Goal: Task Accomplishment & Management: Manage account settings

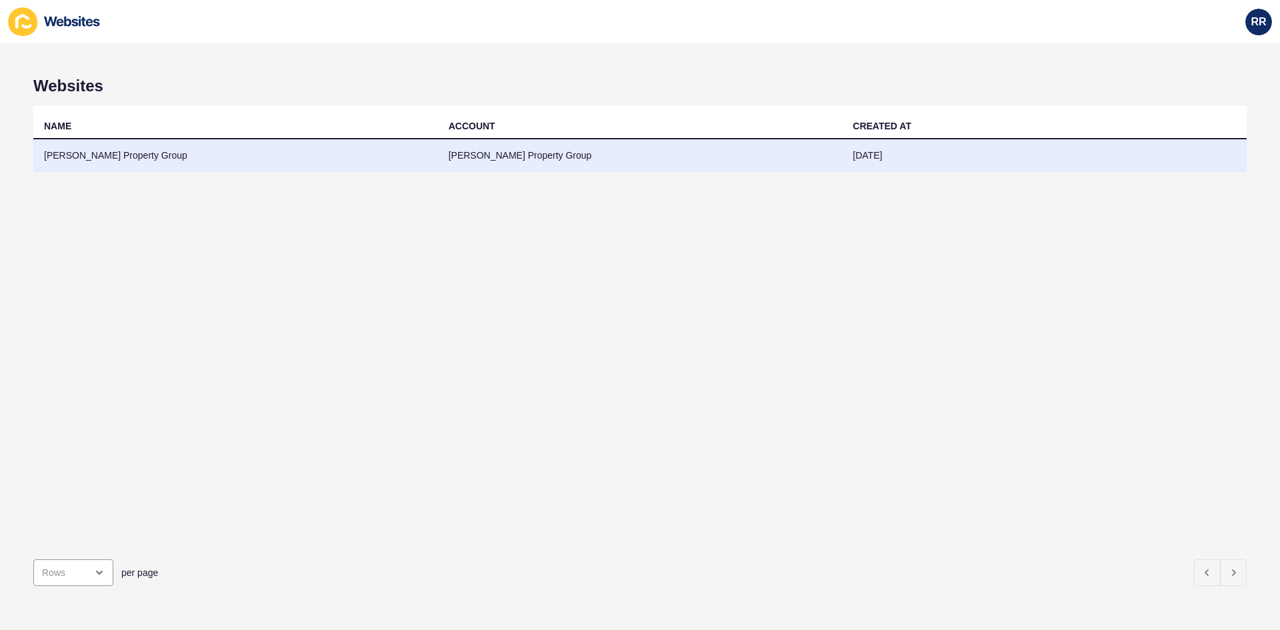
click at [111, 154] on td "[PERSON_NAME] Property Group" at bounding box center [235, 155] width 405 height 33
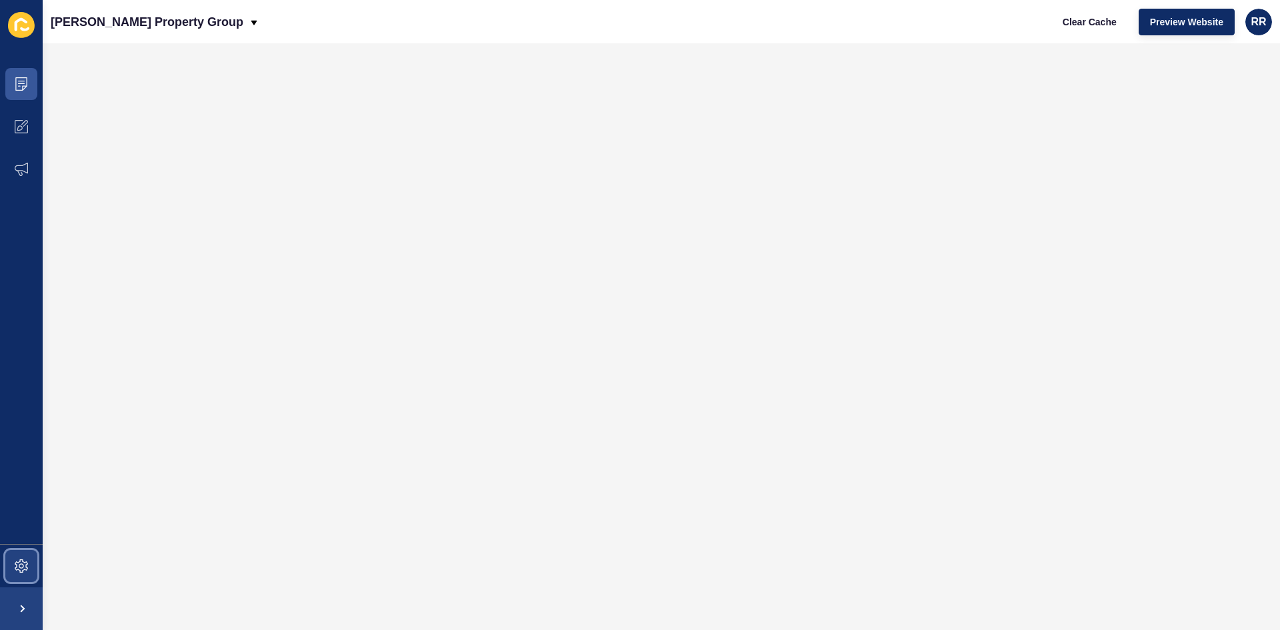
click at [13, 573] on span at bounding box center [21, 566] width 43 height 43
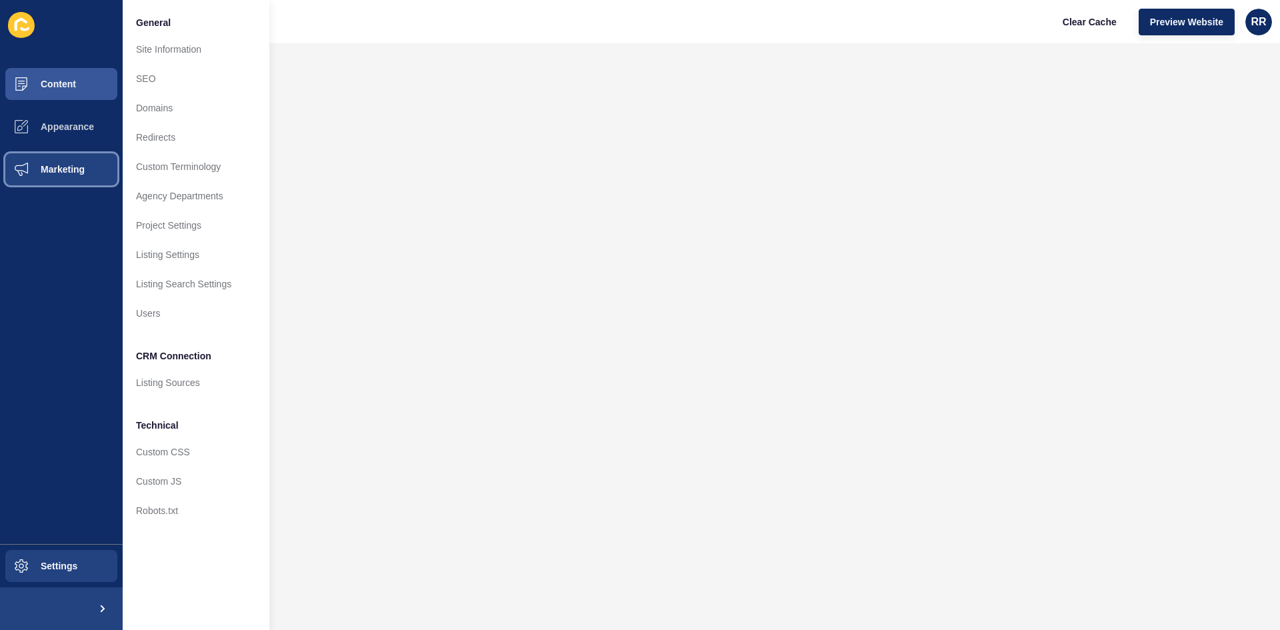
click at [64, 155] on button "Marketing" at bounding box center [61, 169] width 123 height 43
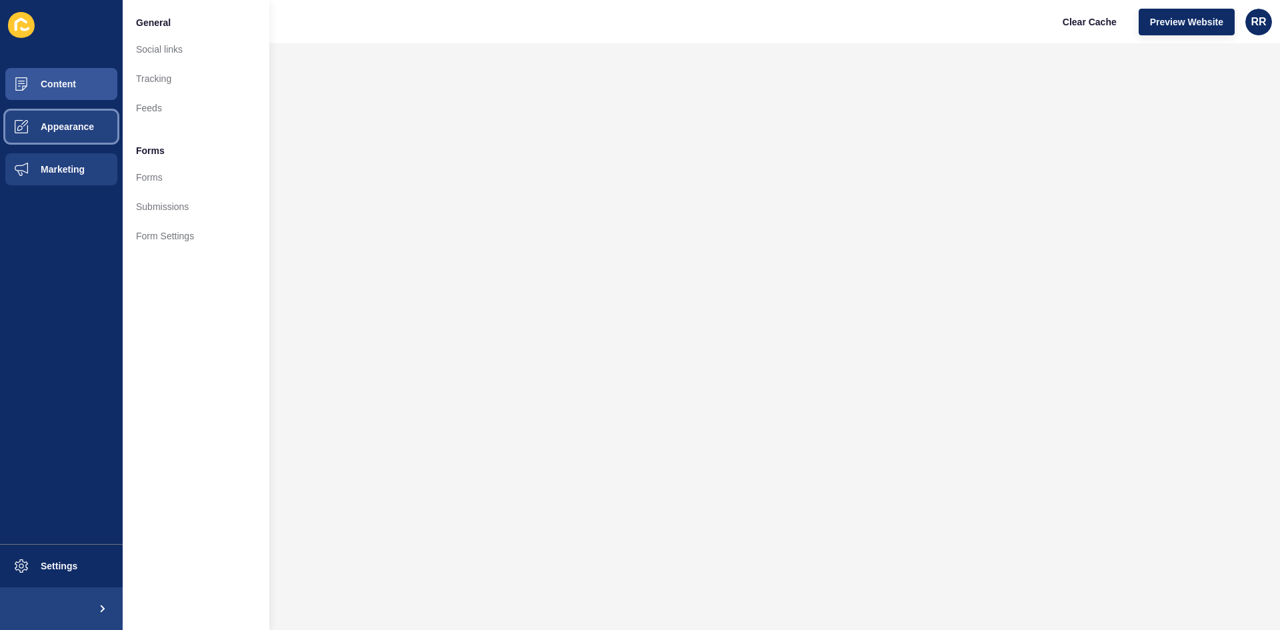
click at [43, 137] on button "Appearance" at bounding box center [61, 126] width 123 height 43
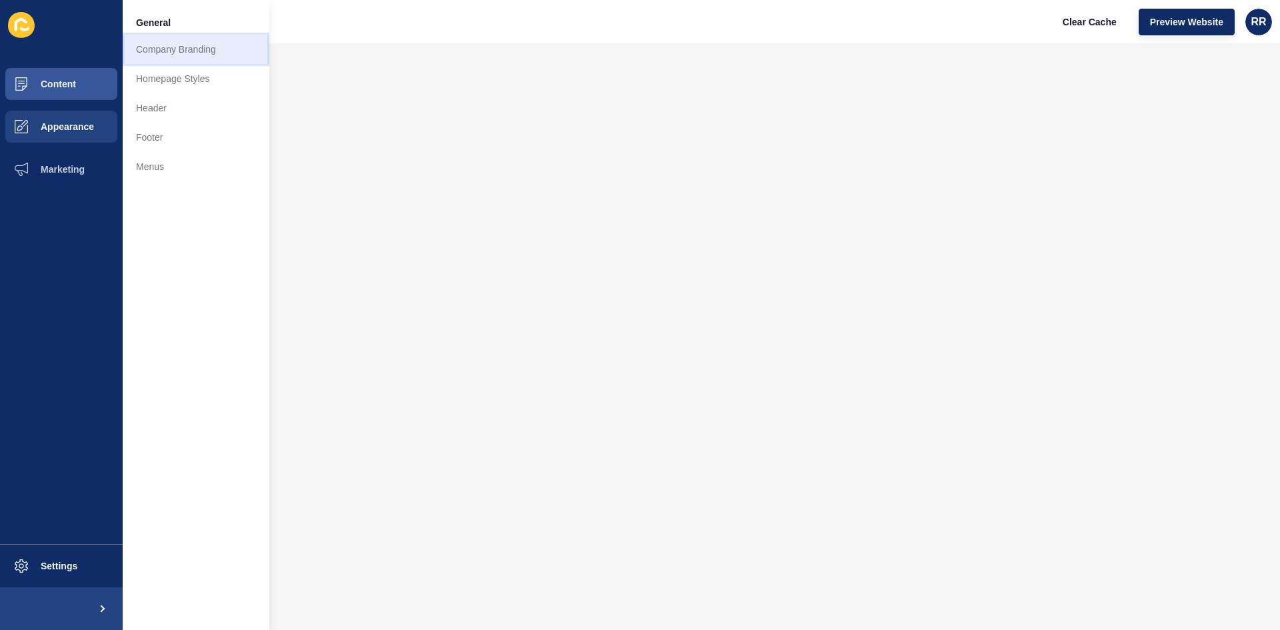
click at [172, 50] on link "Company Branding" at bounding box center [196, 49] width 147 height 29
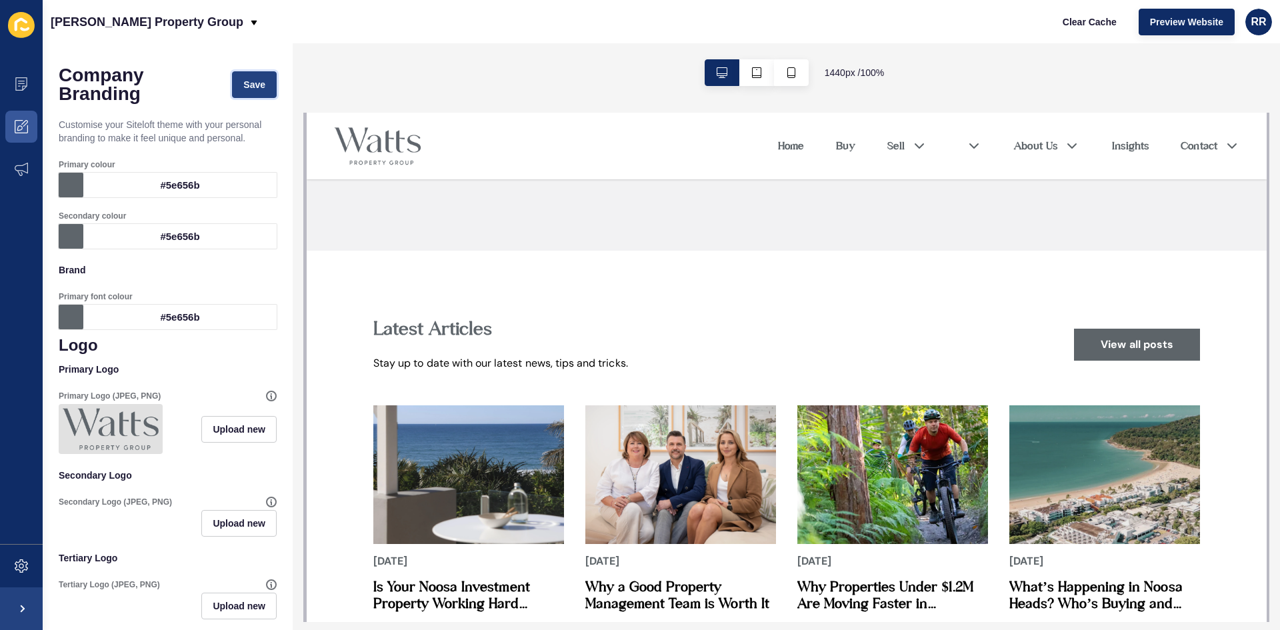
click at [240, 75] on button "Save" at bounding box center [254, 84] width 45 height 27
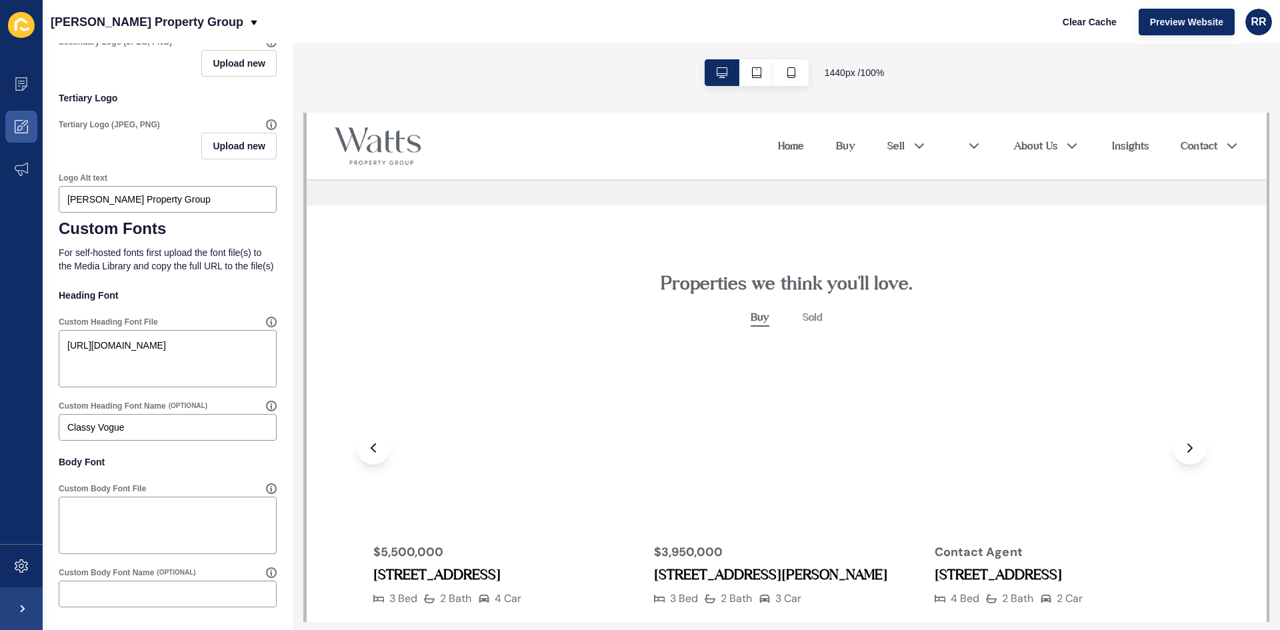
scroll to position [1000, 0]
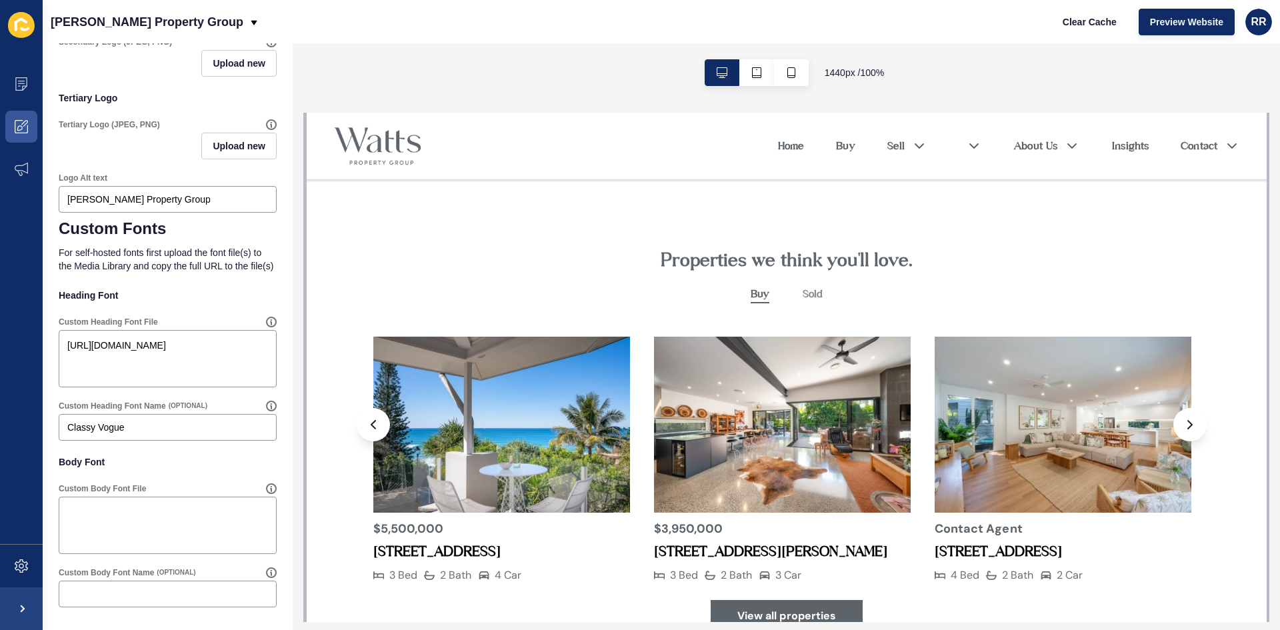
drag, startPoint x: 342, startPoint y: 280, endPoint x: 327, endPoint y: 281, distance: 14.7
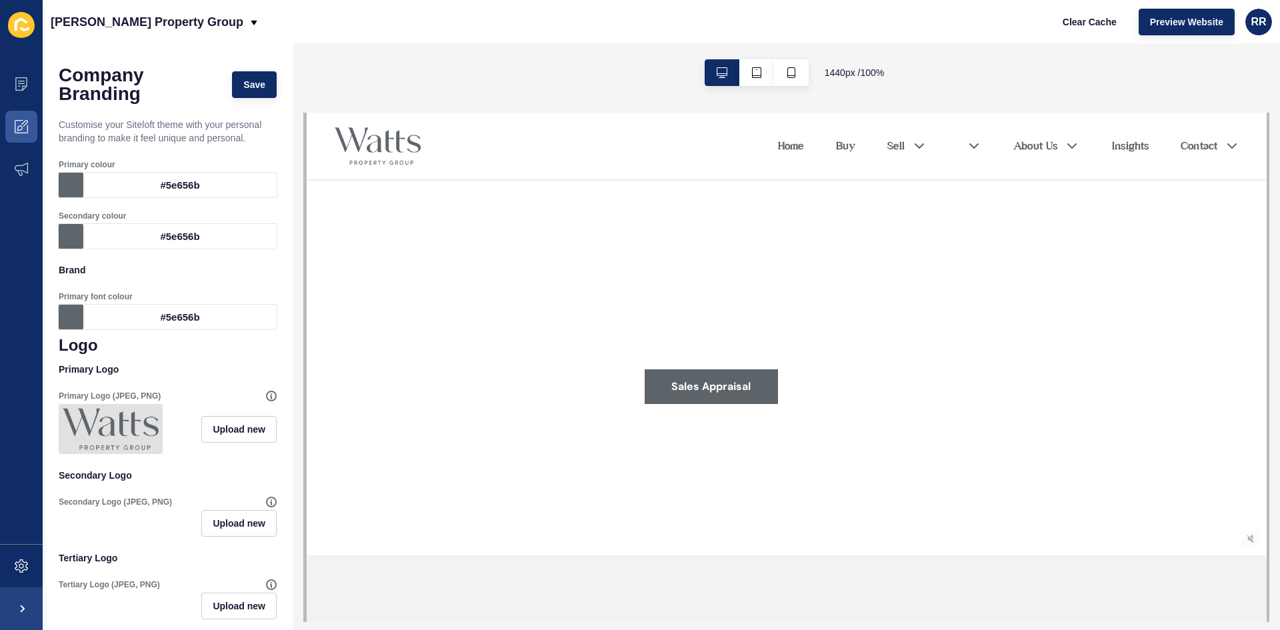
scroll to position [0, 0]
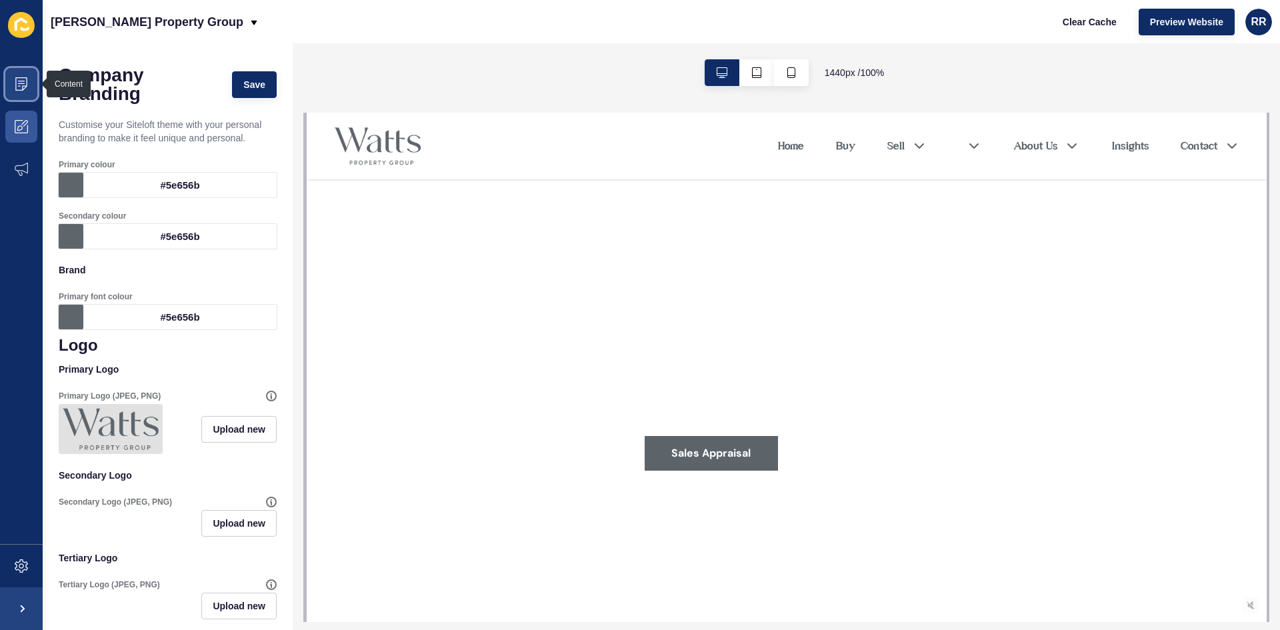
click at [19, 81] on icon at bounding box center [21, 81] width 7 height 1
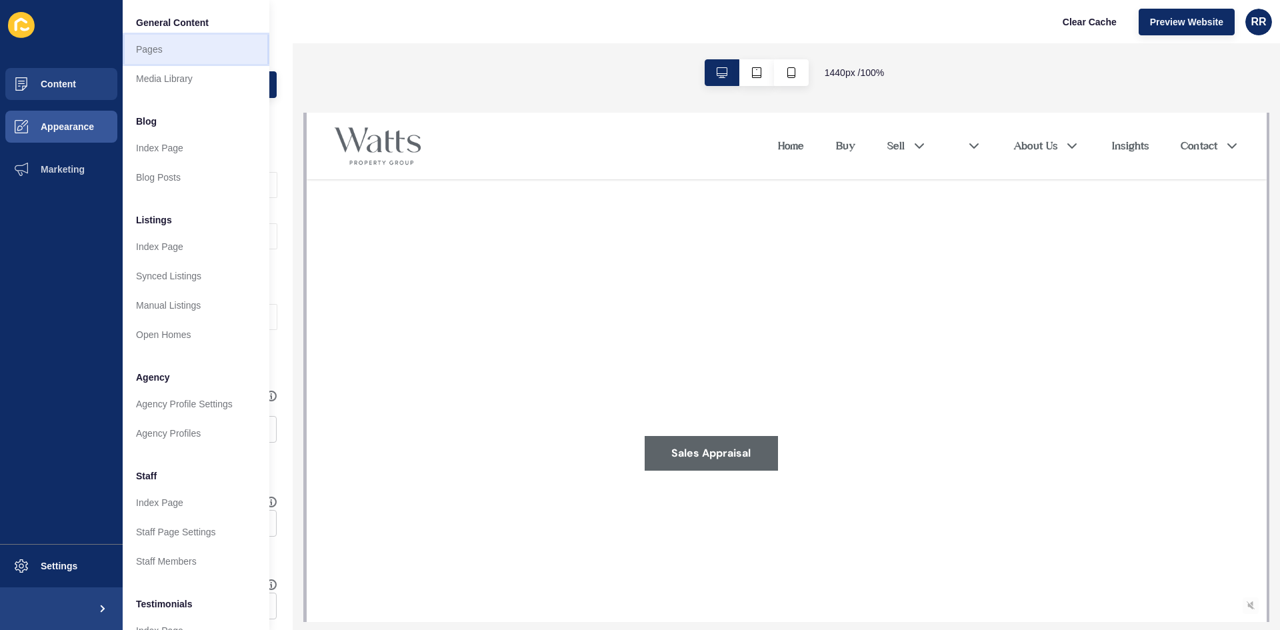
click at [164, 47] on link "Pages" at bounding box center [196, 49] width 147 height 29
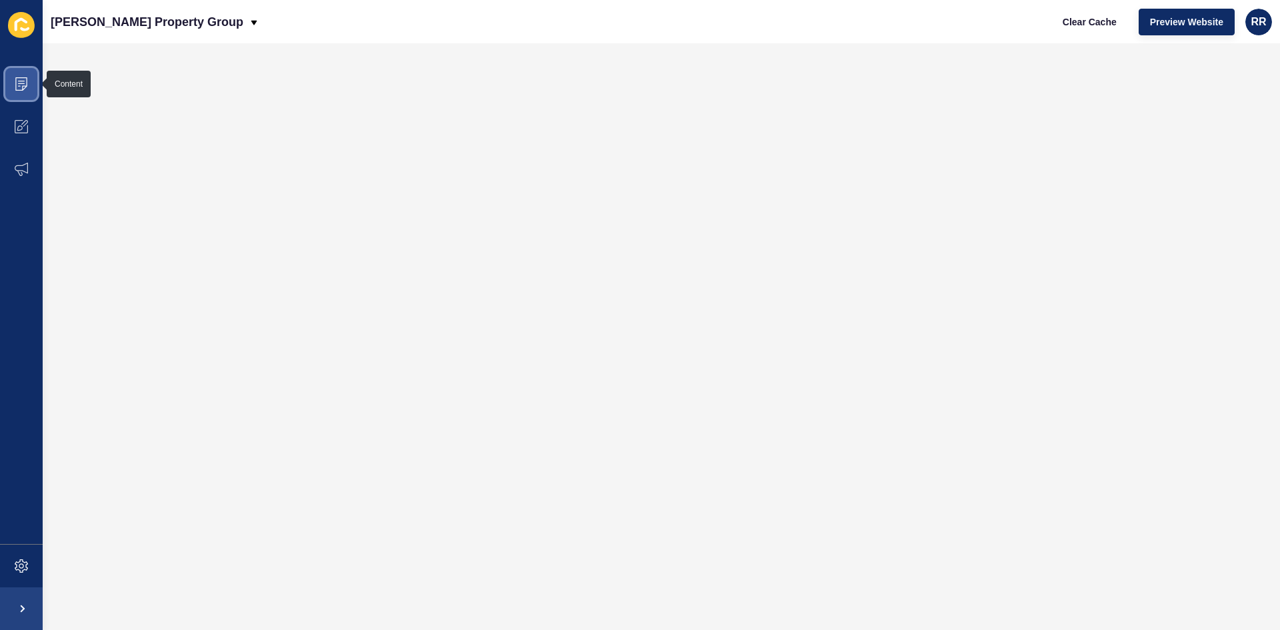
click at [27, 75] on span at bounding box center [21, 84] width 43 height 43
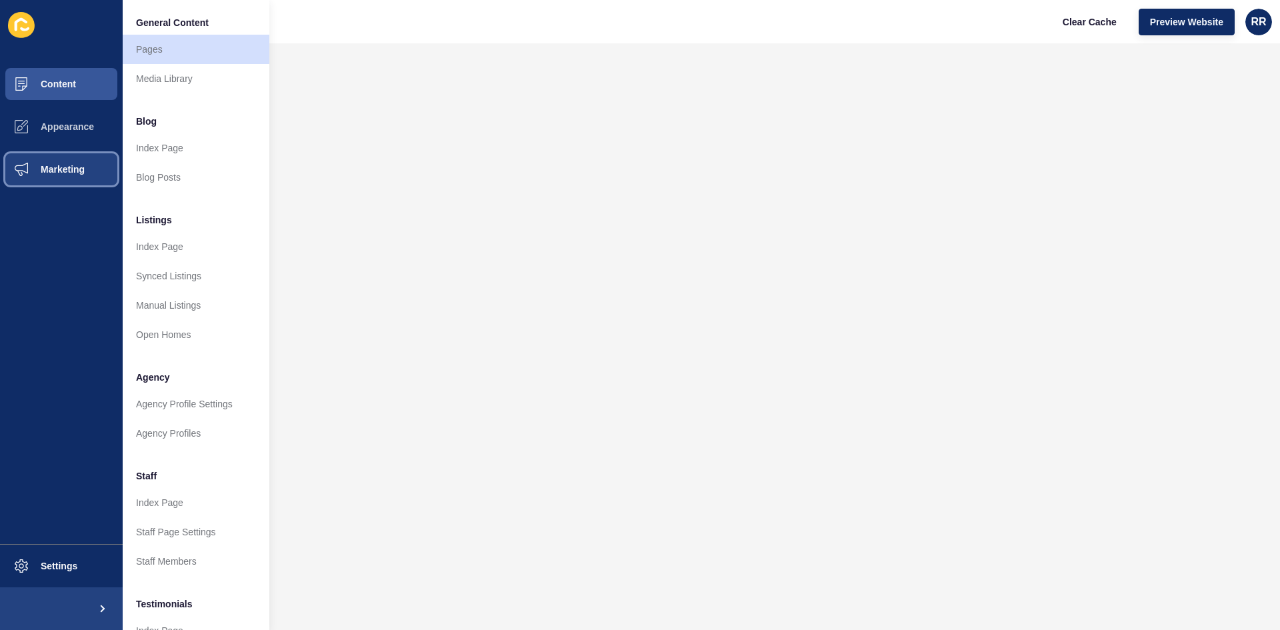
click at [50, 165] on span "Marketing" at bounding box center [41, 169] width 87 height 11
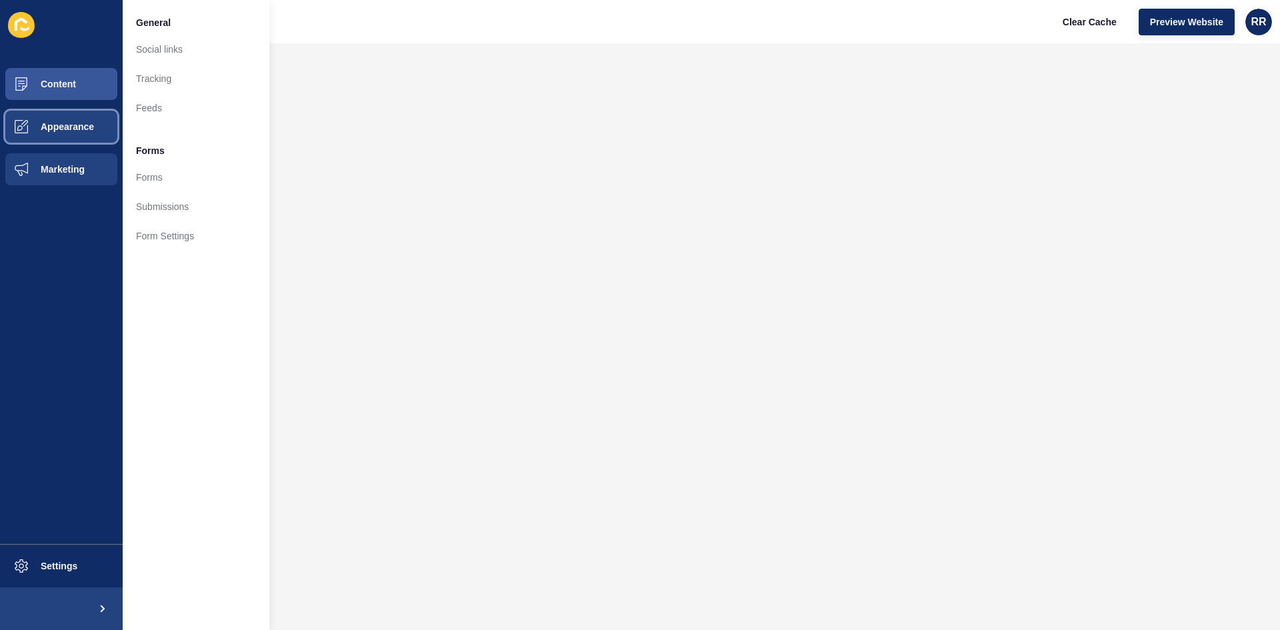
click at [53, 137] on button "Appearance" at bounding box center [61, 126] width 123 height 43
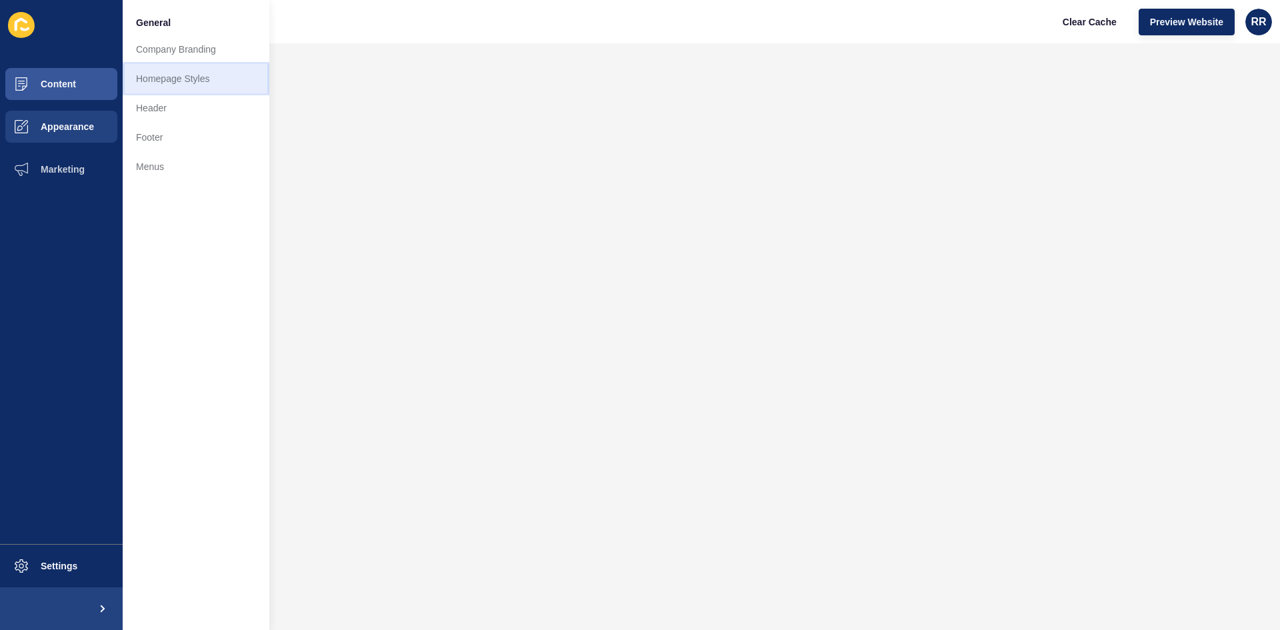
click at [156, 83] on link "Homepage Styles" at bounding box center [196, 78] width 147 height 29
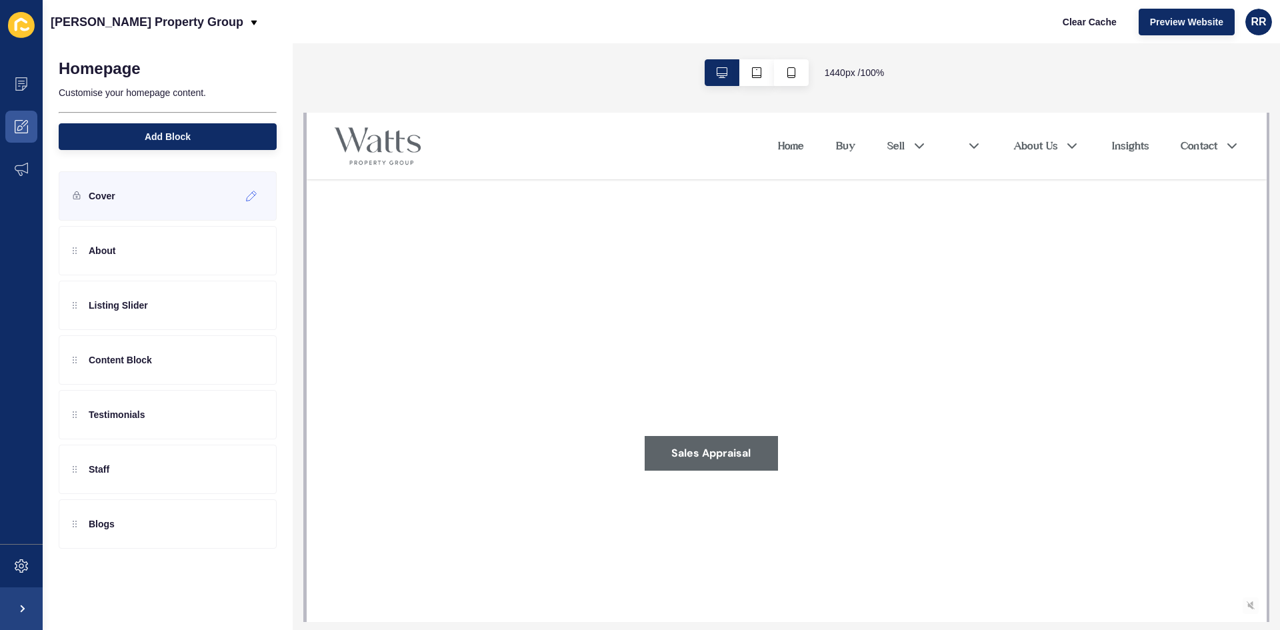
click at [91, 189] on p "Cover" at bounding box center [102, 195] width 27 height 13
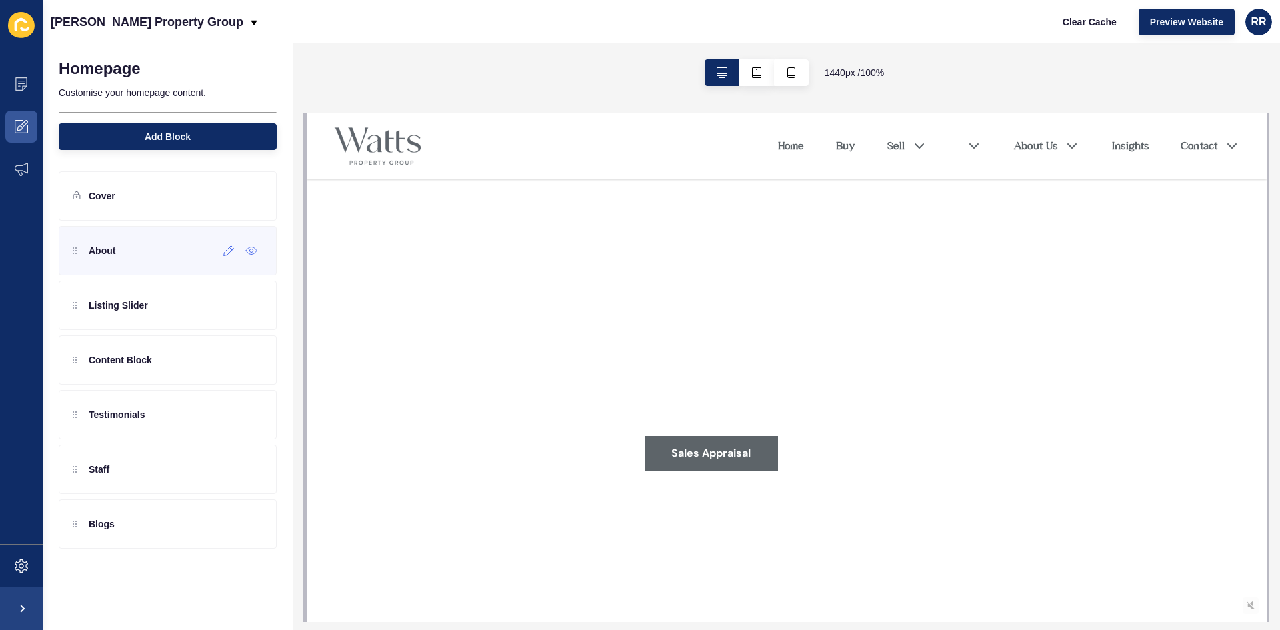
click at [120, 235] on div "About" at bounding box center [168, 250] width 218 height 49
click at [229, 253] on icon at bounding box center [229, 251] width 10 height 10
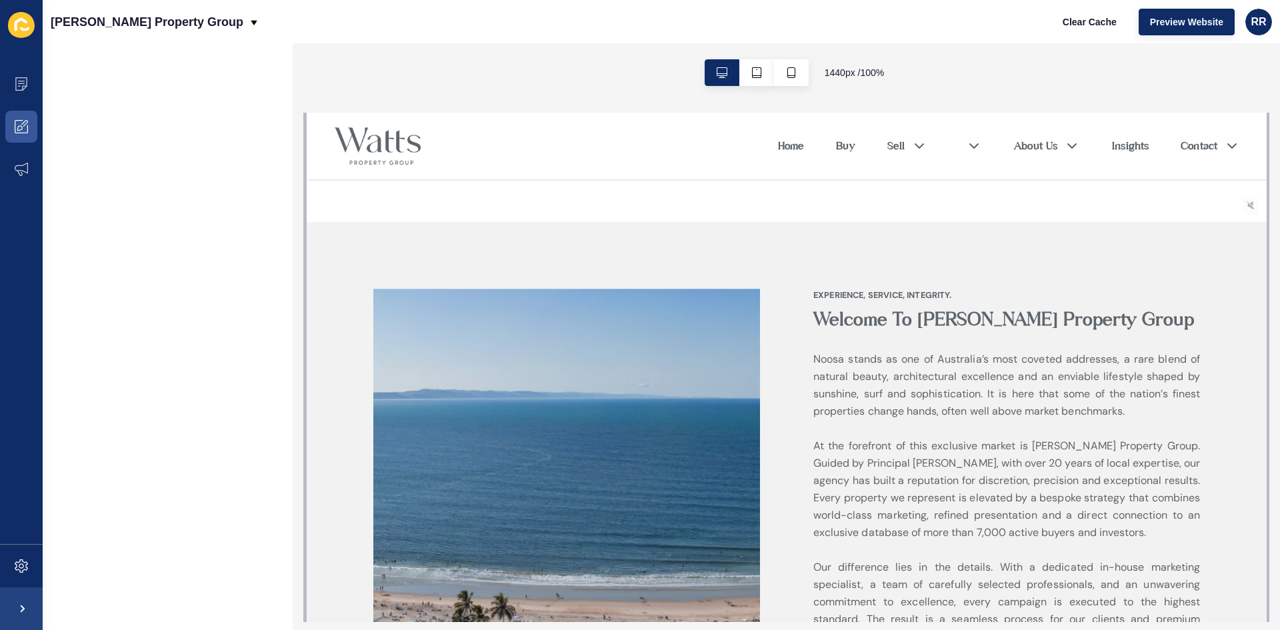
scroll to position [533, 0]
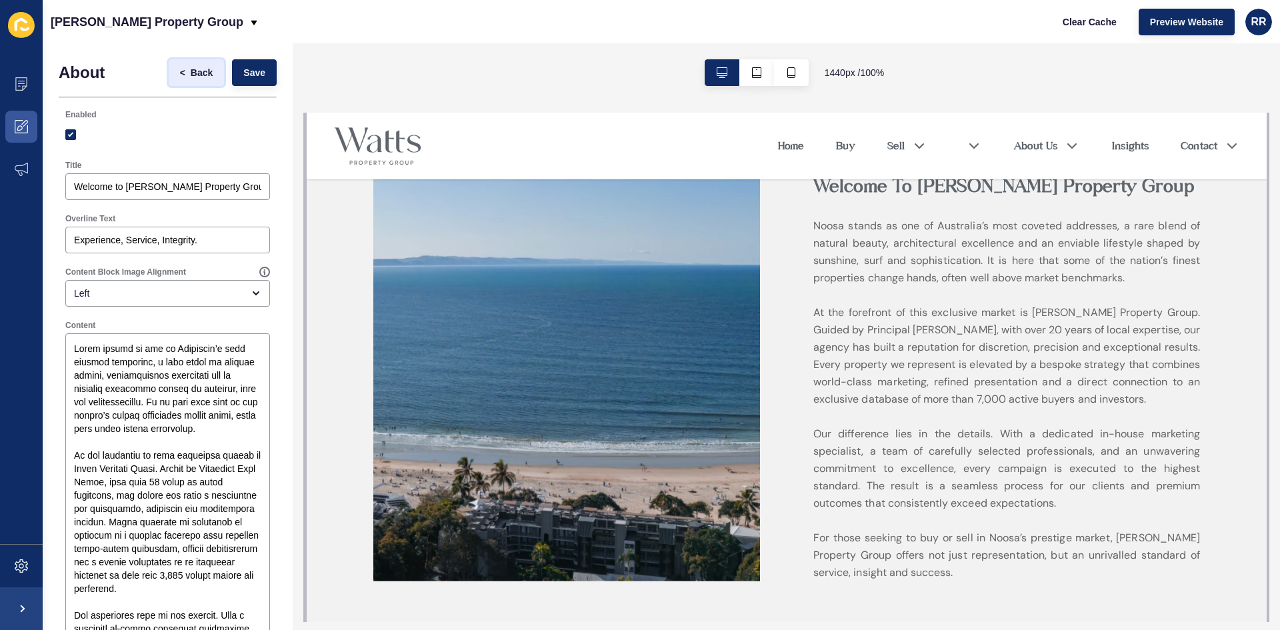
click at [199, 73] on span "Back" at bounding box center [202, 72] width 22 height 13
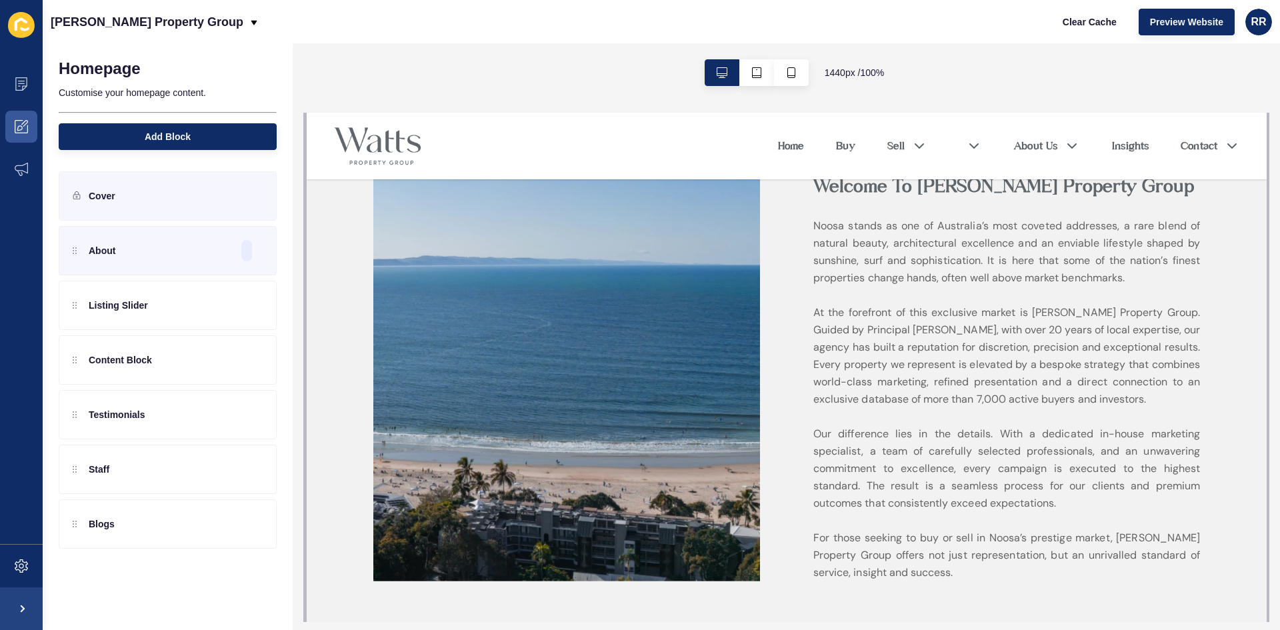
click at [165, 181] on div "Cover" at bounding box center [168, 195] width 218 height 49
click at [255, 194] on icon at bounding box center [251, 196] width 11 height 11
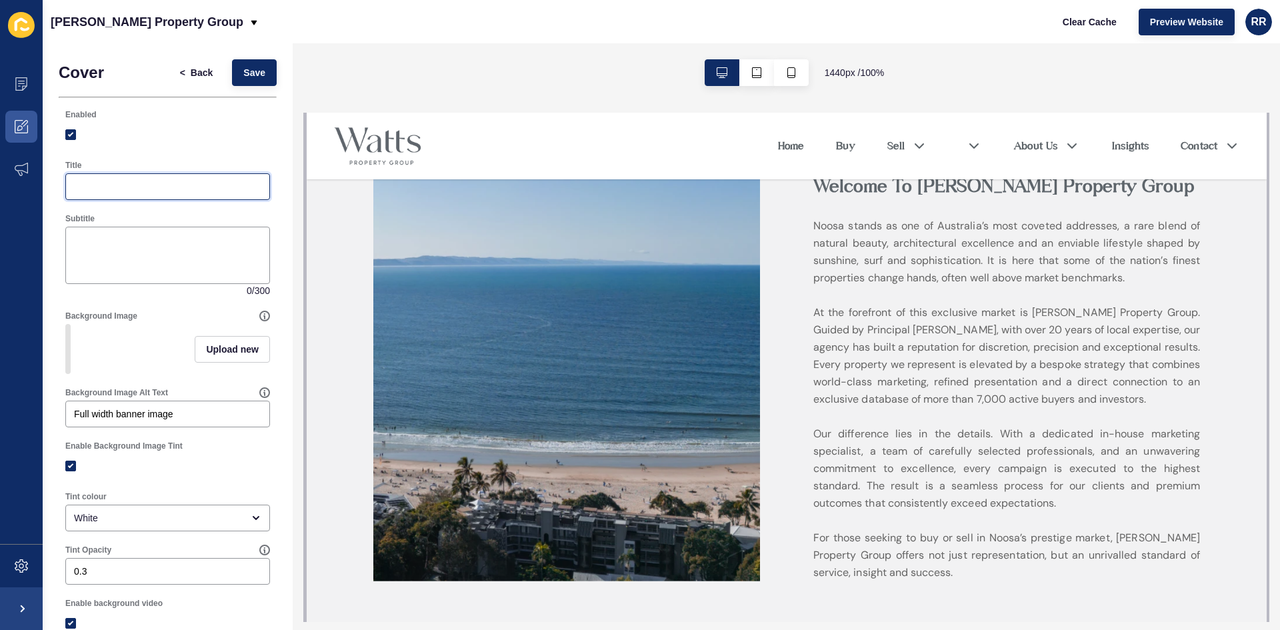
click at [161, 191] on input "Title" at bounding box center [167, 186] width 187 height 13
paste input "Noosa Real Estate Agents"
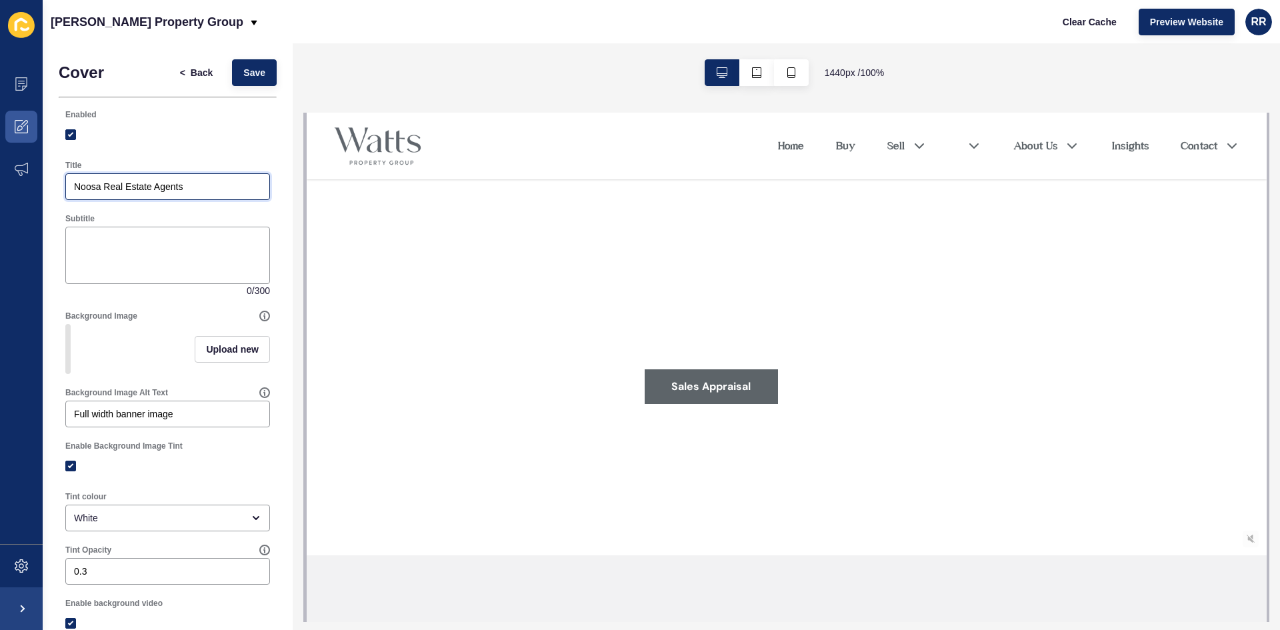
scroll to position [0, 0]
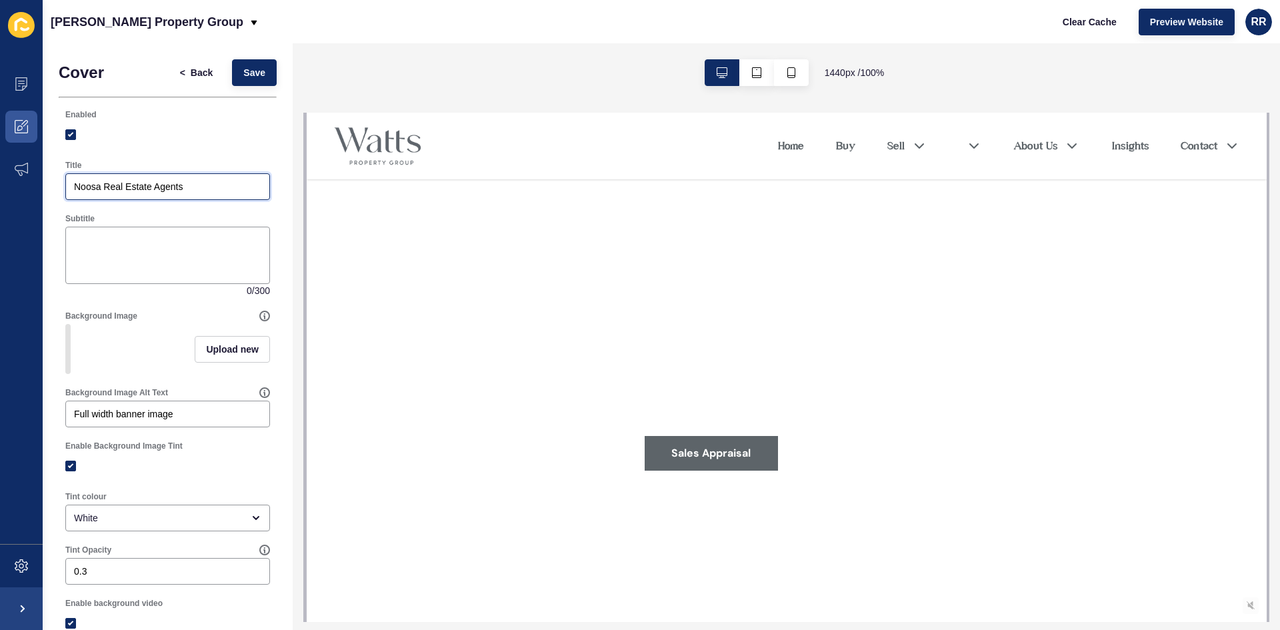
type input "Noosa Real Estate Agents"
click at [197, 145] on div at bounding box center [167, 135] width 205 height 24
click at [233, 78] on button "Save" at bounding box center [254, 72] width 45 height 27
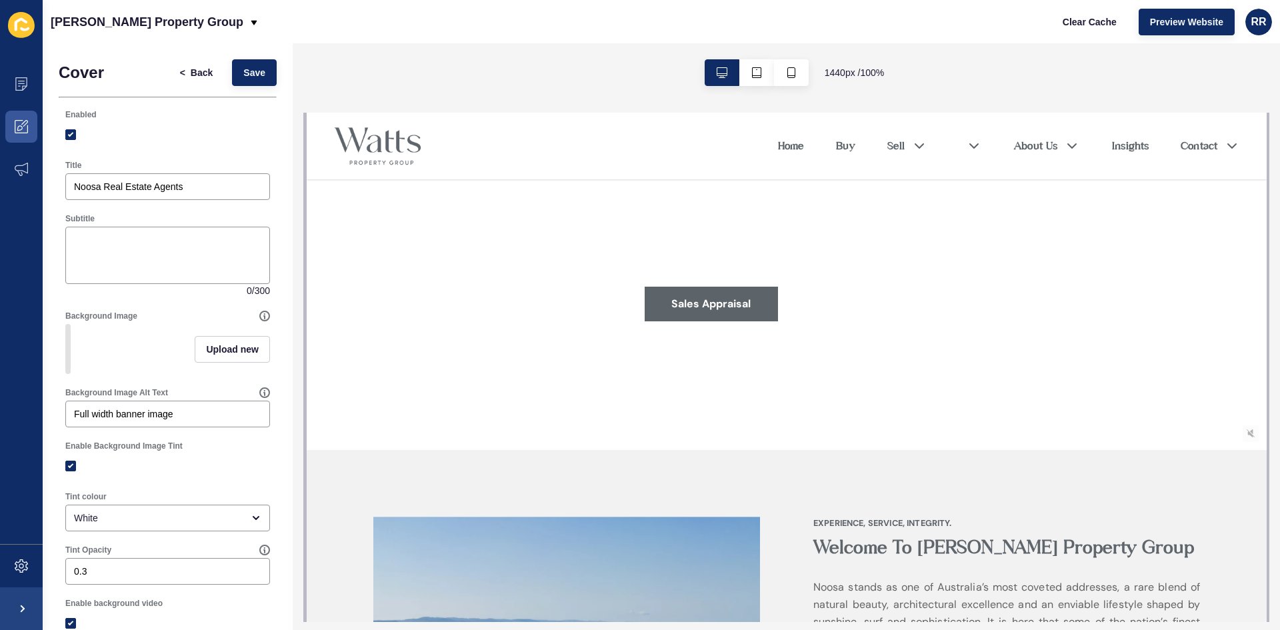
scroll to position [467, 0]
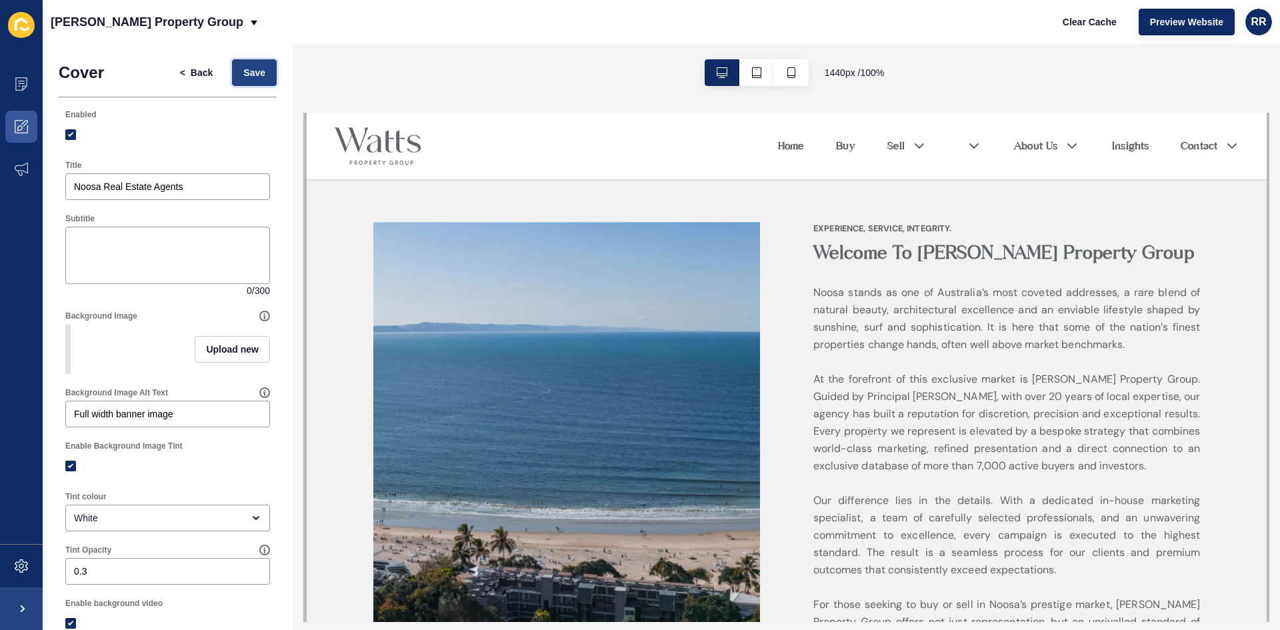
click at [258, 75] on button "Save" at bounding box center [254, 72] width 45 height 27
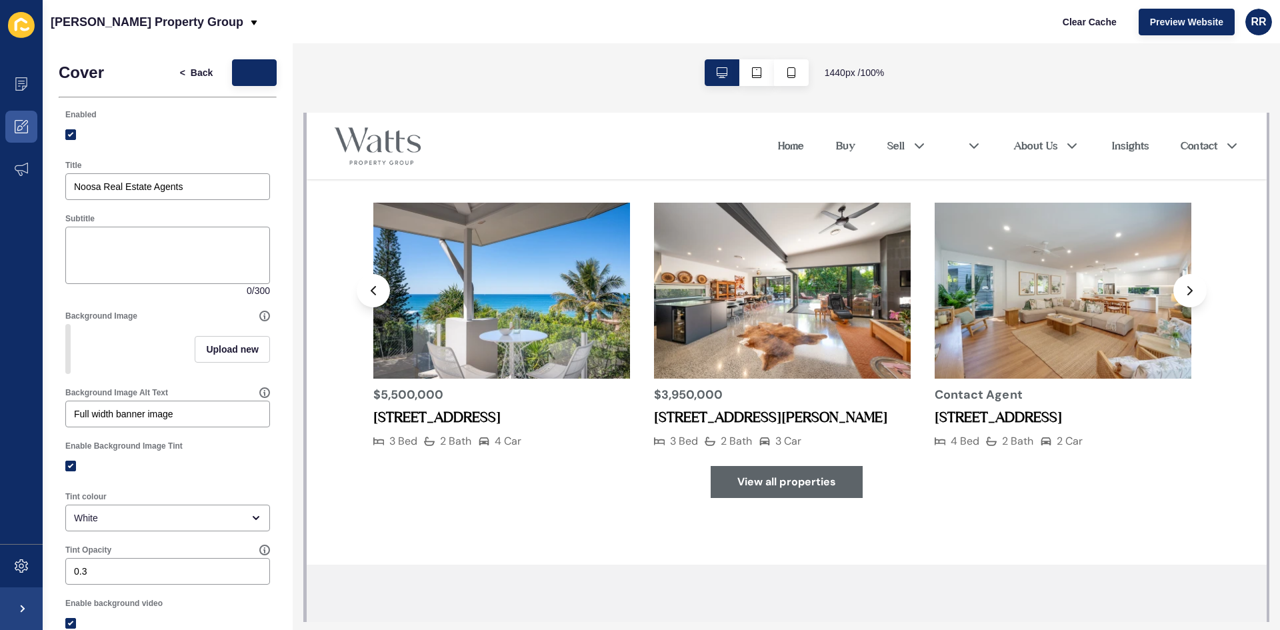
scroll to position [667, 0]
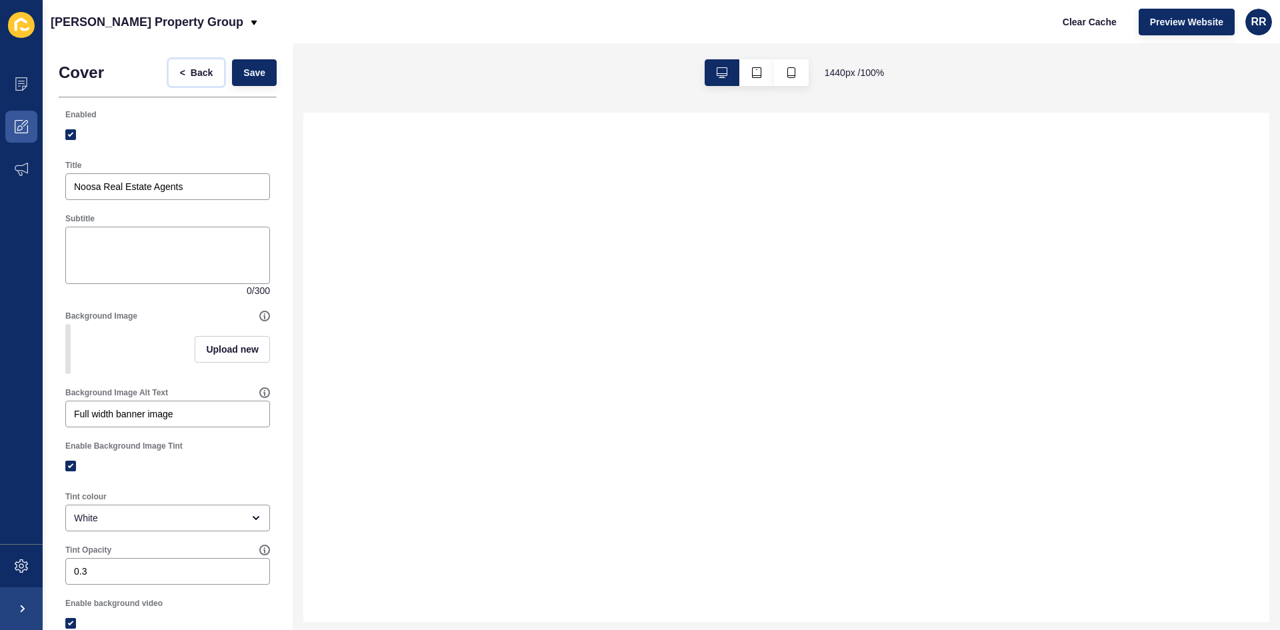
click at [191, 69] on span "Back" at bounding box center [202, 72] width 22 height 13
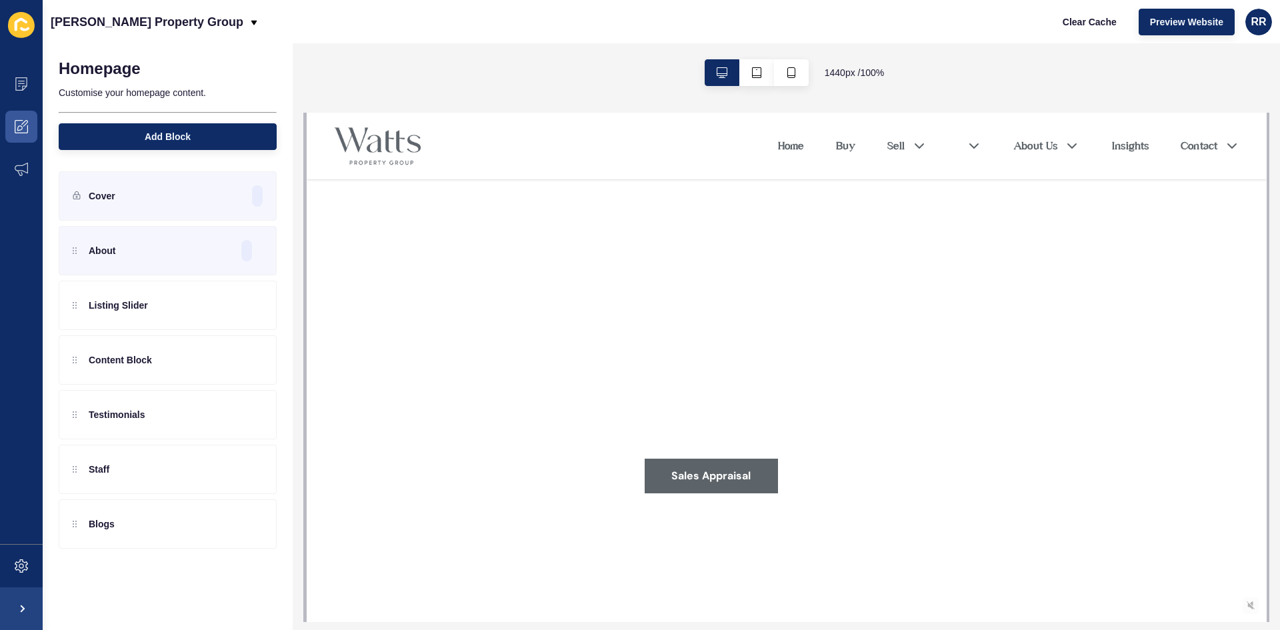
scroll to position [0, 0]
click at [225, 246] on icon at bounding box center [228, 250] width 11 height 11
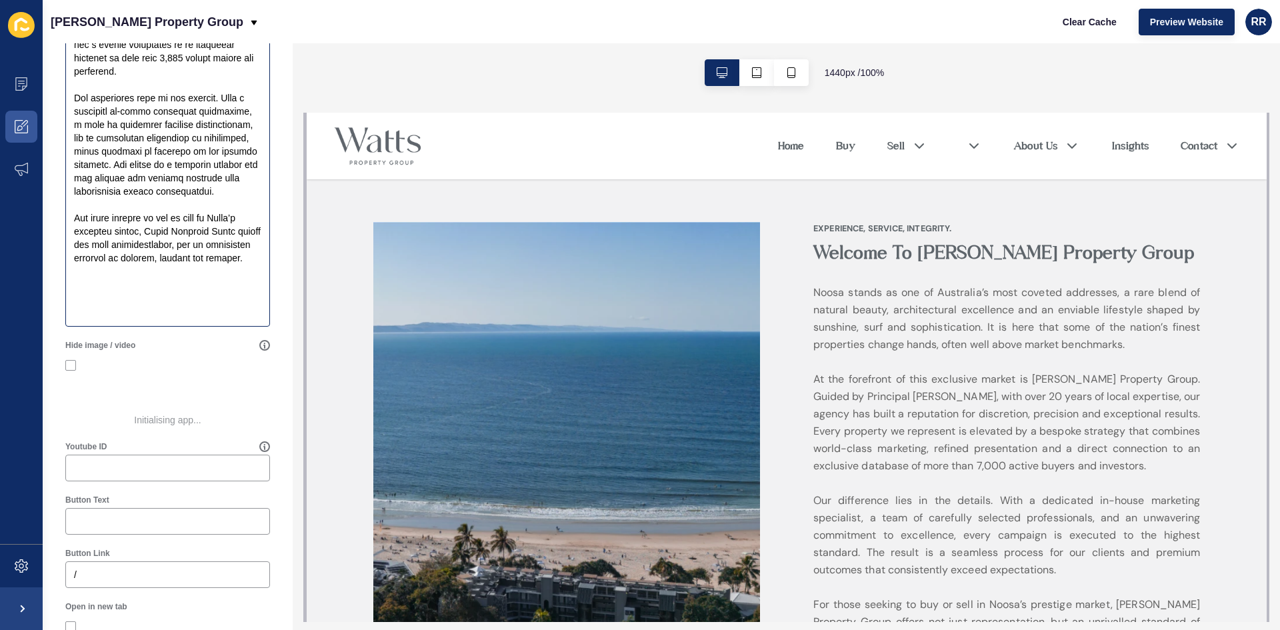
scroll to position [642, 0]
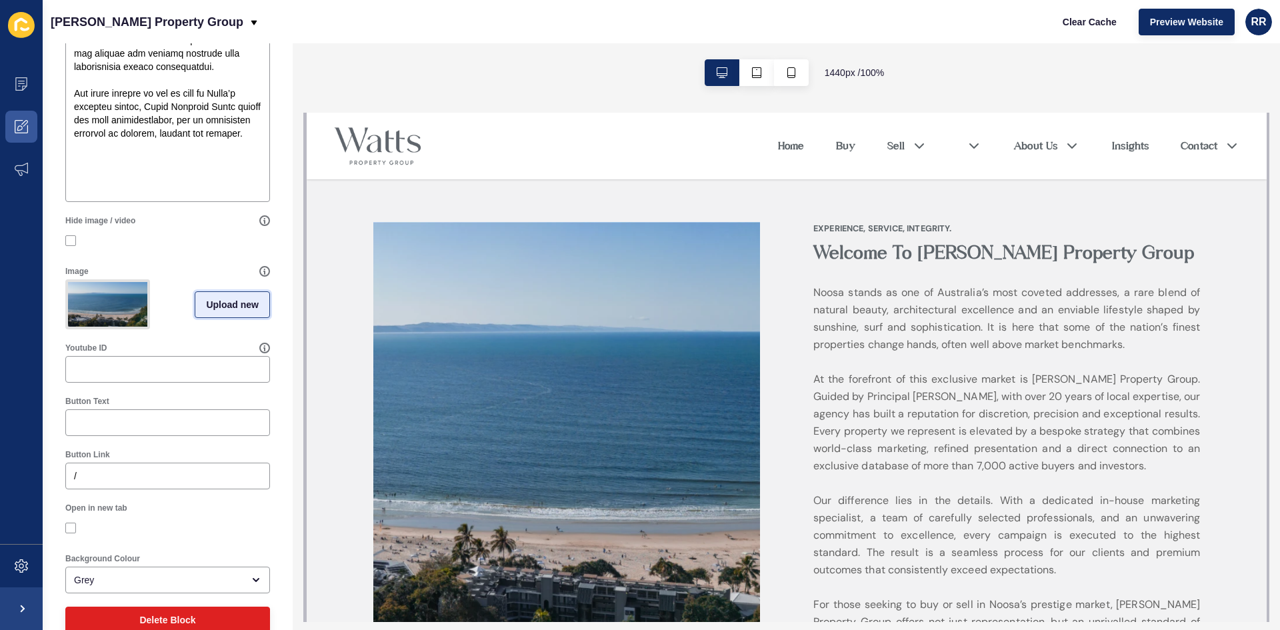
click at [216, 301] on button "Upload new" at bounding box center [232, 304] width 75 height 27
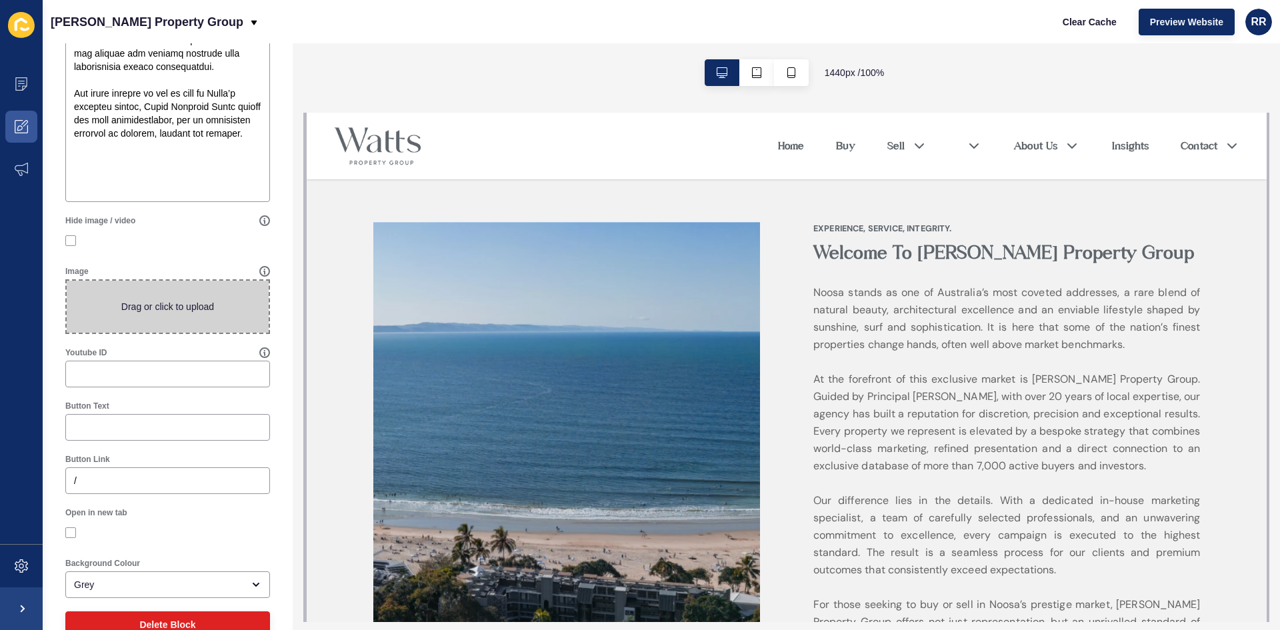
click at [155, 303] on span at bounding box center [168, 307] width 202 height 52
click at [67, 281] on input "Drag or click to upload" at bounding box center [67, 281] width 0 height 0
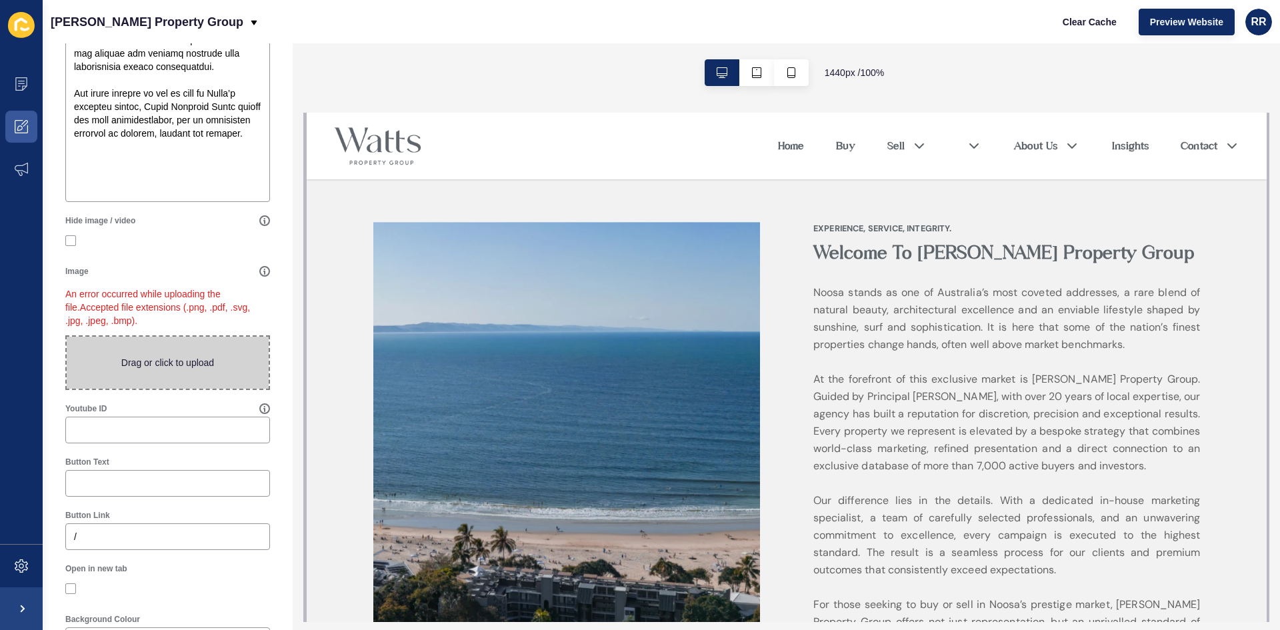
click at [195, 365] on span at bounding box center [168, 363] width 202 height 52
click at [67, 337] on input "Drag or click to upload" at bounding box center [67, 337] width 0 height 0
type input "C:\fakepath\IMG_5810.jpg"
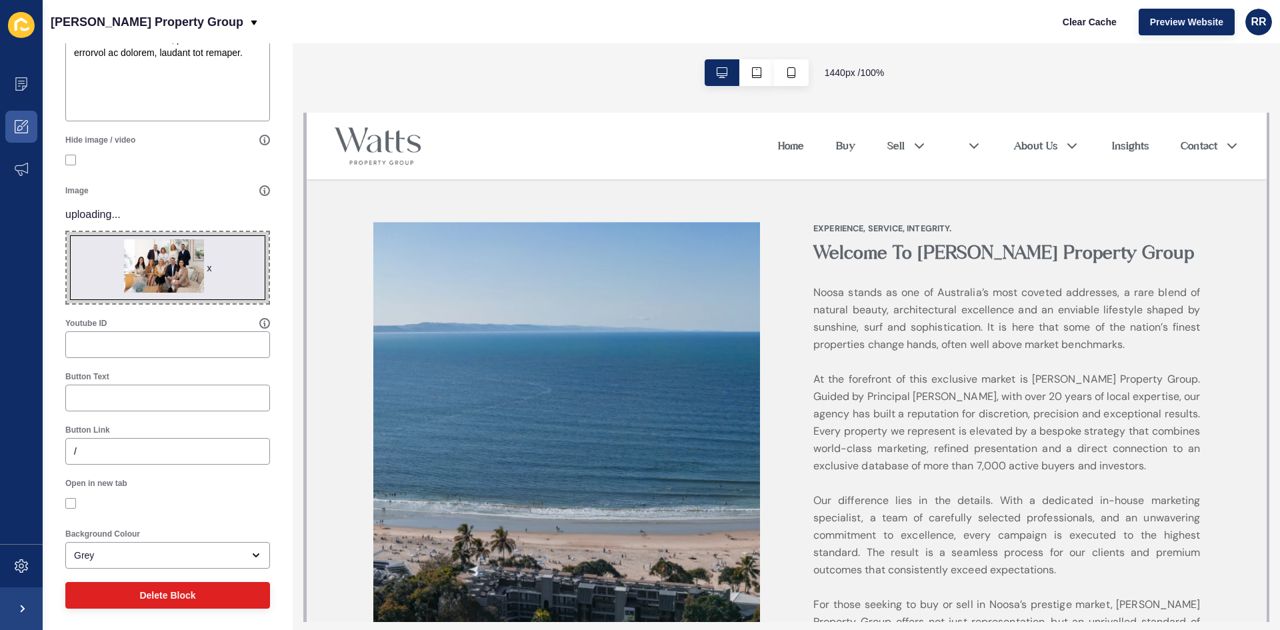
scroll to position [724, 0]
click at [164, 398] on input "Button Text" at bounding box center [167, 396] width 187 height 13
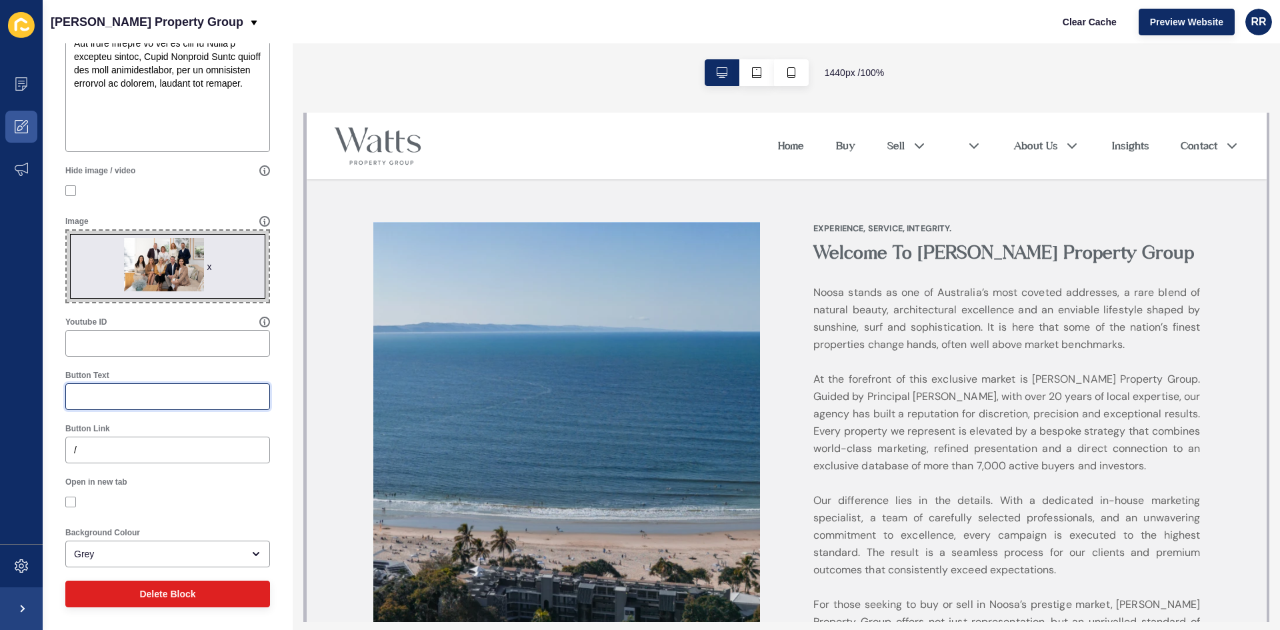
scroll to position [692, 0]
paste input "Get A Sales Appraisa"
type input "Get A Sales Appraisal"
click at [153, 454] on input "/" at bounding box center [167, 449] width 187 height 13
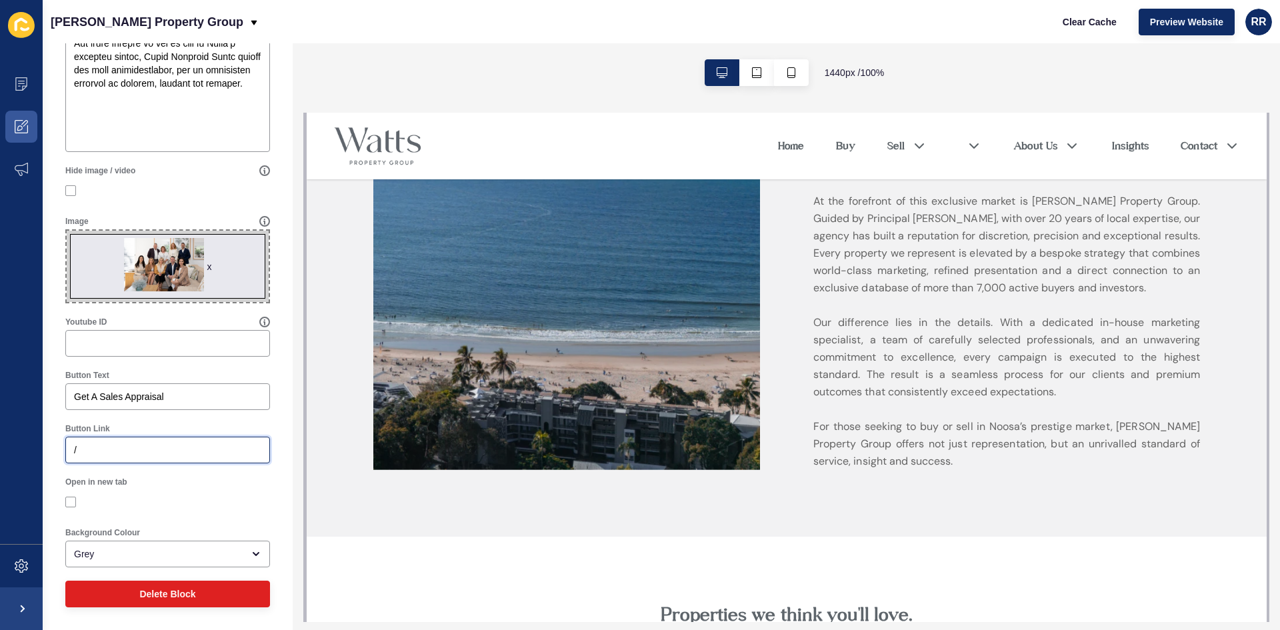
scroll to position [467, 0]
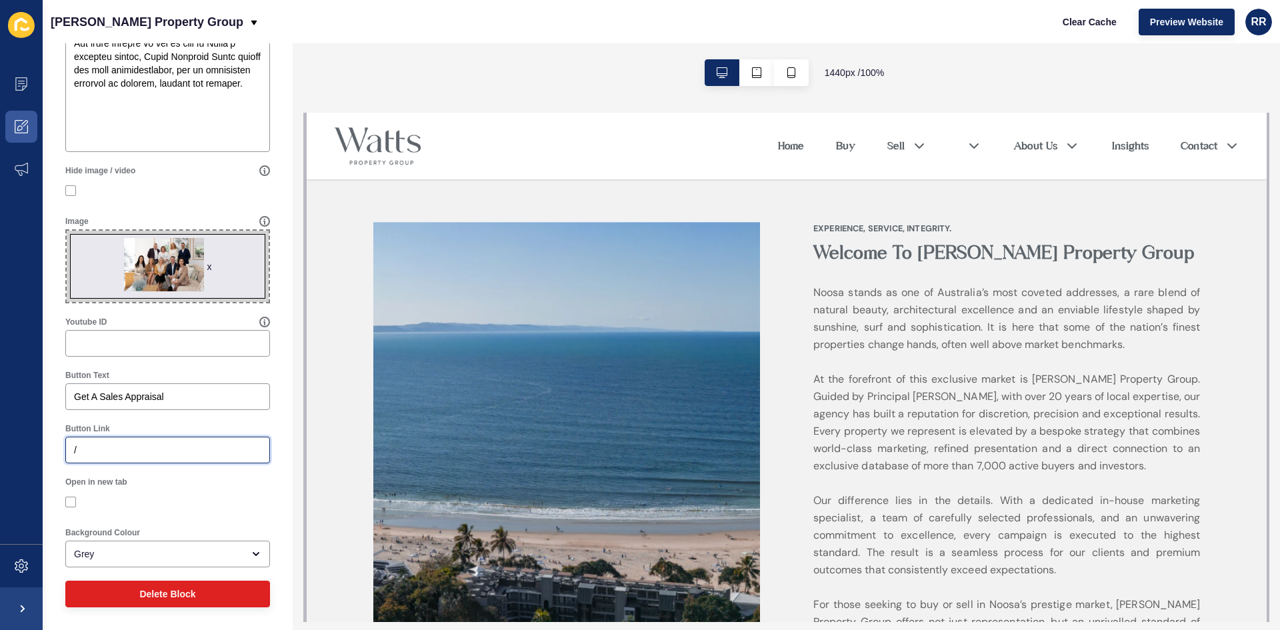
click at [87, 447] on input "/" at bounding box center [167, 449] width 187 height 13
paste input "[URL][DOMAIN_NAME]"
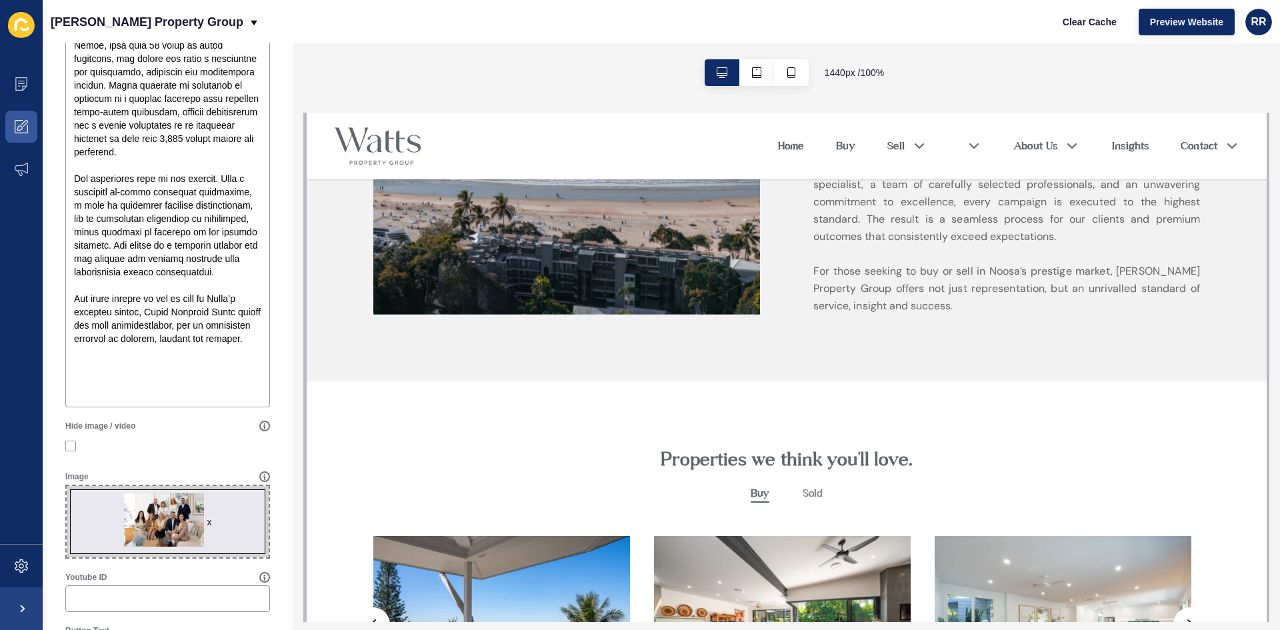
scroll to position [425, 0]
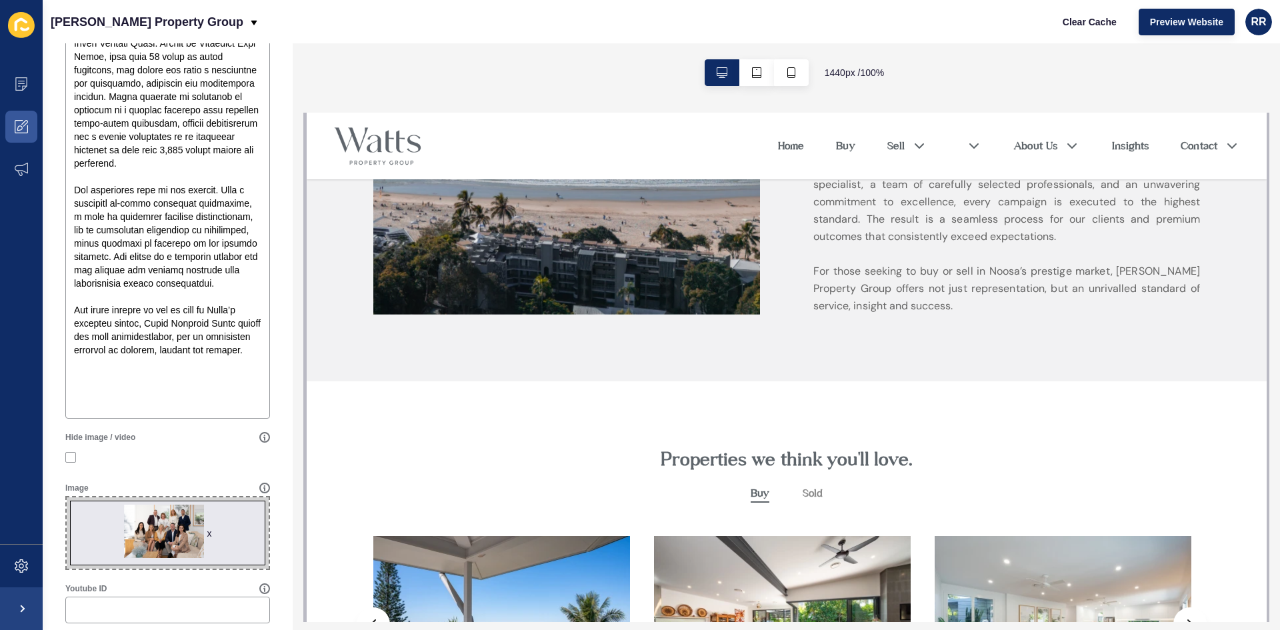
type input "/[URL][DOMAIN_NAME]"
click at [151, 448] on div at bounding box center [167, 457] width 205 height 24
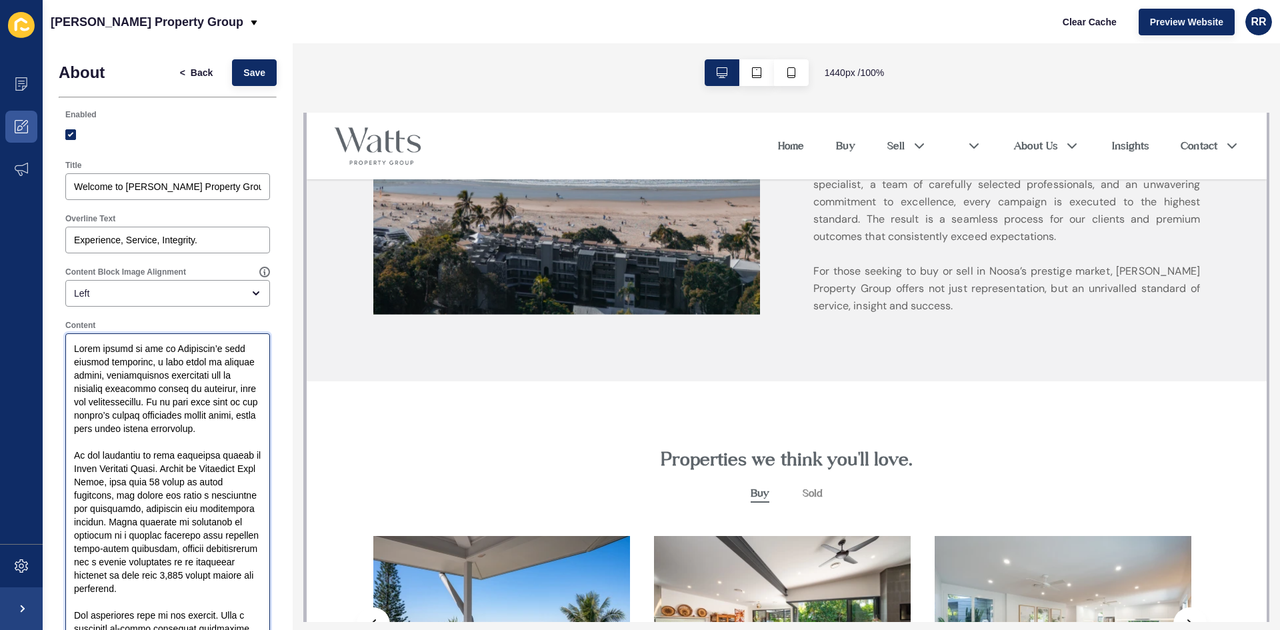
drag, startPoint x: 123, startPoint y: 481, endPoint x: 72, endPoint y: 211, distance: 274.9
paste textarea "is one of Australia’s most coveted addresses, blending natural beauty, architec…"
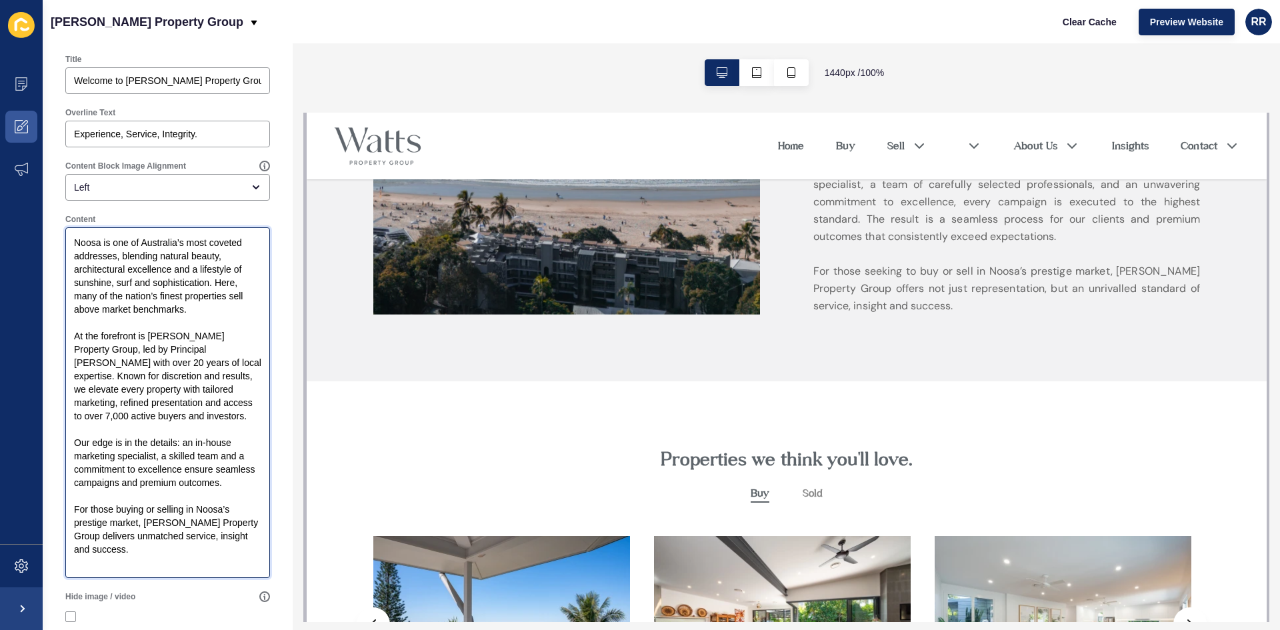
scroll to position [177, 0]
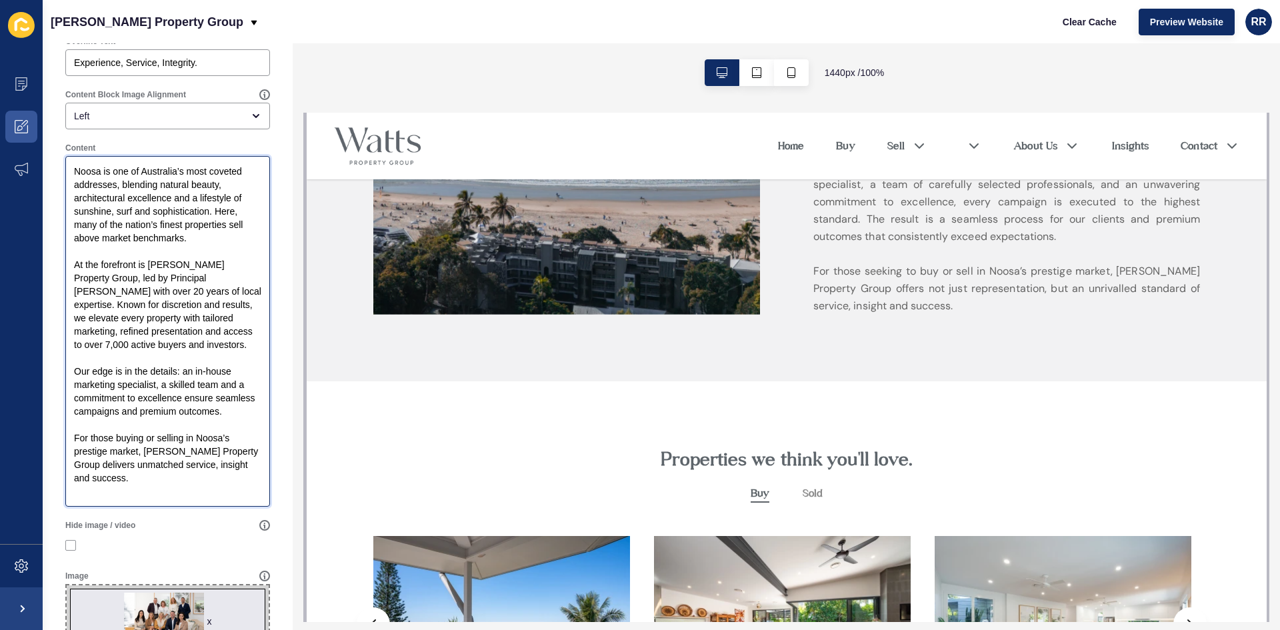
drag, startPoint x: 125, startPoint y: 487, endPoint x: 53, endPoint y: 149, distance: 346.1
click at [53, 149] on div "About < Back Save Enabled Title Welcome to Watts Property Group Overline Text E…" at bounding box center [168, 425] width 250 height 1119
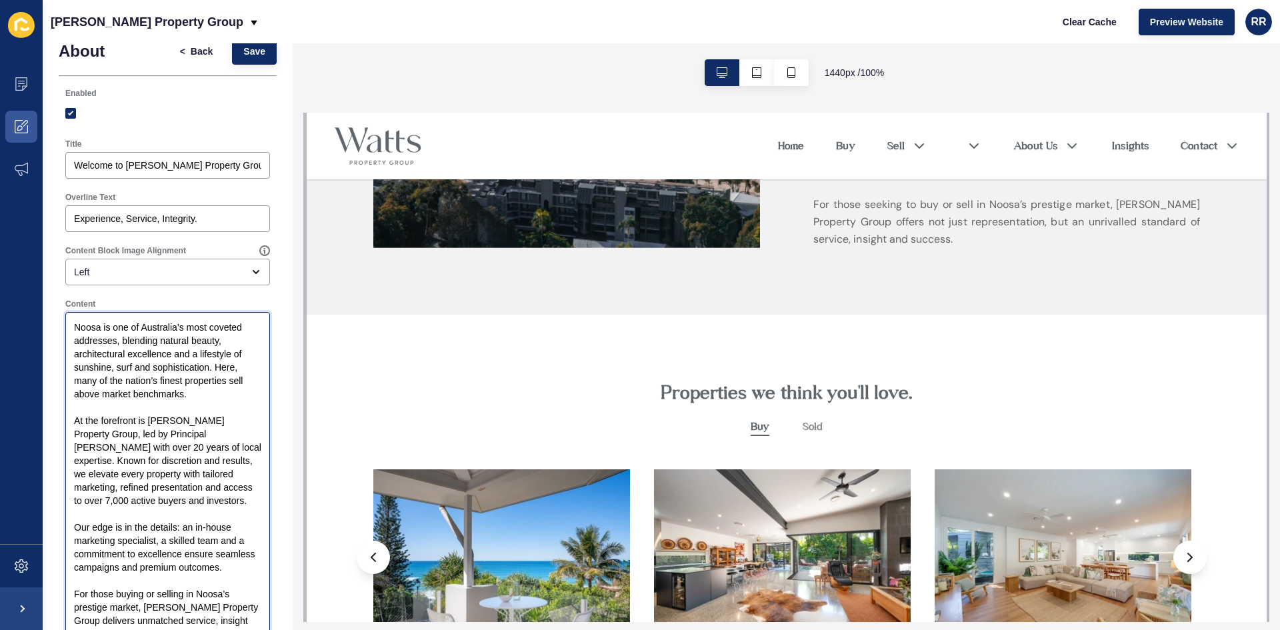
scroll to position [0, 0]
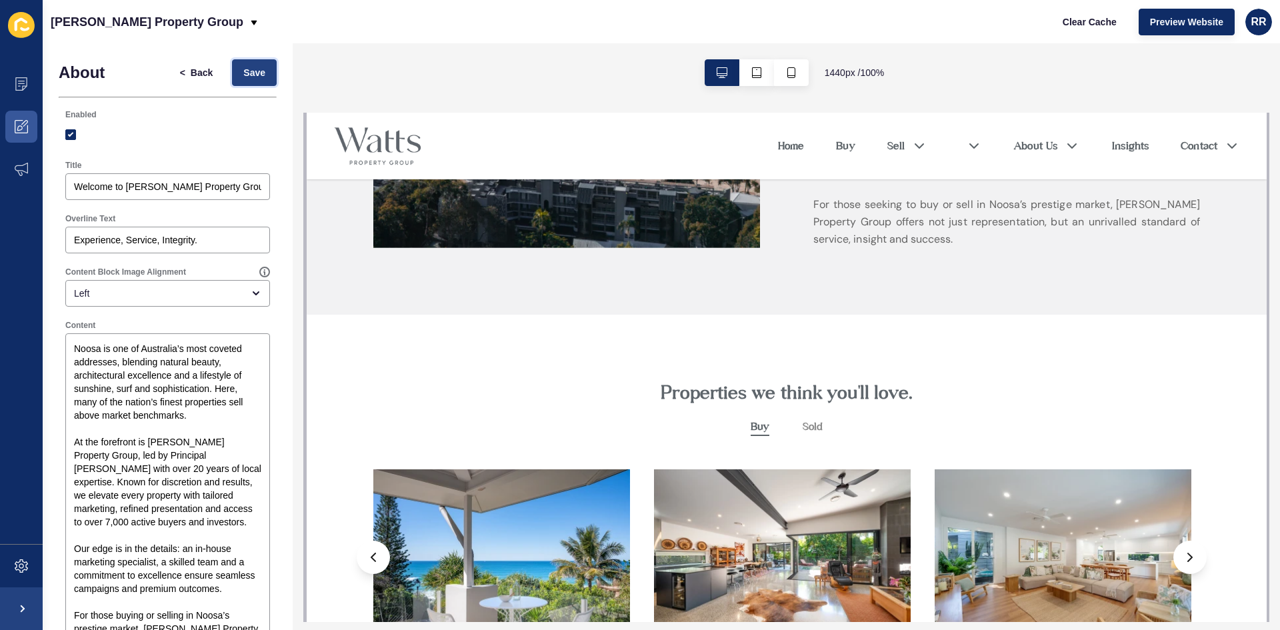
click at [245, 72] on span "Save" at bounding box center [254, 72] width 22 height 13
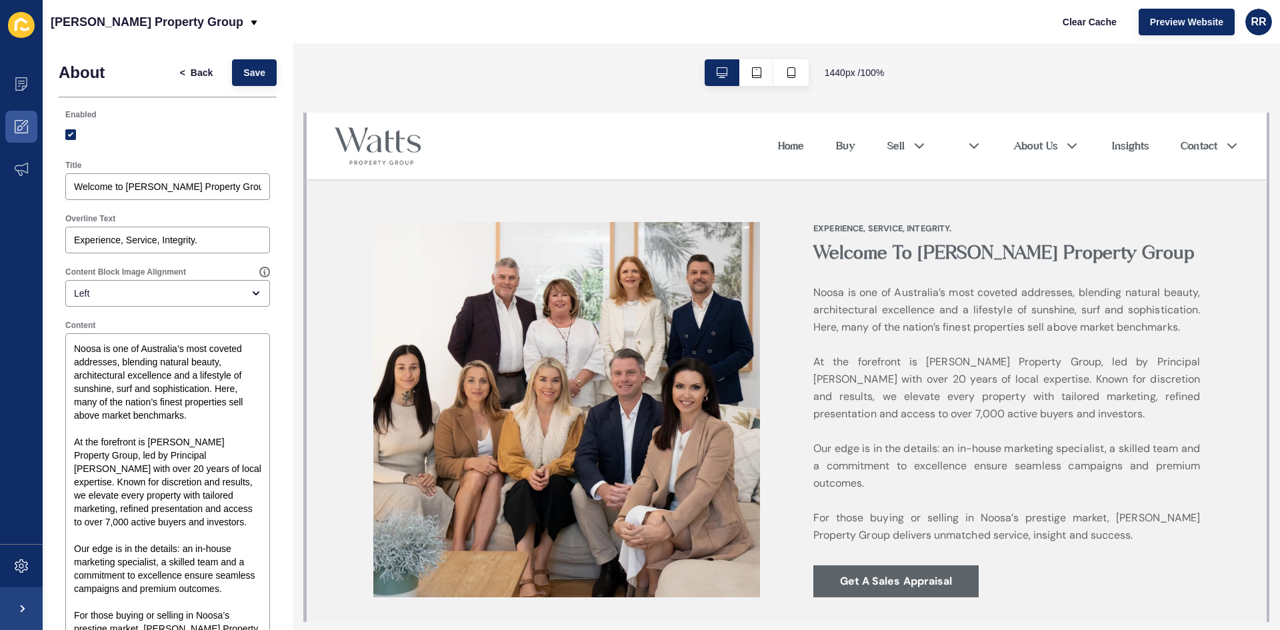
scroll to position [200, 0]
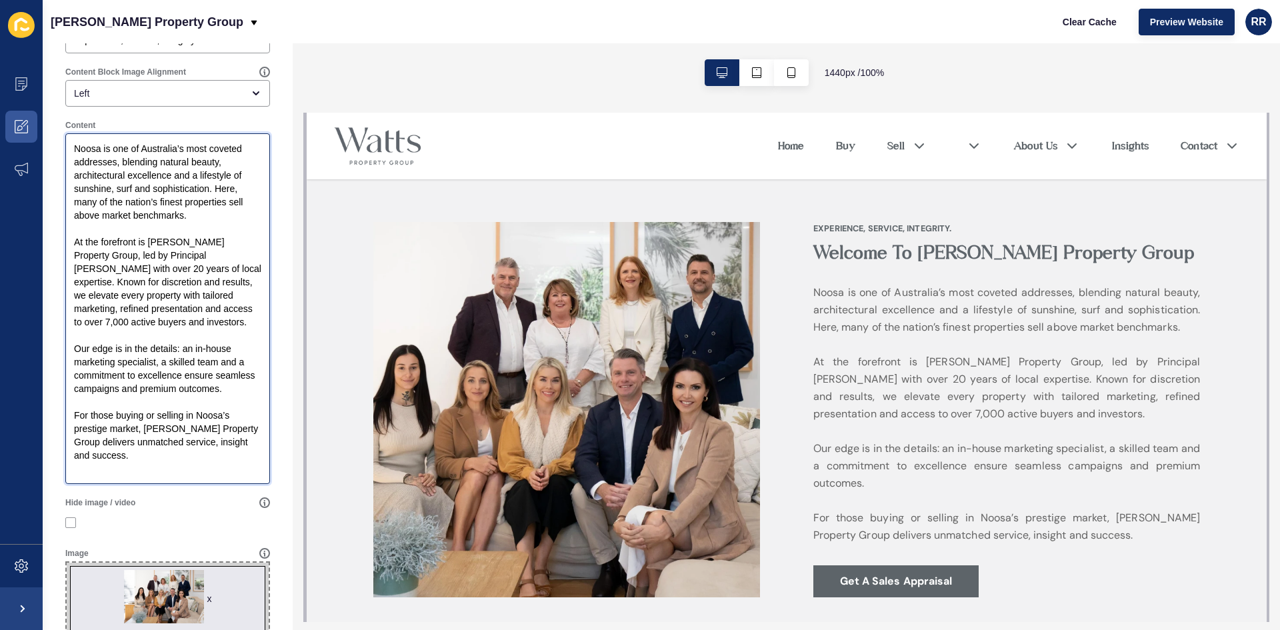
click at [137, 458] on textarea "Noosa is one of Australia’s most coveted addresses, blending natural beauty, ar…" at bounding box center [167, 308] width 201 height 347
click at [181, 427] on textarea "Noosa is one of Australia’s most coveted addresses, blending natural beauty, ar…" at bounding box center [167, 308] width 201 height 347
click at [176, 412] on textarea "Noosa is one of Australia’s most coveted addresses, blending natural beauty, ar…" at bounding box center [167, 308] width 201 height 347
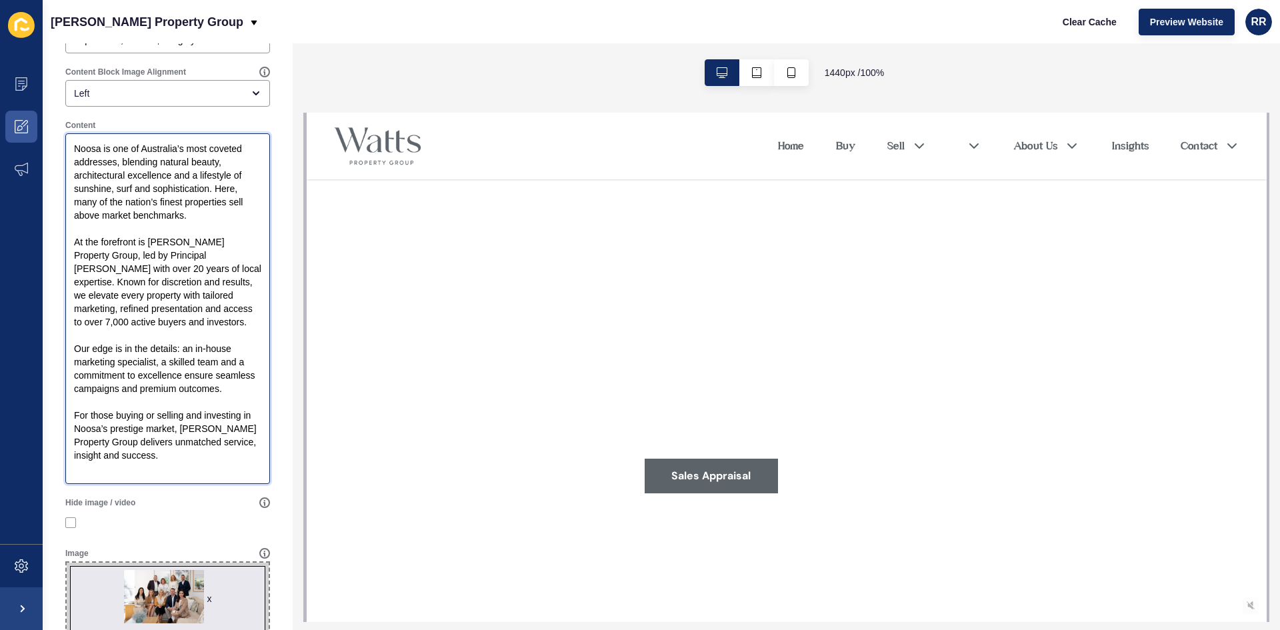
scroll to position [0, 0]
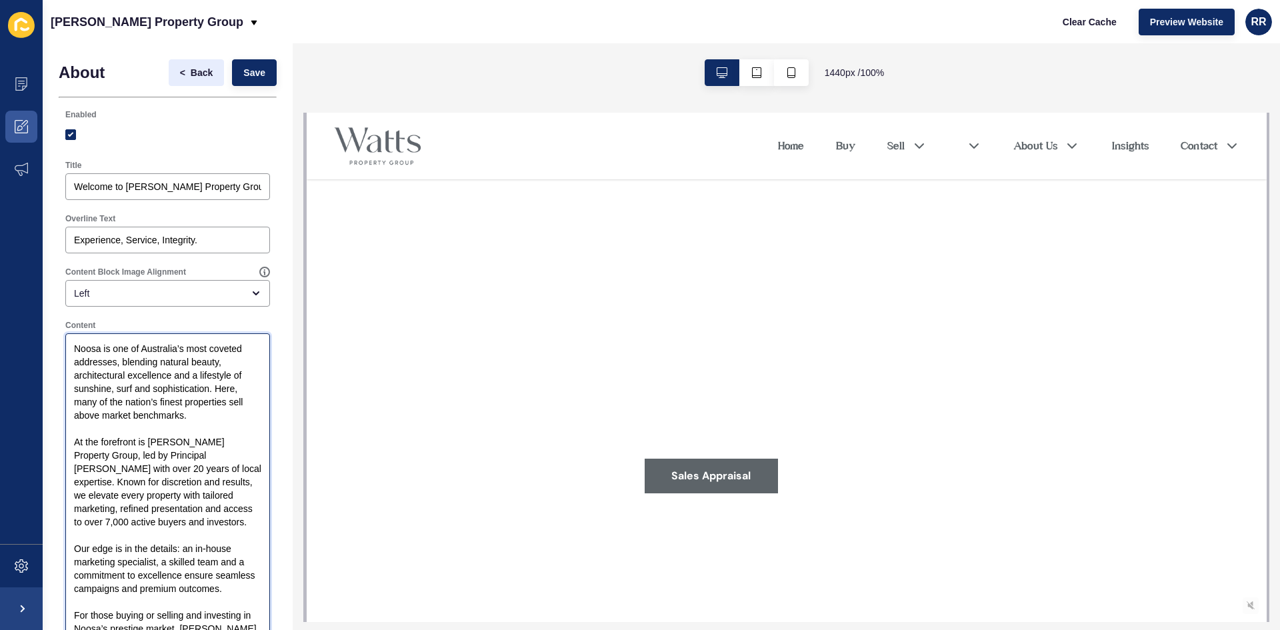
type textarea "Noosa is one of Australia’s most coveted addresses, blending natural beauty, ar…"
click at [191, 73] on span "Back" at bounding box center [202, 72] width 22 height 13
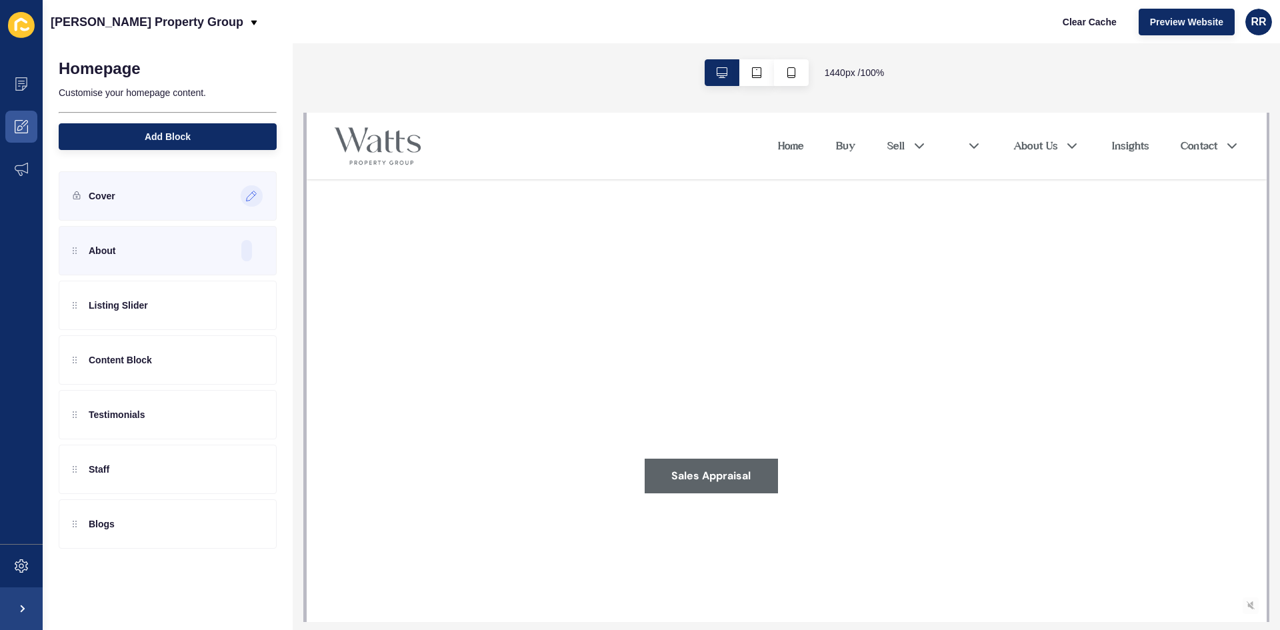
click at [249, 190] on div at bounding box center [252, 195] width 22 height 21
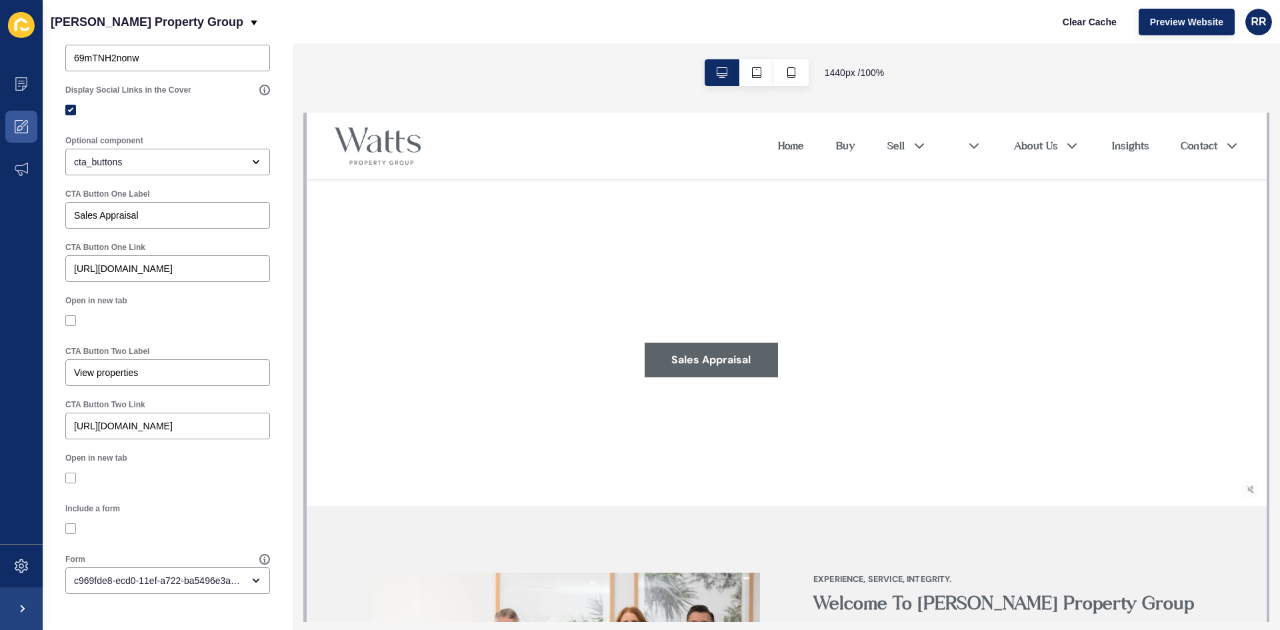
scroll to position [67, 0]
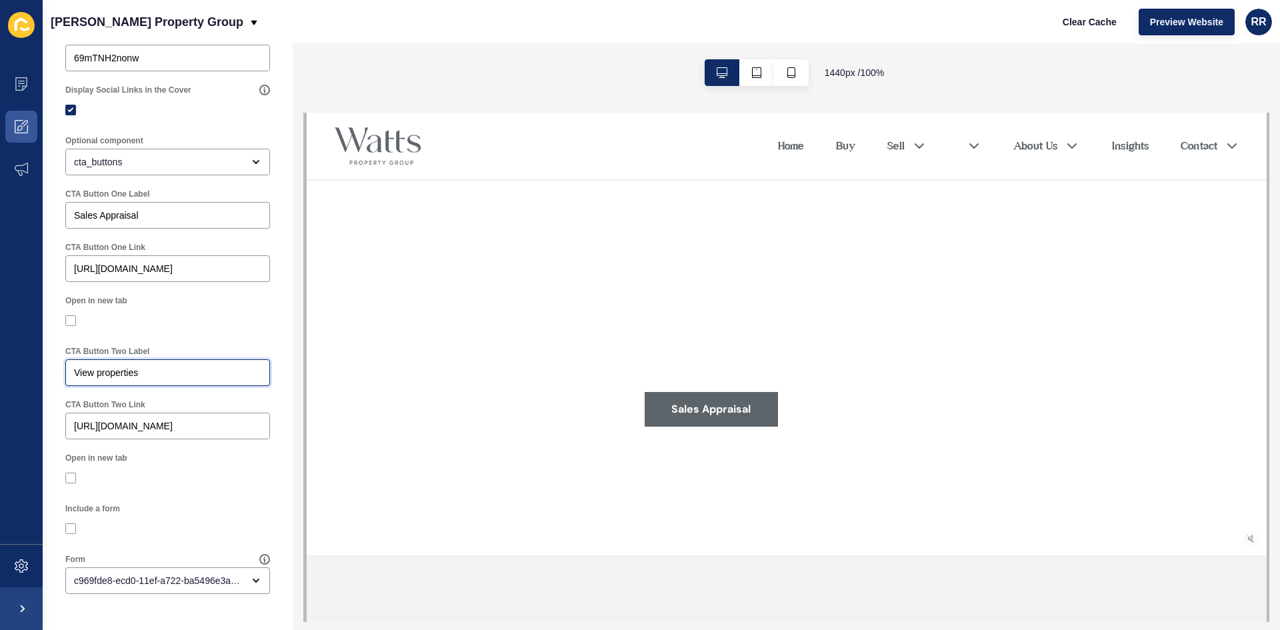
click at [153, 373] on input "View properties" at bounding box center [167, 372] width 187 height 13
type input "Call Us"
click at [125, 433] on div "https://wattspropertygroup.com.au/listings?status=available_under_contract&sale…" at bounding box center [167, 426] width 205 height 27
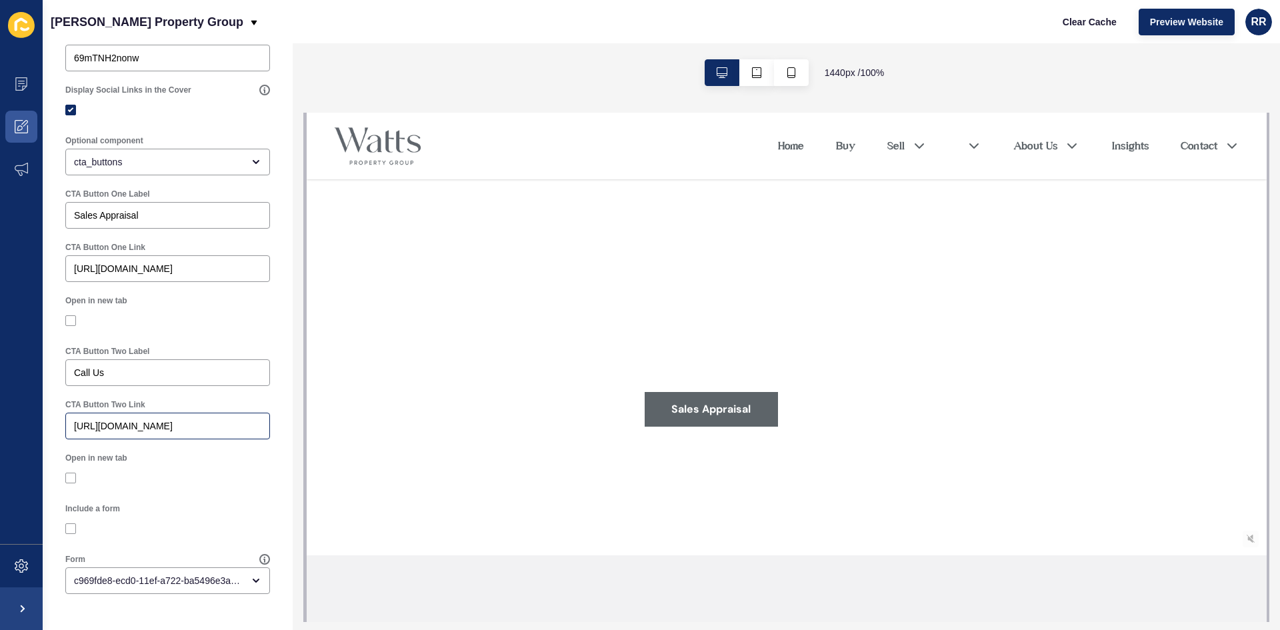
click at [162, 415] on div "https://wattspropertygroup.com.au/listings?status=available_under_contract&sale…" at bounding box center [167, 426] width 205 height 27
click at [108, 423] on input "https://wattspropertygroup.com.au/listings?status=available_under_contract&sale…" at bounding box center [167, 425] width 187 height 13
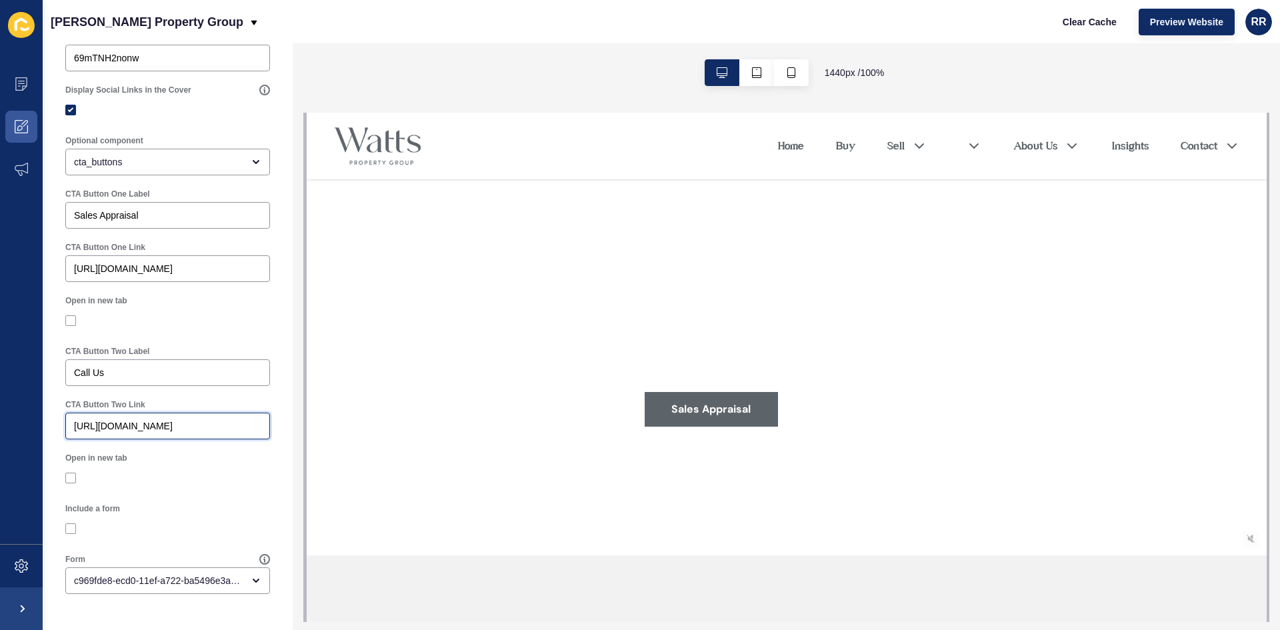
click at [108, 423] on input "https://wattspropertygroup.com.au/listings?status=available_under_contract&sale…" at bounding box center [167, 425] width 187 height 13
paste input "contact-us"
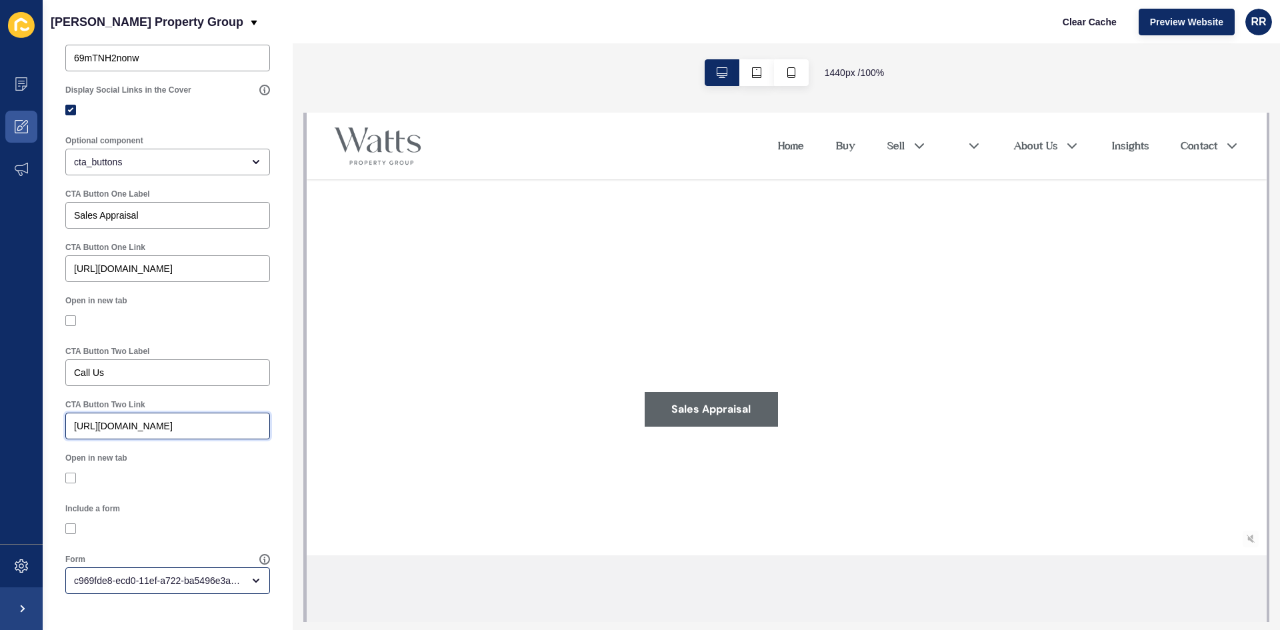
type input "[URL][DOMAIN_NAME]"
click at [164, 574] on div "c969fde8-ecd0-11ef-a722-ba5496e3acfd" at bounding box center [158, 580] width 169 height 13
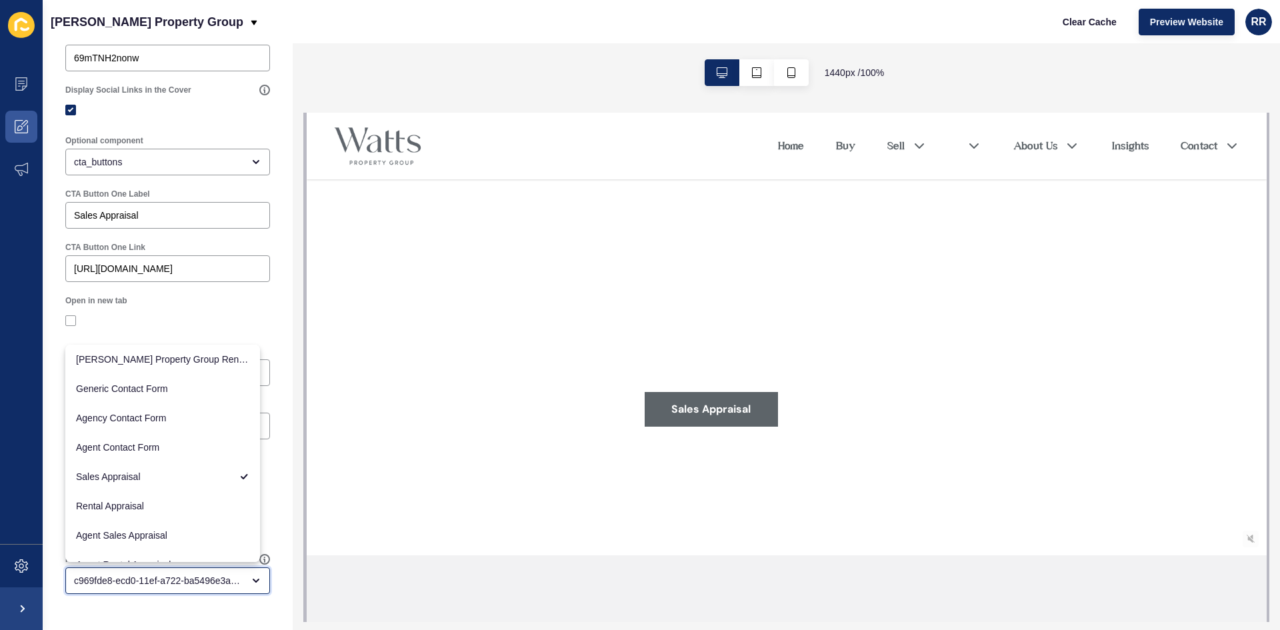
scroll to position [0, 0]
click at [177, 614] on div "Cover < Back Save Enabled Title Noosa Real Estate Agents Subtitle 0 / 300 Backg…" at bounding box center [168, 28] width 250 height 1204
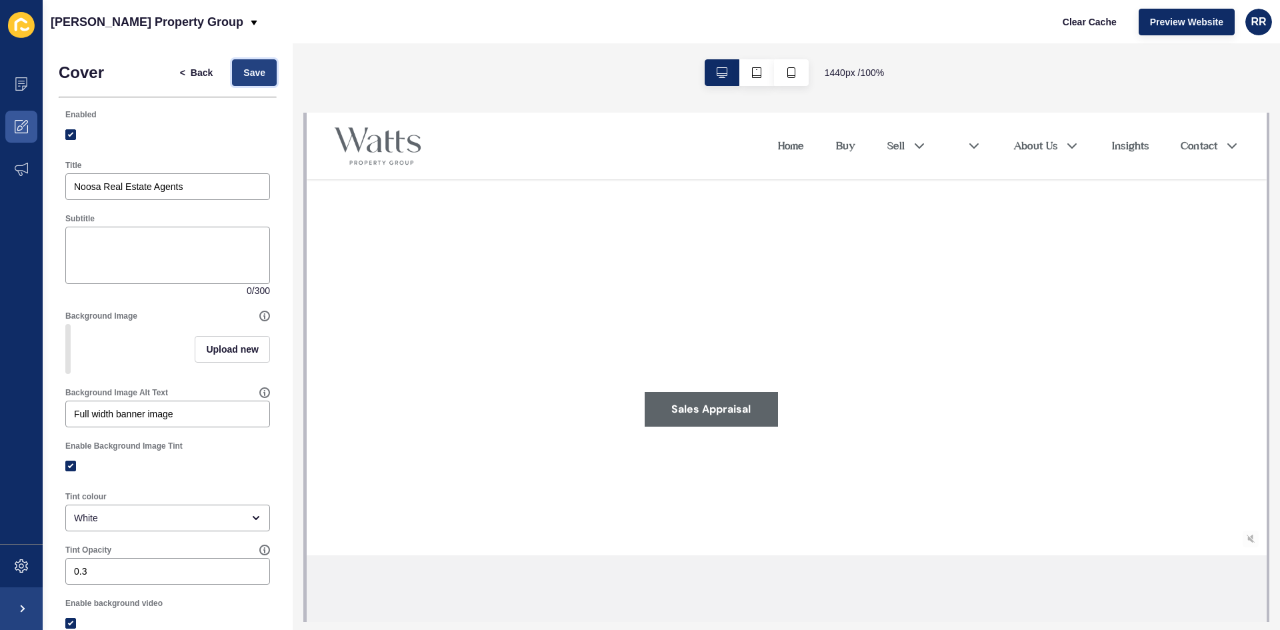
click at [243, 77] on span "Save" at bounding box center [254, 72] width 22 height 13
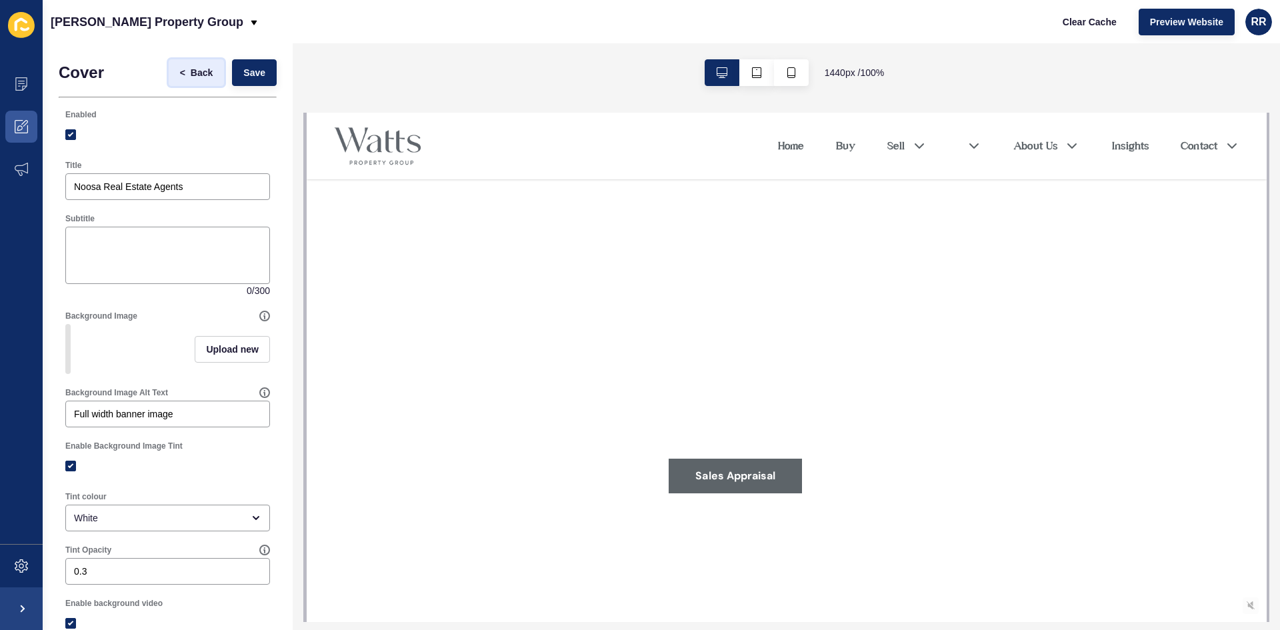
click at [196, 66] on span "Back" at bounding box center [202, 72] width 22 height 13
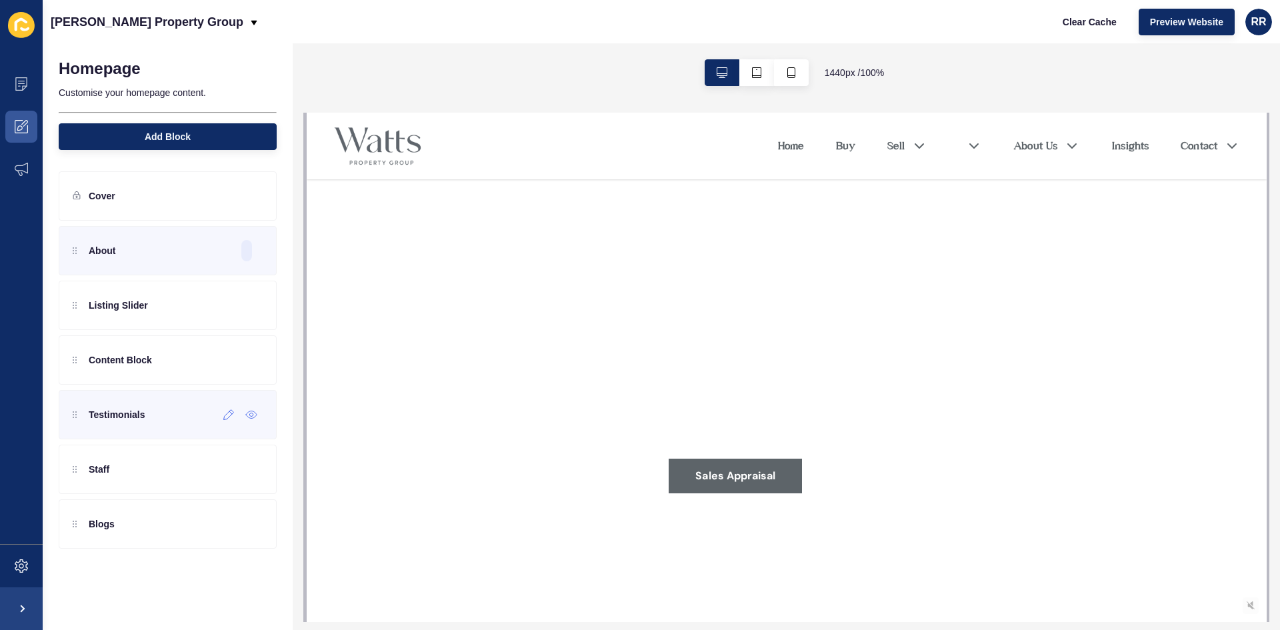
click at [163, 419] on div "Testimonials" at bounding box center [168, 414] width 218 height 49
click at [183, 354] on div "Content Block" at bounding box center [168, 359] width 218 height 49
click at [231, 365] on icon at bounding box center [228, 360] width 11 height 11
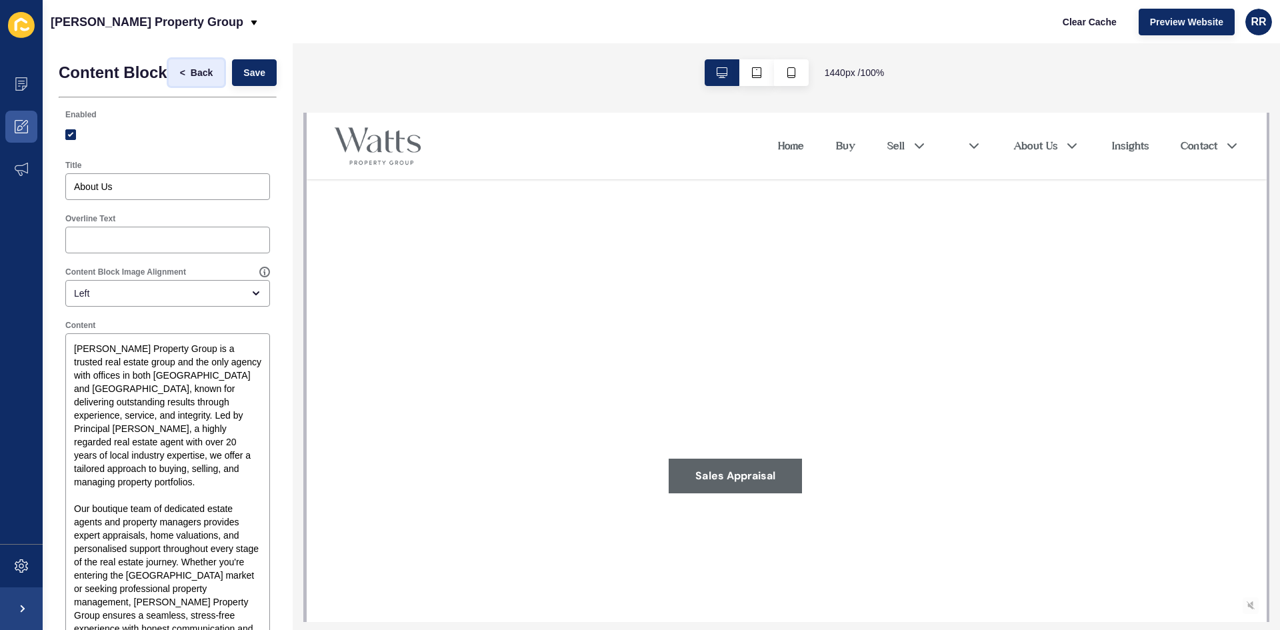
click at [193, 73] on span "Back" at bounding box center [202, 72] width 22 height 13
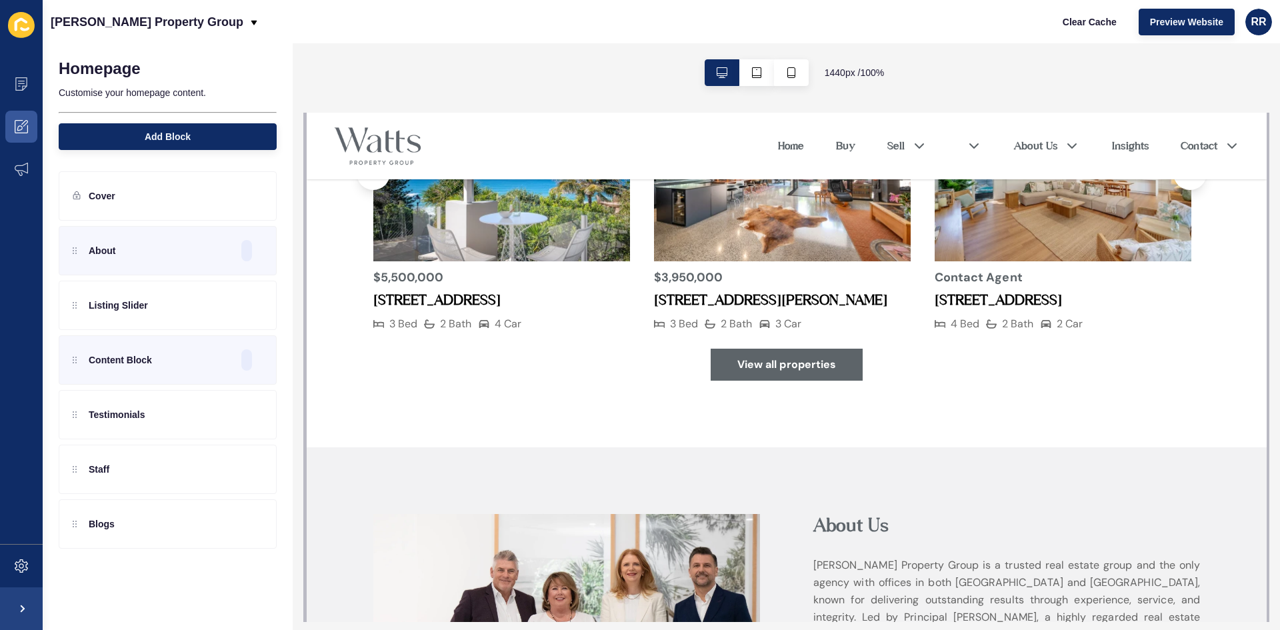
scroll to position [1600, 0]
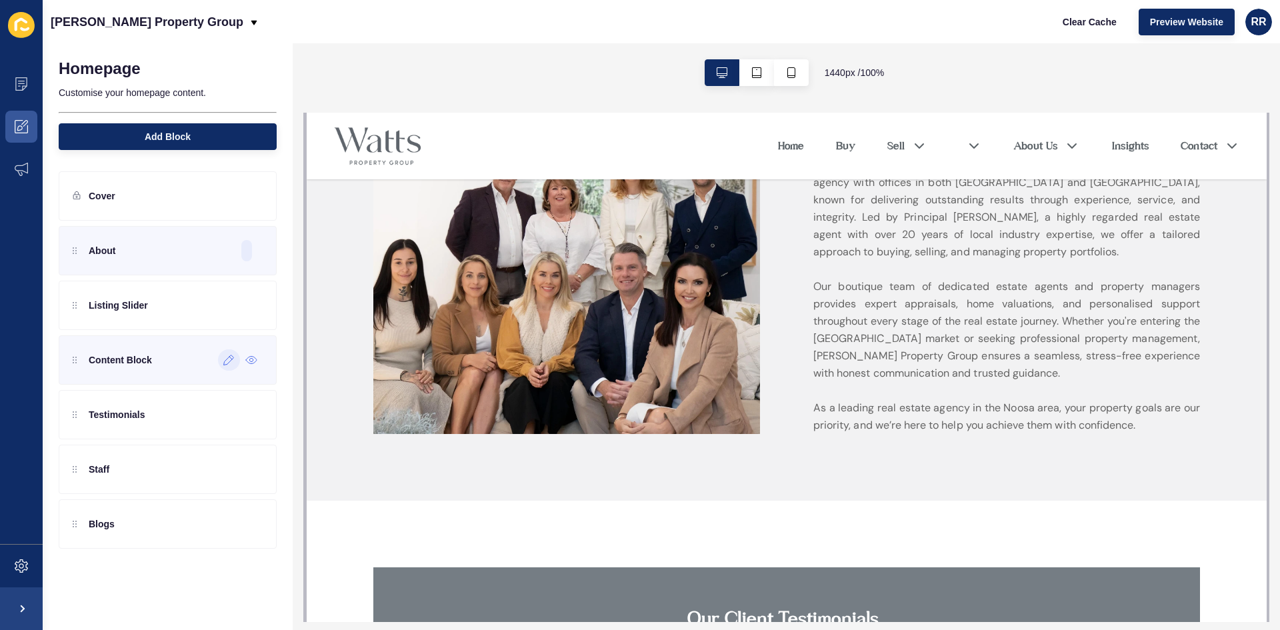
click at [199, 361] on div "Content Block" at bounding box center [168, 359] width 218 height 49
click at [231, 360] on icon at bounding box center [228, 360] width 11 height 11
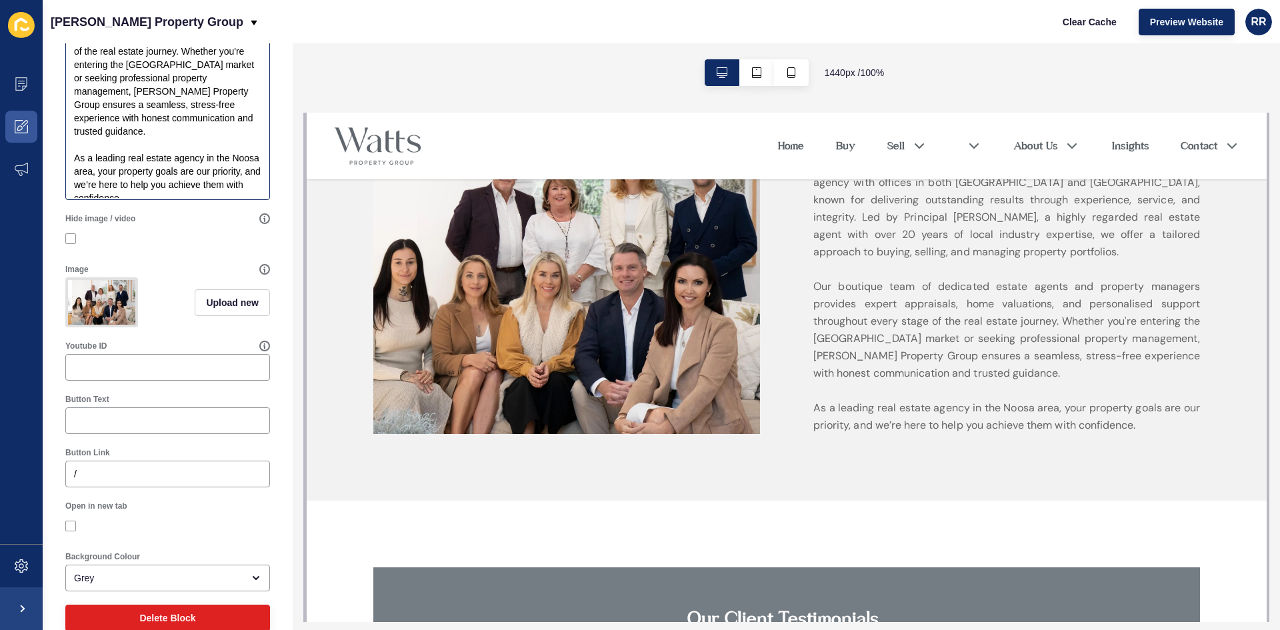
scroll to position [555, 0]
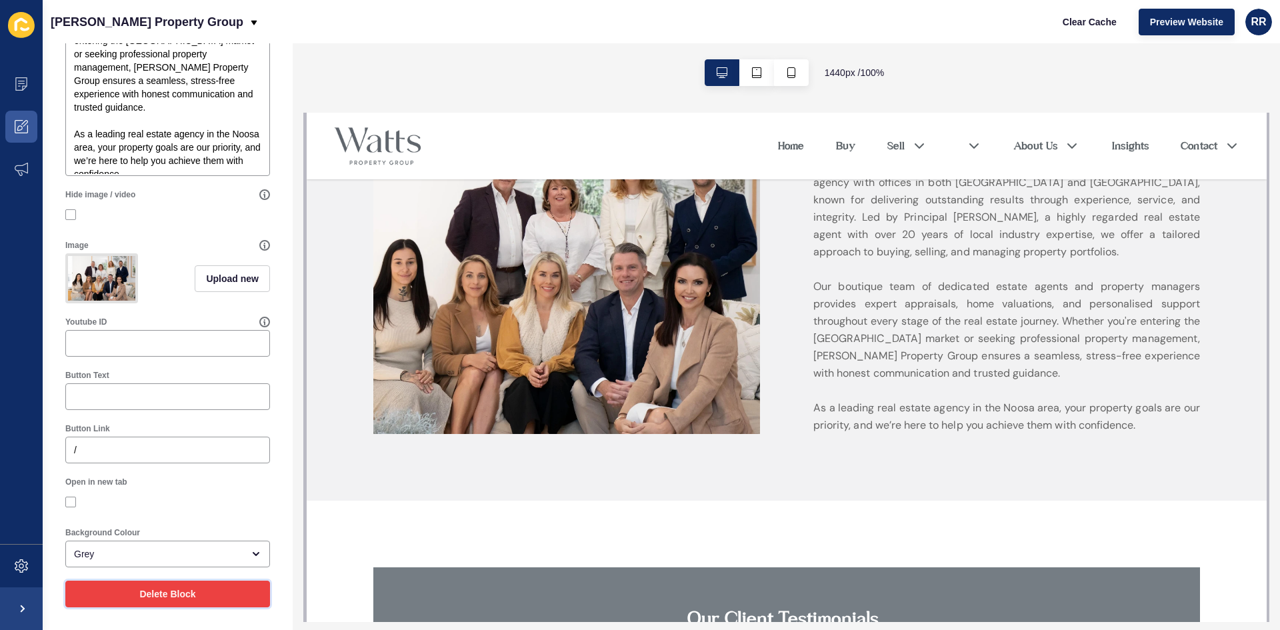
click at [153, 589] on span "Delete Block" at bounding box center [167, 593] width 56 height 13
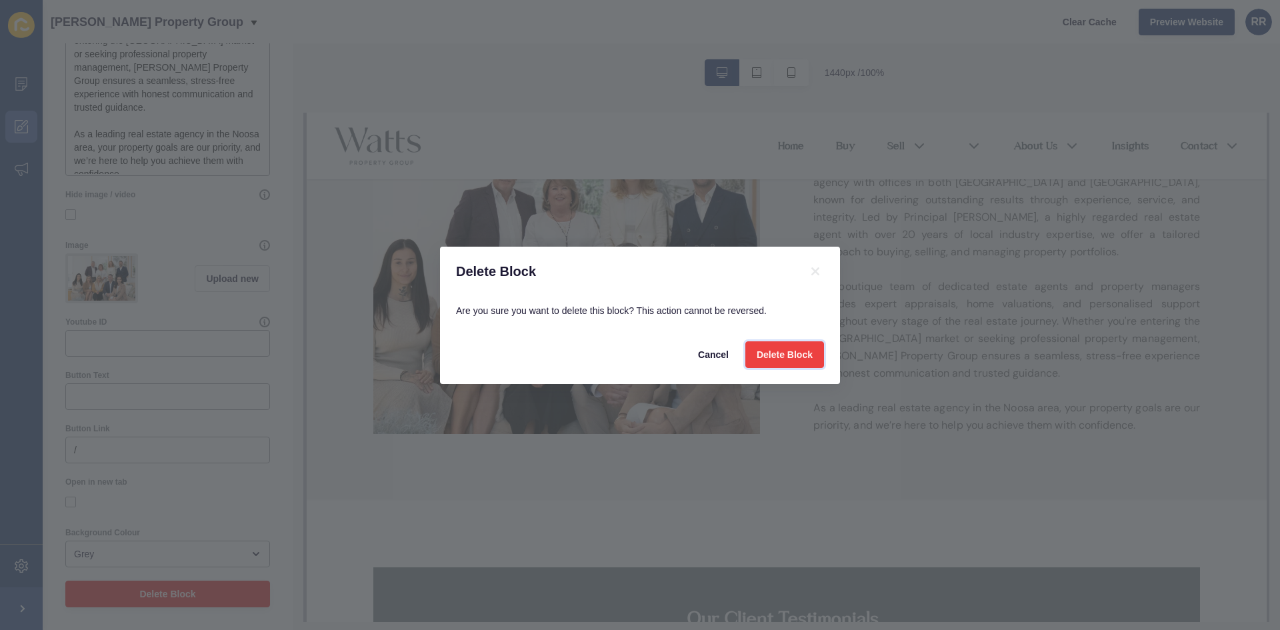
click at [789, 353] on span "Delete Block" at bounding box center [785, 354] width 56 height 13
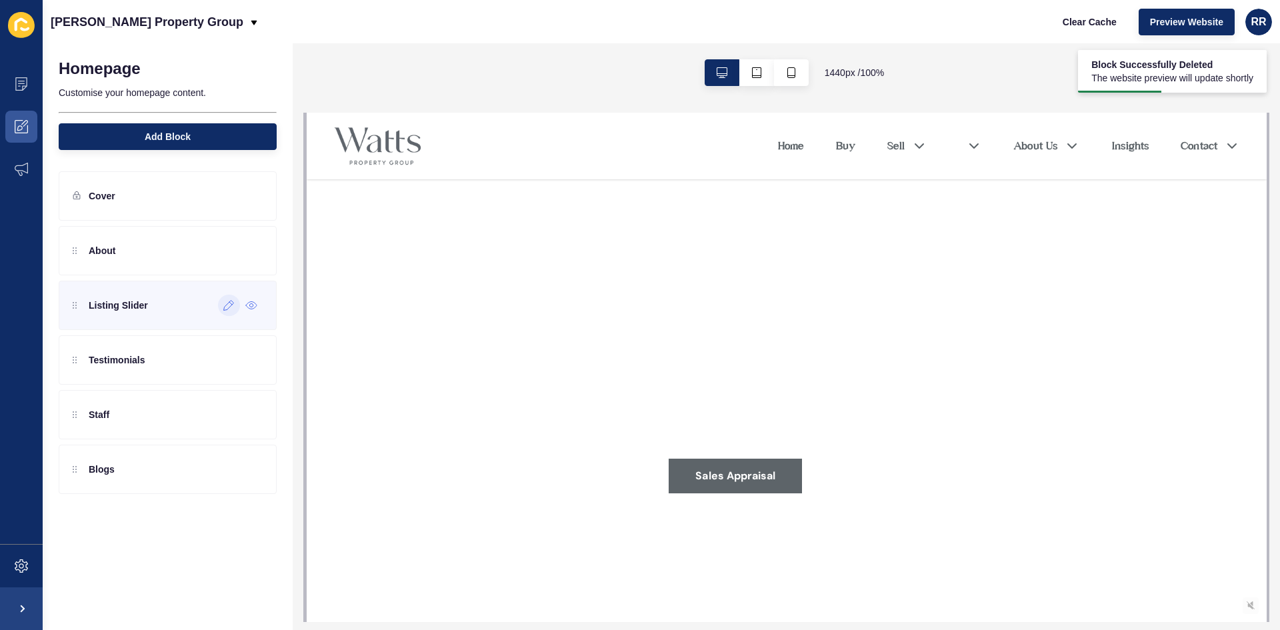
scroll to position [0, 0]
click at [232, 313] on div at bounding box center [229, 305] width 22 height 21
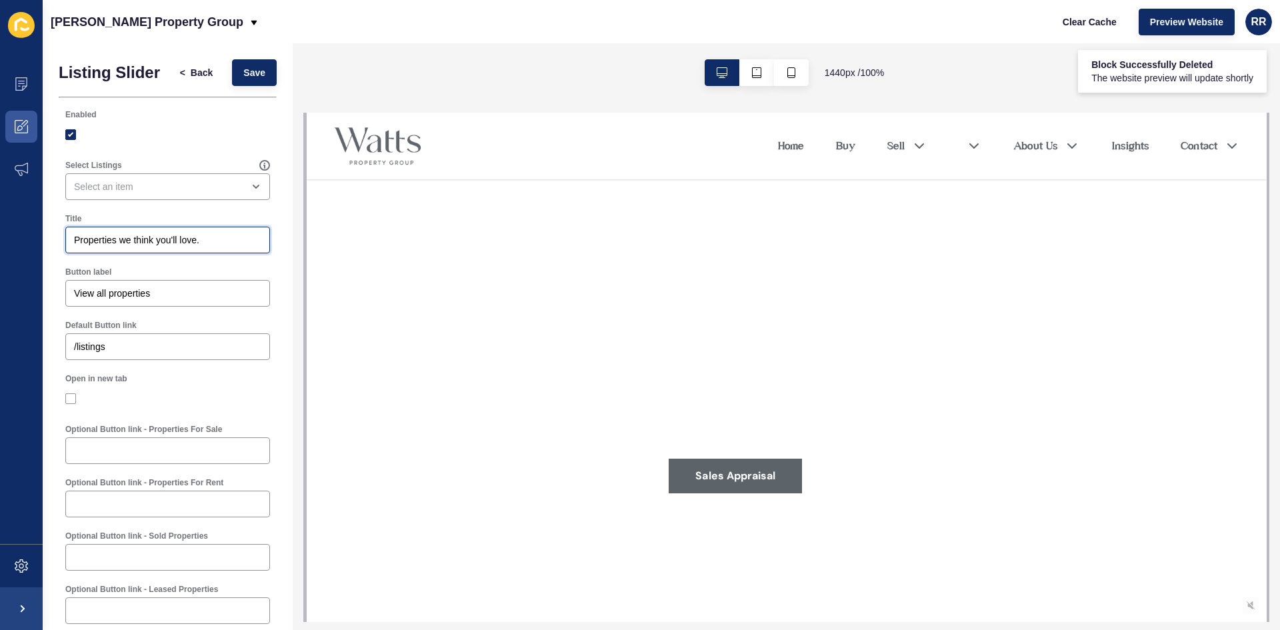
click at [153, 247] on input "Properties we think you'll love." at bounding box center [167, 239] width 187 height 13
paste input "Our Recent Noosa Sales"
type input "Our Recent Noosa Sales"
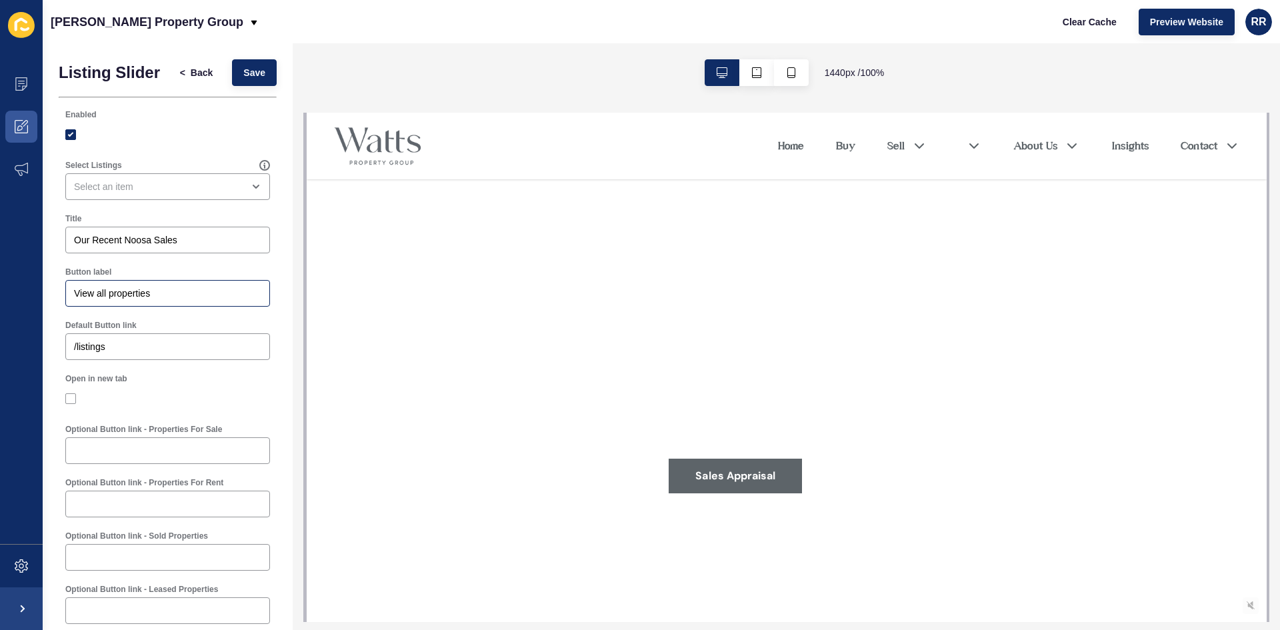
click at [141, 295] on div "View all properties" at bounding box center [167, 293] width 205 height 27
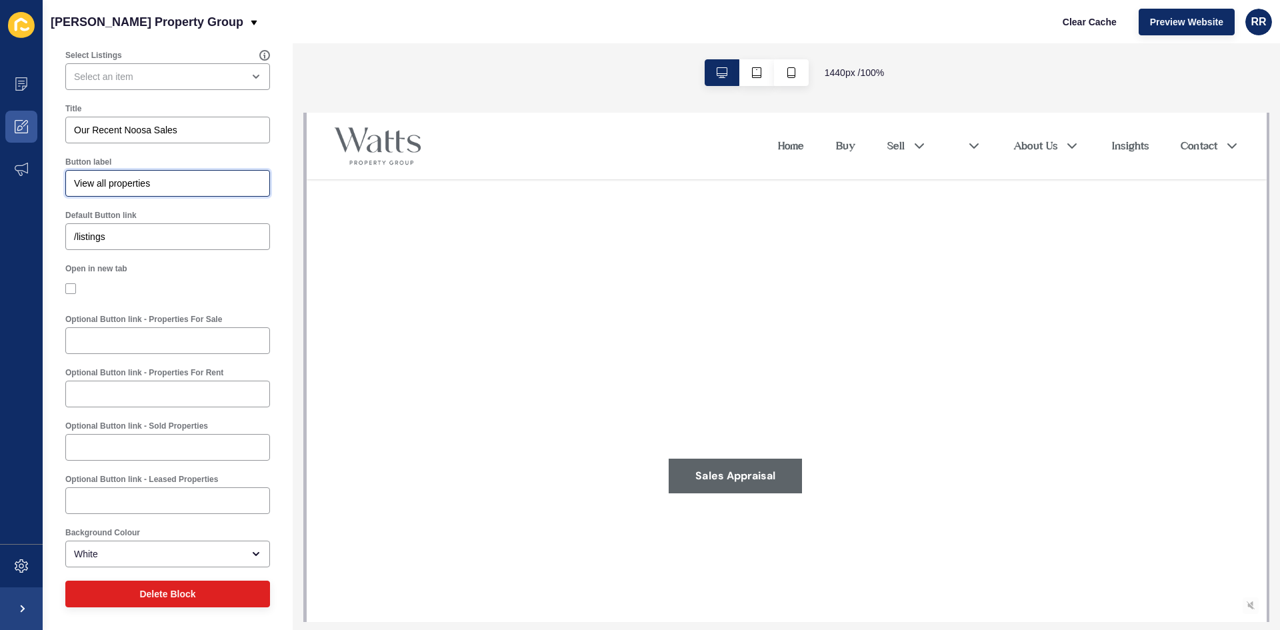
scroll to position [121, 0]
click at [125, 241] on input "/listings" at bounding box center [167, 236] width 187 height 13
click at [136, 241] on input "/listings" at bounding box center [167, 236] width 187 height 13
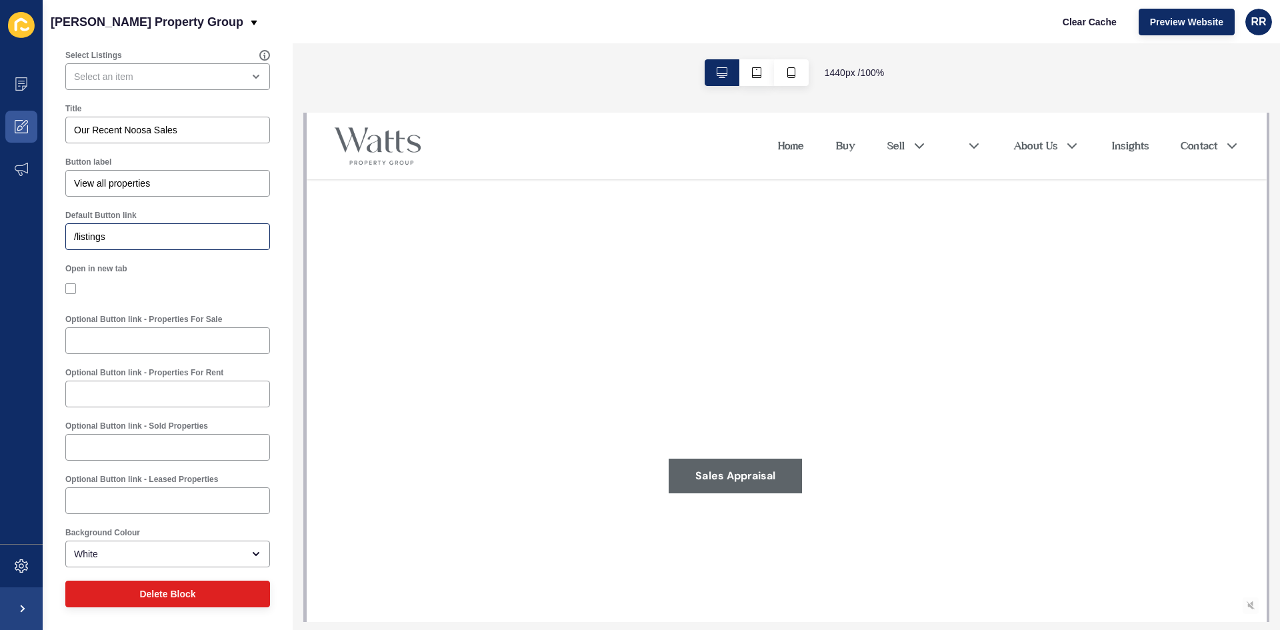
click at [106, 228] on div "/listings" at bounding box center [167, 236] width 205 height 27
click at [111, 233] on input "/listings" at bounding box center [167, 236] width 187 height 13
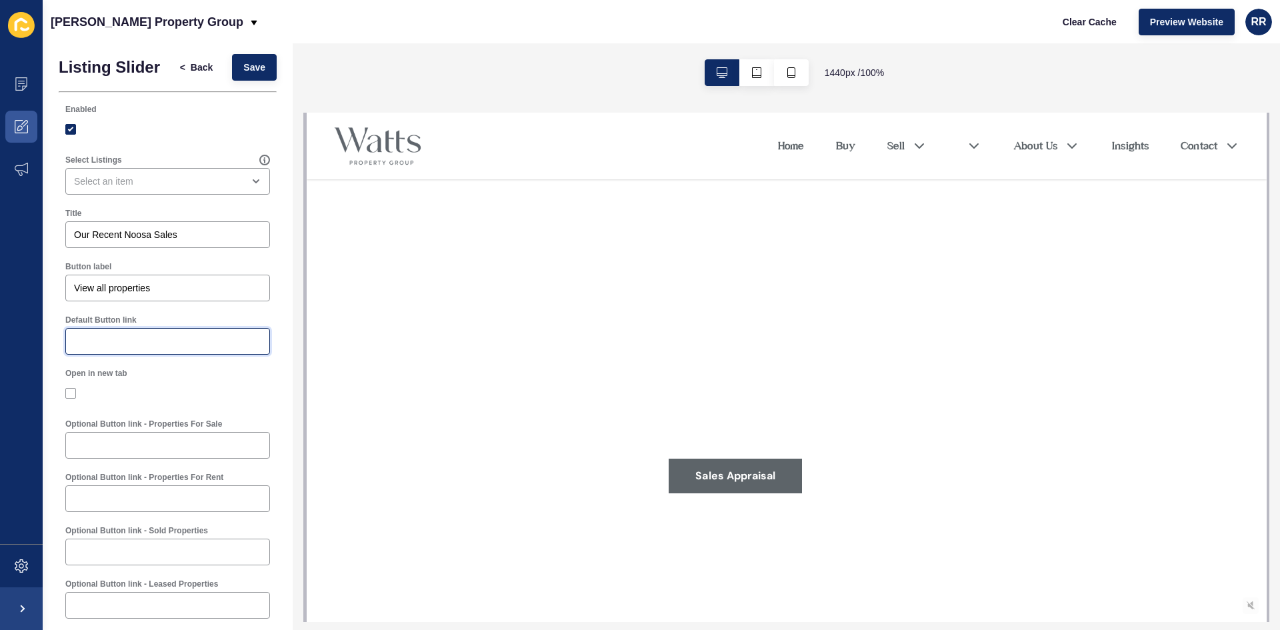
scroll to position [0, 0]
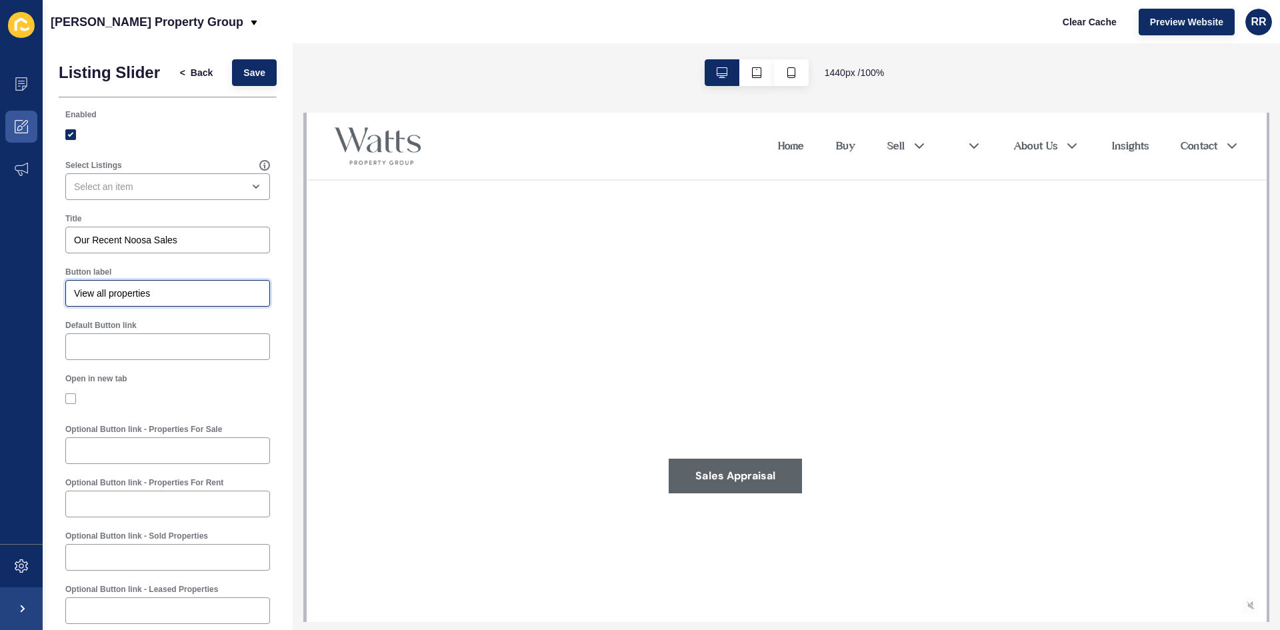
click at [109, 300] on input "View all properties" at bounding box center [167, 293] width 187 height 13
click at [147, 247] on input "Our Recent Noosa Sales" at bounding box center [167, 239] width 187 height 13
click at [176, 193] on div "open menu" at bounding box center [158, 186] width 169 height 13
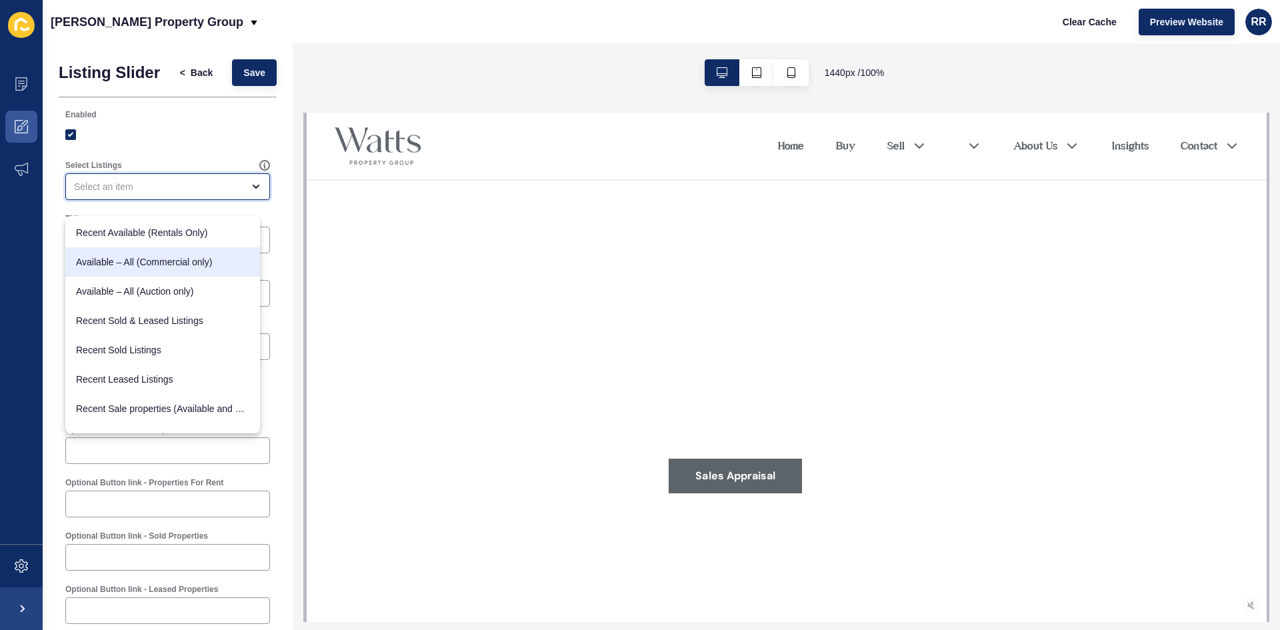
scroll to position [164, 0]
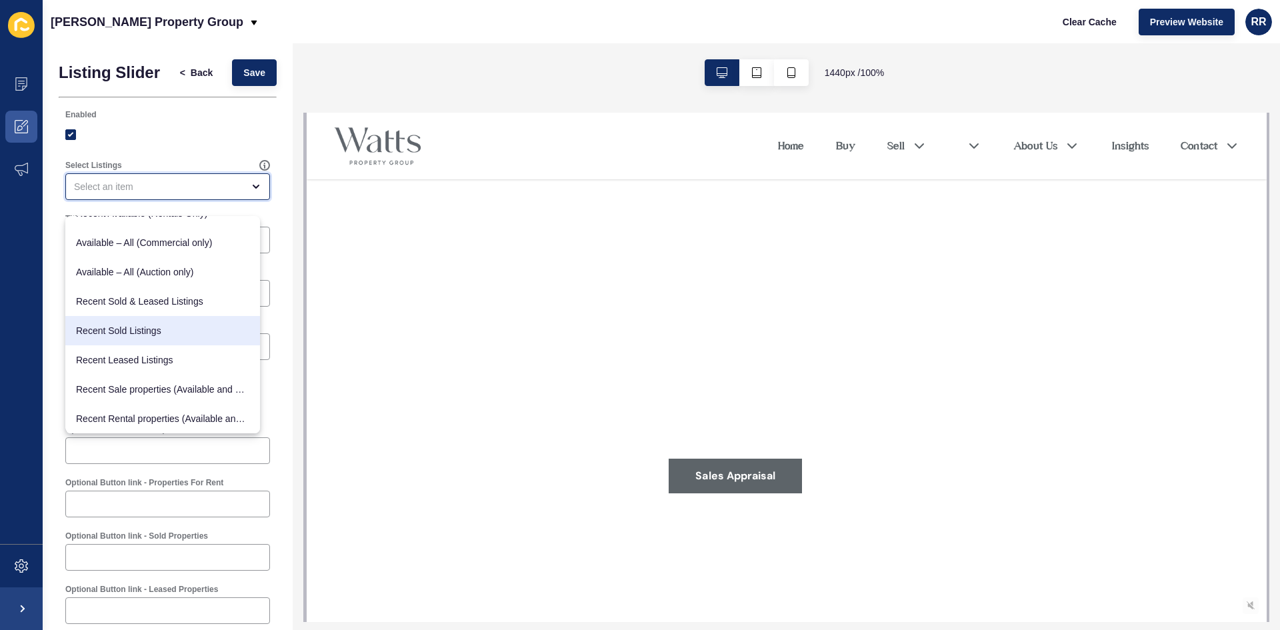
click at [179, 330] on span "Recent Sold Listings" at bounding box center [162, 330] width 173 height 13
type input "Recent Sold Listings"
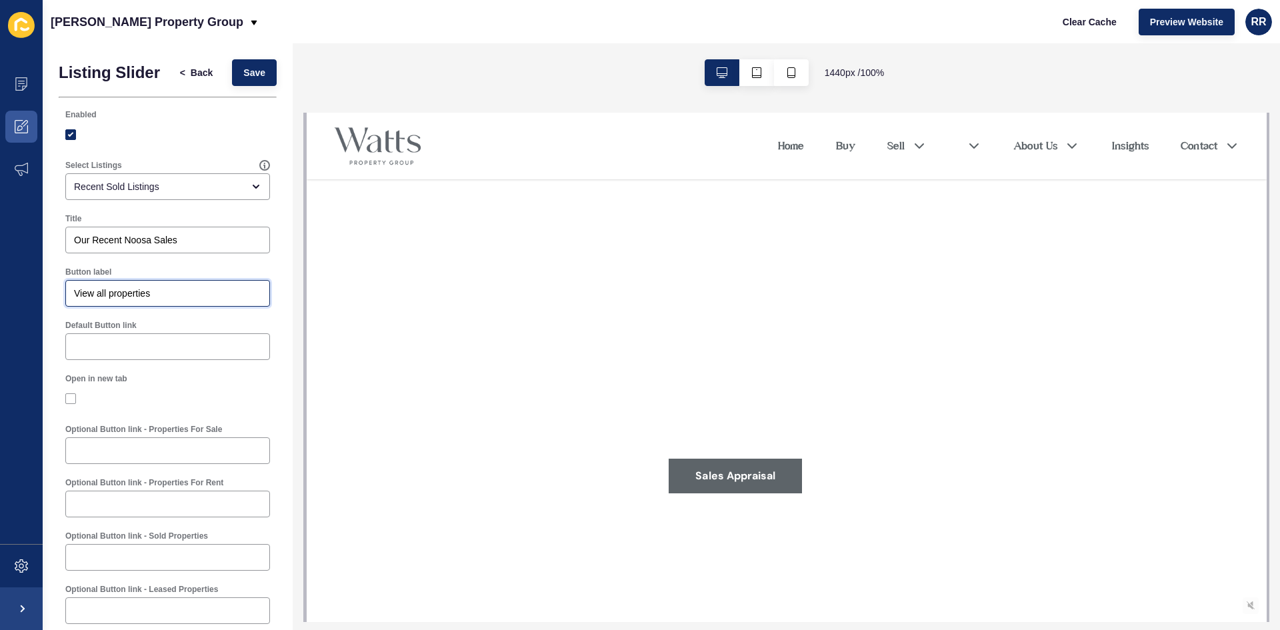
click at [84, 300] on input "View all properties" at bounding box center [167, 293] width 187 height 13
click at [49, 332] on div "Listing Slider < Back Save Enabled Select Listings Recent Sold Listings Title O…" at bounding box center [168, 391] width 250 height 697
click at [101, 299] on input "Button label" at bounding box center [167, 293] width 187 height 13
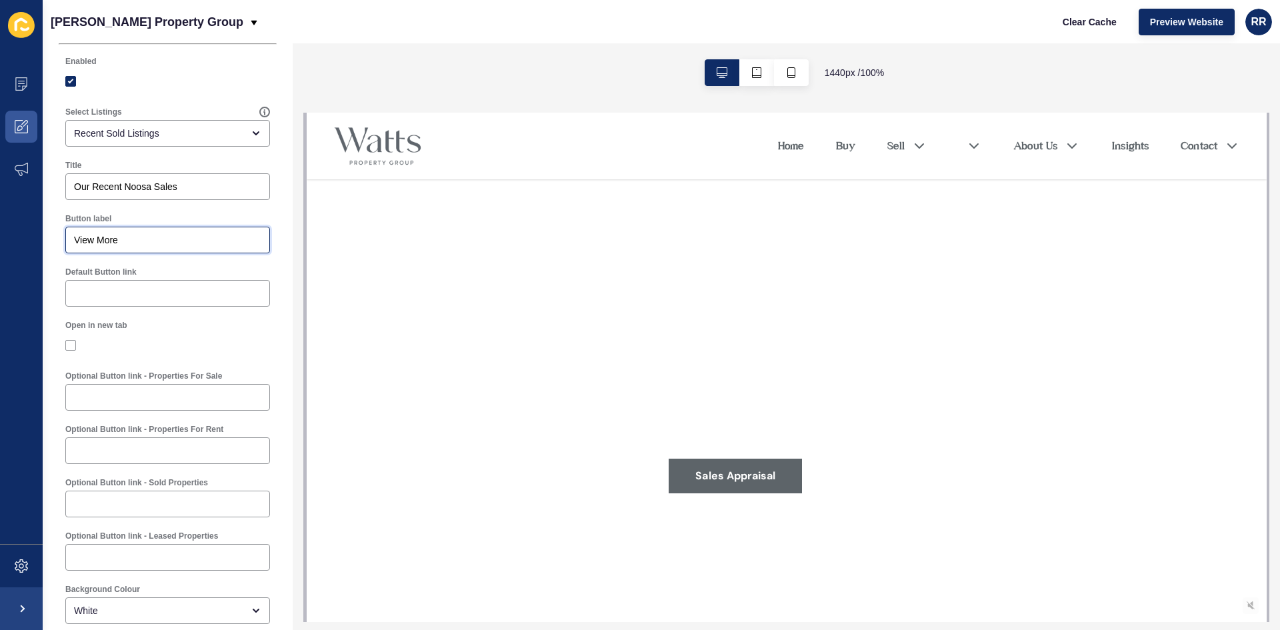
scroll to position [0, 0]
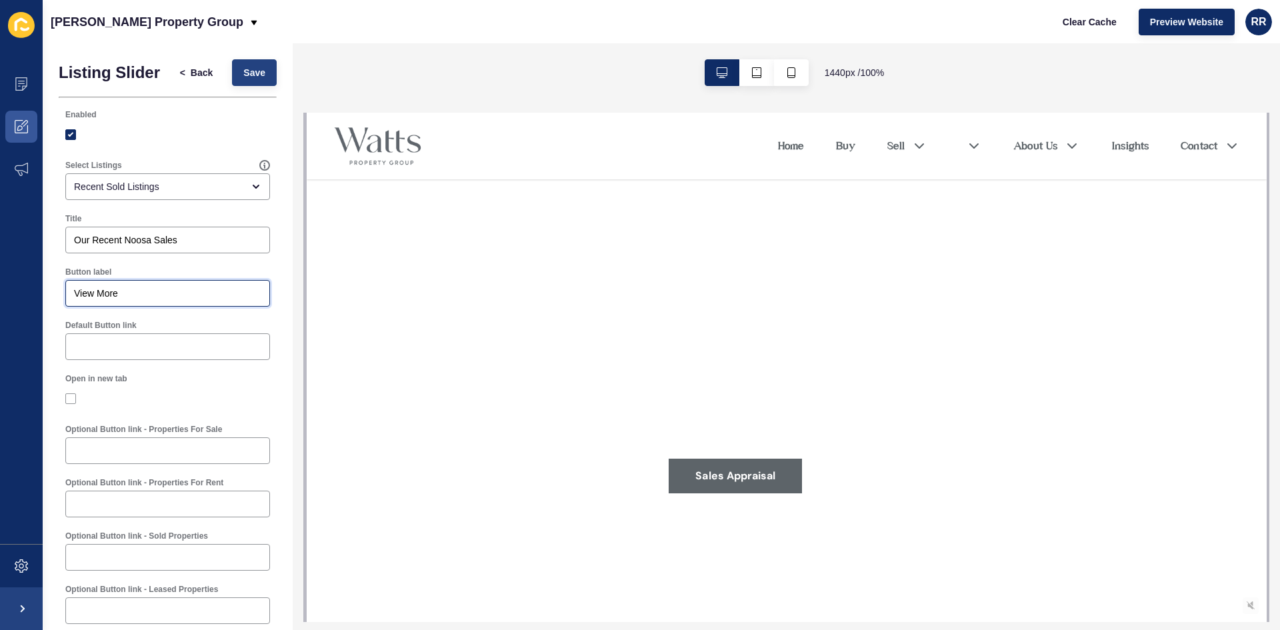
type input "View More"
click at [247, 71] on span "Save" at bounding box center [254, 72] width 22 height 13
click at [185, 67] on button "< Back" at bounding box center [197, 72] width 56 height 27
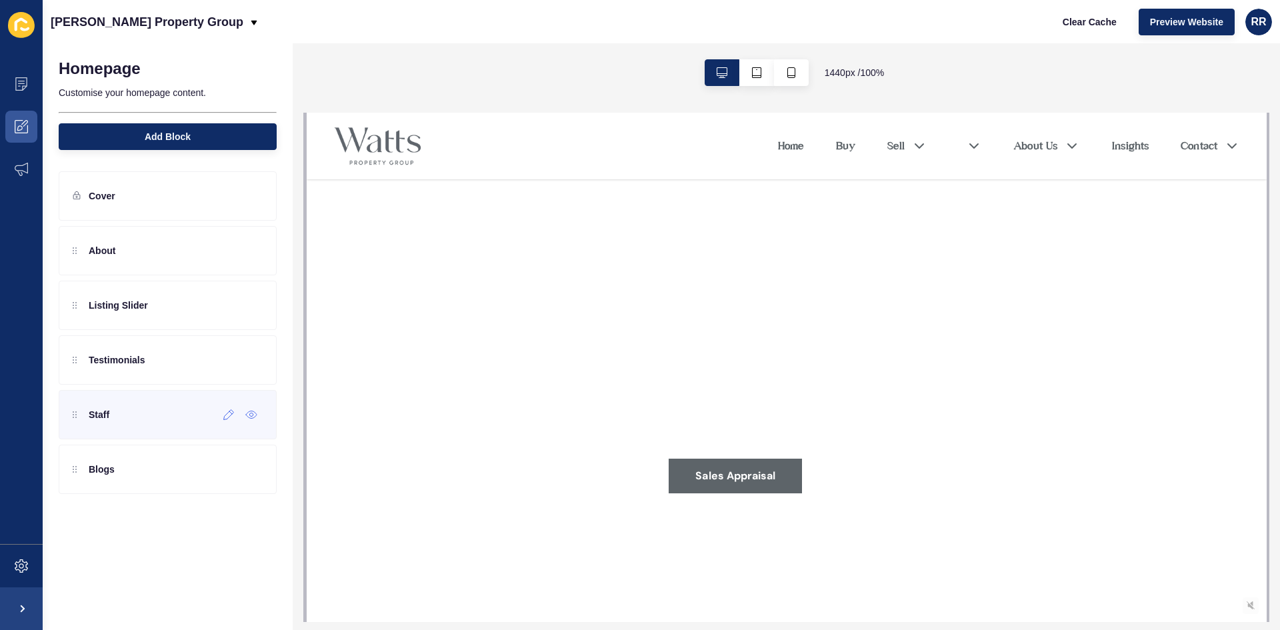
click at [196, 413] on div "Staff" at bounding box center [168, 414] width 218 height 49
click at [230, 469] on icon at bounding box center [228, 469] width 11 height 11
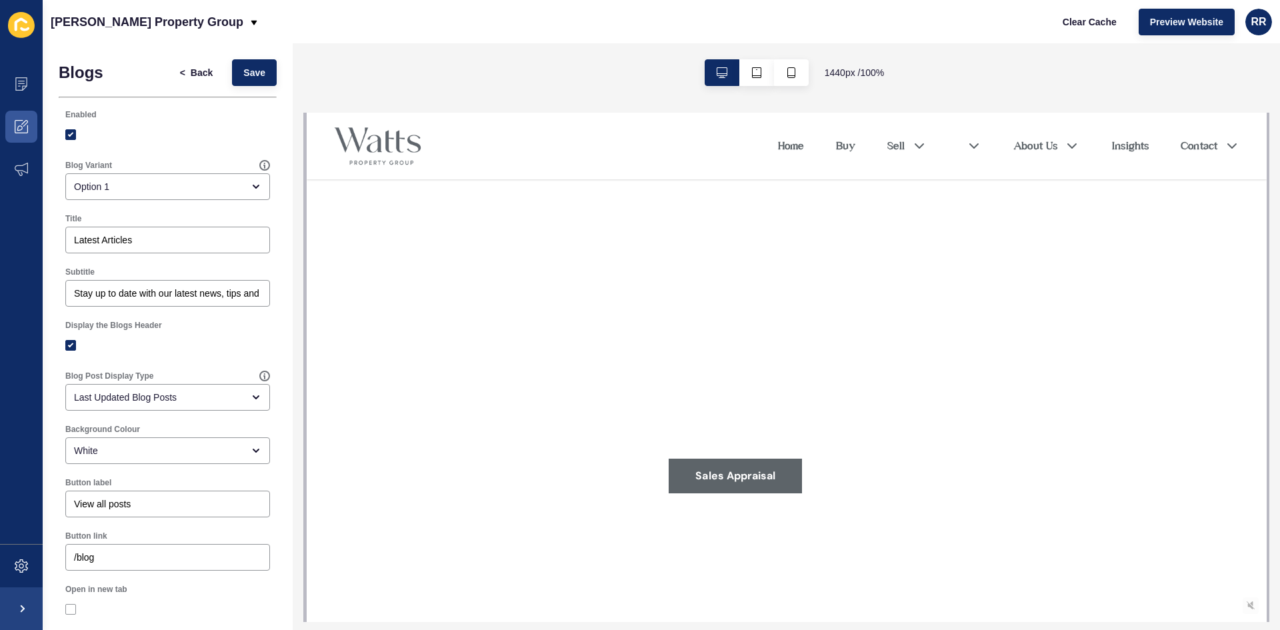
scroll to position [155, 0]
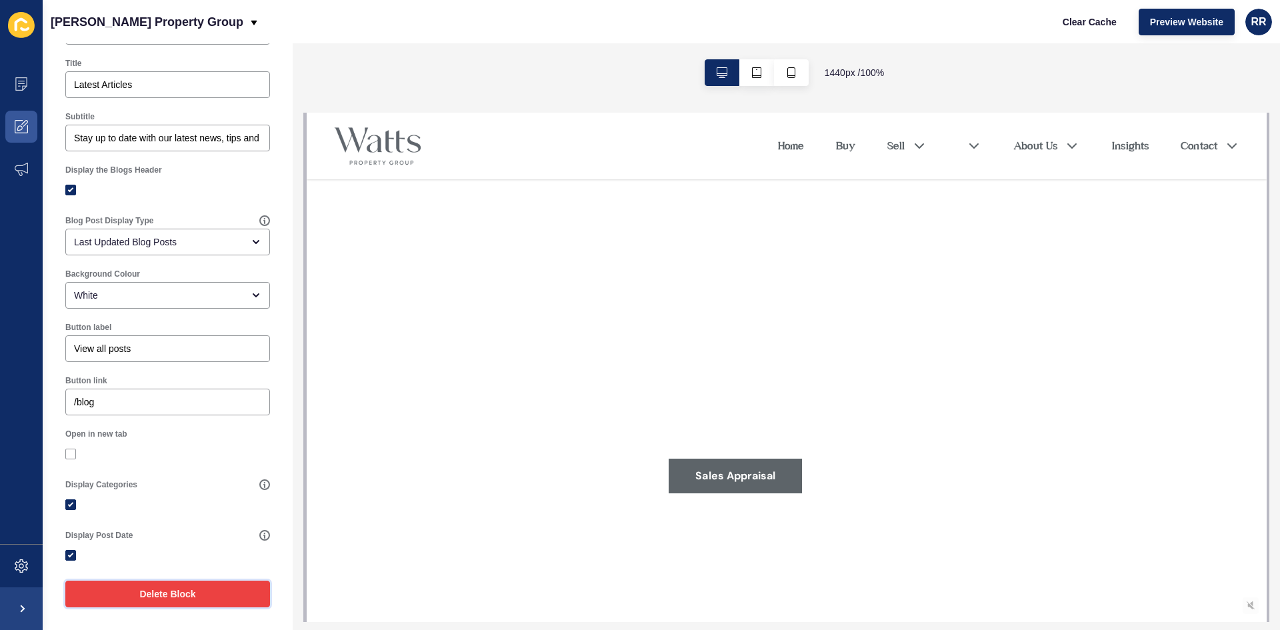
click at [158, 598] on span "Delete Block" at bounding box center [167, 593] width 56 height 13
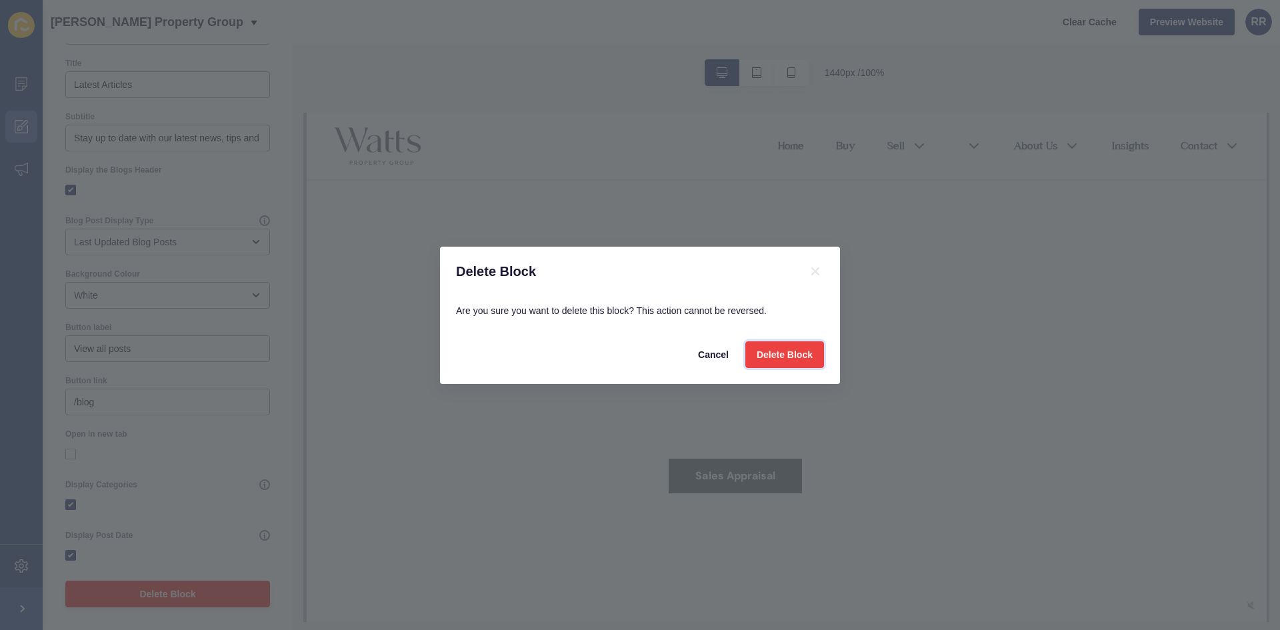
click at [795, 352] on span "Delete Block" at bounding box center [785, 354] width 56 height 13
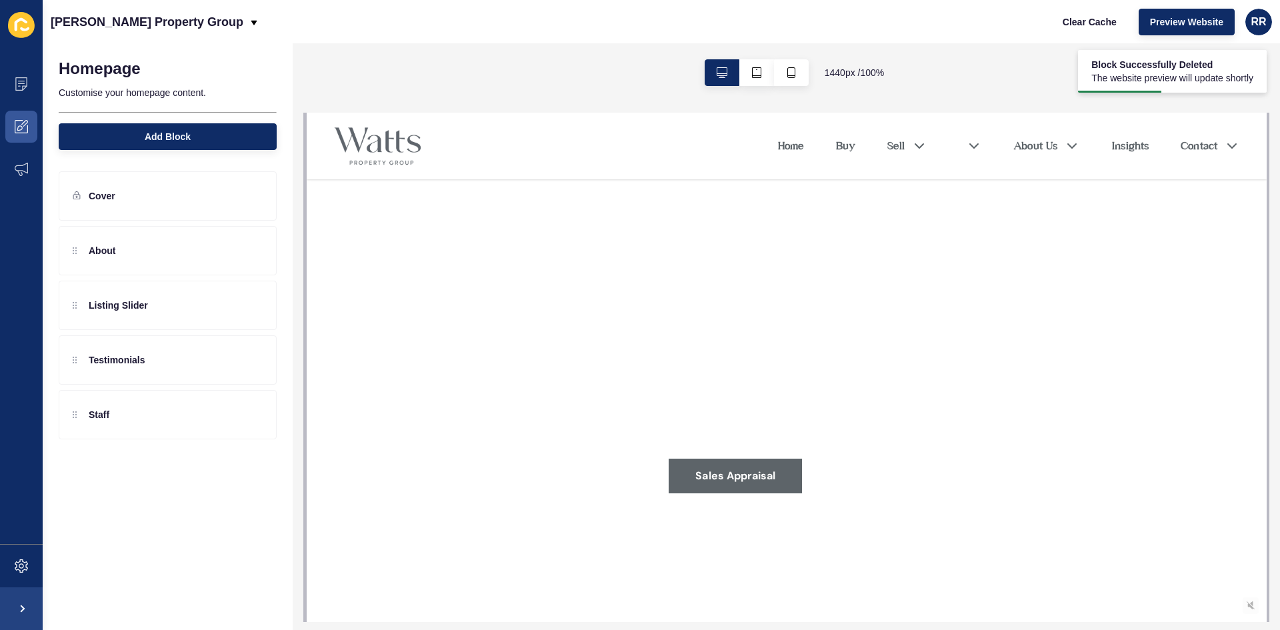
scroll to position [0, 0]
click at [195, 141] on button "Add Block" at bounding box center [168, 136] width 218 height 27
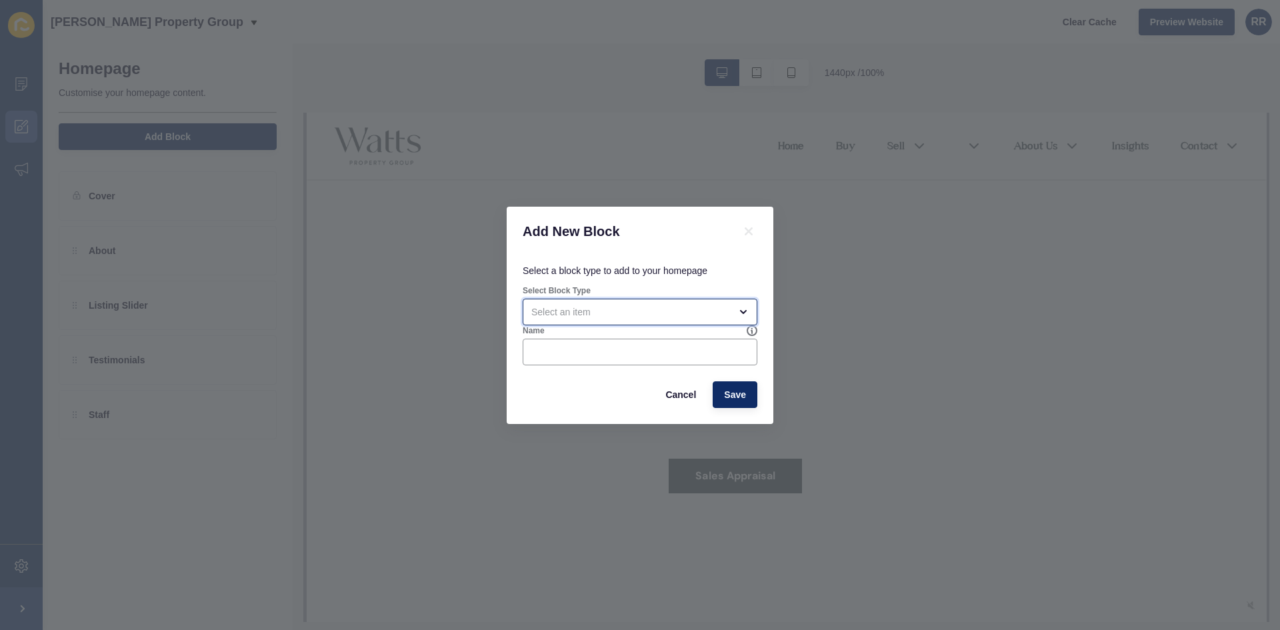
click at [553, 307] on div "open menu" at bounding box center [630, 311] width 199 height 13
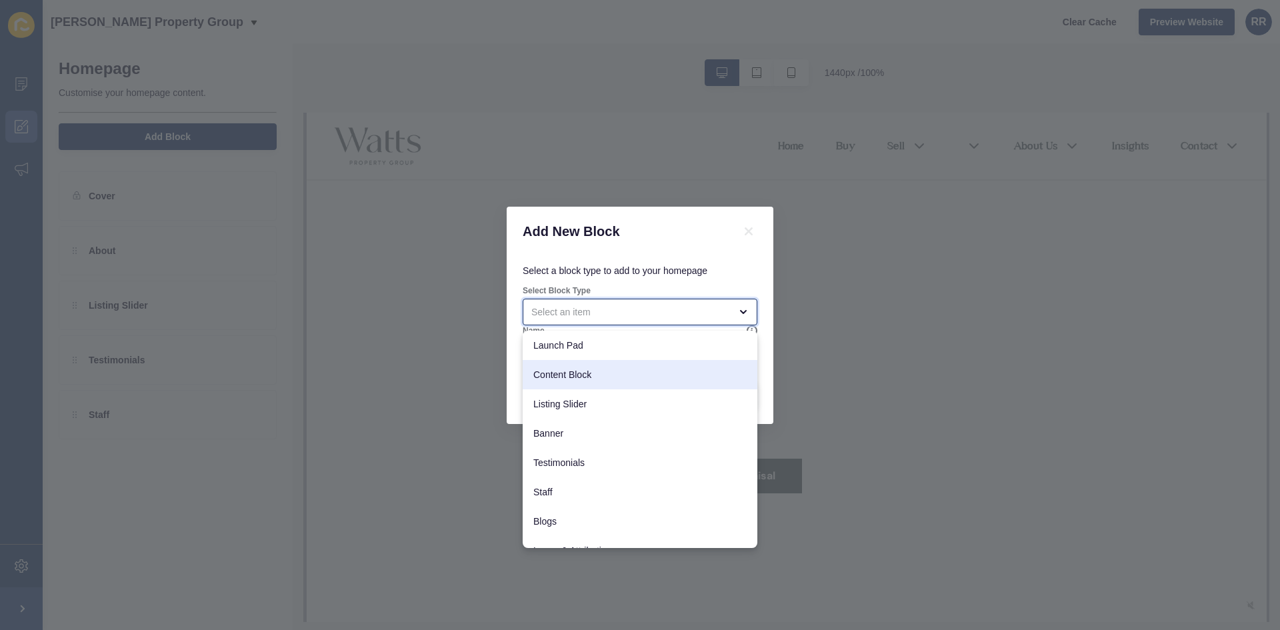
click at [574, 367] on div "Content Block" at bounding box center [640, 374] width 235 height 29
type input "Content Block"
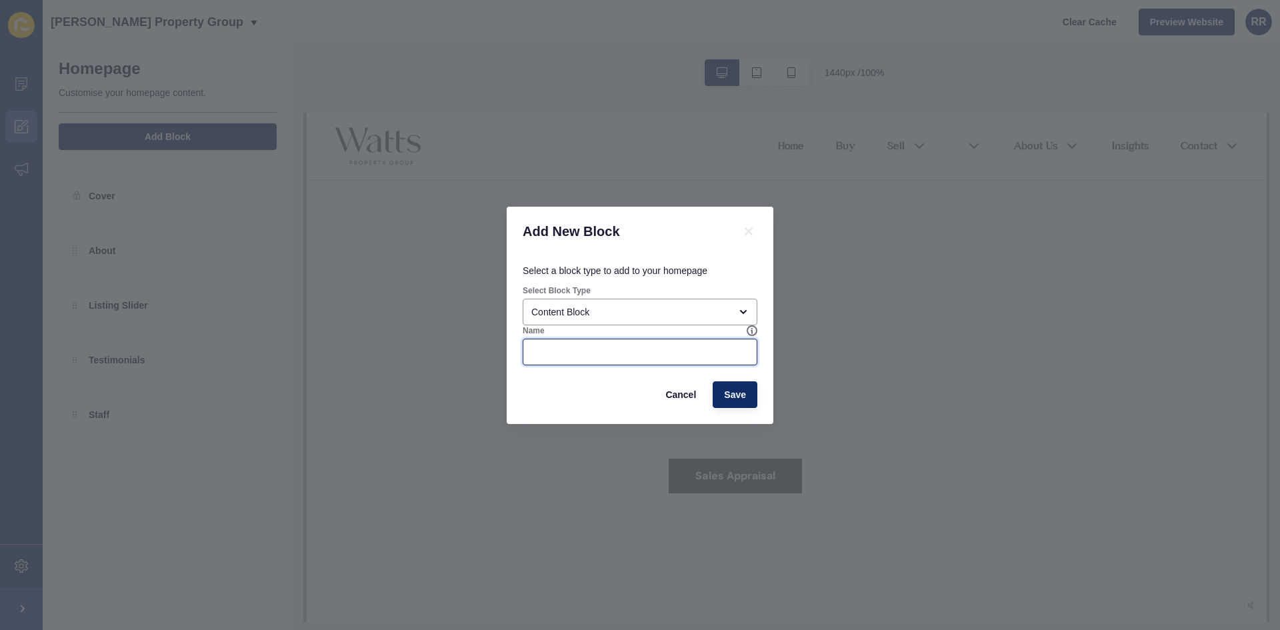
click at [620, 355] on input "Name" at bounding box center [639, 351] width 217 height 13
type input "Contact Form"
click at [742, 404] on button "Save" at bounding box center [735, 394] width 45 height 27
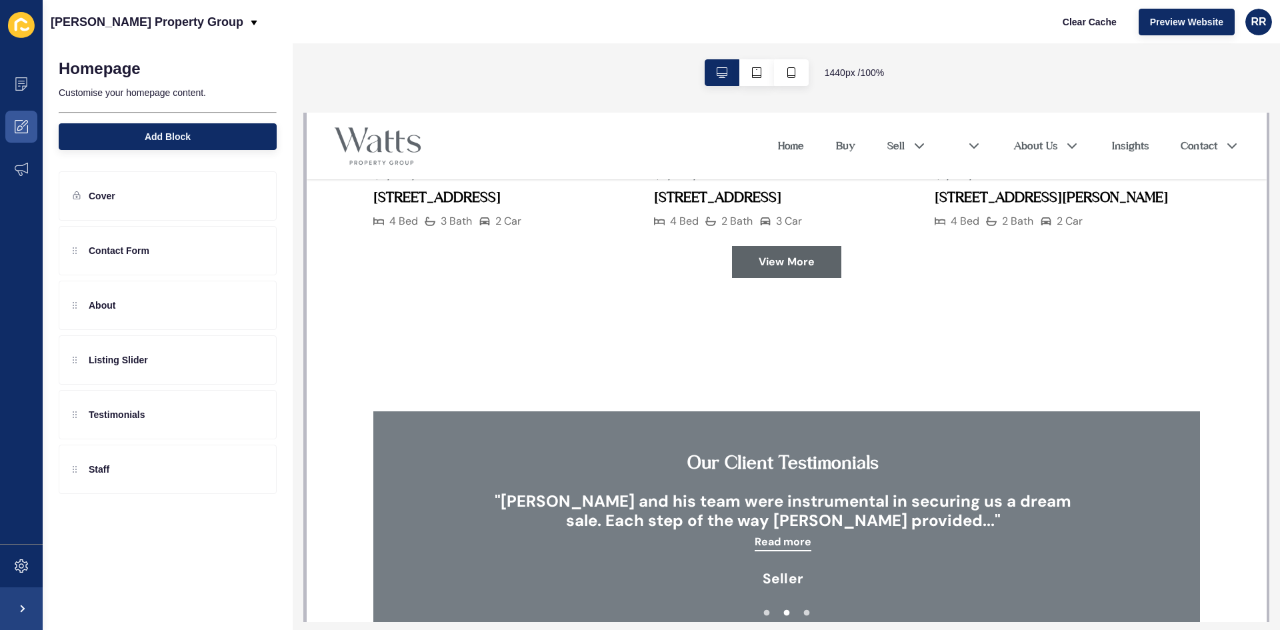
scroll to position [1867, 0]
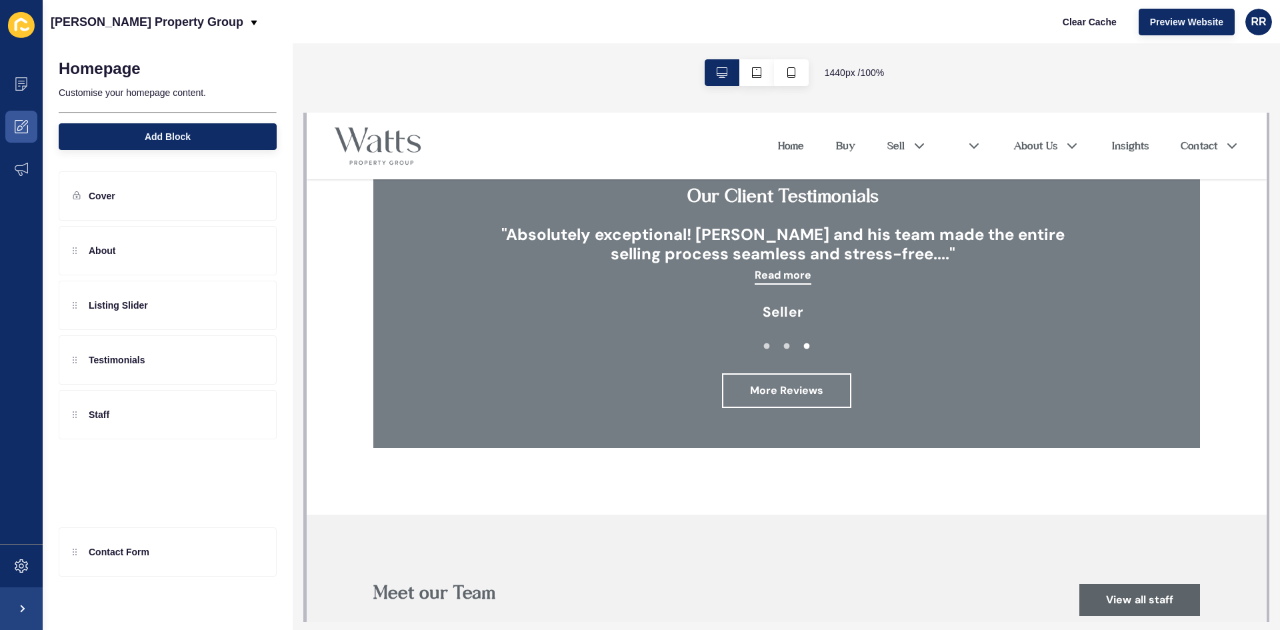
drag, startPoint x: 75, startPoint y: 248, endPoint x: 63, endPoint y: 549, distance: 301.6
click at [63, 549] on div "Homepage Customise your homepage content. Add Block Cover Contact Form About Li…" at bounding box center [168, 336] width 250 height 587
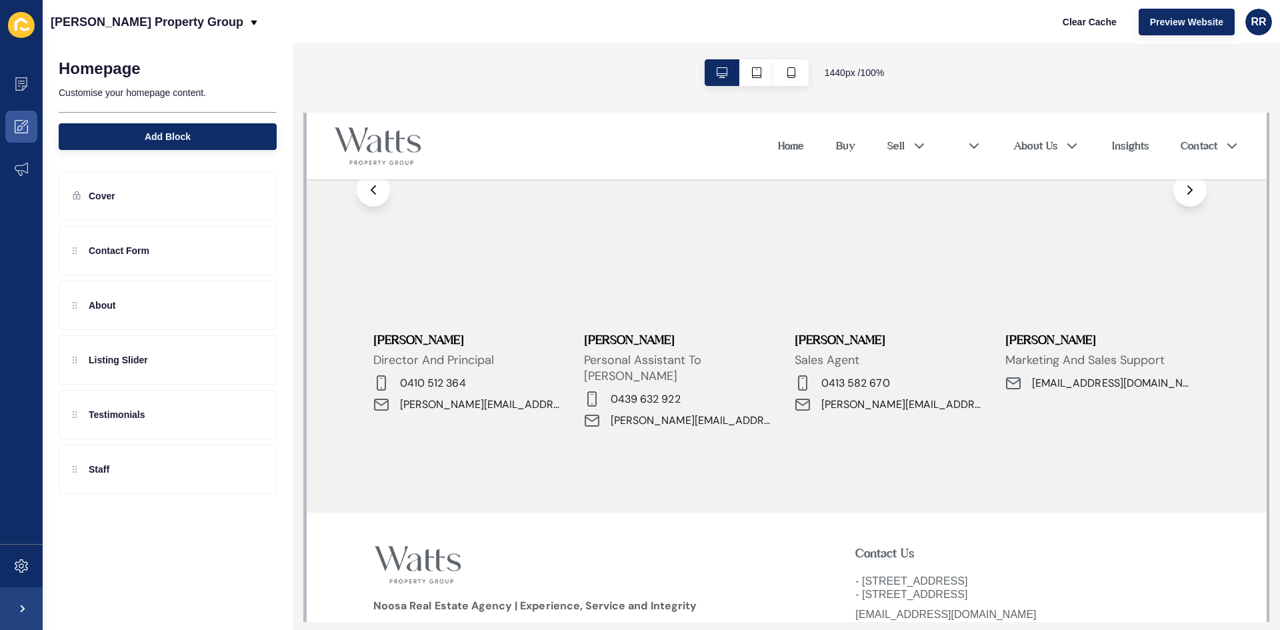
scroll to position [2578, 0]
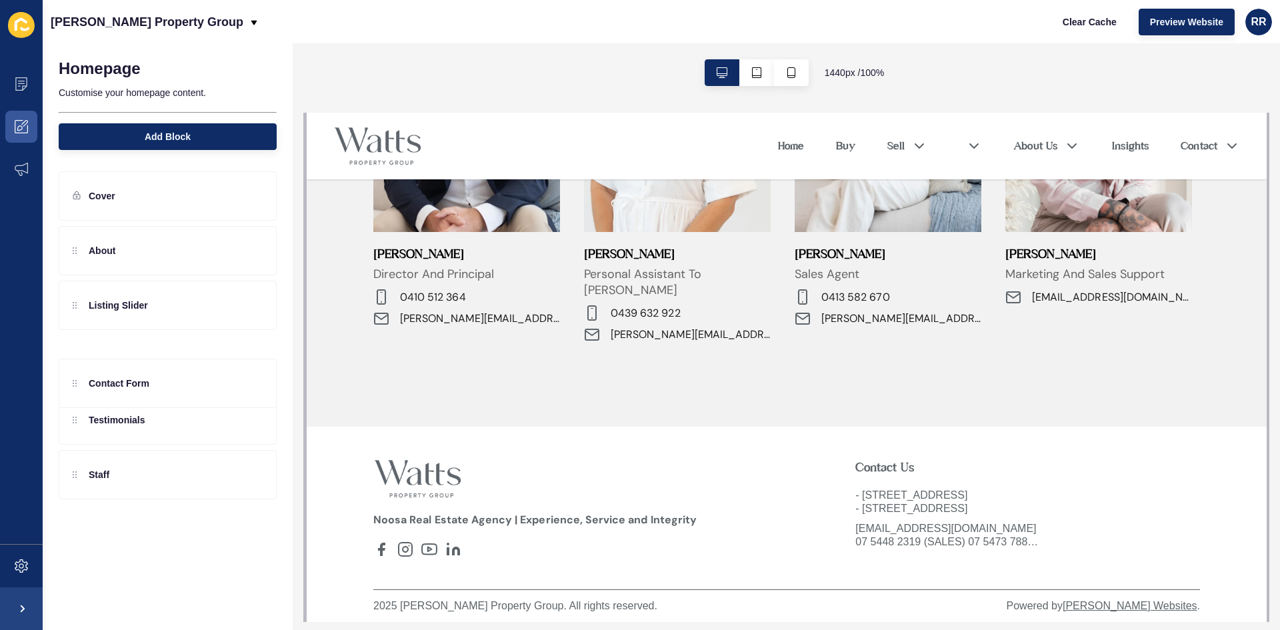
drag, startPoint x: 73, startPoint y: 246, endPoint x: 84, endPoint y: 377, distance: 131.2
click at [84, 377] on div "Contact Form About Listing Slider Testimonials Staff" at bounding box center [168, 332] width 218 height 213
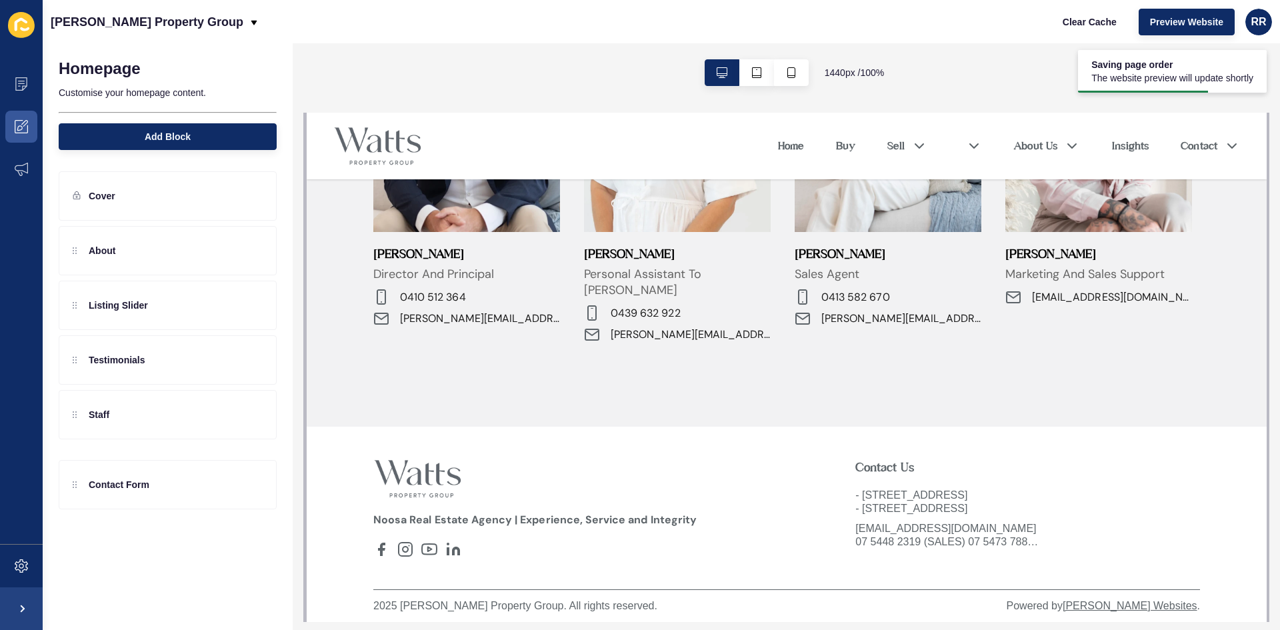
drag, startPoint x: 77, startPoint y: 359, endPoint x: 85, endPoint y: 485, distance: 125.6
click at [85, 485] on div "Homepage Customise your homepage content. Add Block Cover About Listing Slider …" at bounding box center [168, 336] width 250 height 587
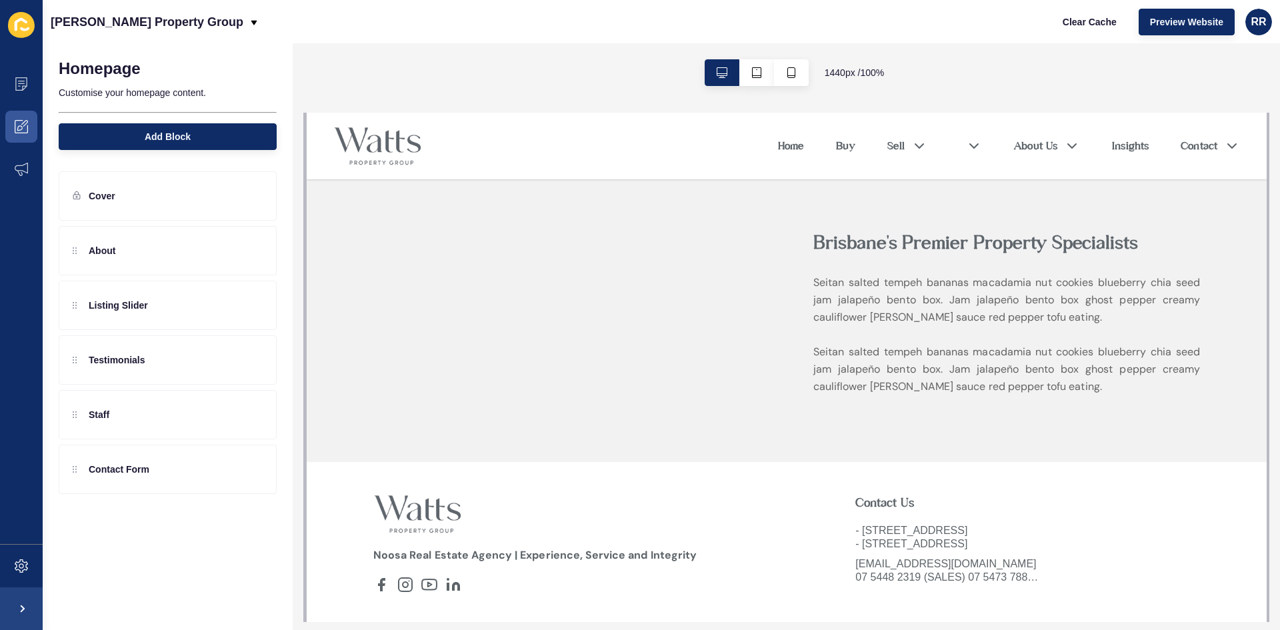
scroll to position [2444, 0]
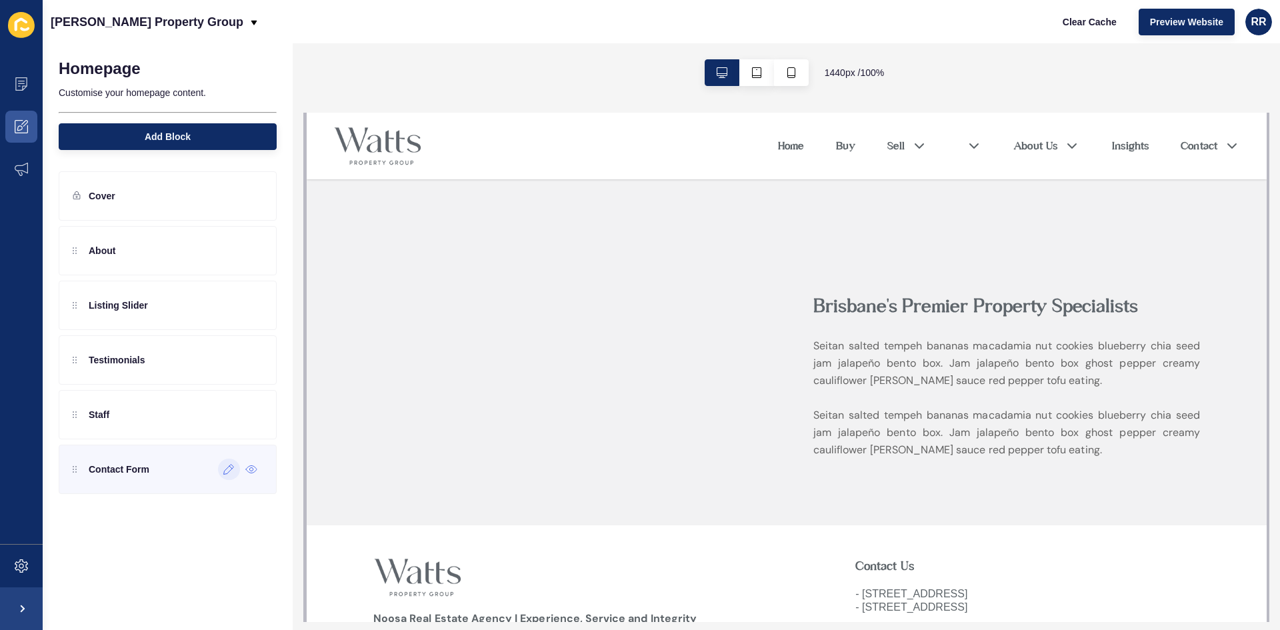
click at [225, 469] on icon at bounding box center [228, 469] width 11 height 11
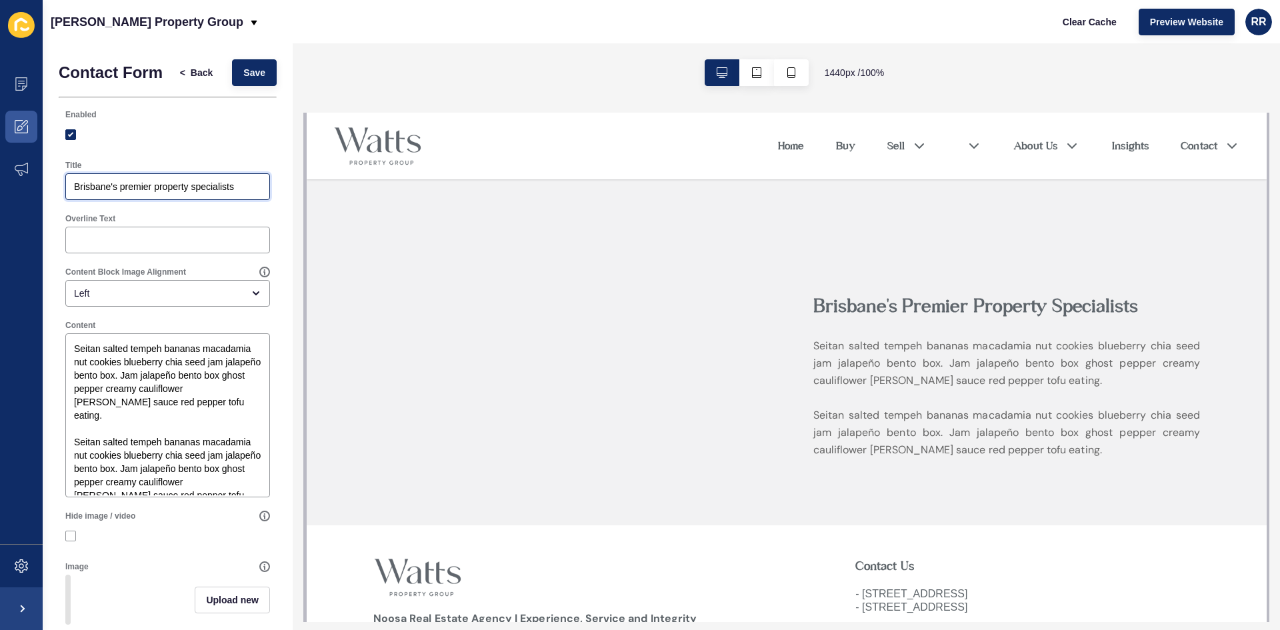
click at [194, 193] on input "Brisbane's premier property specialists" at bounding box center [167, 186] width 187 height 13
drag, startPoint x: 194, startPoint y: 206, endPoint x: 189, endPoint y: 231, distance: 25.2
click at [195, 200] on div "Brisbane's premier property specialists" at bounding box center [167, 186] width 205 height 27
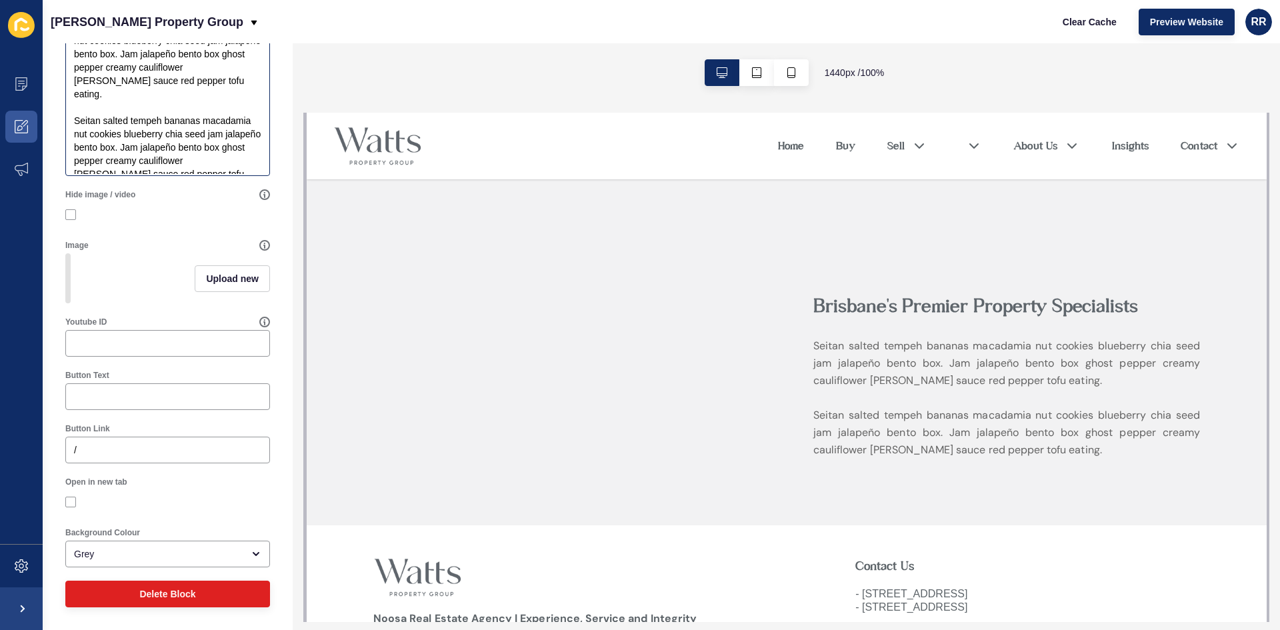
scroll to position [342, 0]
click at [106, 459] on div "/" at bounding box center [167, 450] width 205 height 27
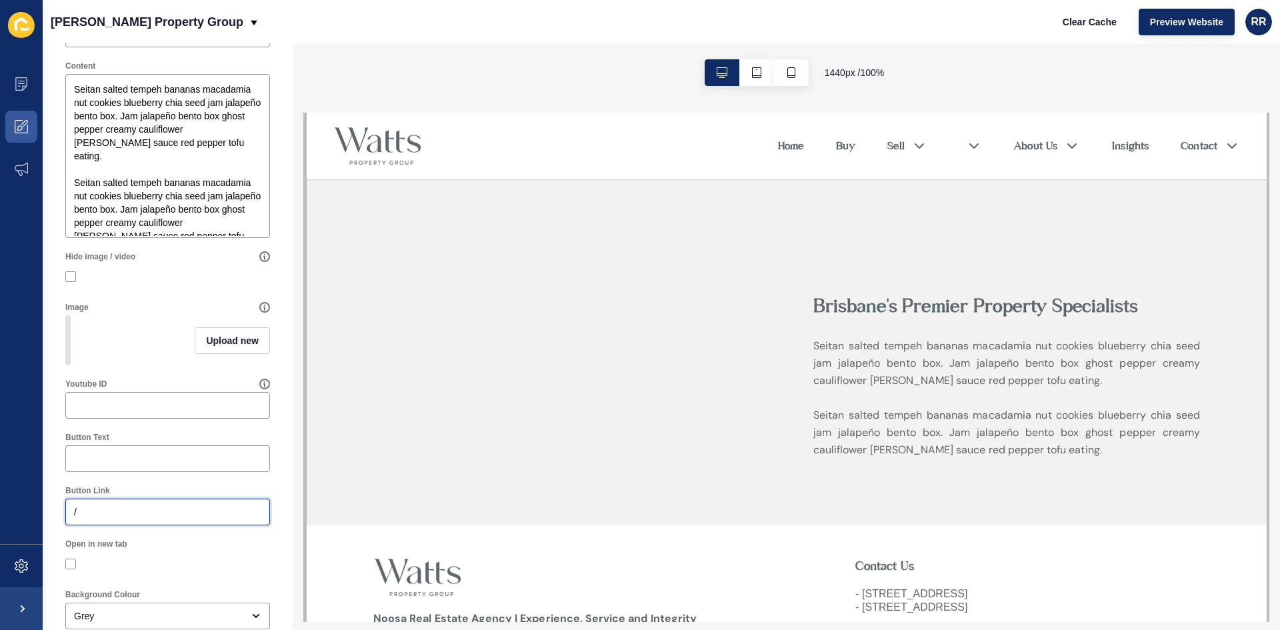
scroll to position [142, 0]
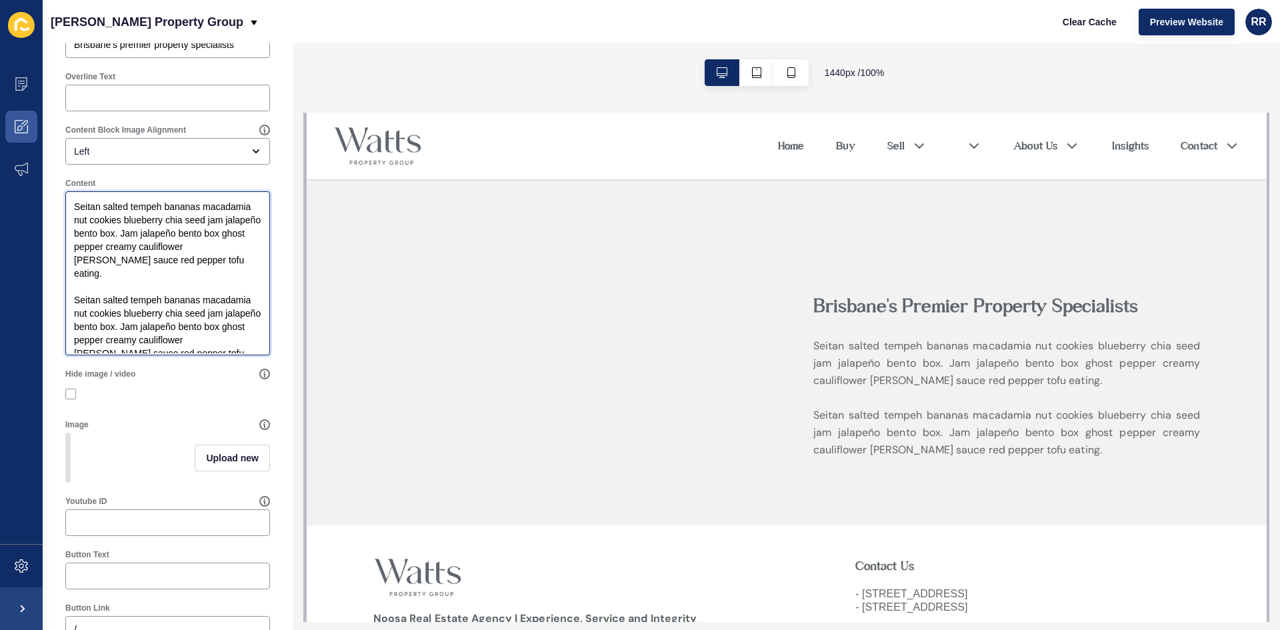
drag, startPoint x: 237, startPoint y: 358, endPoint x: 62, endPoint y: 201, distance: 235.6
click at [62, 201] on div "Content Seitan salted tempeh bananas macadamia nut cookies blueberry chia seed …" at bounding box center [168, 266] width 218 height 191
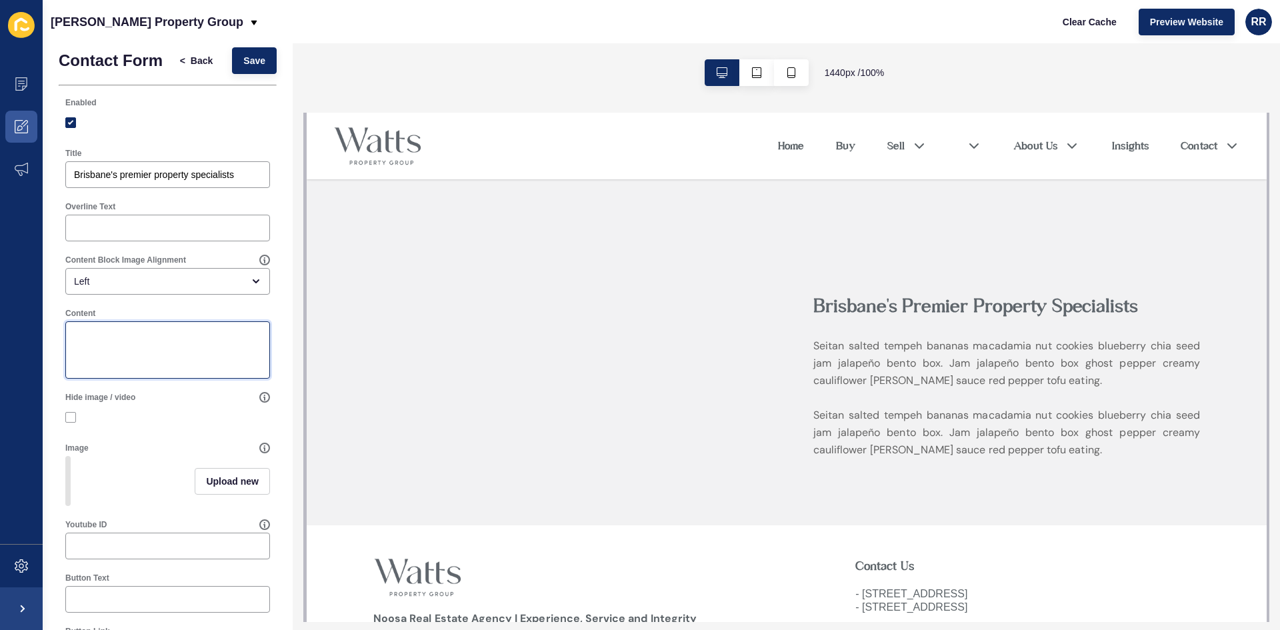
scroll to position [9, 0]
click at [73, 426] on label at bounding box center [70, 420] width 11 height 11
click at [73, 425] on input "Hide image / video" at bounding box center [72, 421] width 9 height 9
checkbox input "true"
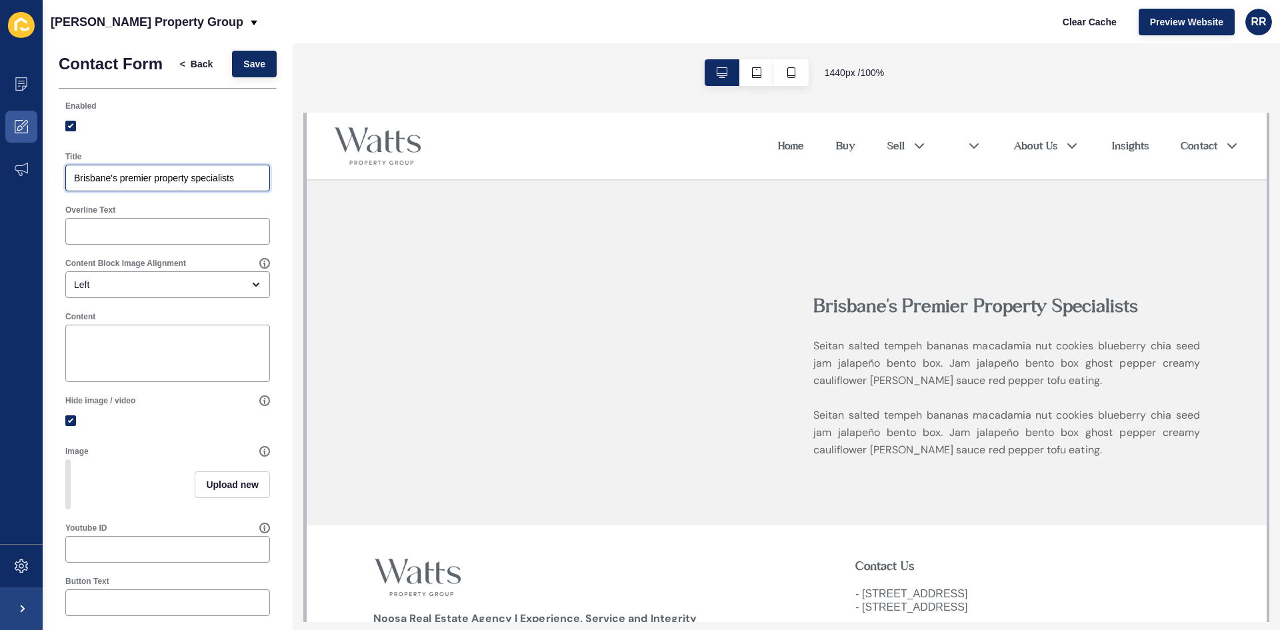
click at [161, 185] on input "Brisbane's premier property specialists" at bounding box center [167, 177] width 187 height 13
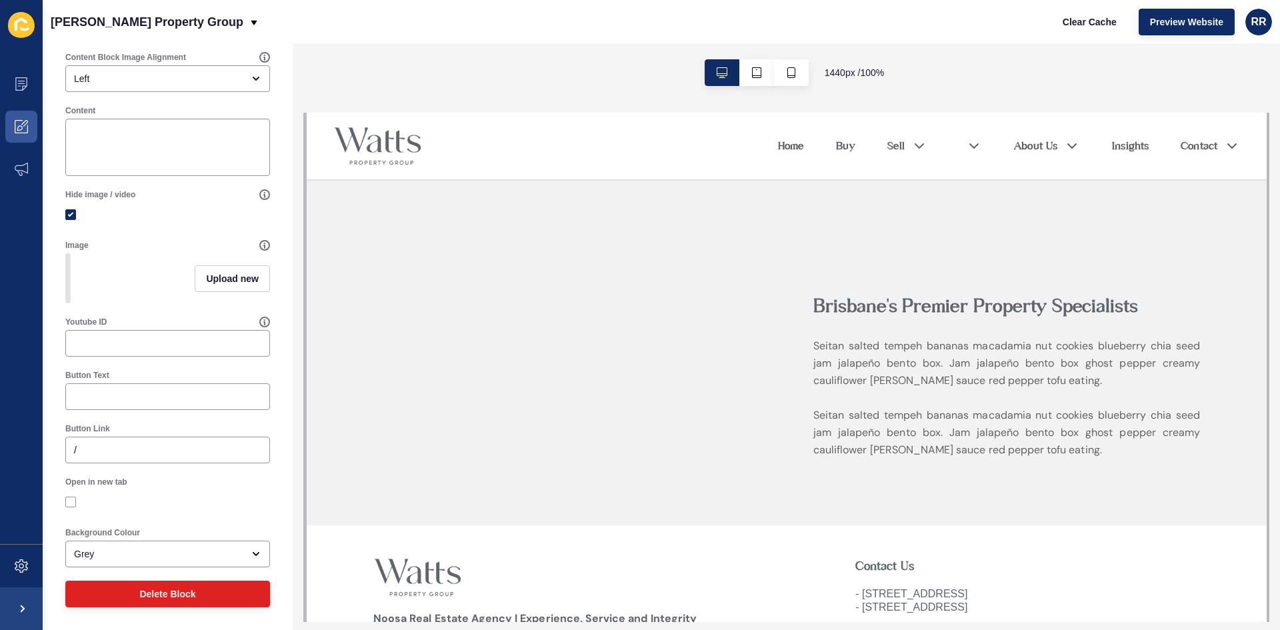
click at [55, 458] on div "Contact Form < Back Save Enabled Title Overline Text Content Block Image Alignm…" at bounding box center [168, 229] width 250 height 801
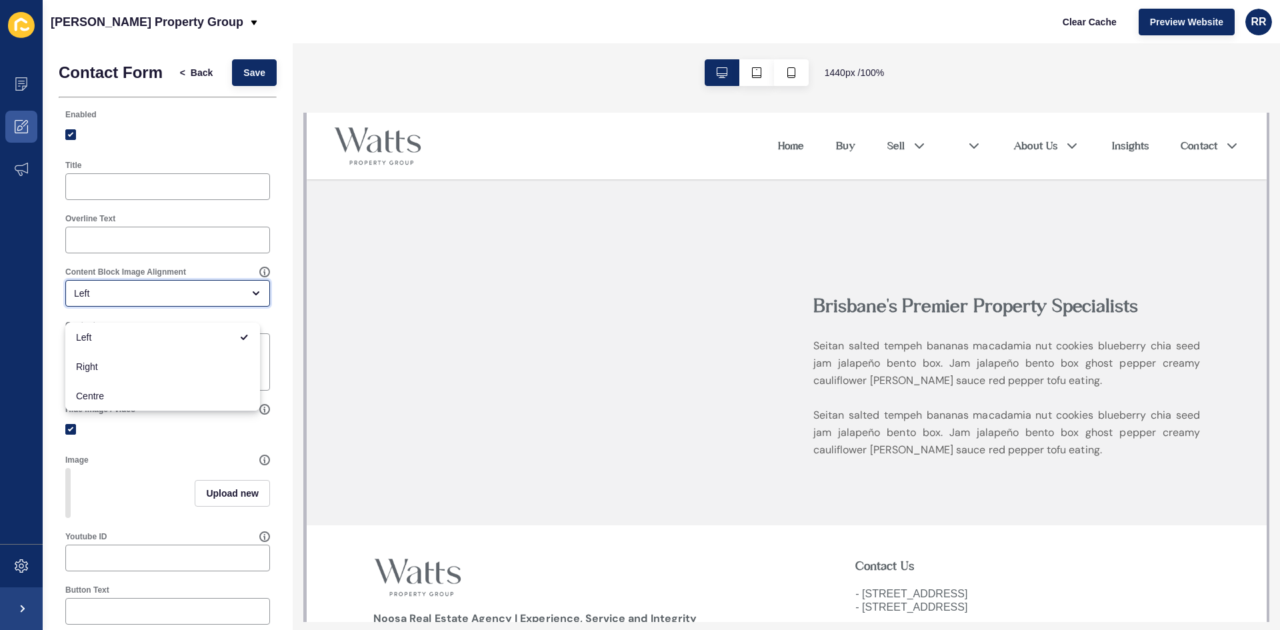
click at [110, 300] on div "Left" at bounding box center [158, 293] width 169 height 13
click at [102, 392] on span "Centre" at bounding box center [162, 395] width 173 height 13
type input "Centre"
click at [133, 193] on input "Title" at bounding box center [167, 186] width 187 height 13
type input "Contact Us now"
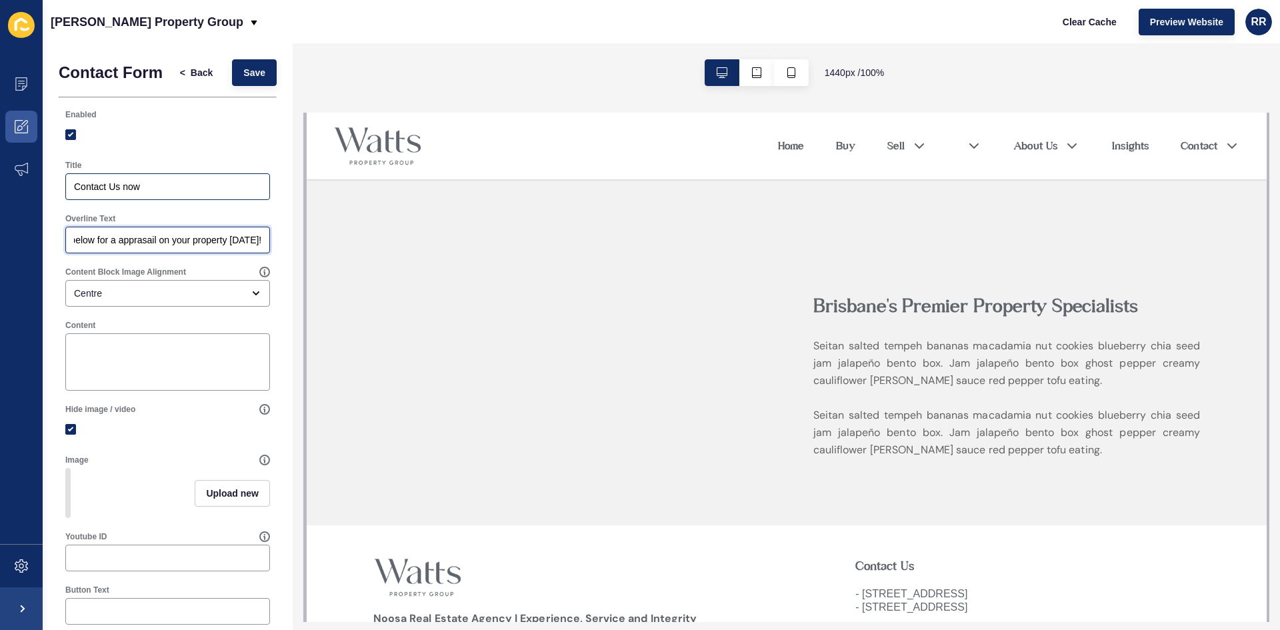
scroll to position [0, 74]
click at [147, 247] on input "Fill out the form below for a apprasail on your property today!" at bounding box center [167, 239] width 187 height 13
drag, startPoint x: 132, startPoint y: 251, endPoint x: 51, endPoint y: 251, distance: 81.3
click at [51, 251] on div "Contact Form < Back Save Enabled Title Contact Us now Overline Text Fill out th…" at bounding box center [168, 443] width 250 height 801
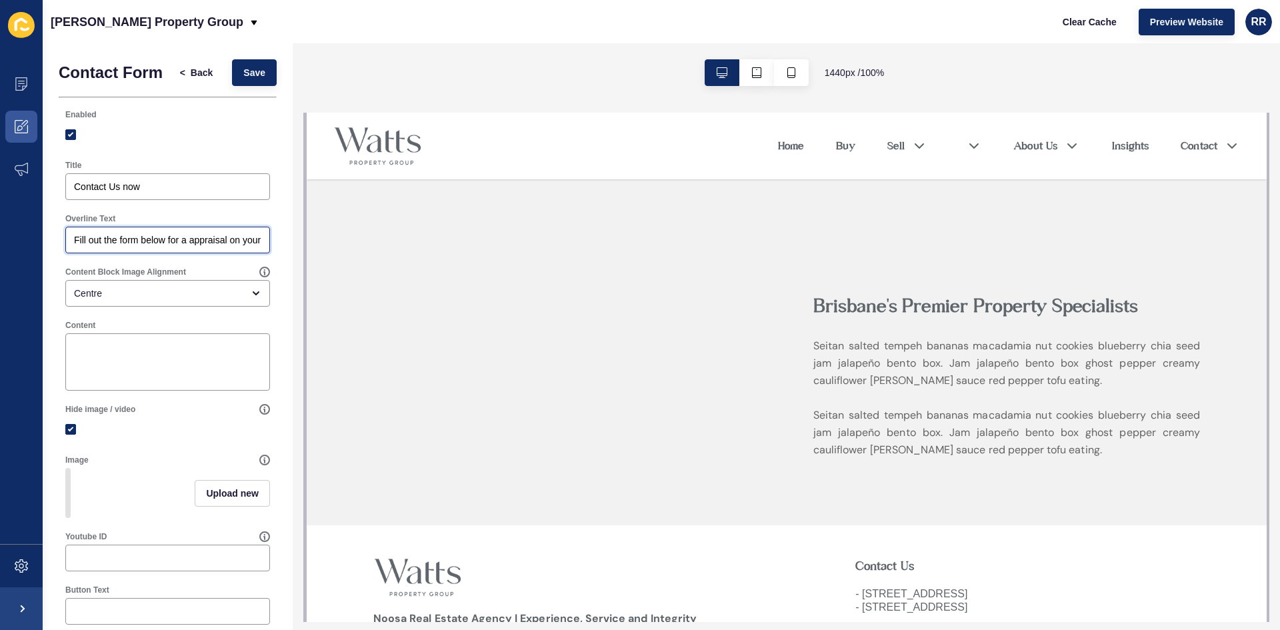
type input "Fill out the form below for a appraisal on your property today!"
click at [166, 329] on div "Content" at bounding box center [168, 355] width 218 height 84
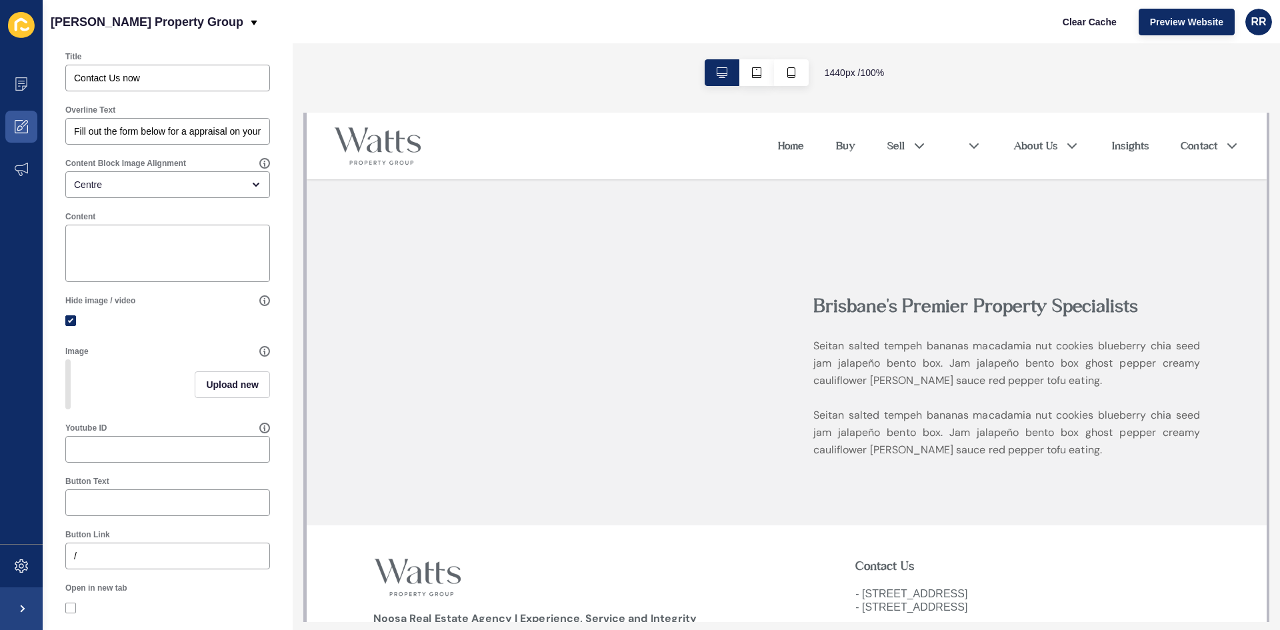
scroll to position [235, 0]
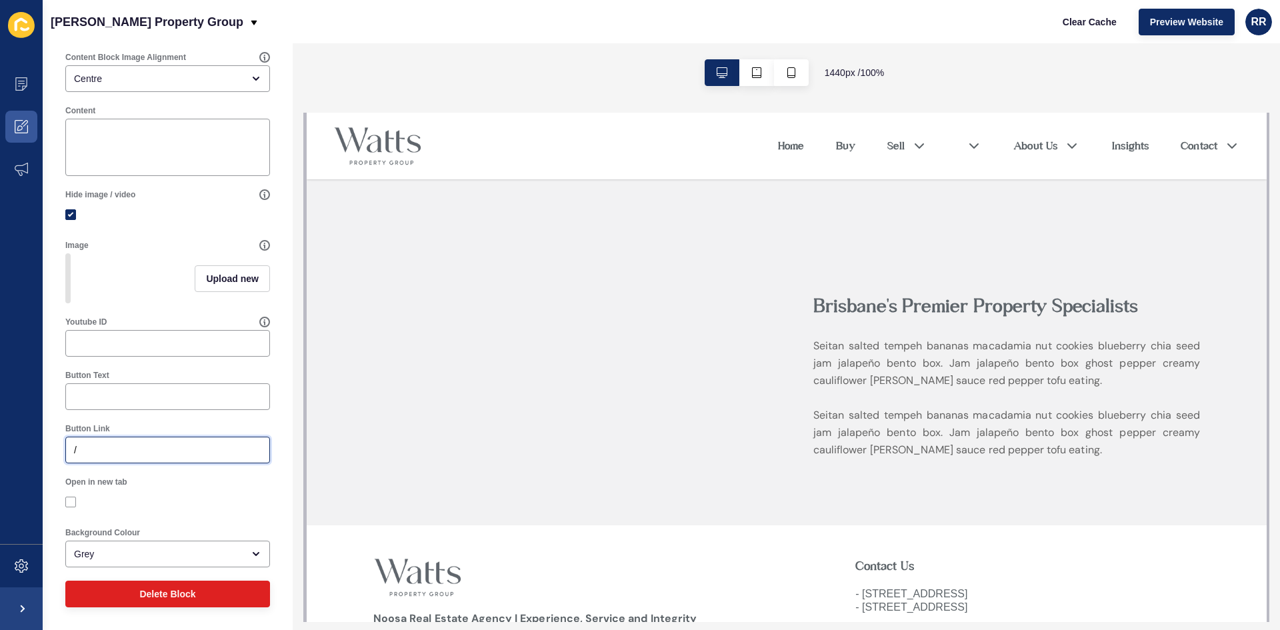
click at [117, 450] on input "/" at bounding box center [167, 449] width 187 height 13
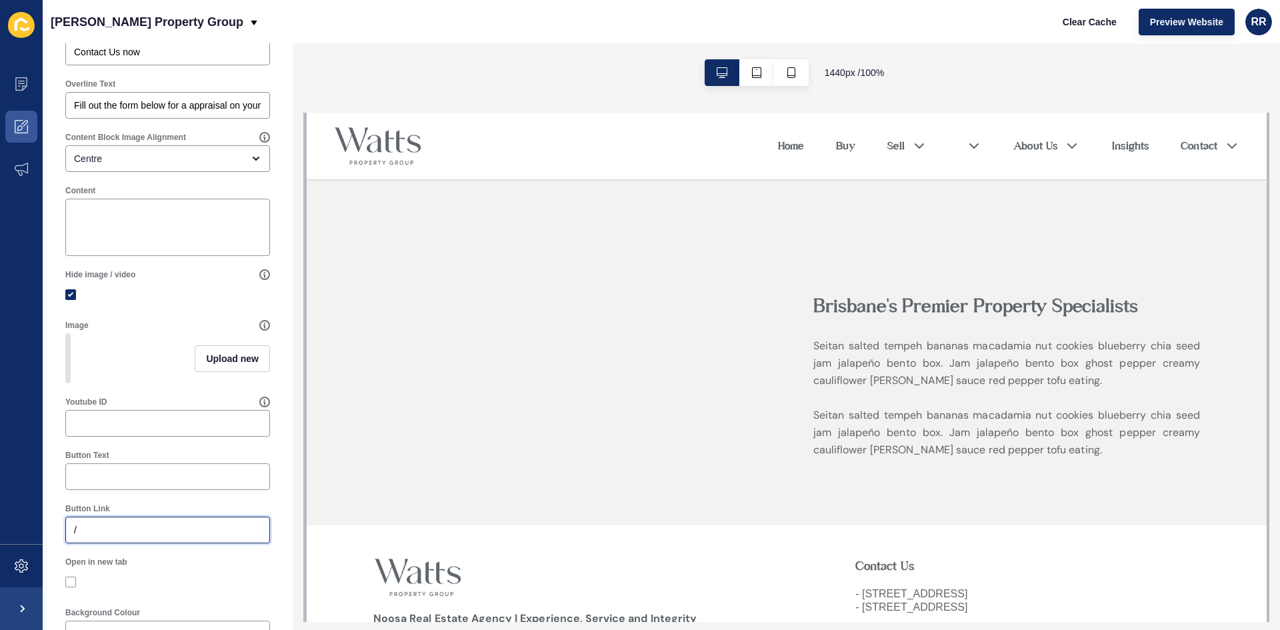
scroll to position [0, 0]
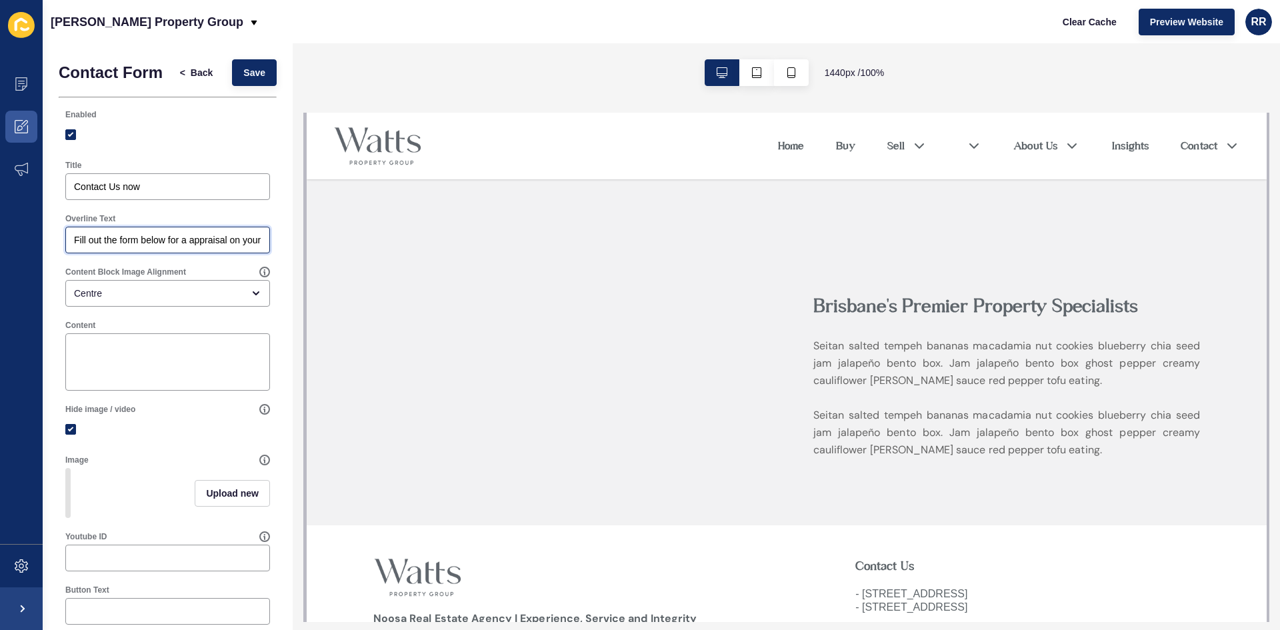
click at [113, 247] on input "Fill out the form below for a appraisal on your property today!" at bounding box center [167, 239] width 187 height 13
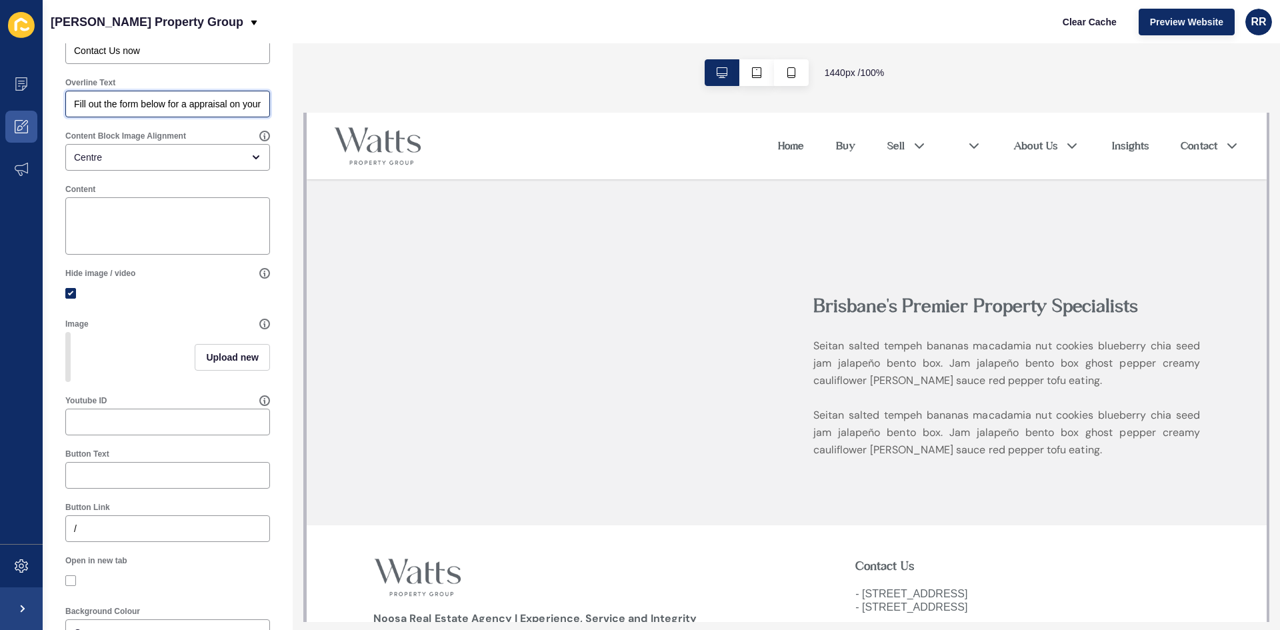
scroll to position [235, 0]
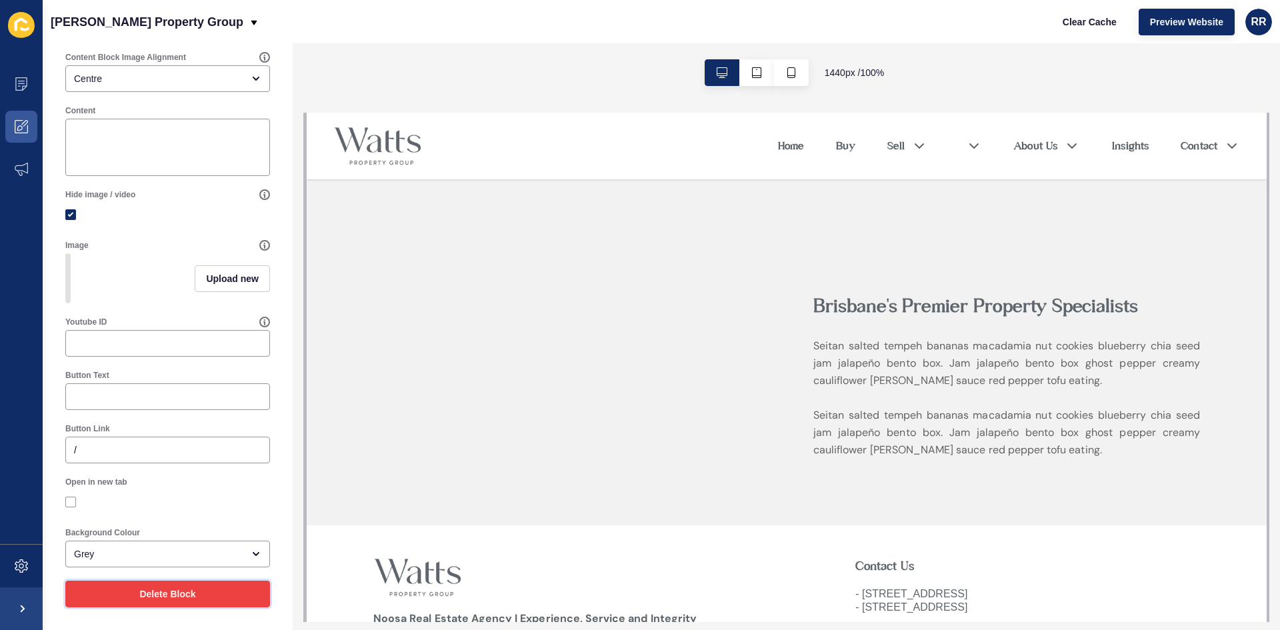
click at [157, 602] on button "Delete Block" at bounding box center [167, 594] width 205 height 27
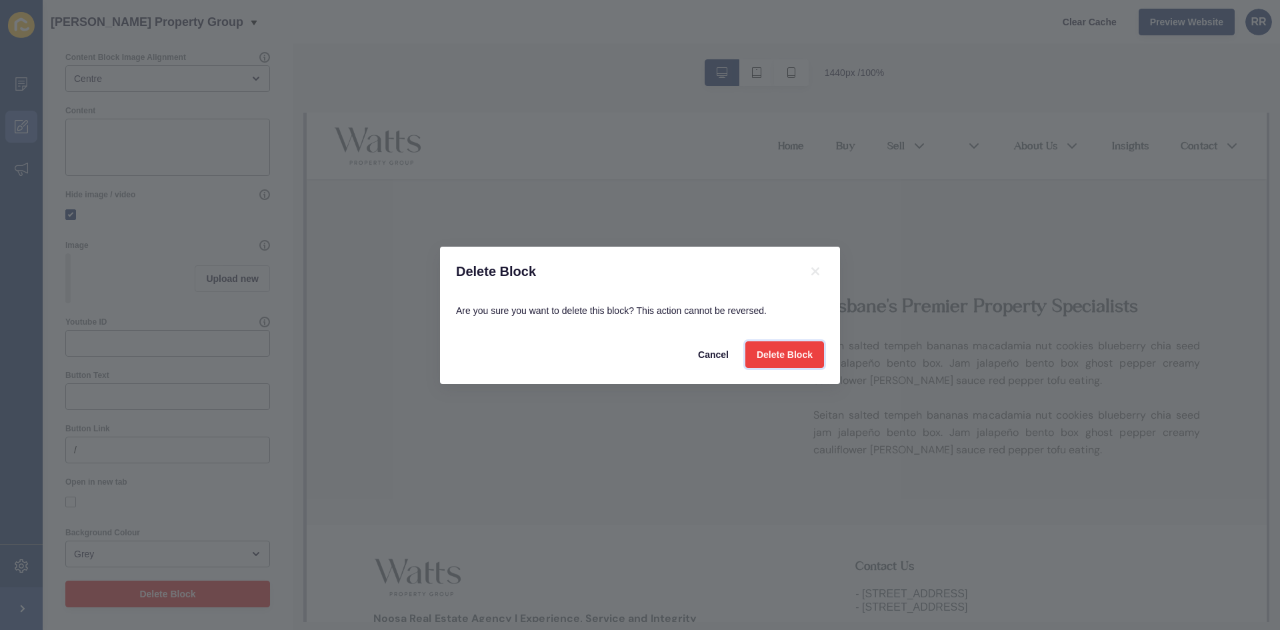
click at [792, 347] on button "Delete Block" at bounding box center [784, 354] width 79 height 27
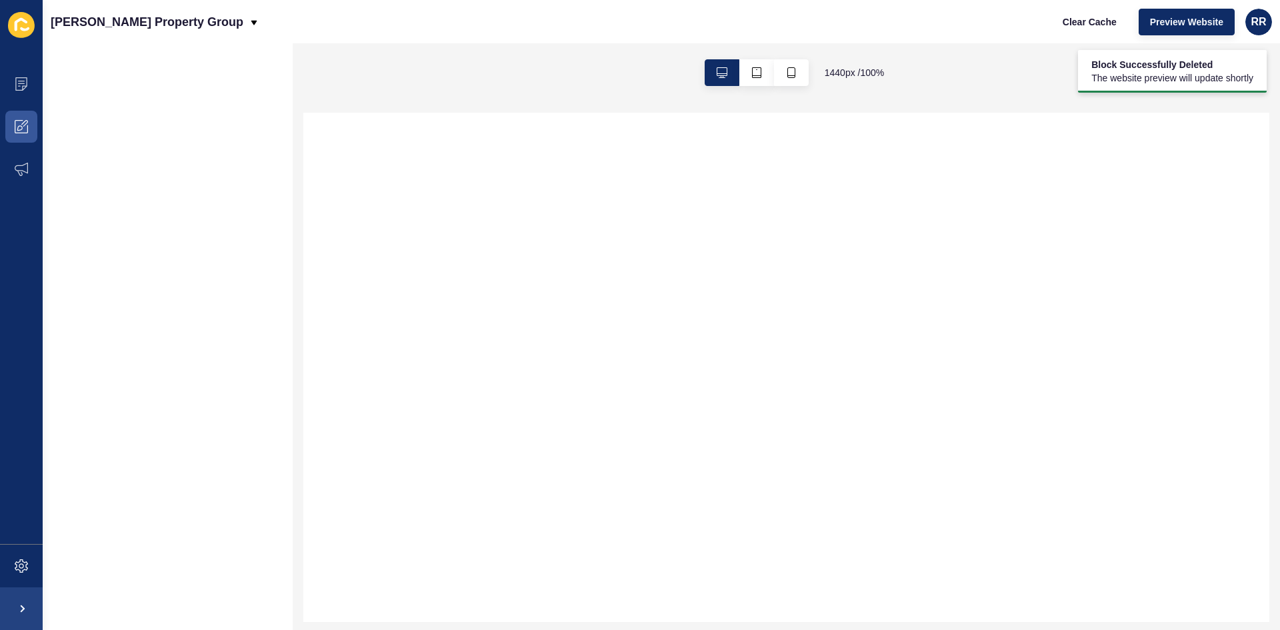
scroll to position [0, 0]
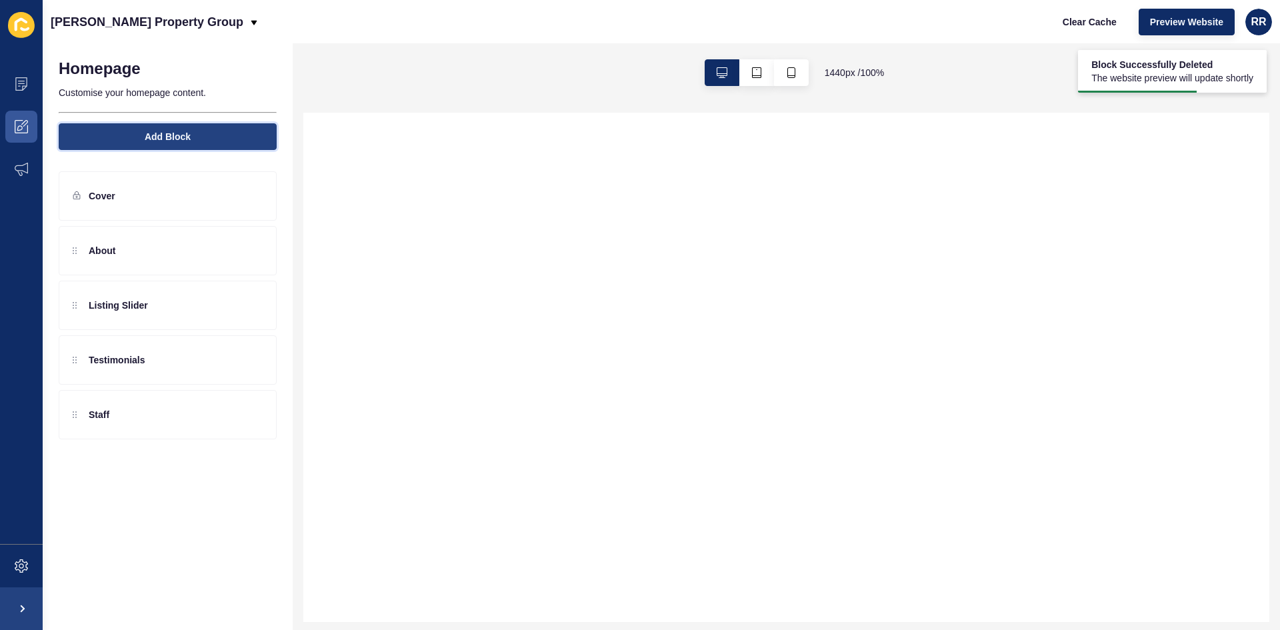
click at [176, 124] on button "Add Block" at bounding box center [168, 136] width 218 height 27
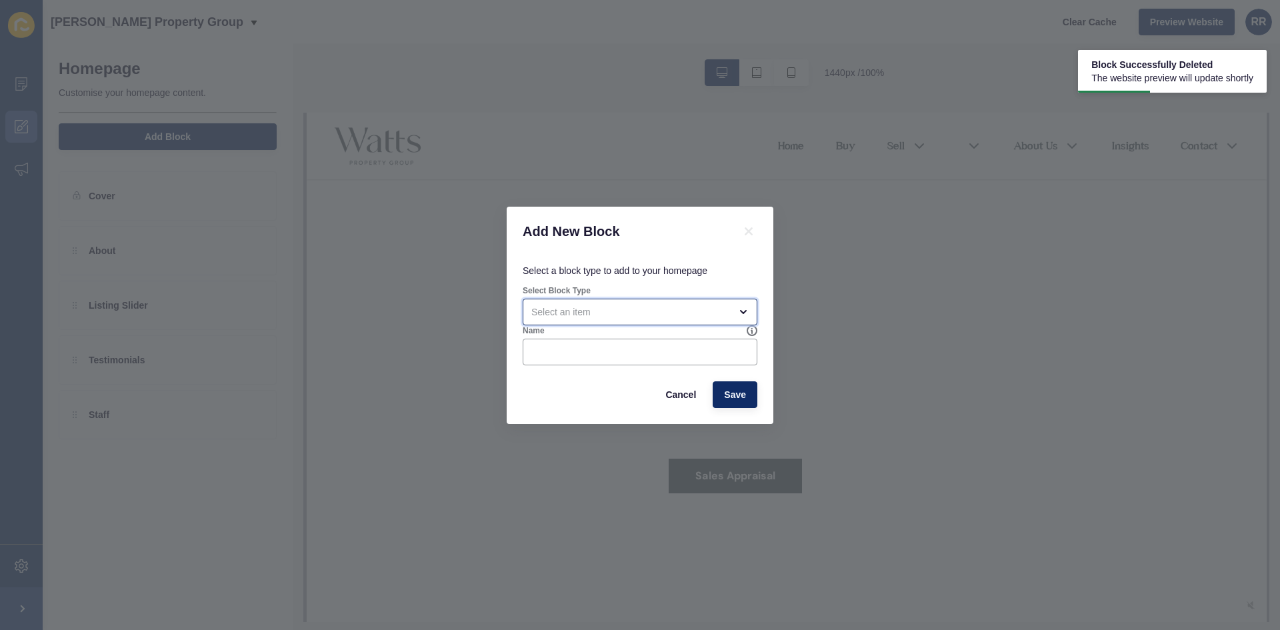
click at [619, 301] on div "open menu" at bounding box center [640, 312] width 235 height 27
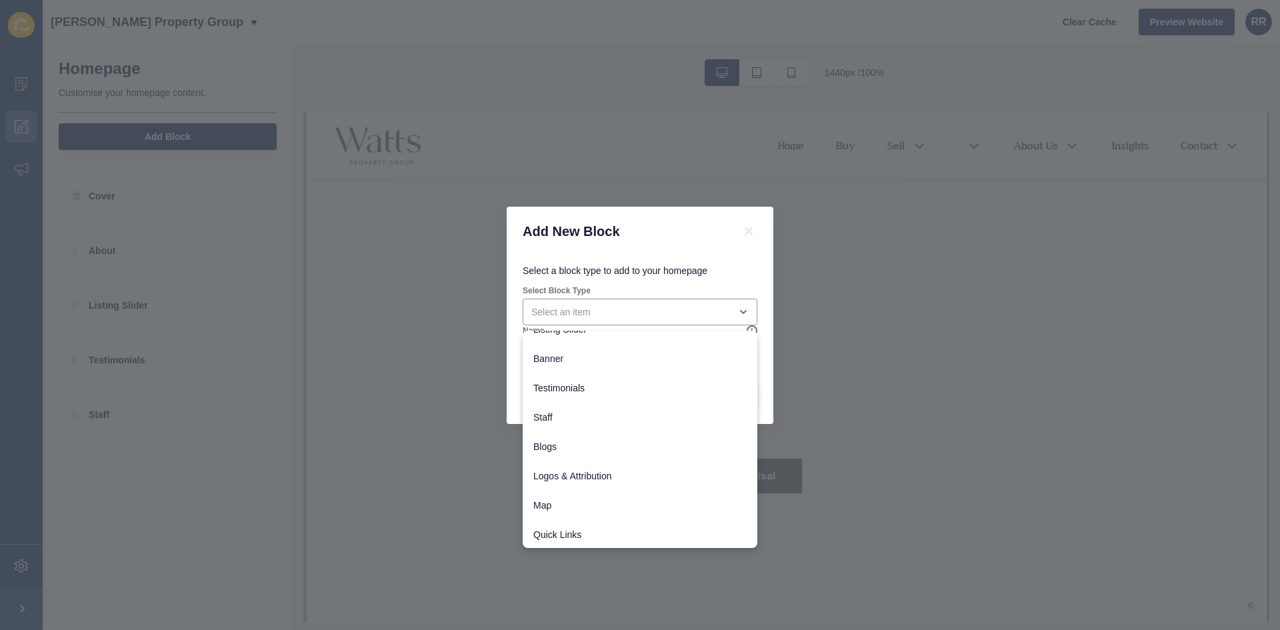
scroll to position [105, 0]
click at [591, 533] on span "Banner Embed" at bounding box center [639, 533] width 213 height 13
type input "Banner Embed"
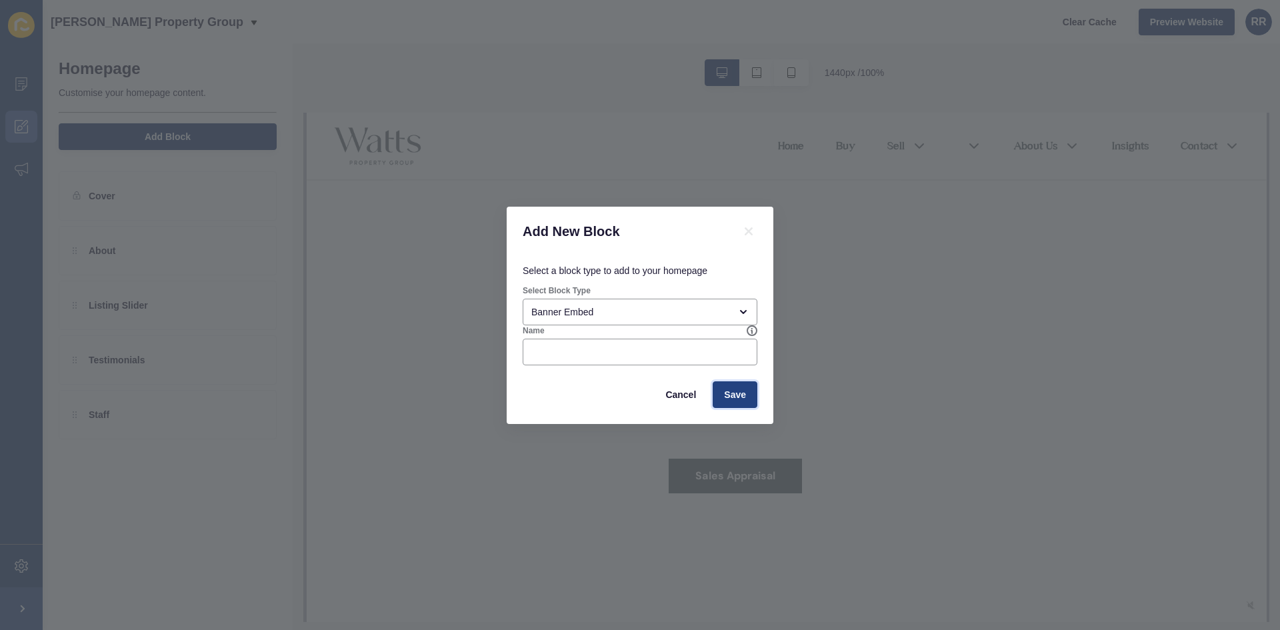
click at [740, 401] on span "Save" at bounding box center [735, 394] width 22 height 13
click at [647, 351] on input "Name" at bounding box center [639, 351] width 217 height 13
type input "test"
click at [754, 389] on button "Save" at bounding box center [735, 394] width 45 height 27
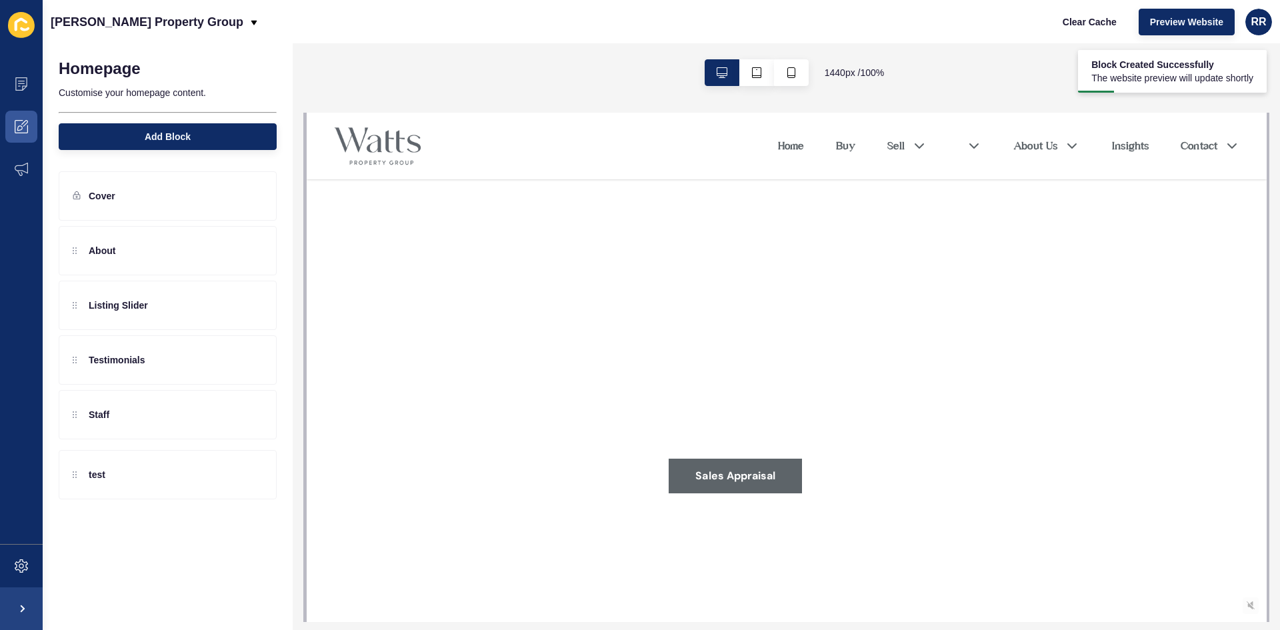
drag, startPoint x: 74, startPoint y: 256, endPoint x: 81, endPoint y: 481, distance: 225.5
click at [81, 481] on div "Homepage Customise your homepage content. Add Block Cover test About Listing Sl…" at bounding box center [168, 336] width 250 height 587
click at [161, 541] on div "Homepage Customise your homepage content. Add Block Cover test About Listing Sl…" at bounding box center [168, 336] width 250 height 587
click at [237, 471] on div "Homepage Customise your homepage content. Add Block Cover test About Listing Sl…" at bounding box center [168, 336] width 250 height 587
click at [74, 471] on div "Homepage Customise your homepage content. Add Block Cover test About Listing Sl…" at bounding box center [168, 336] width 250 height 587
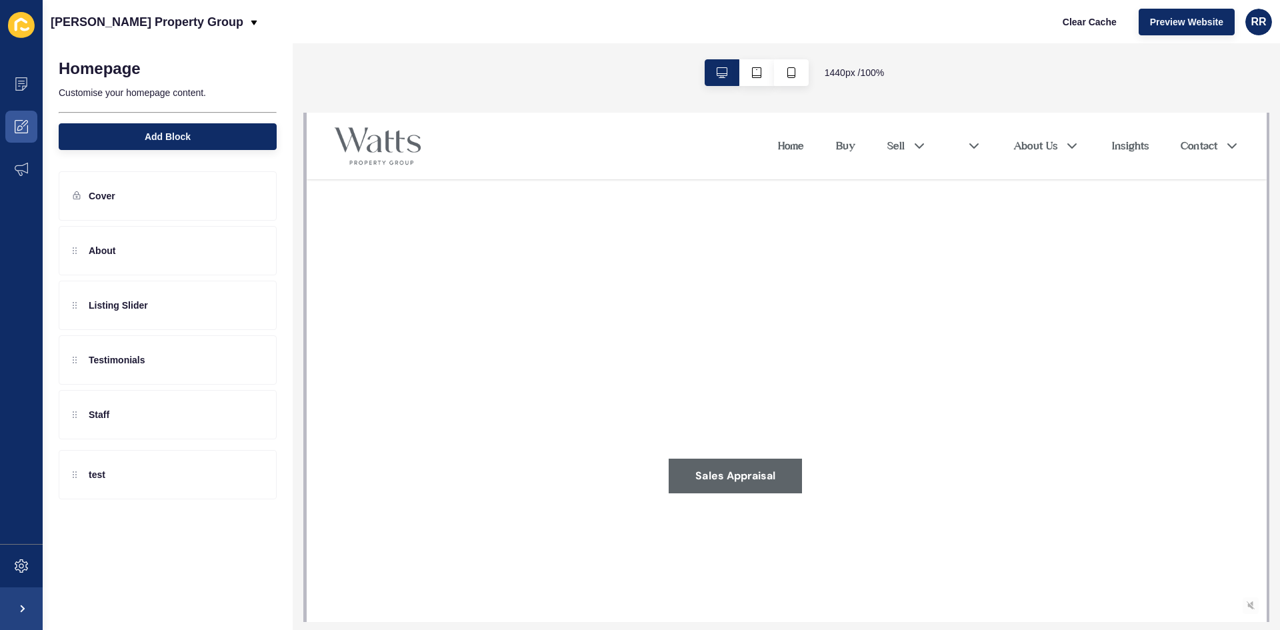
click at [201, 467] on div "Homepage Customise your homepage content. Add Block Cover test About Listing Sl…" at bounding box center [168, 336] width 250 height 587
click at [257, 473] on div "Homepage Customise your homepage content. Add Block Cover test About Listing Sl…" at bounding box center [168, 336] width 250 height 587
click at [229, 253] on icon at bounding box center [228, 250] width 11 height 11
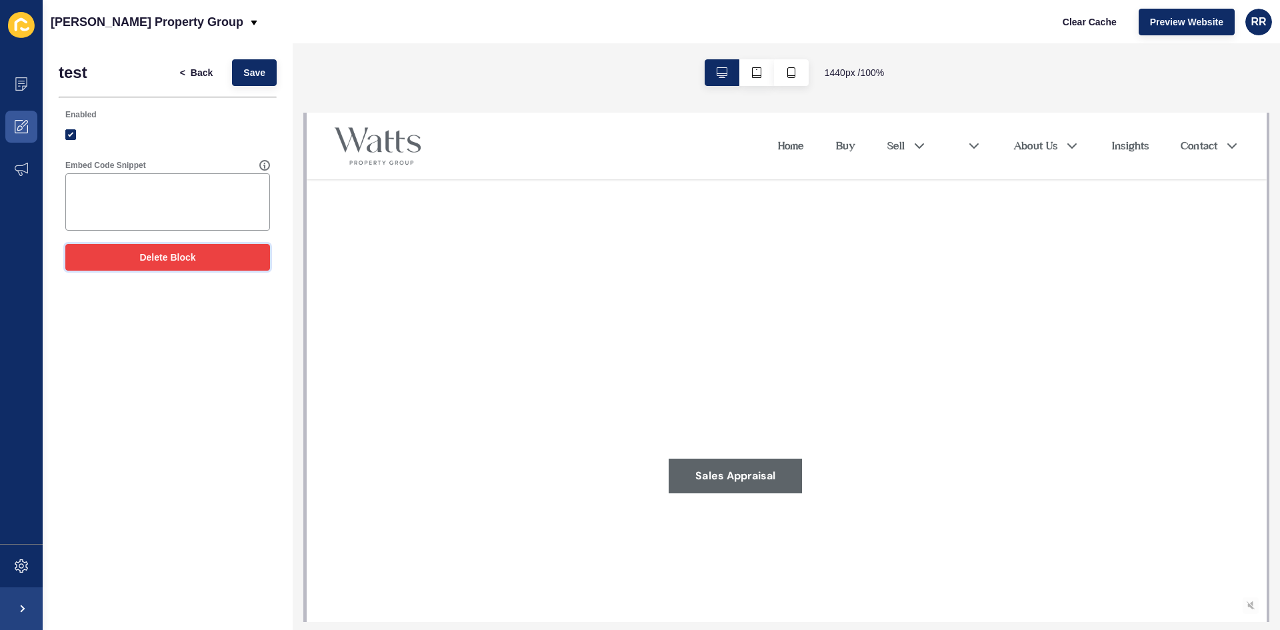
click at [203, 256] on button "Delete Block" at bounding box center [167, 257] width 205 height 27
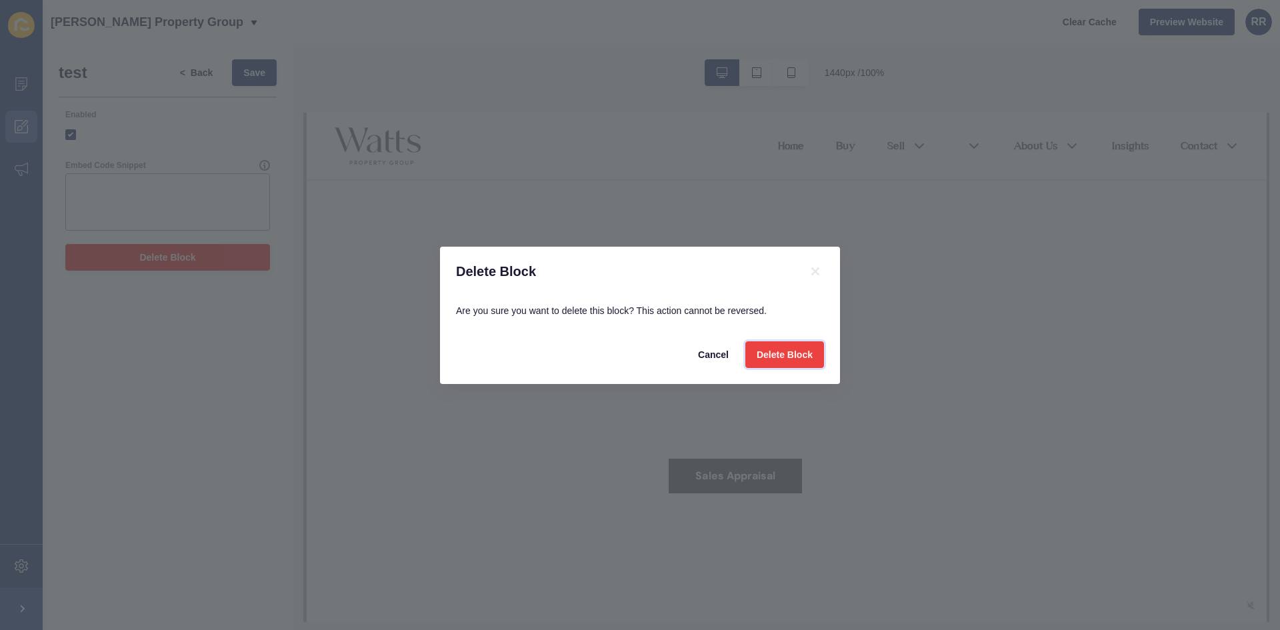
click at [772, 355] on span "Delete Block" at bounding box center [785, 354] width 56 height 13
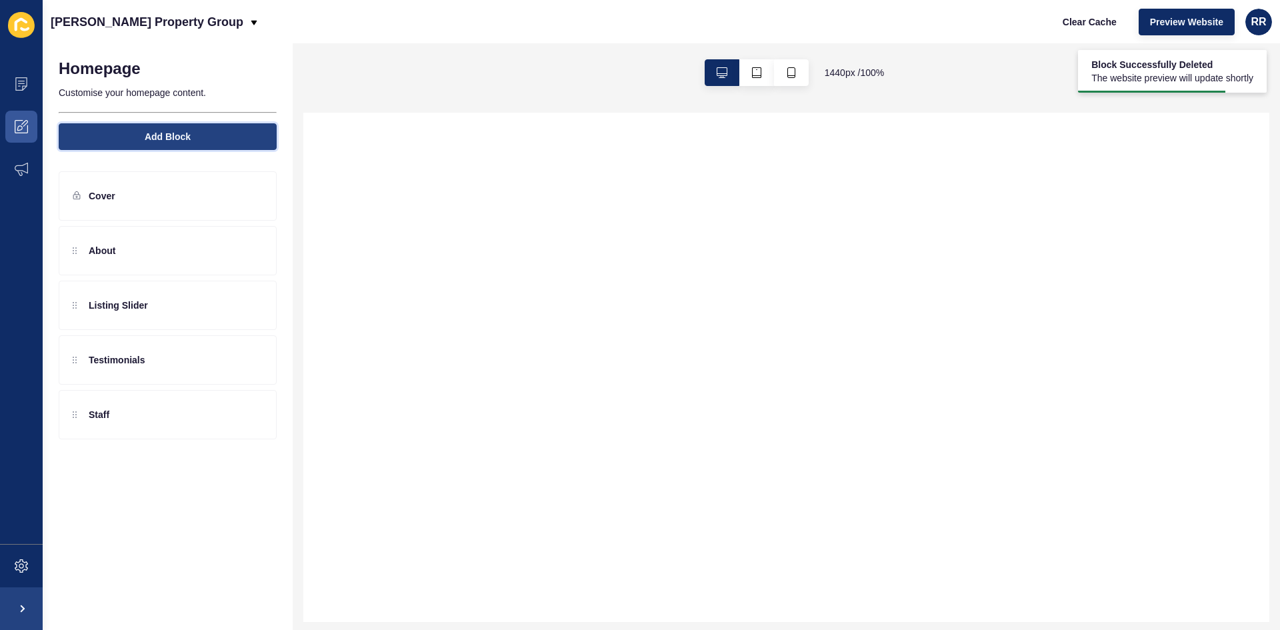
click at [225, 144] on button "Add Block" at bounding box center [168, 136] width 218 height 27
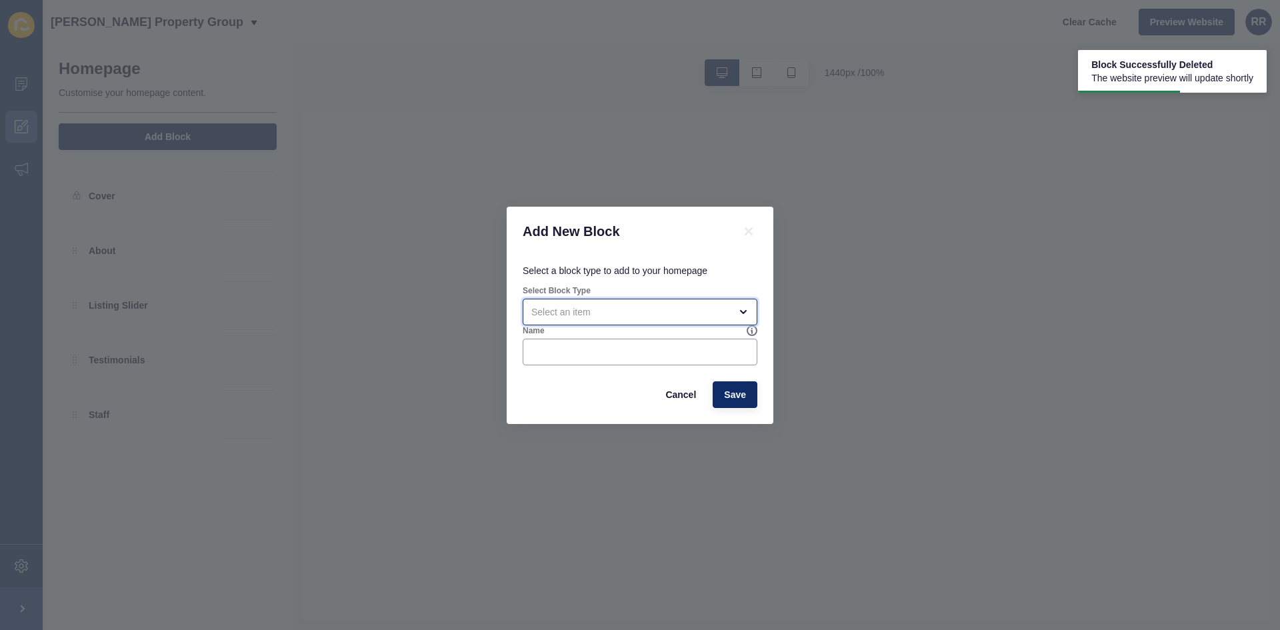
click at [545, 321] on div "open menu" at bounding box center [640, 312] width 235 height 27
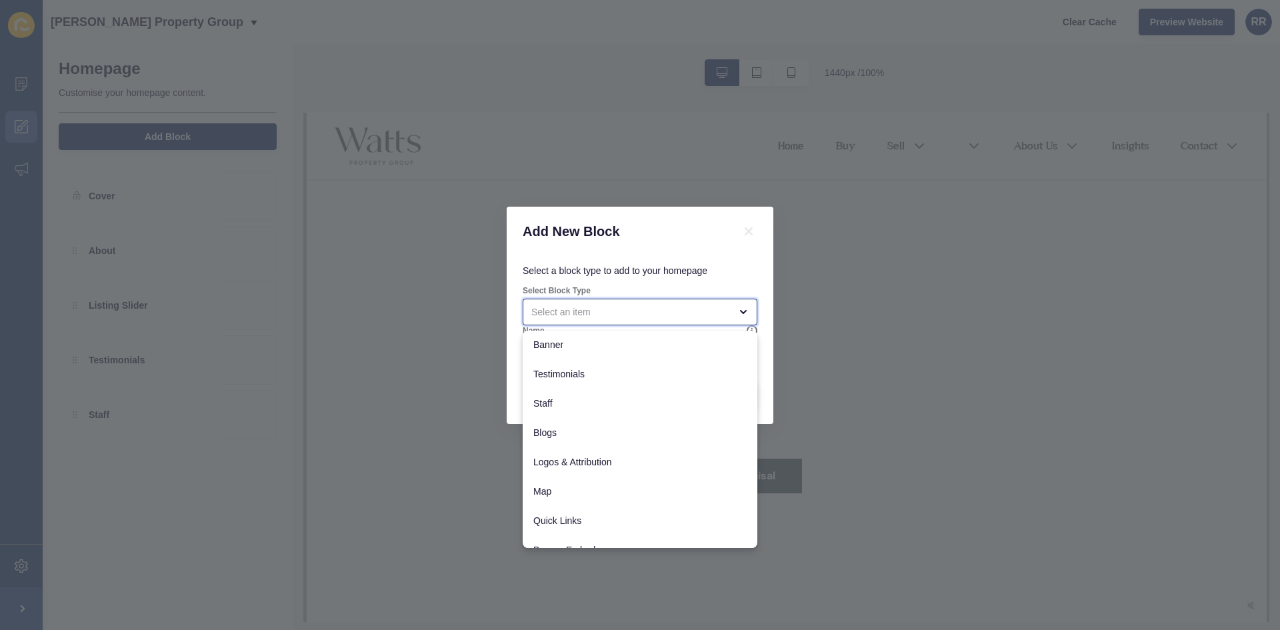
scroll to position [105, 0]
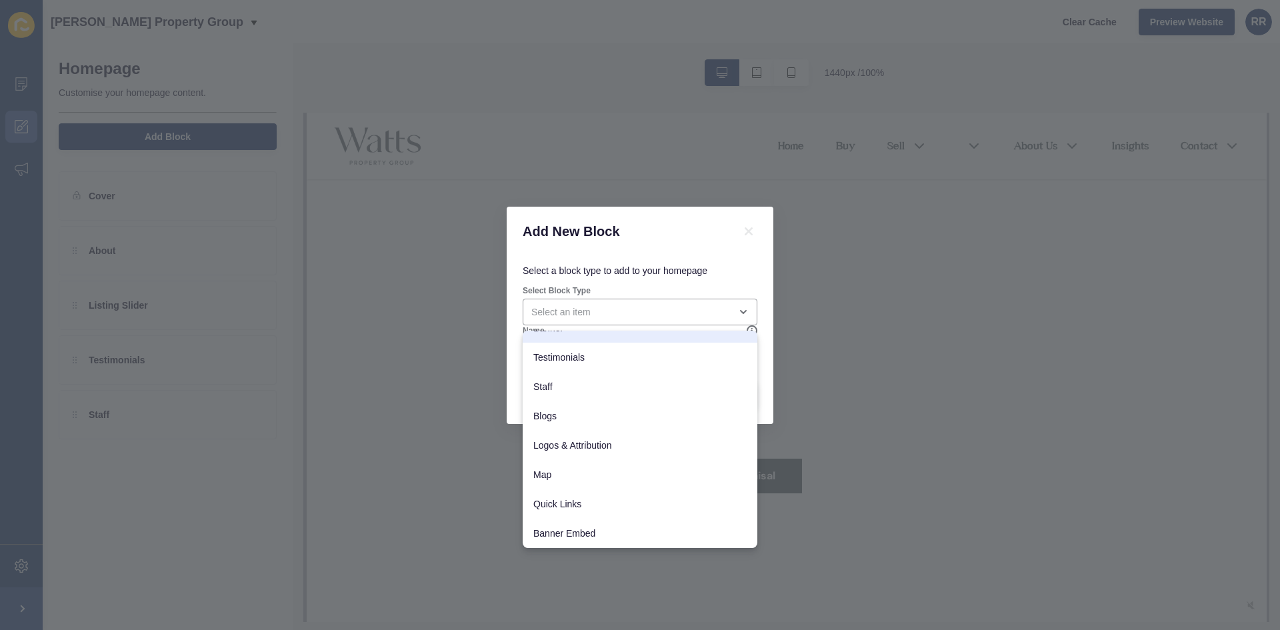
click at [707, 279] on p "Select a block type to add to your homepage" at bounding box center [640, 270] width 235 height 29
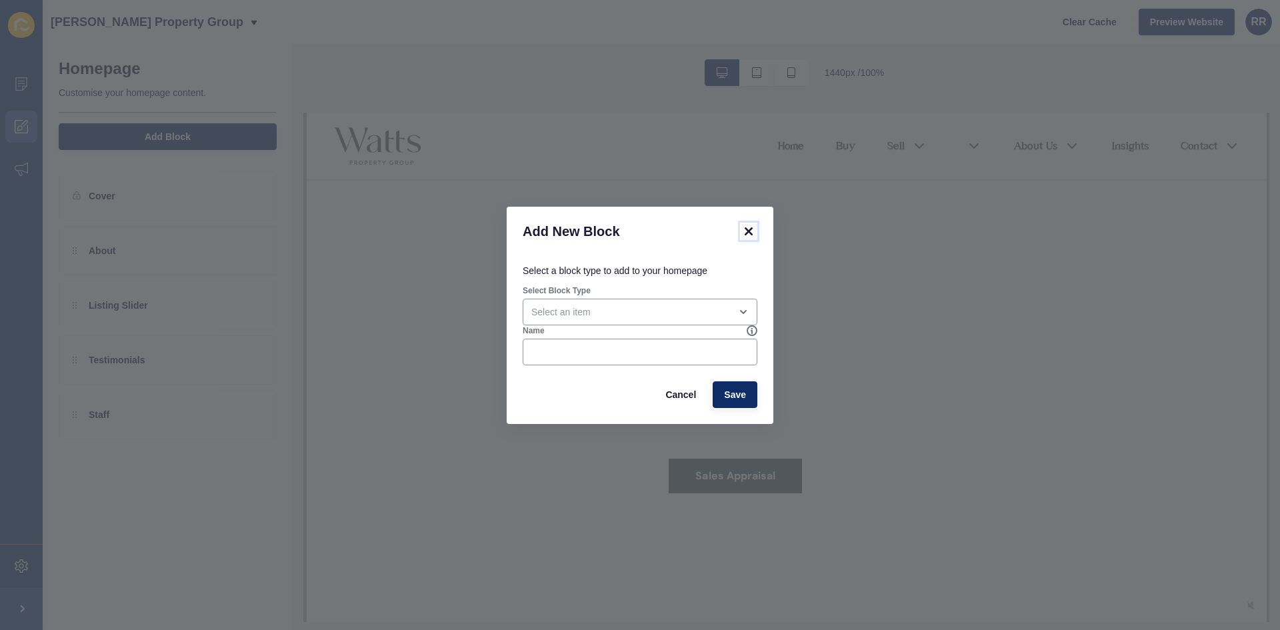
click at [749, 227] on icon at bounding box center [749, 231] width 16 height 16
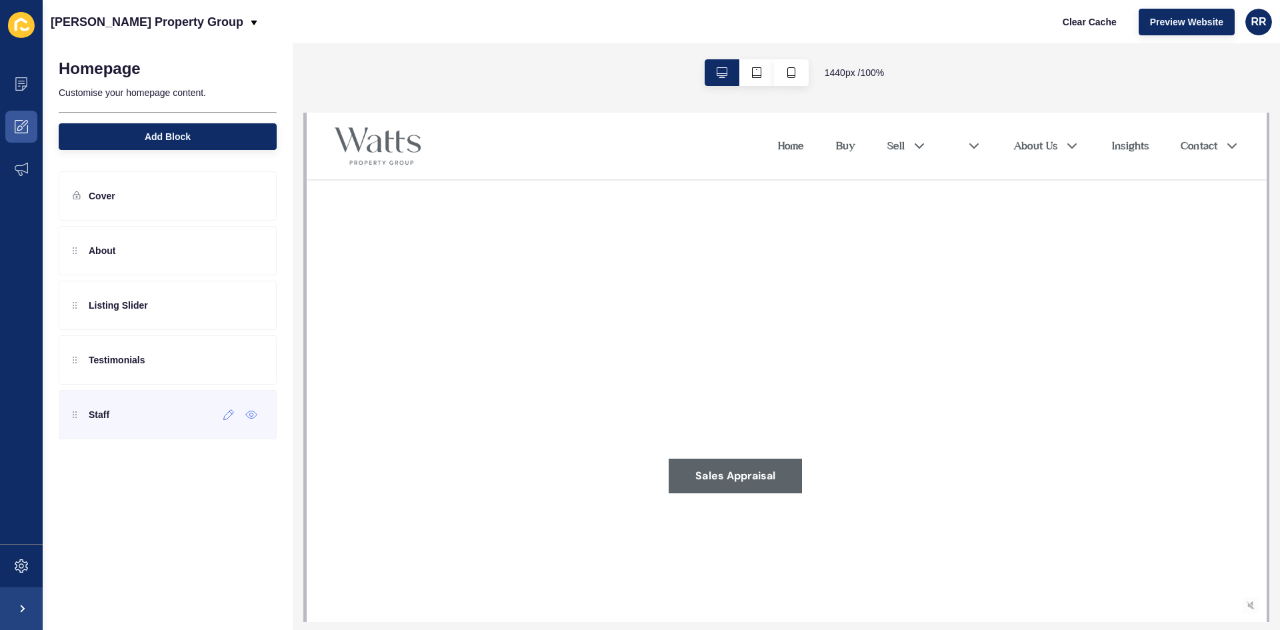
click at [129, 413] on div "Staff" at bounding box center [168, 414] width 218 height 49
click at [233, 411] on icon at bounding box center [229, 415] width 10 height 10
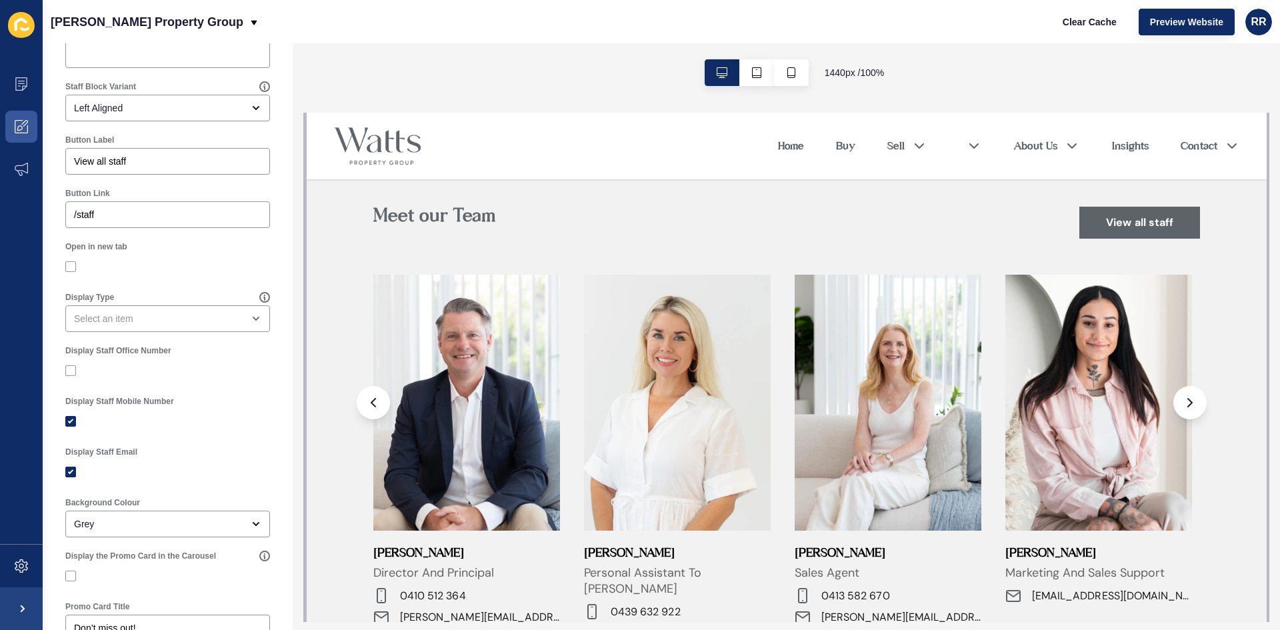
scroll to position [0, 0]
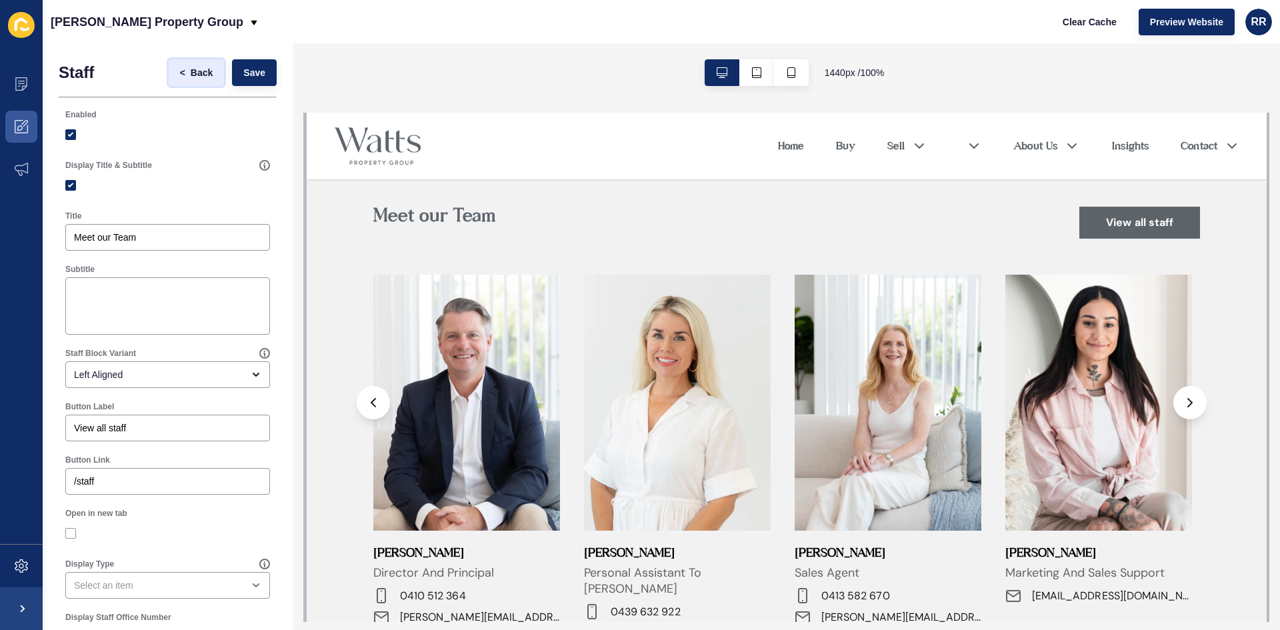
click at [193, 78] on span "Back" at bounding box center [202, 72] width 22 height 13
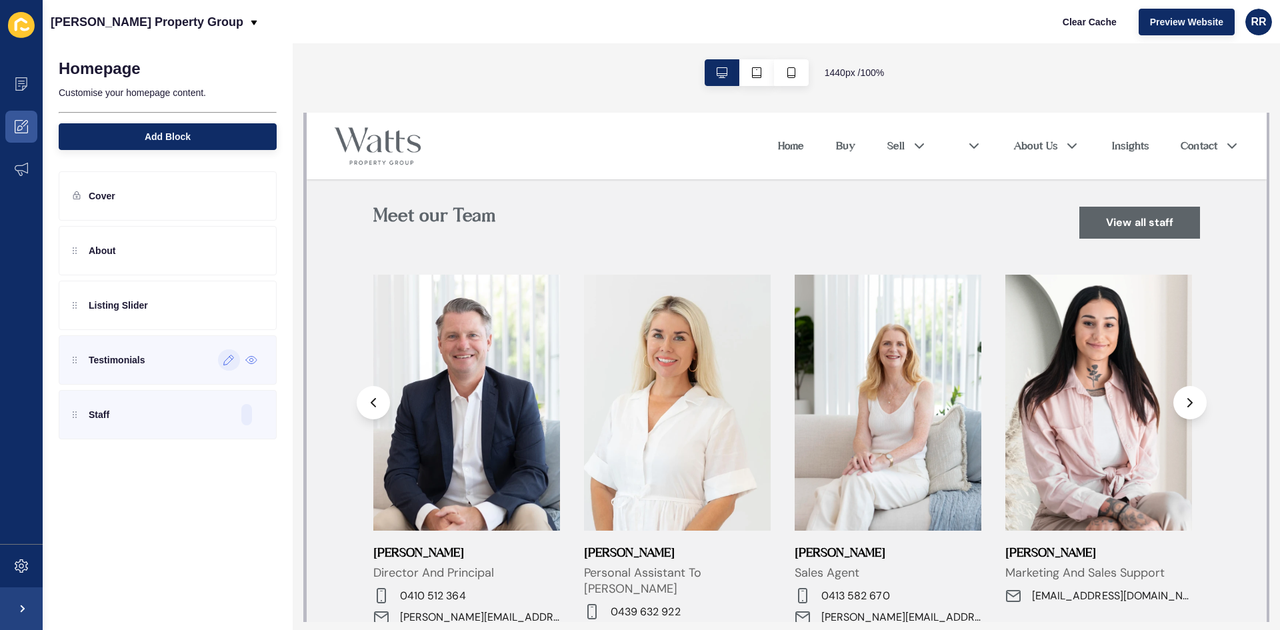
click at [230, 358] on icon at bounding box center [228, 360] width 11 height 11
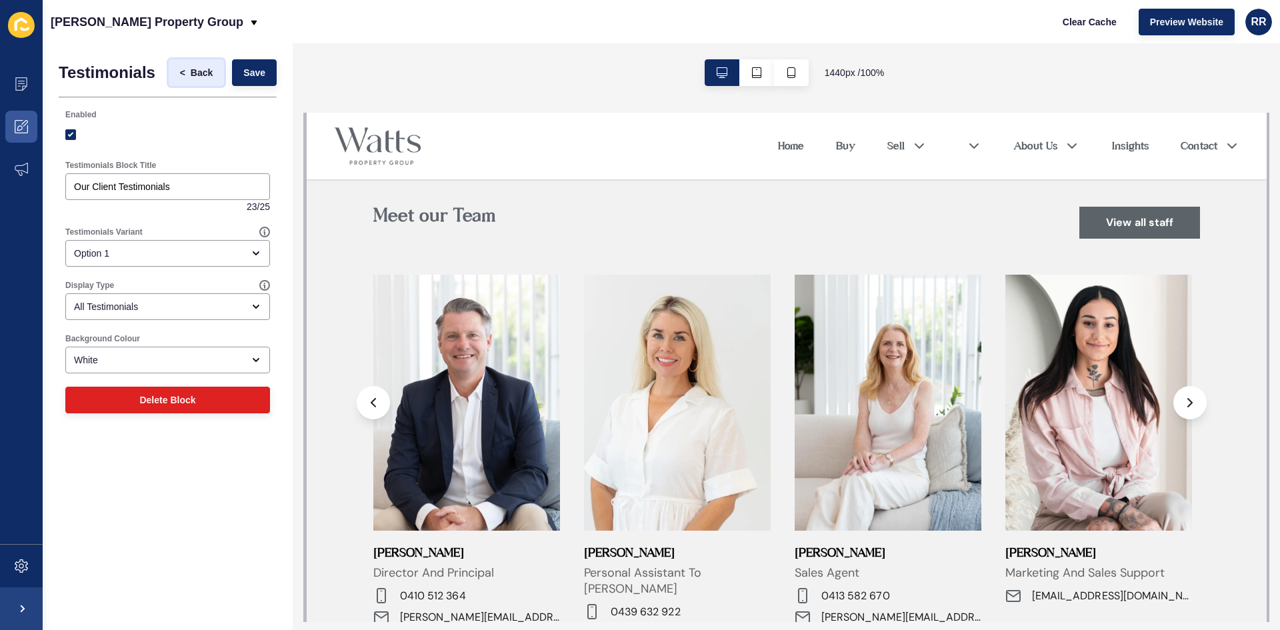
click at [194, 69] on span "Back" at bounding box center [202, 72] width 22 height 13
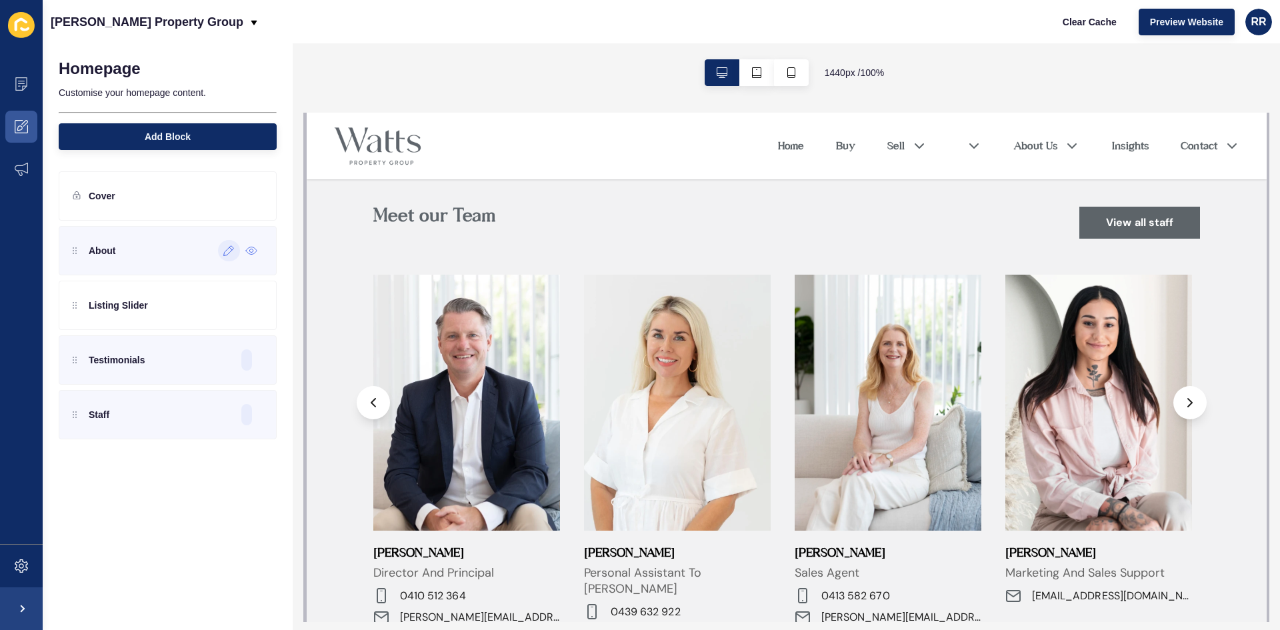
click at [227, 254] on icon at bounding box center [228, 250] width 11 height 11
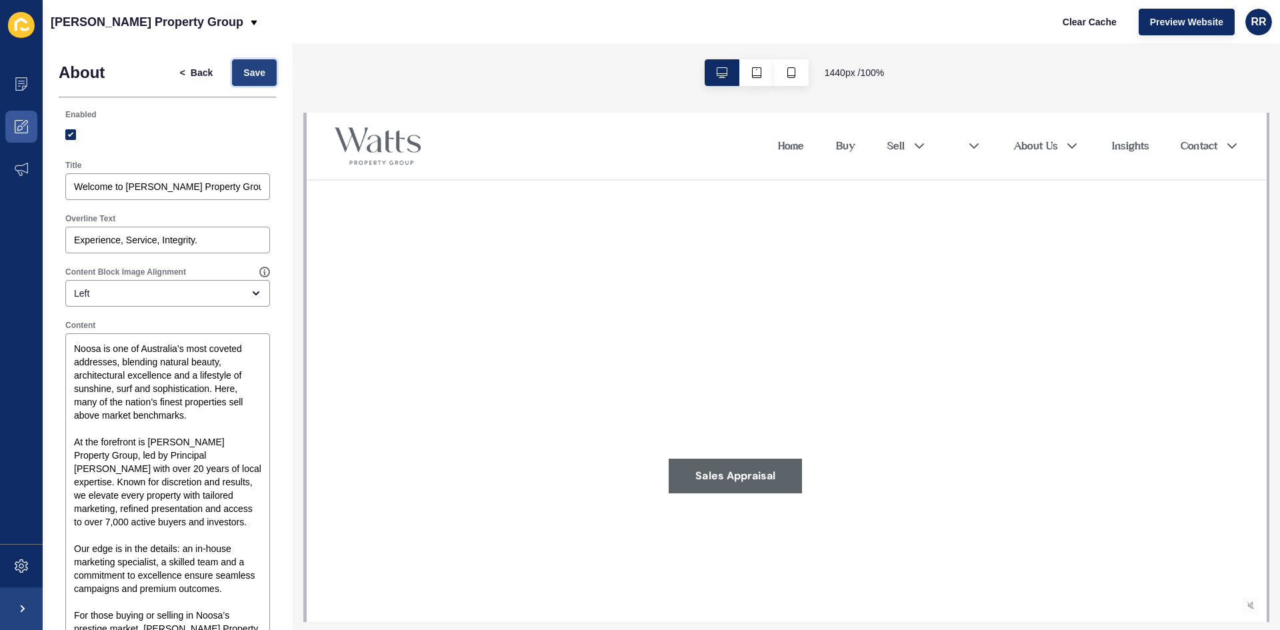
click at [249, 70] on span "Save" at bounding box center [254, 72] width 22 height 13
click at [18, 79] on icon at bounding box center [21, 83] width 13 height 13
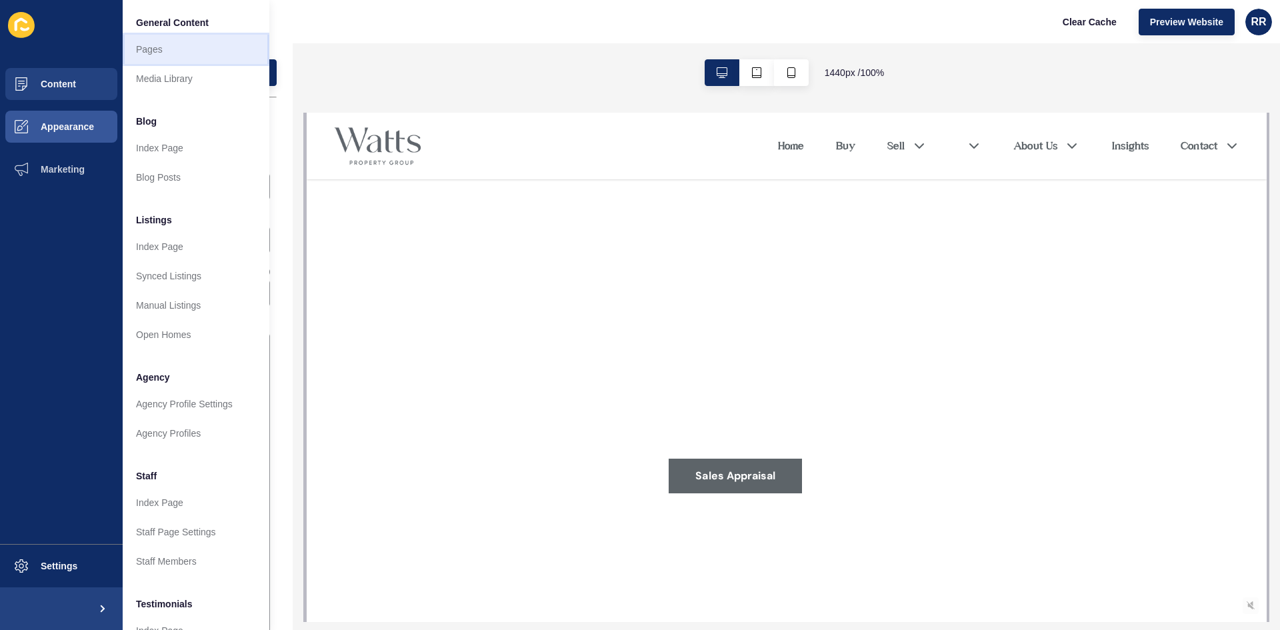
click at [171, 44] on link "Pages" at bounding box center [196, 49] width 147 height 29
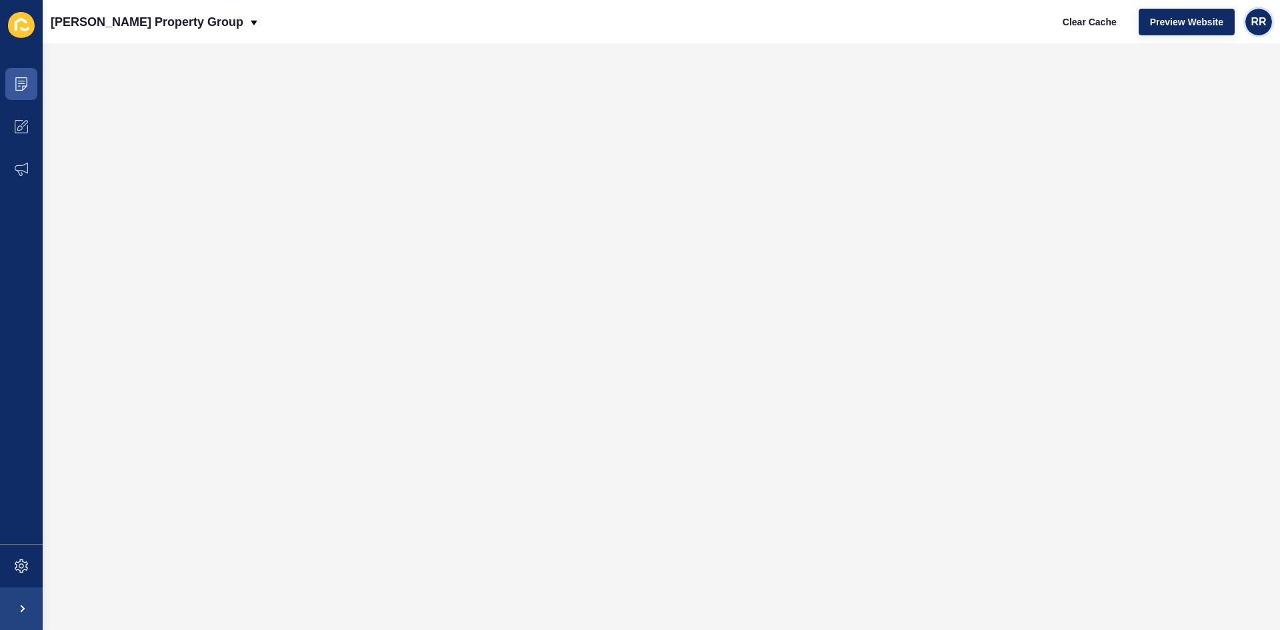
click at [1253, 19] on span "RR" at bounding box center [1258, 21] width 15 height 13
click at [1225, 79] on link "Contact Support" at bounding box center [1228, 81] width 98 height 29
click at [27, 119] on span at bounding box center [21, 126] width 43 height 43
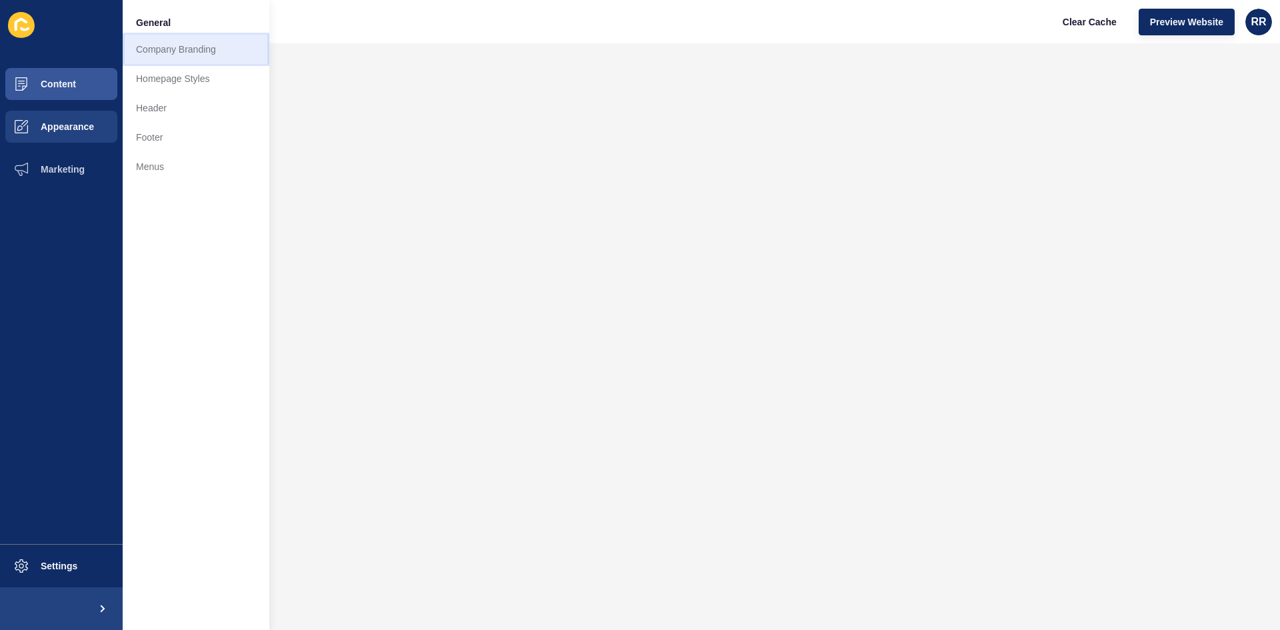
click at [149, 39] on link "Company Branding" at bounding box center [196, 49] width 147 height 29
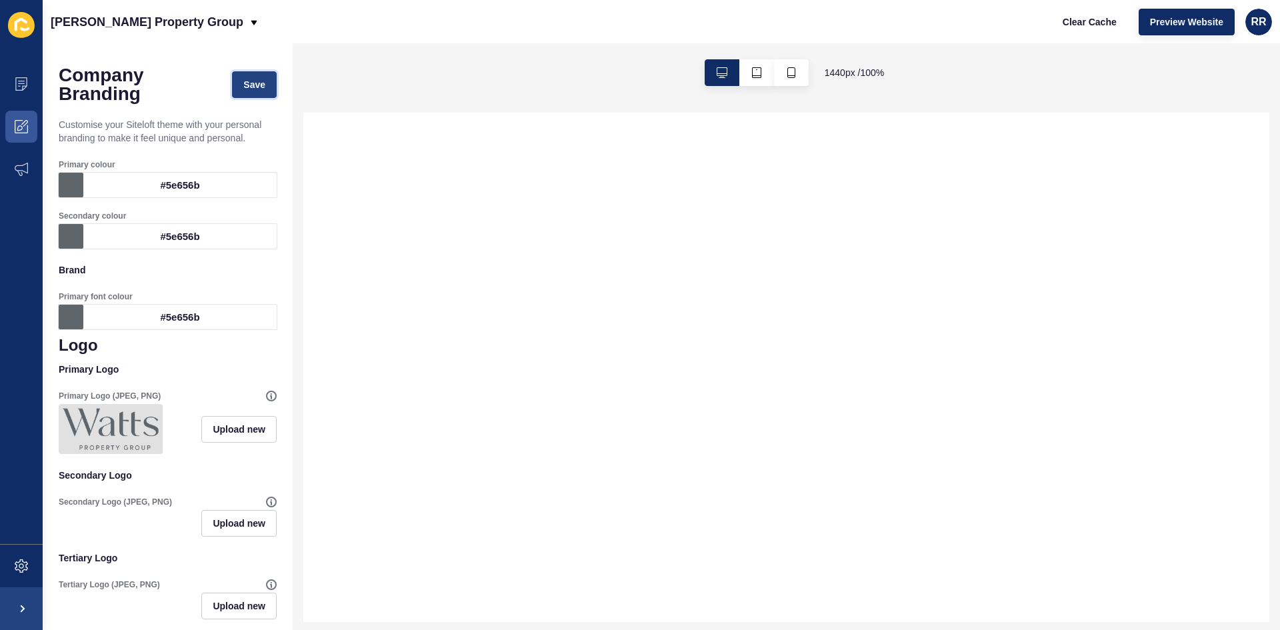
click at [243, 89] on span "Save" at bounding box center [254, 84] width 22 height 13
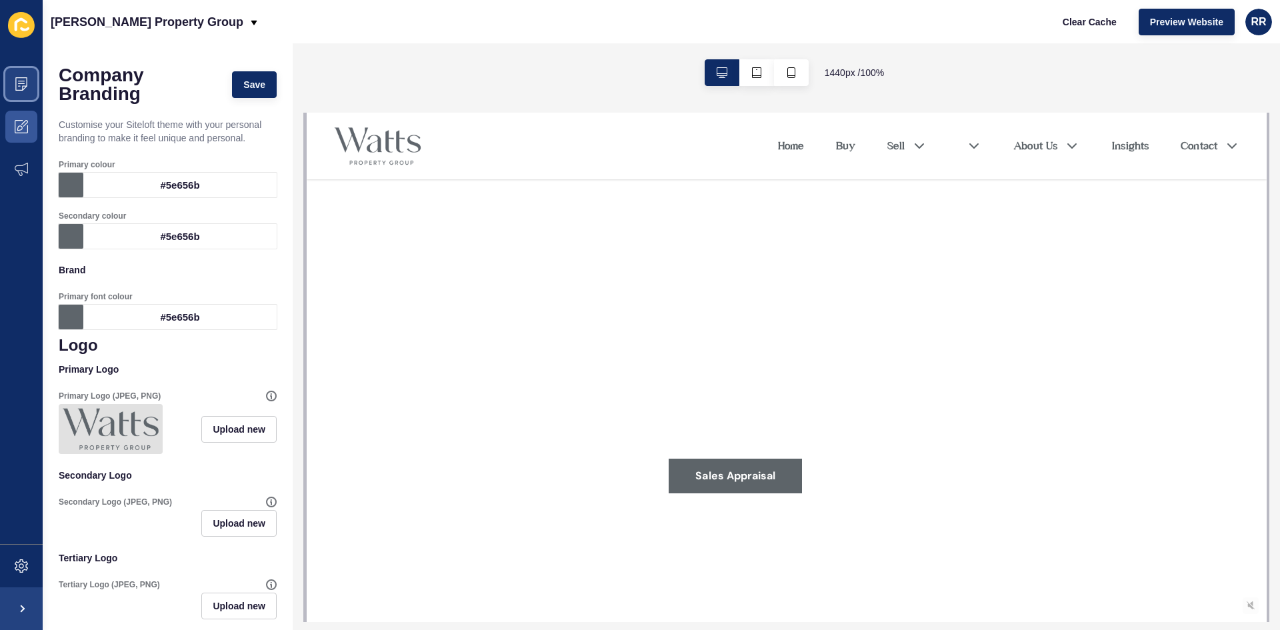
click at [22, 87] on icon at bounding box center [21, 83] width 13 height 13
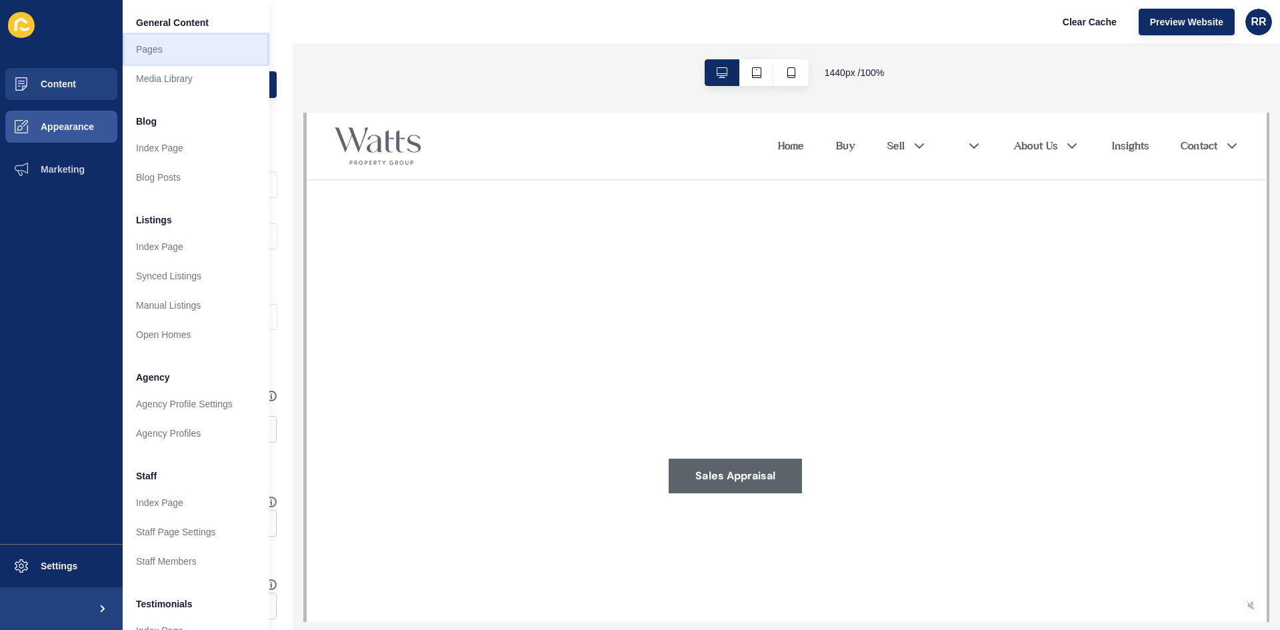
click at [159, 54] on link "Pages" at bounding box center [196, 49] width 147 height 29
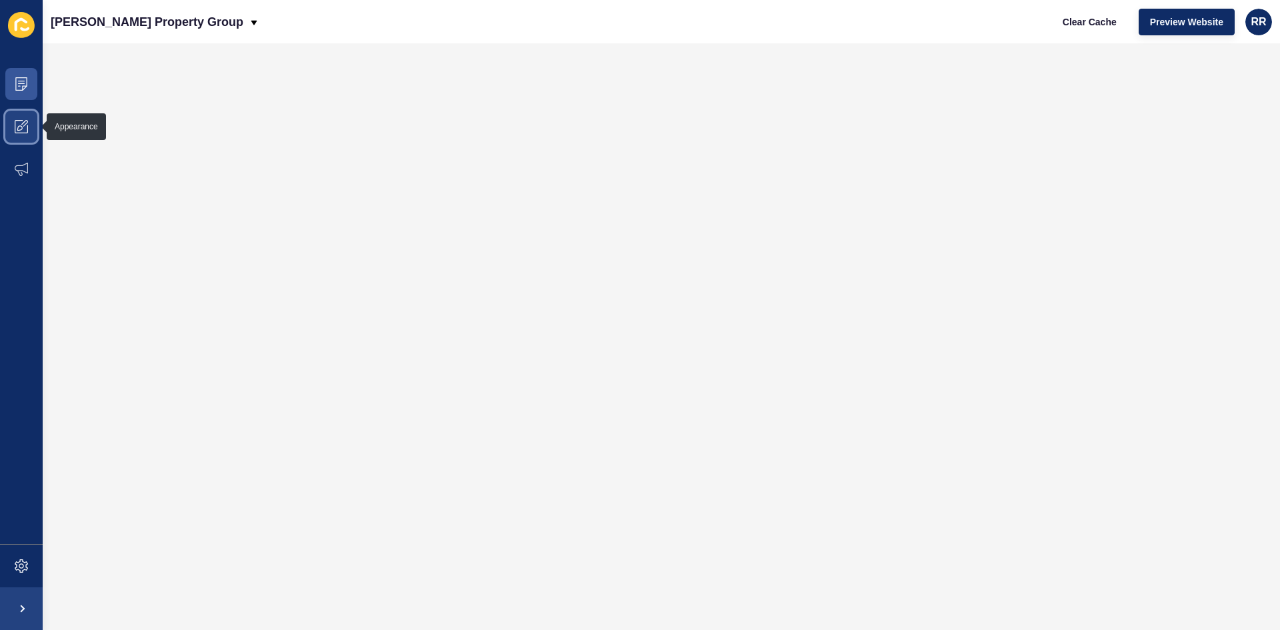
click at [16, 123] on icon at bounding box center [21, 126] width 13 height 13
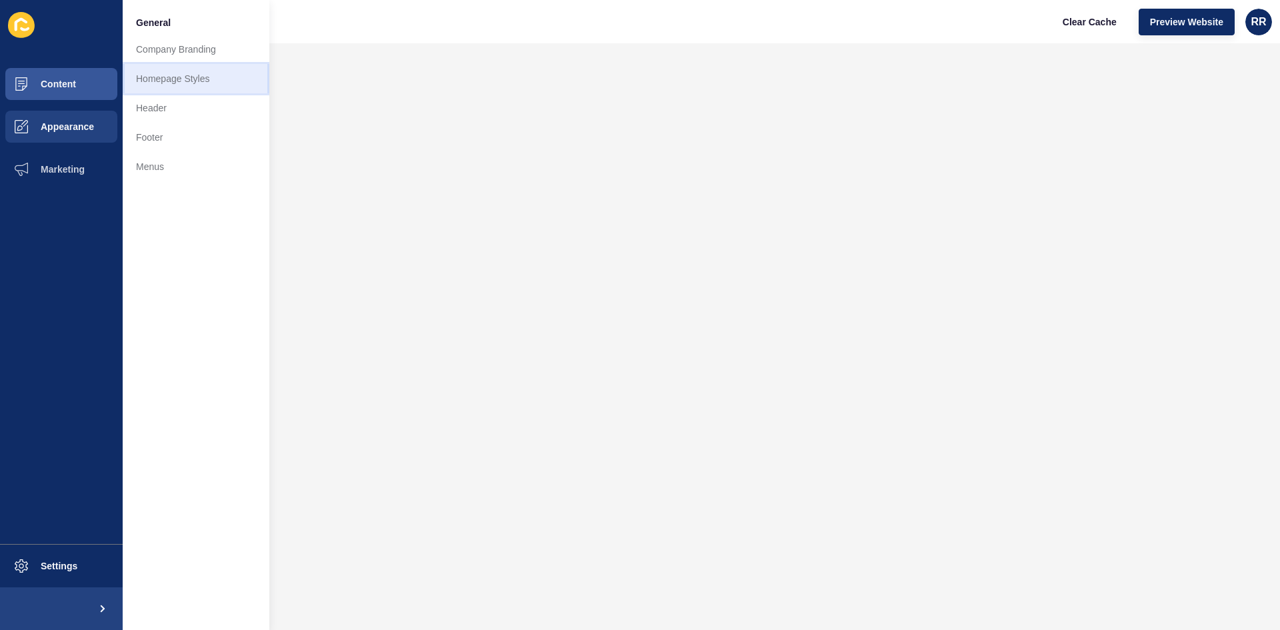
click at [171, 83] on link "Homepage Styles" at bounding box center [196, 78] width 147 height 29
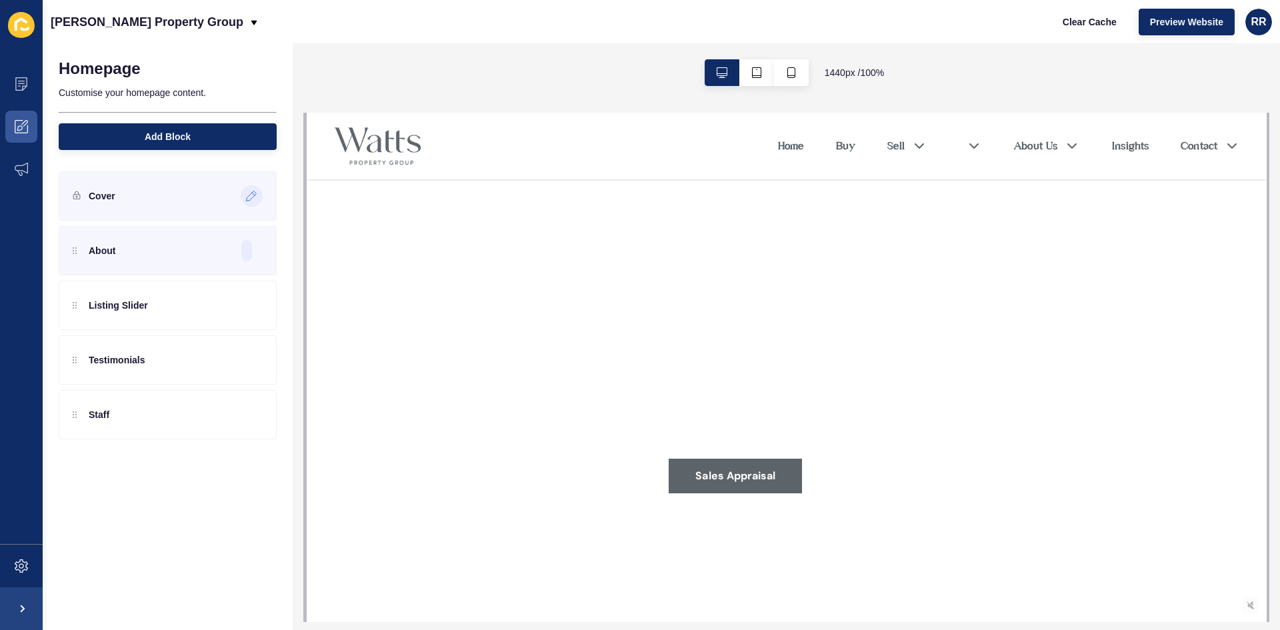
click at [251, 191] on icon at bounding box center [251, 196] width 11 height 11
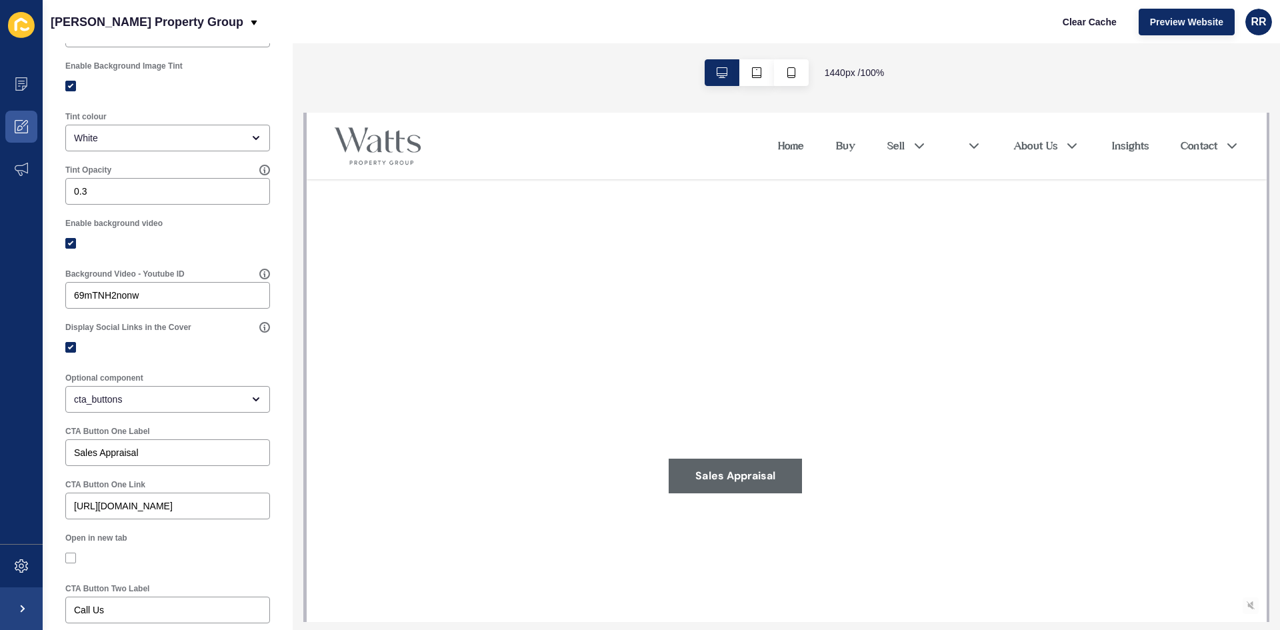
scroll to position [400, 0]
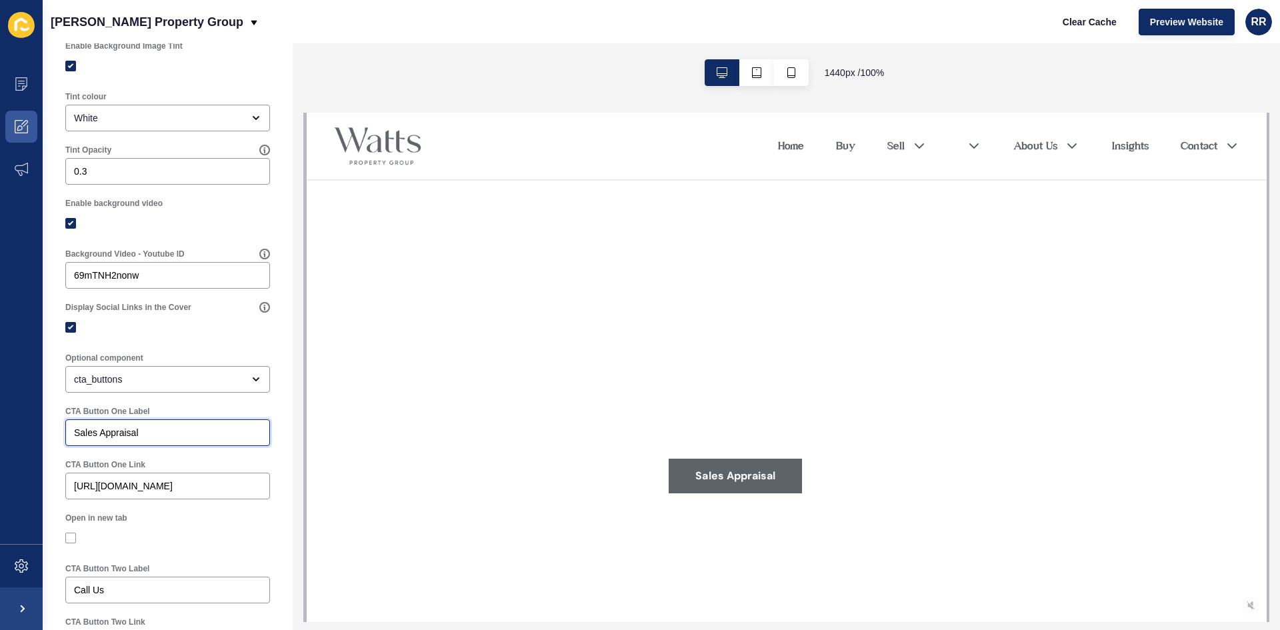
click at [158, 439] on input "Sales Appraisal" at bounding box center [167, 432] width 187 height 13
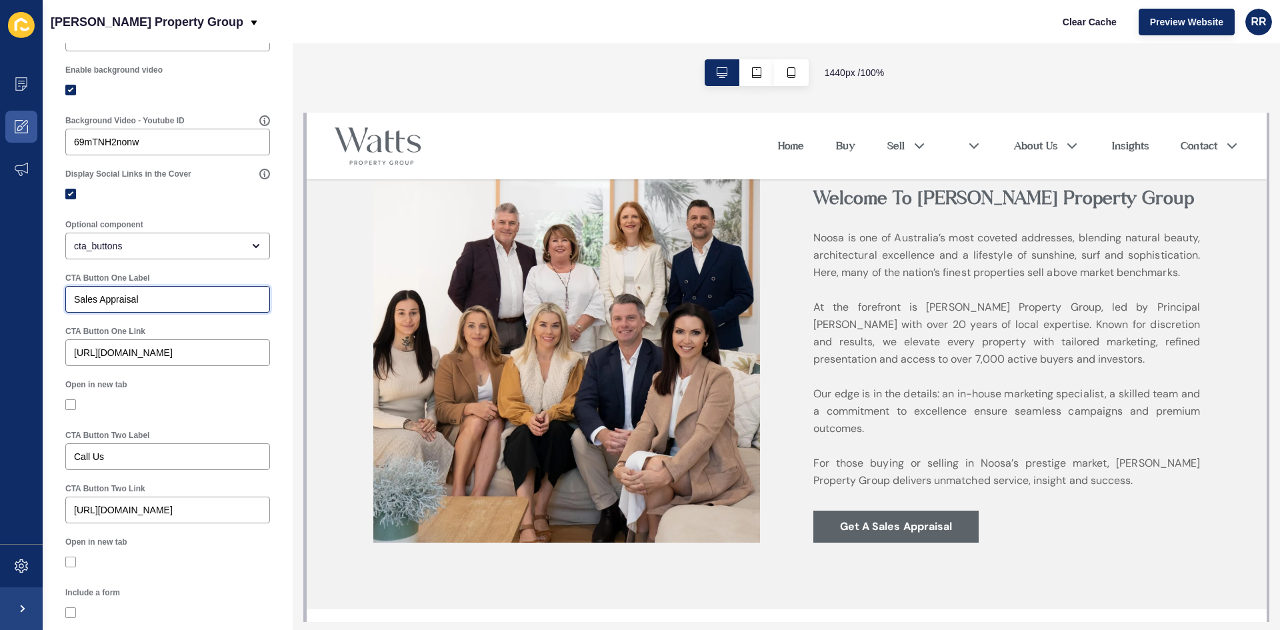
scroll to position [667, 0]
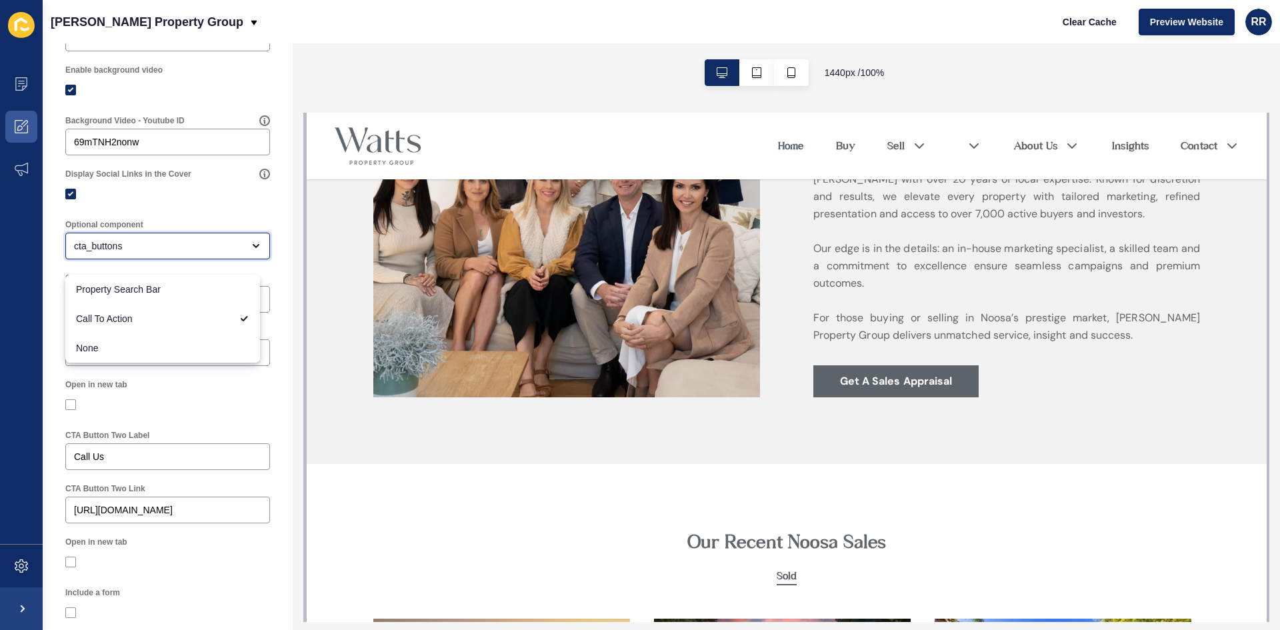
click at [139, 253] on div "cta_buttons" at bounding box center [158, 245] width 169 height 13
click at [141, 253] on div "cta_buttons" at bounding box center [158, 245] width 169 height 13
click at [147, 366] on div "[URL][DOMAIN_NAME]" at bounding box center [167, 352] width 205 height 27
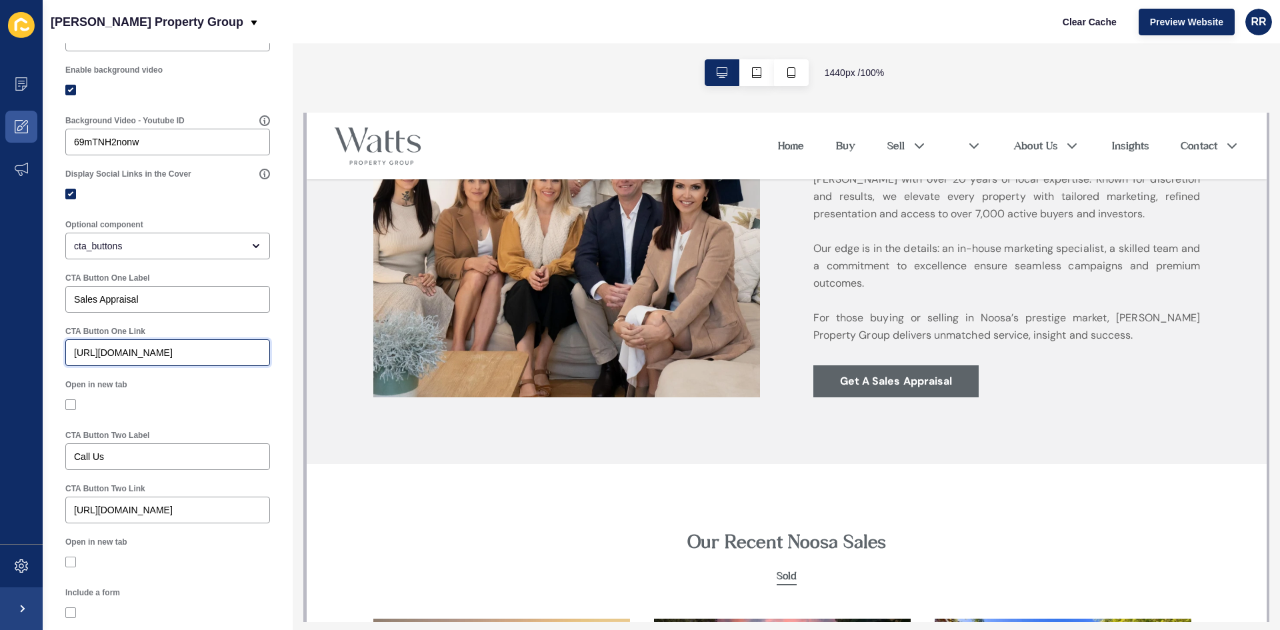
scroll to position [0, 52]
click at [147, 359] on input "[URL][DOMAIN_NAME]" at bounding box center [167, 352] width 187 height 13
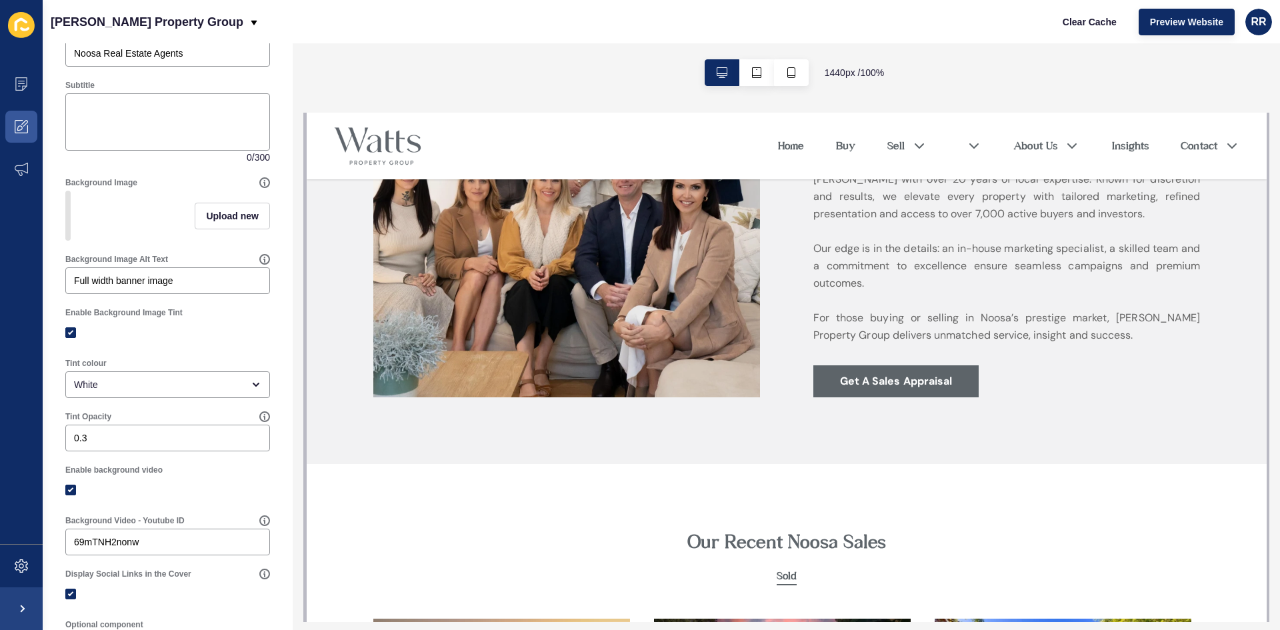
scroll to position [0, 0]
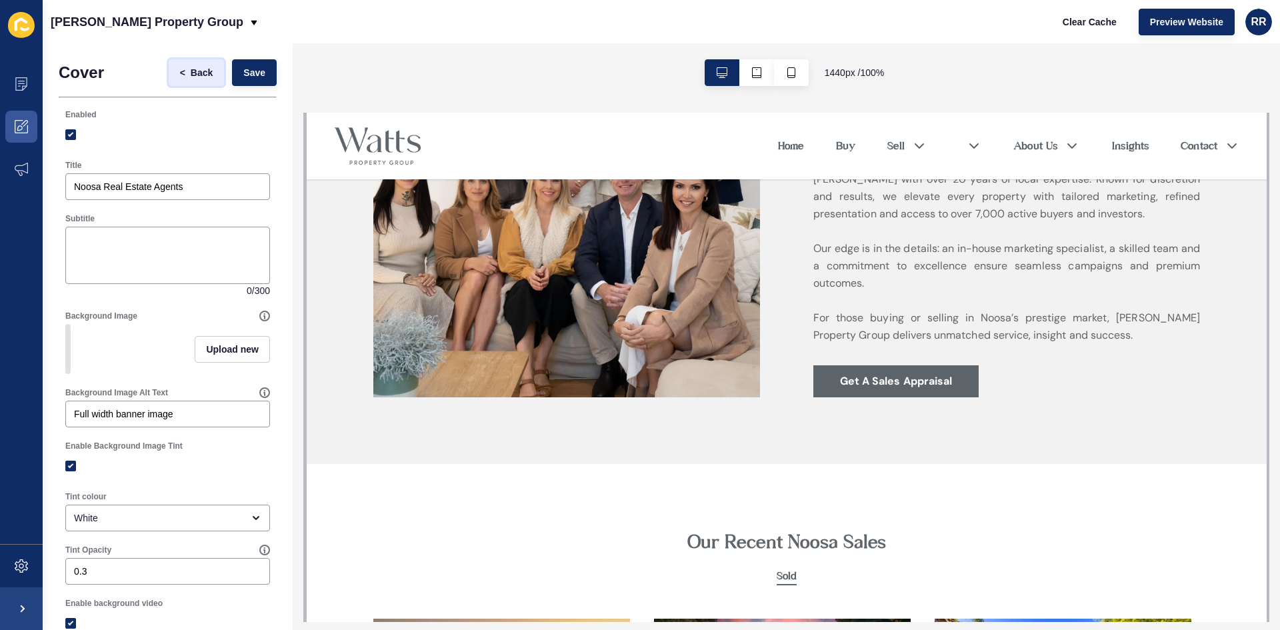
click at [193, 69] on span "Back" at bounding box center [202, 72] width 22 height 13
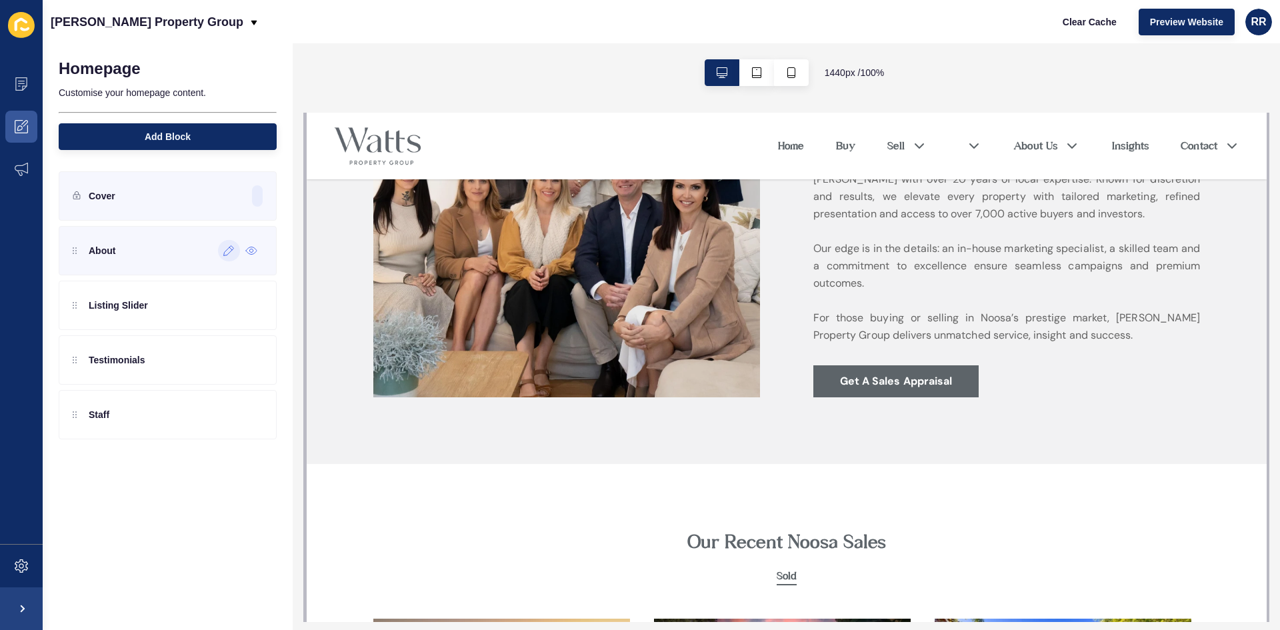
click at [223, 253] on icon at bounding box center [228, 250] width 11 height 11
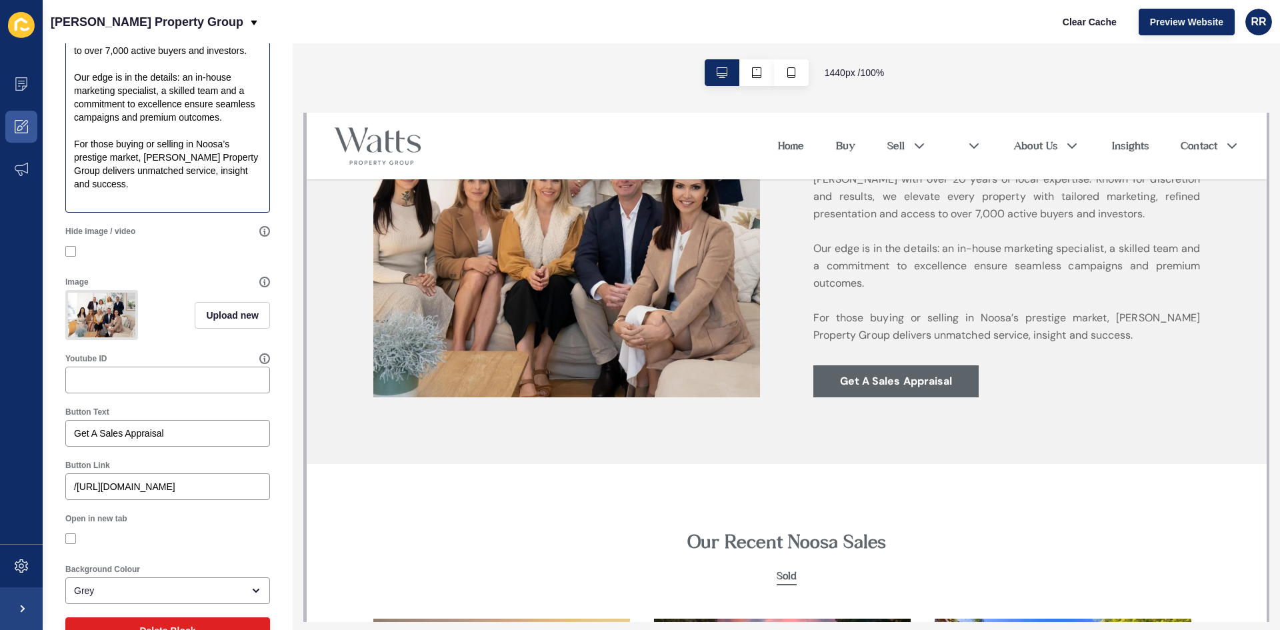
scroll to position [518, 0]
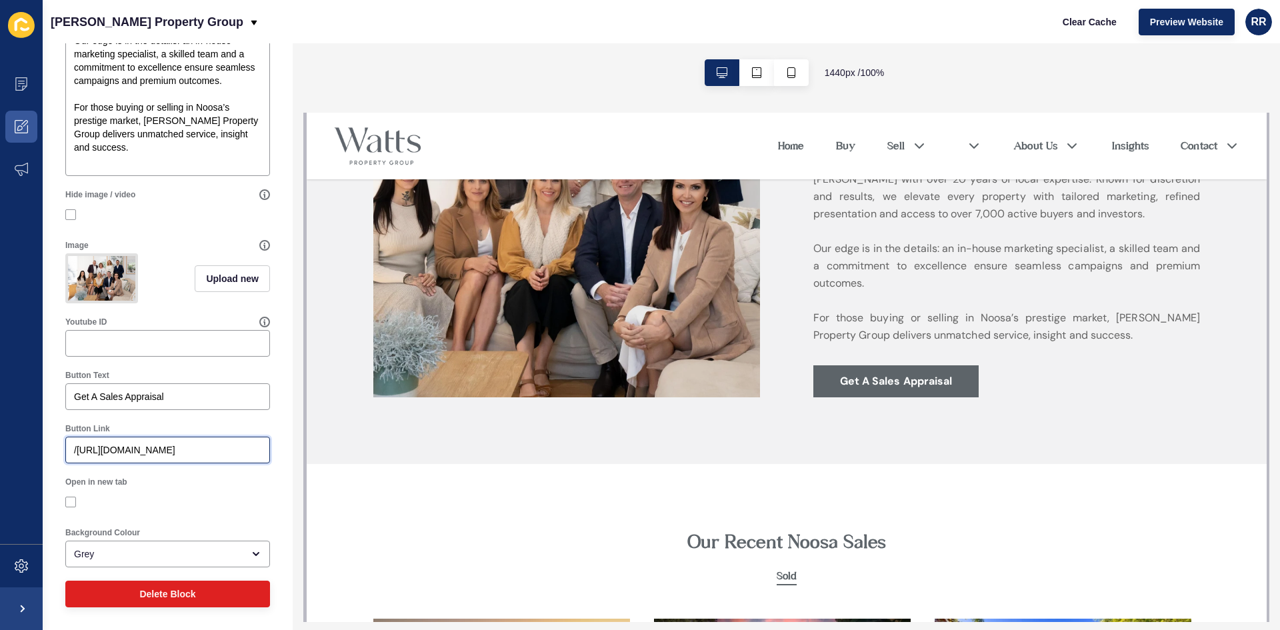
click at [125, 449] on input "/[URL][DOMAIN_NAME]" at bounding box center [167, 449] width 187 height 13
click at [125, 448] on input "/[URL][DOMAIN_NAME]" at bounding box center [167, 449] width 187 height 13
paste input "text"
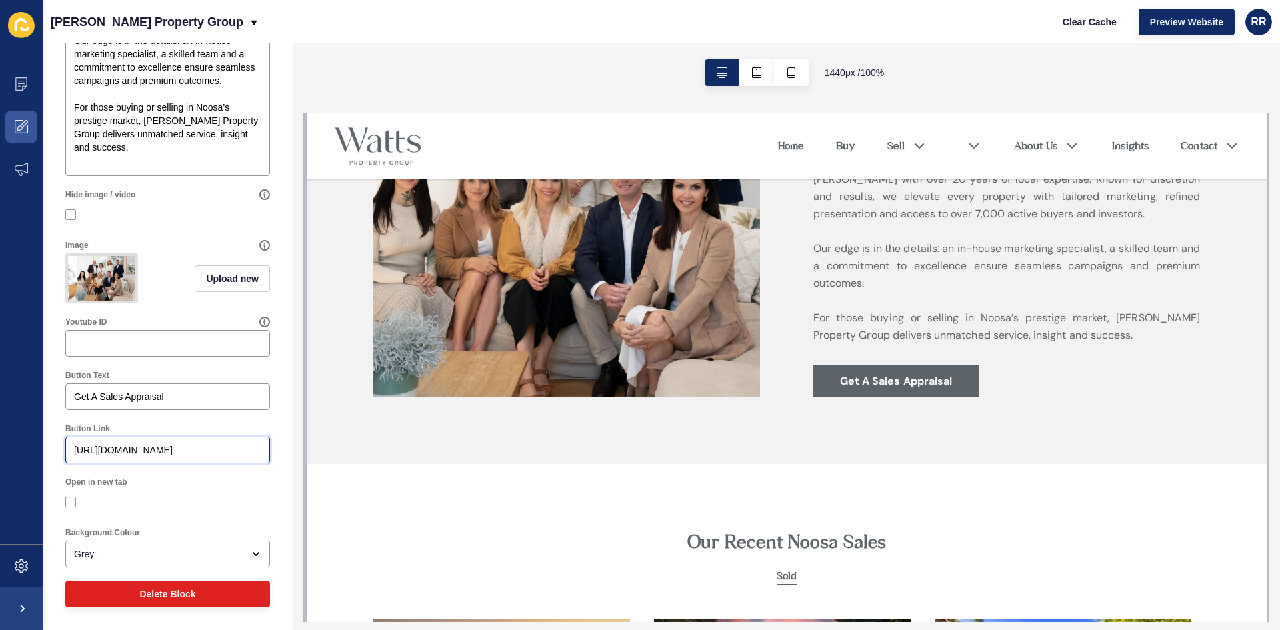
click at [19, 447] on div "Content Appearance Marketing Settings [PERSON_NAME] Property Group Clear Cache …" at bounding box center [640, 315] width 1280 height 630
type input "[URL][DOMAIN_NAME]"
click at [214, 481] on div "Open in new tab" at bounding box center [167, 482] width 205 height 11
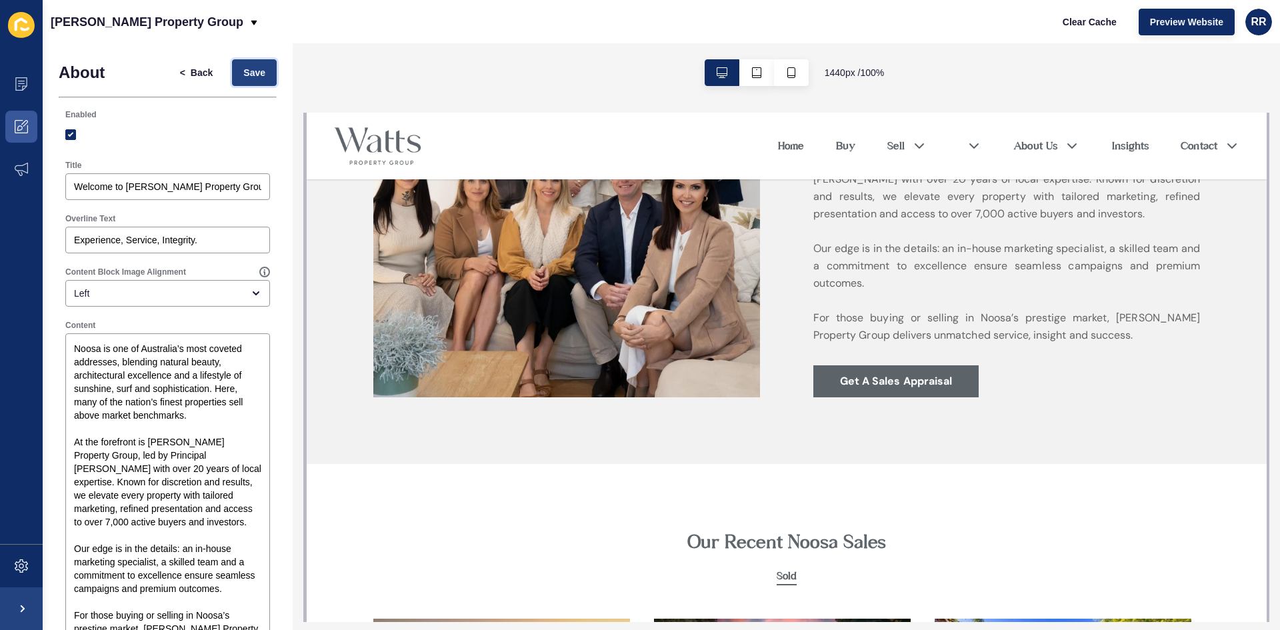
click at [243, 74] on span "Save" at bounding box center [254, 72] width 22 height 13
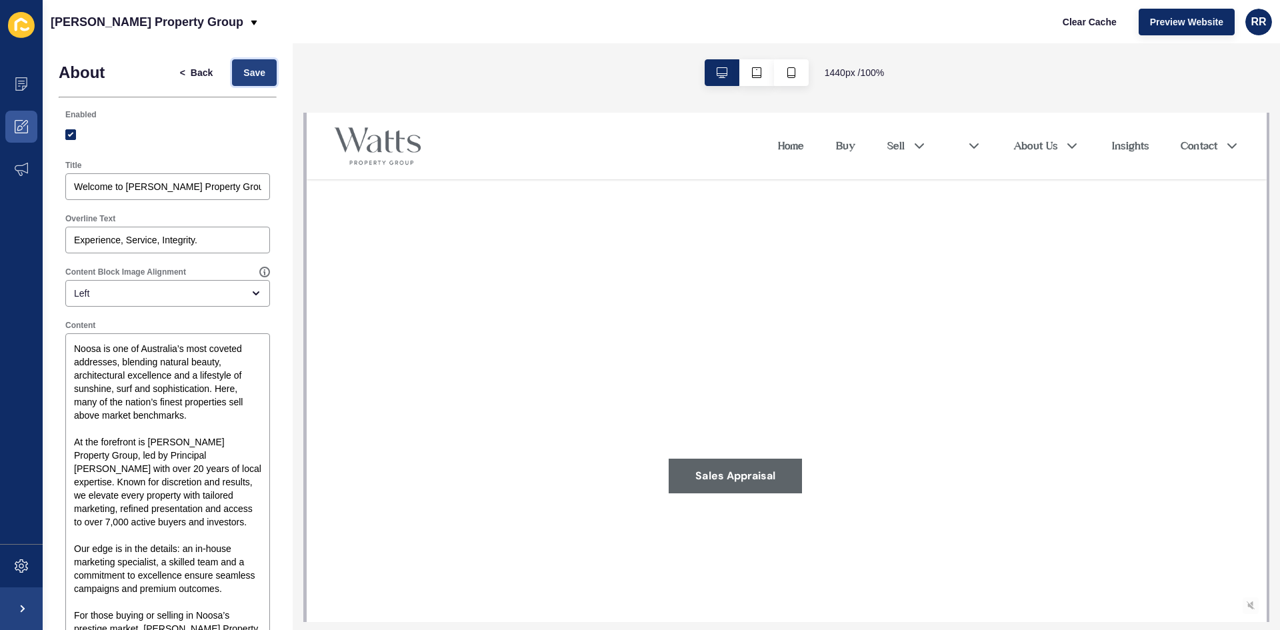
click at [243, 77] on span "Save" at bounding box center [254, 72] width 22 height 13
click at [945, 143] on menu "Home Buy Sell" at bounding box center [995, 146] width 489 height 19
click at [205, 73] on button "< Back" at bounding box center [197, 72] width 56 height 27
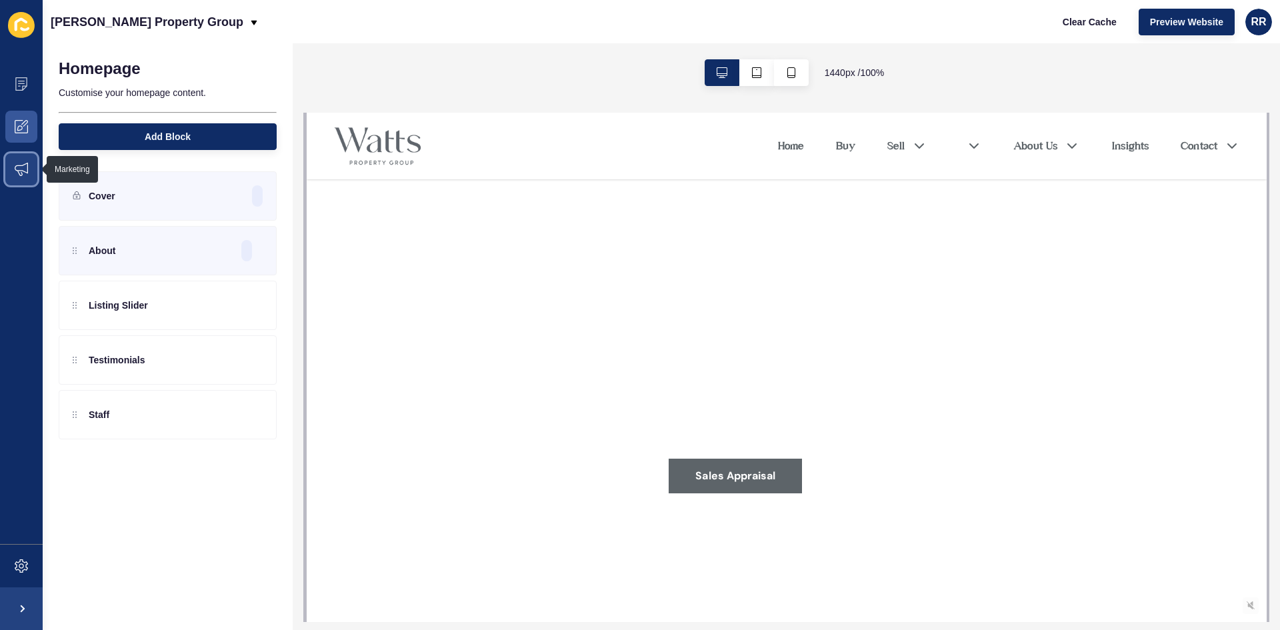
click at [16, 176] on span at bounding box center [21, 169] width 43 height 43
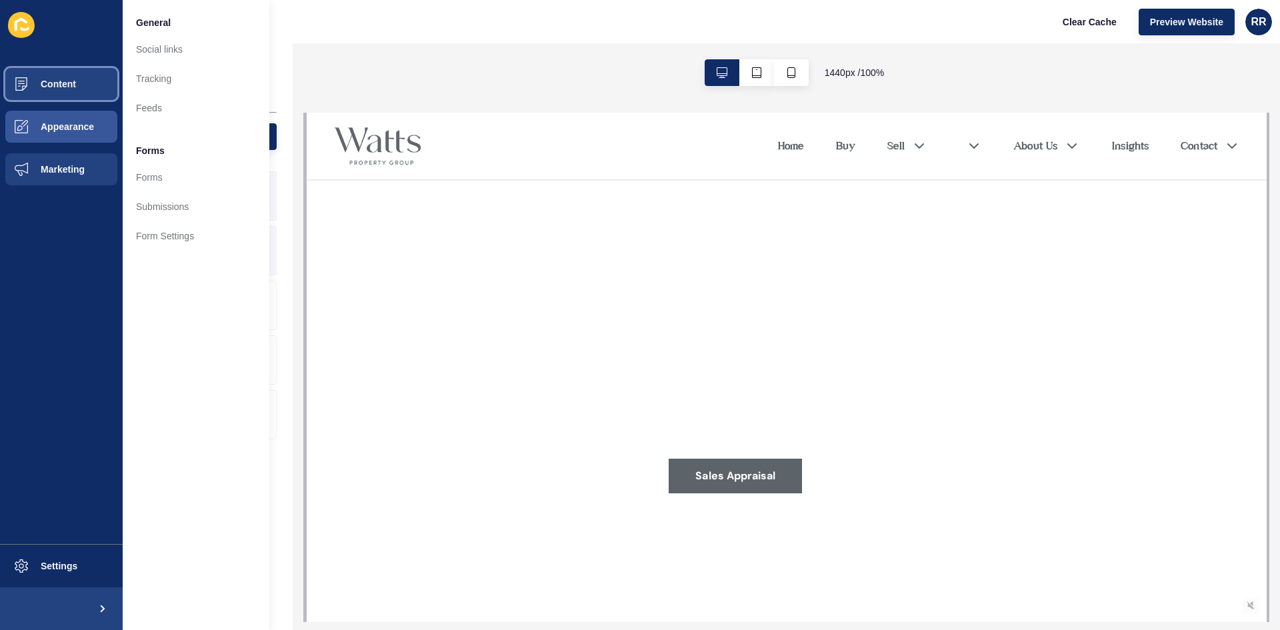
click at [37, 93] on span at bounding box center [21, 84] width 43 height 43
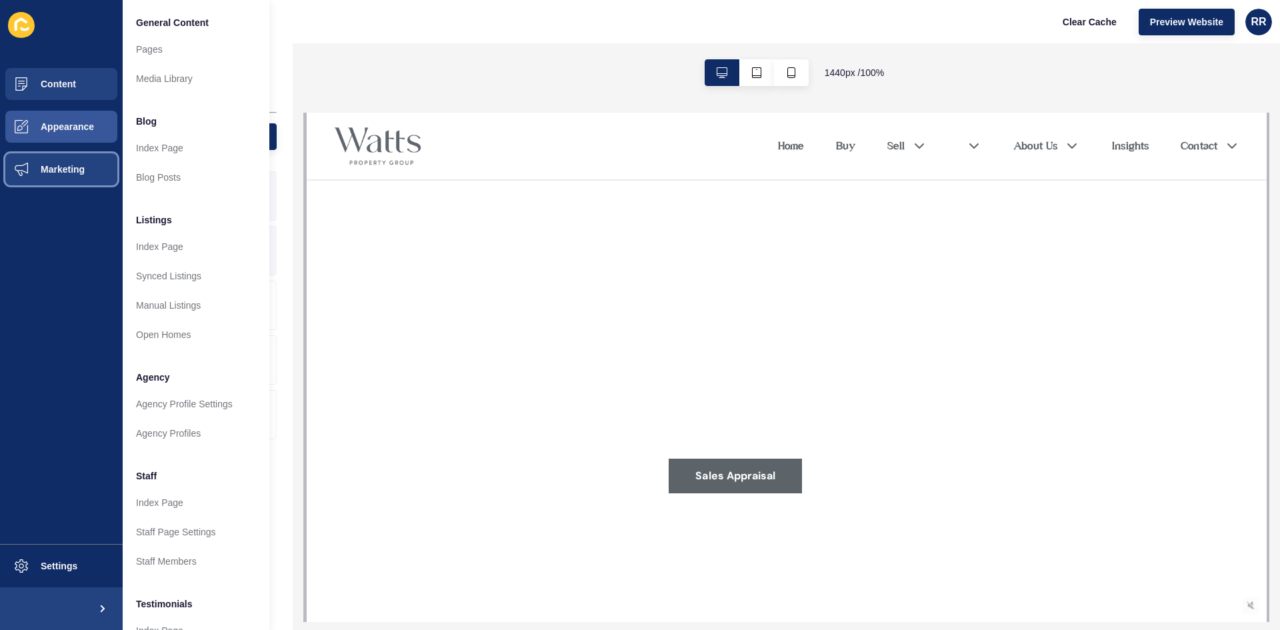
click at [73, 154] on button "Marketing" at bounding box center [61, 169] width 123 height 43
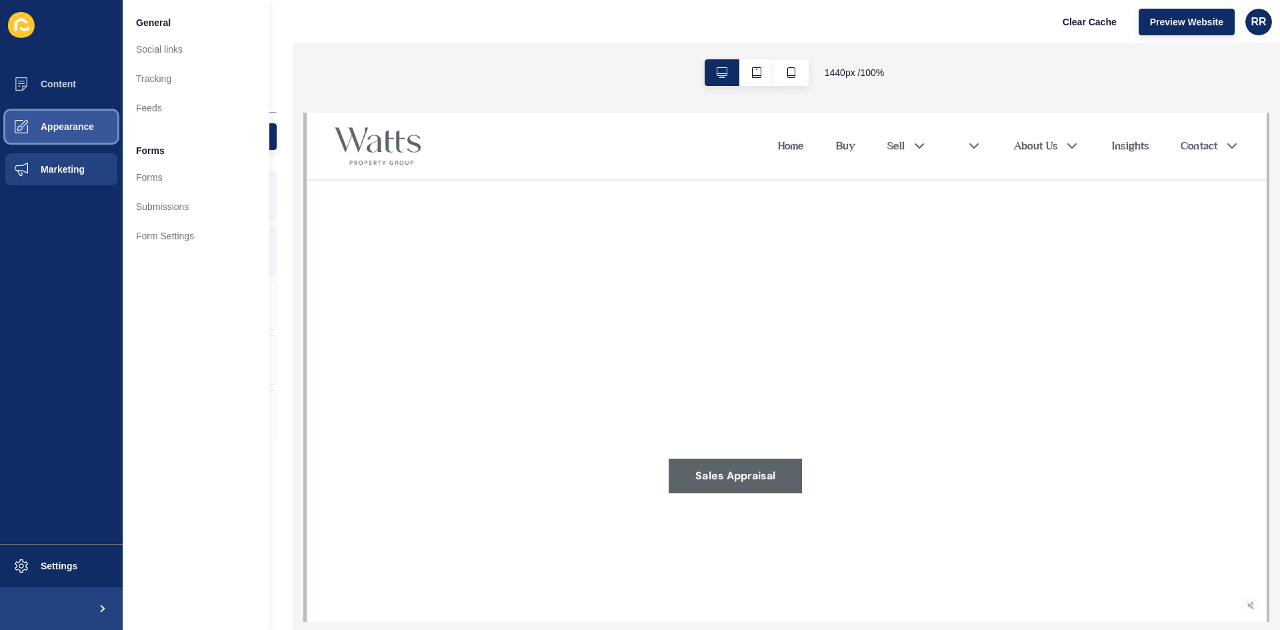
click at [71, 135] on button "Appearance" at bounding box center [61, 126] width 123 height 43
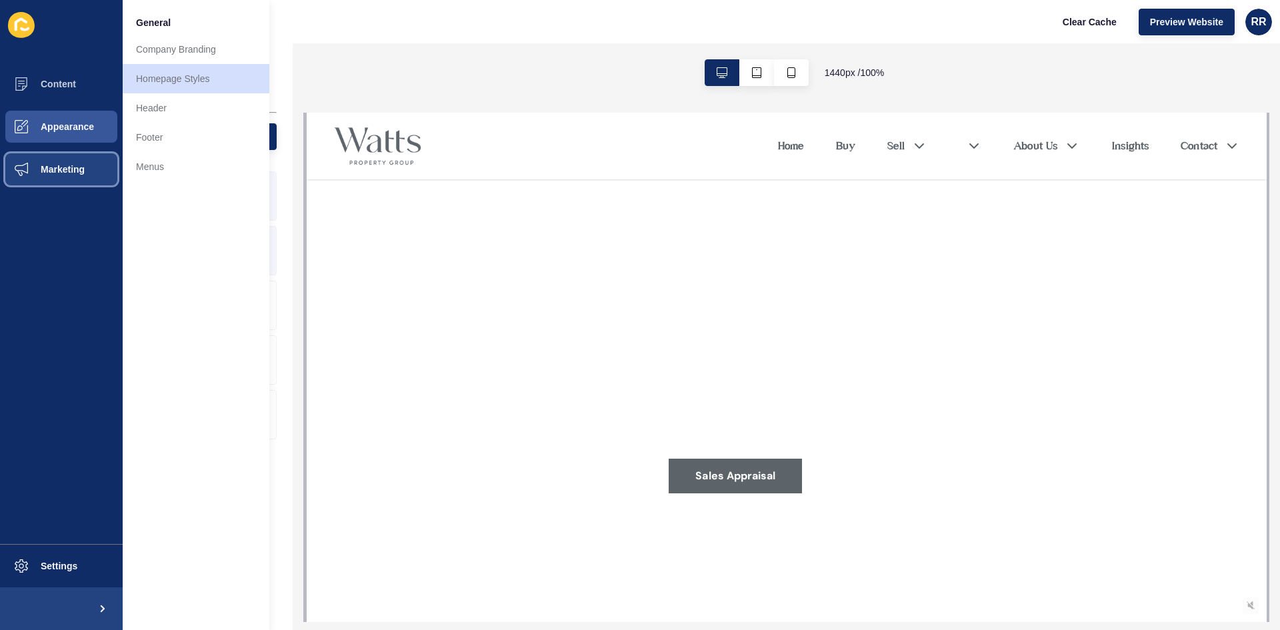
click at [113, 151] on button "Marketing" at bounding box center [61, 169] width 123 height 43
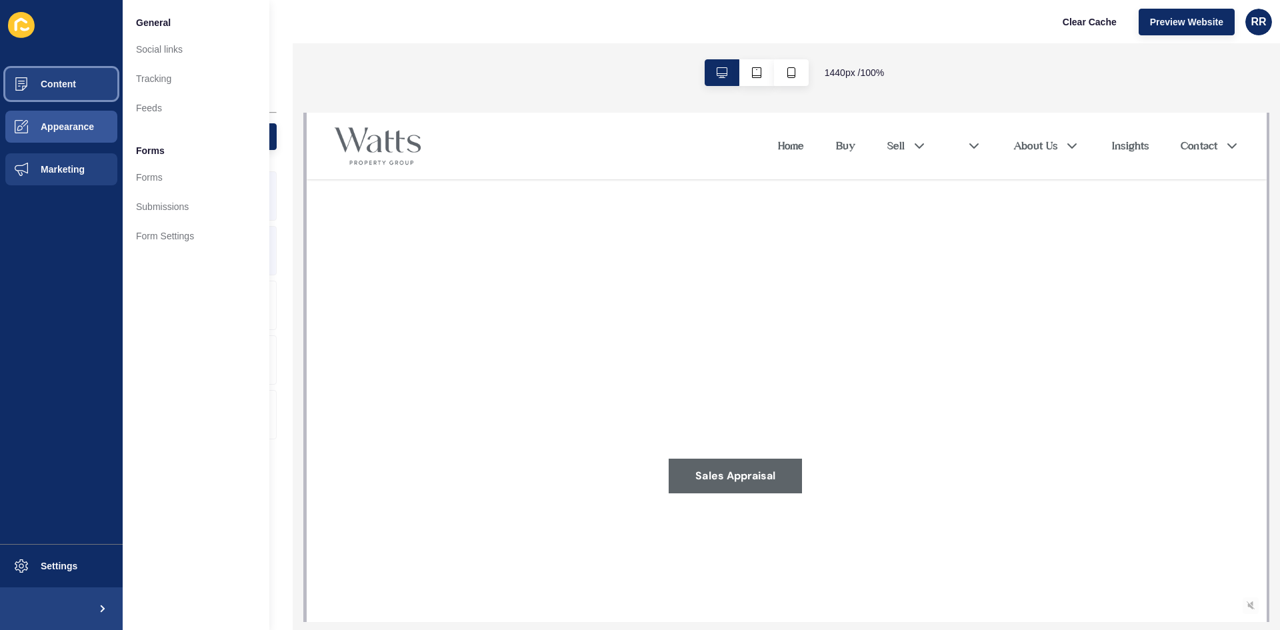
click at [75, 93] on button "Content" at bounding box center [61, 84] width 123 height 43
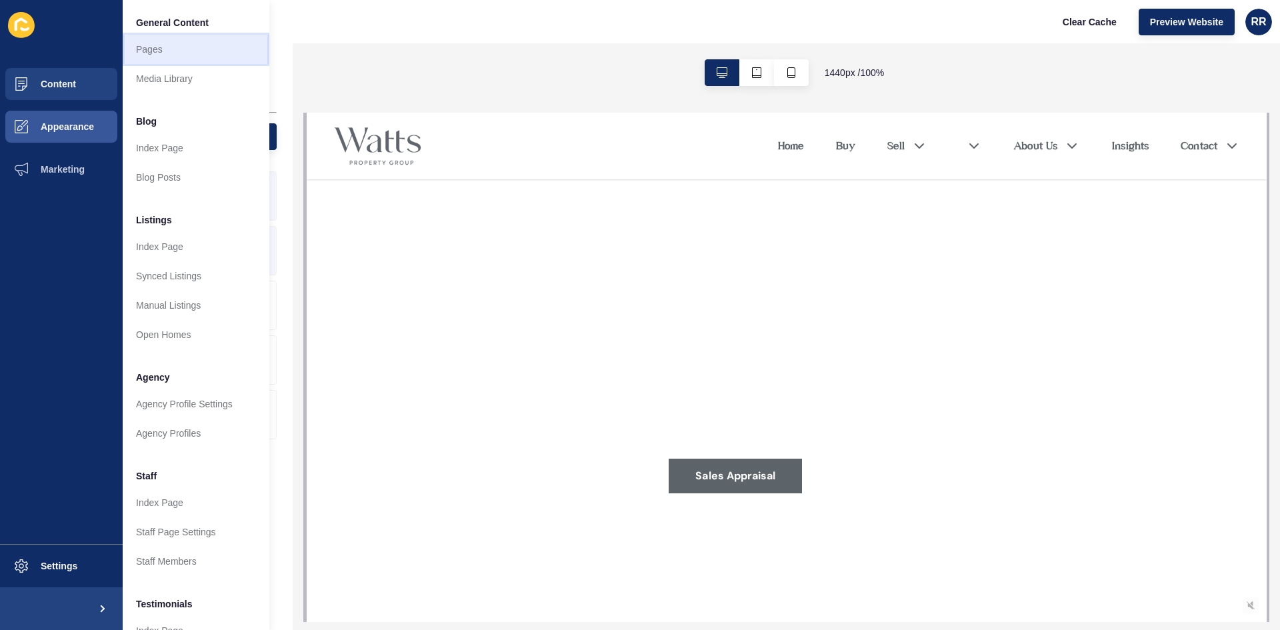
click at [193, 57] on link "Pages" at bounding box center [196, 49] width 147 height 29
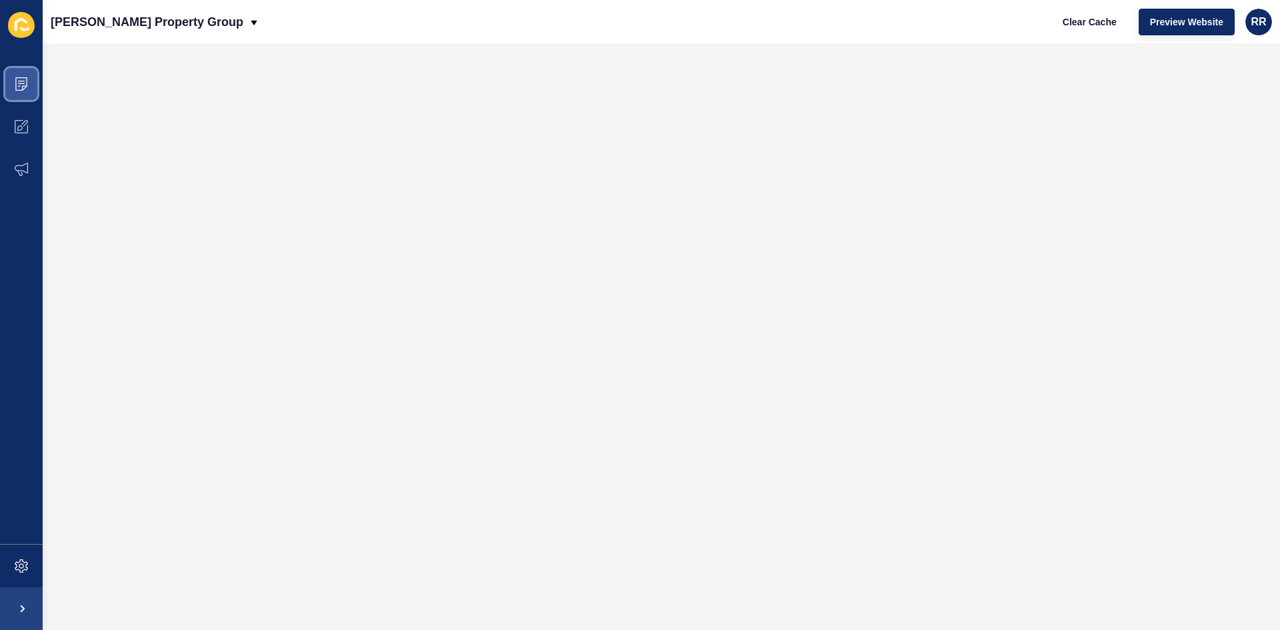
click at [18, 88] on icon at bounding box center [21, 83] width 13 height 13
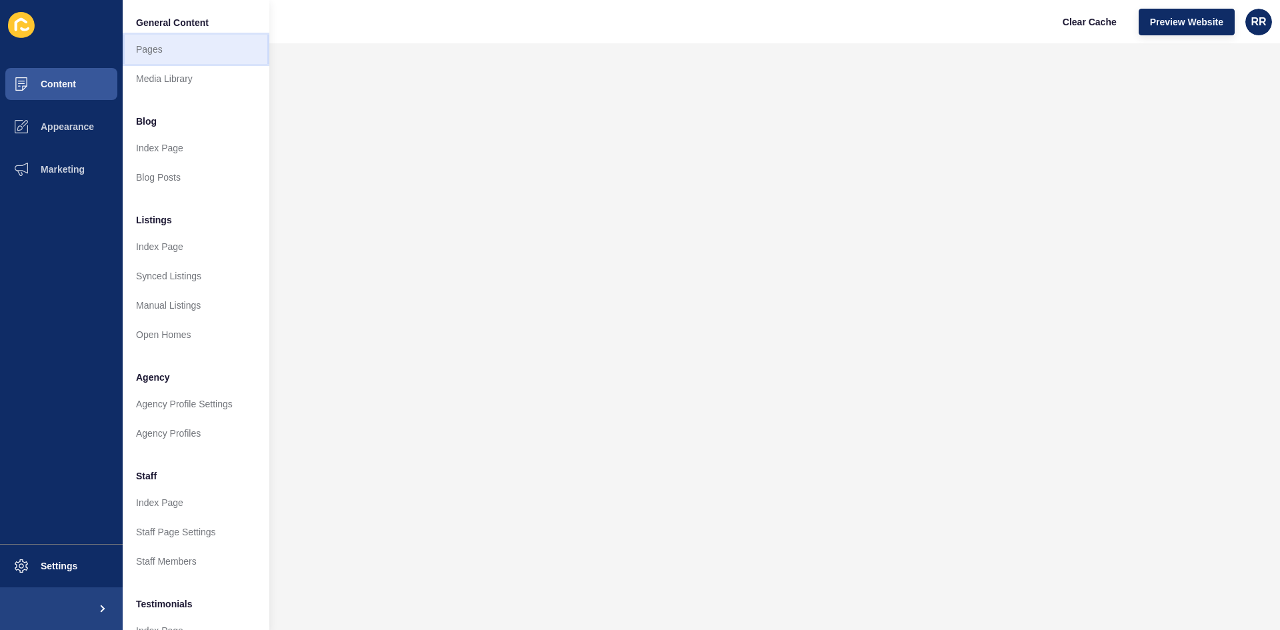
click at [174, 55] on link "Pages" at bounding box center [196, 49] width 147 height 29
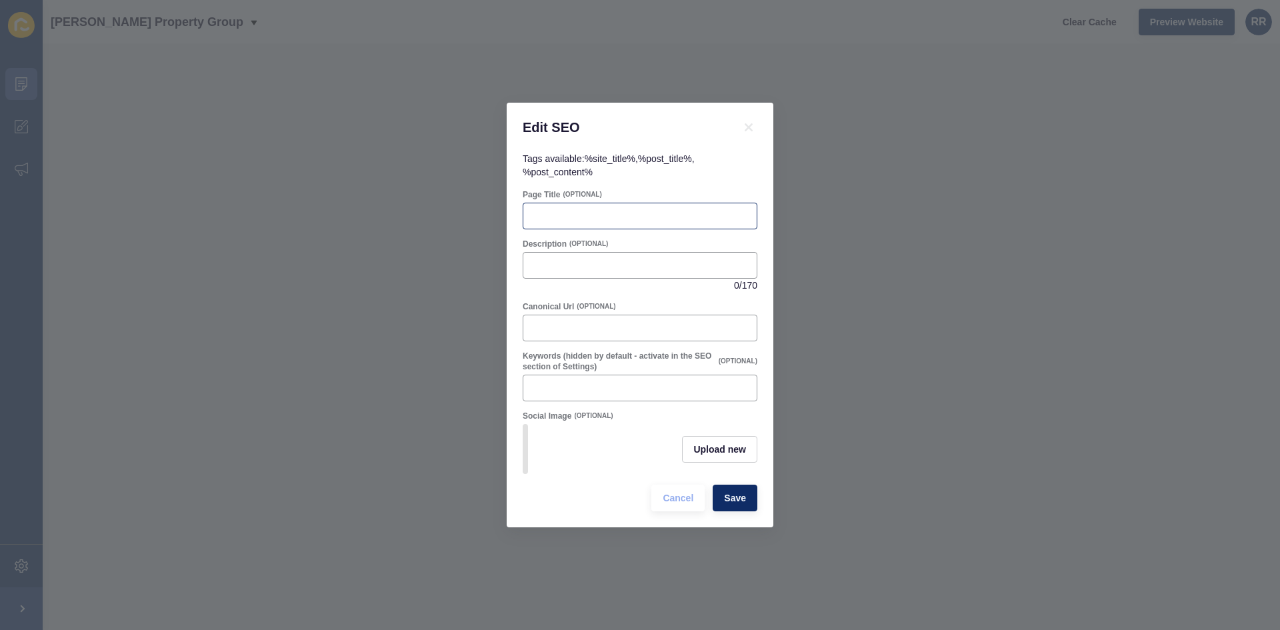
click at [577, 218] on div at bounding box center [640, 216] width 235 height 27
type input "Rentals"
click at [633, 381] on input "Keywords (hidden by default - activate in the SEO section of Settings)" at bounding box center [639, 387] width 217 height 13
type input "noosa, rentals, property management"
click at [719, 447] on span "Upload new" at bounding box center [719, 449] width 53 height 13
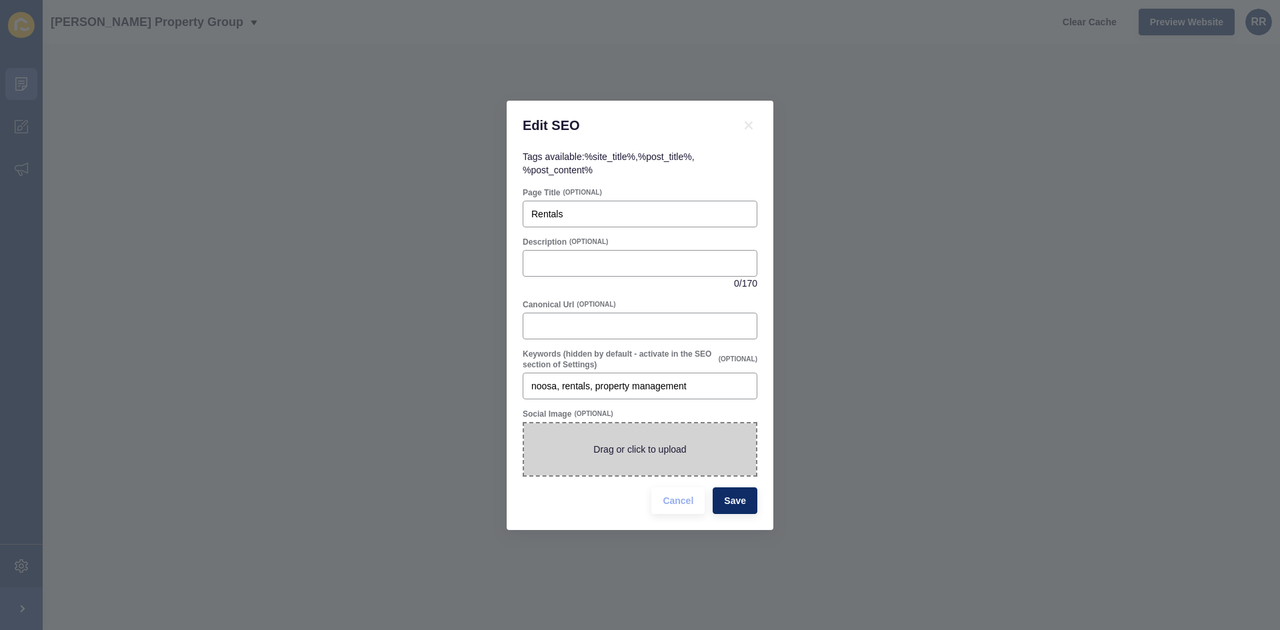
drag, startPoint x: 719, startPoint y: 447, endPoint x: 627, endPoint y: 458, distance: 92.7
click at [627, 458] on span at bounding box center [640, 449] width 232 height 52
click at [524, 423] on input "Drag or click to upload" at bounding box center [524, 423] width 0 height 0
type input "C:\fakepath\WPG-Logo-FA-Large31.png"
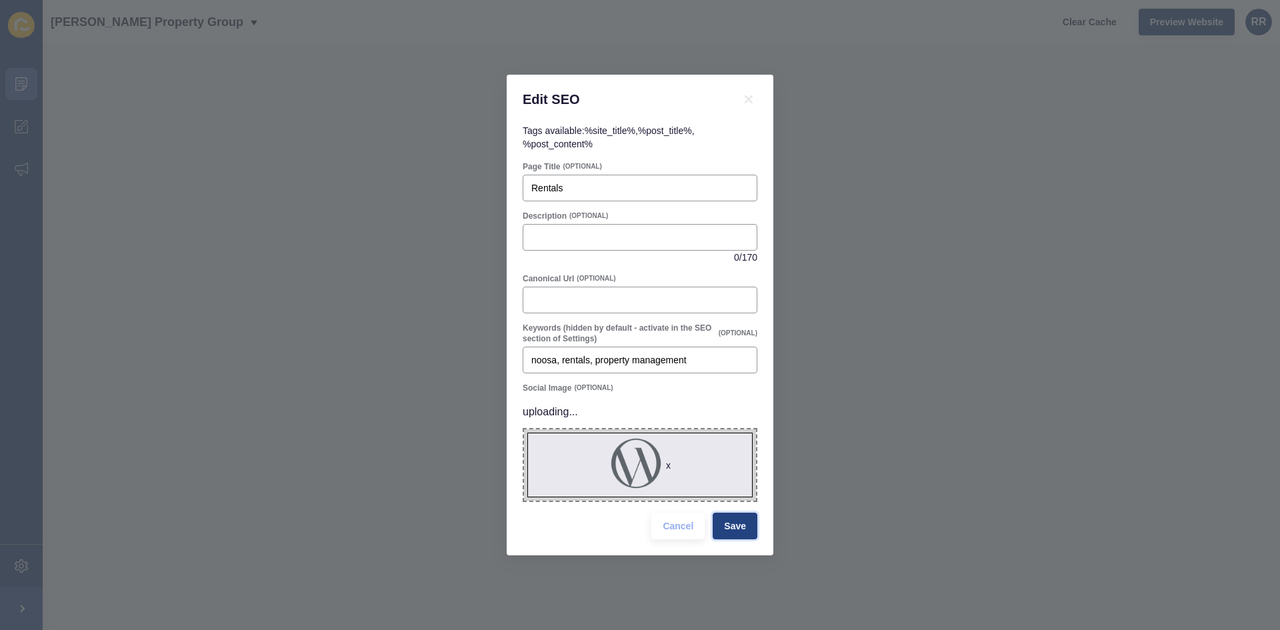
click at [736, 523] on span "Save" at bounding box center [735, 525] width 22 height 13
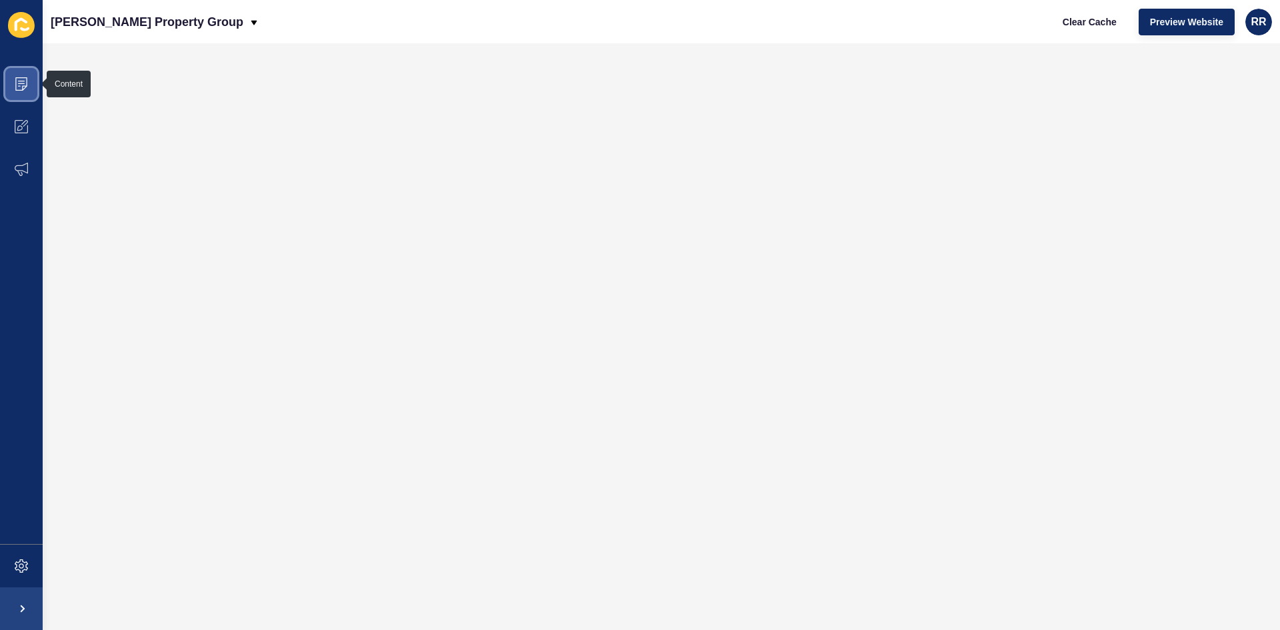
click at [11, 85] on span at bounding box center [21, 84] width 43 height 43
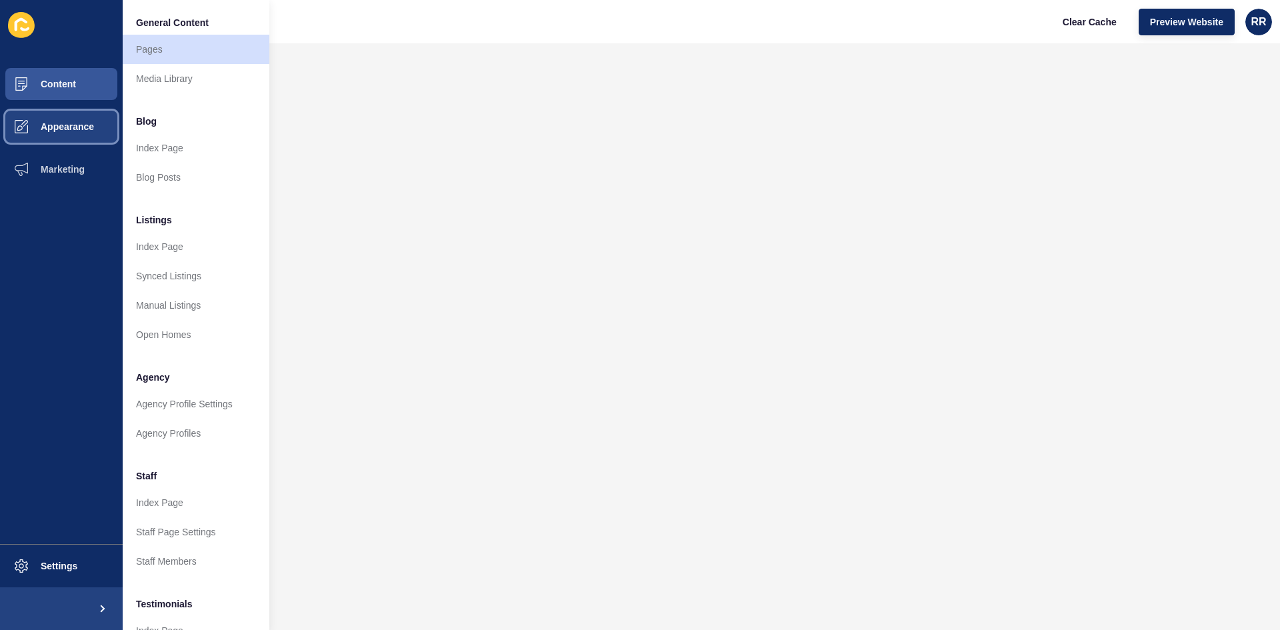
click at [57, 136] on button "Appearance" at bounding box center [61, 126] width 123 height 43
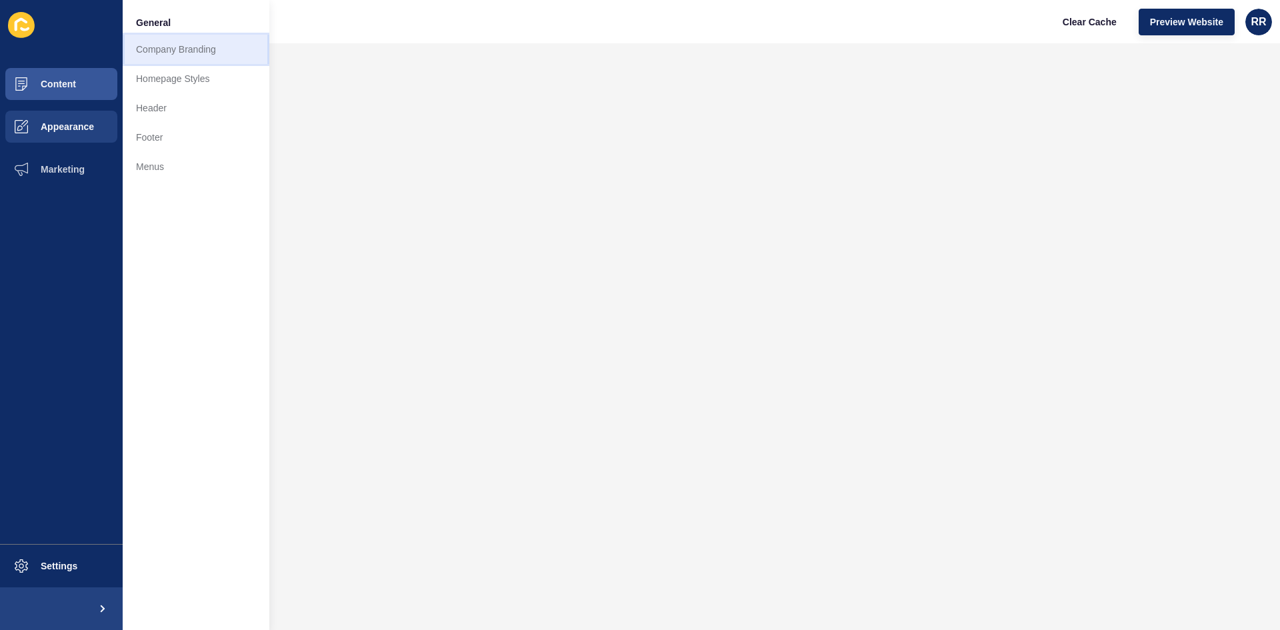
click at [157, 41] on link "Company Branding" at bounding box center [196, 49] width 147 height 29
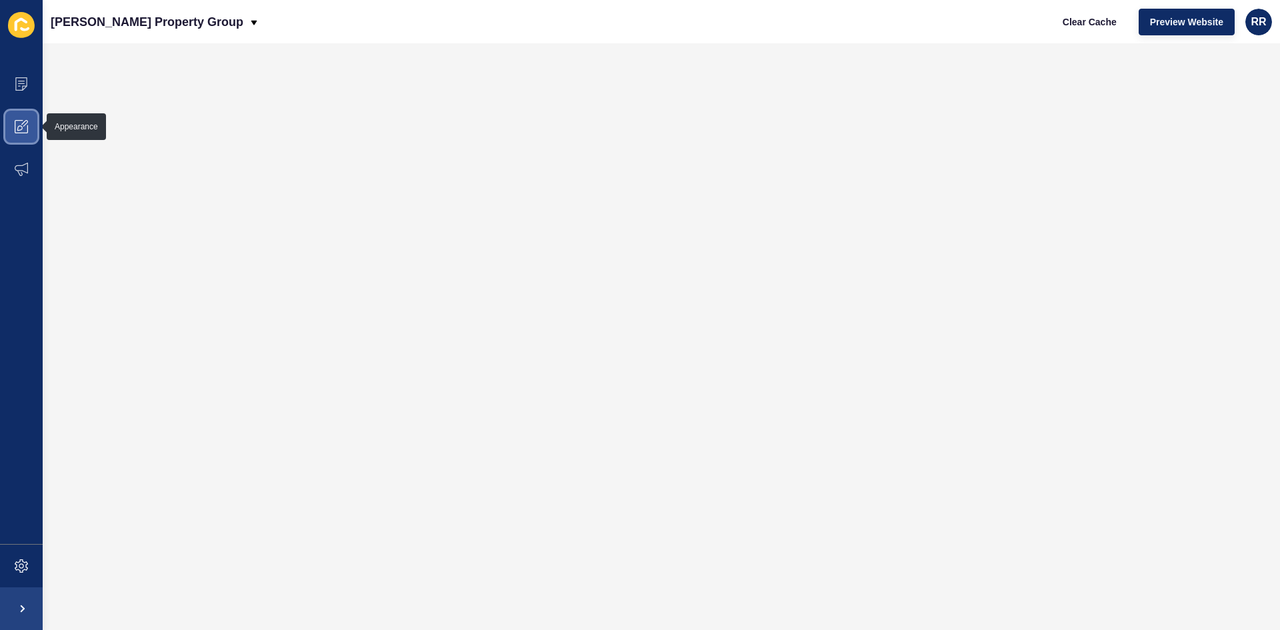
click at [17, 125] on icon at bounding box center [21, 126] width 13 height 13
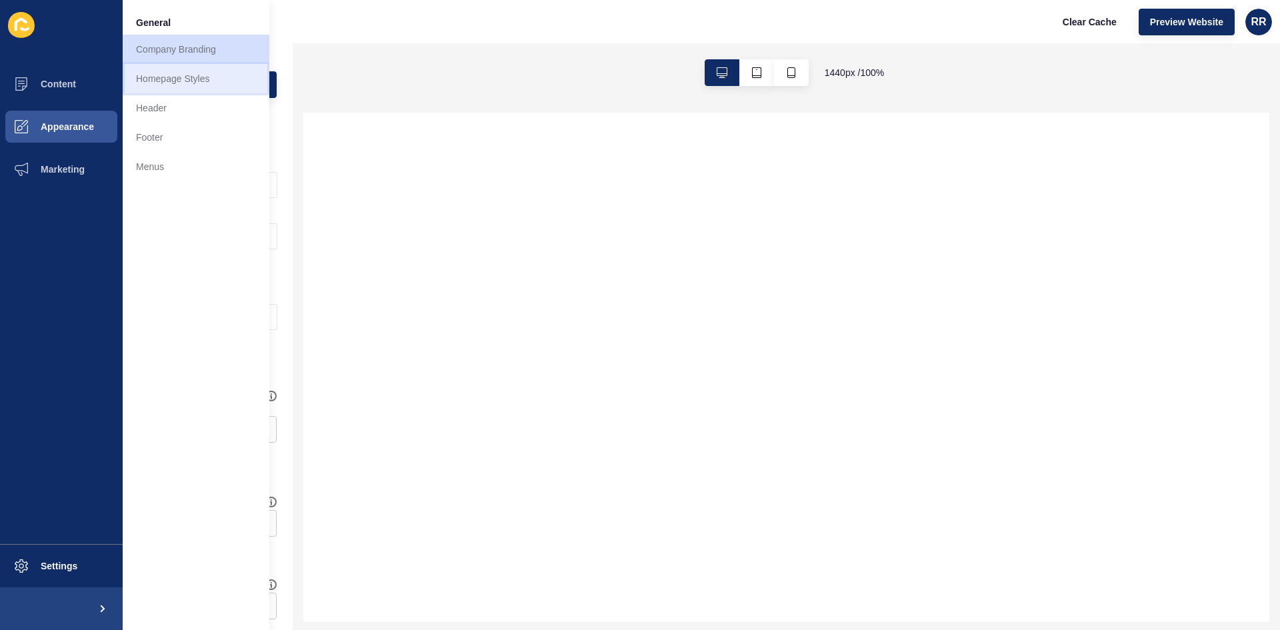
click at [157, 83] on link "Homepage Styles" at bounding box center [196, 78] width 147 height 29
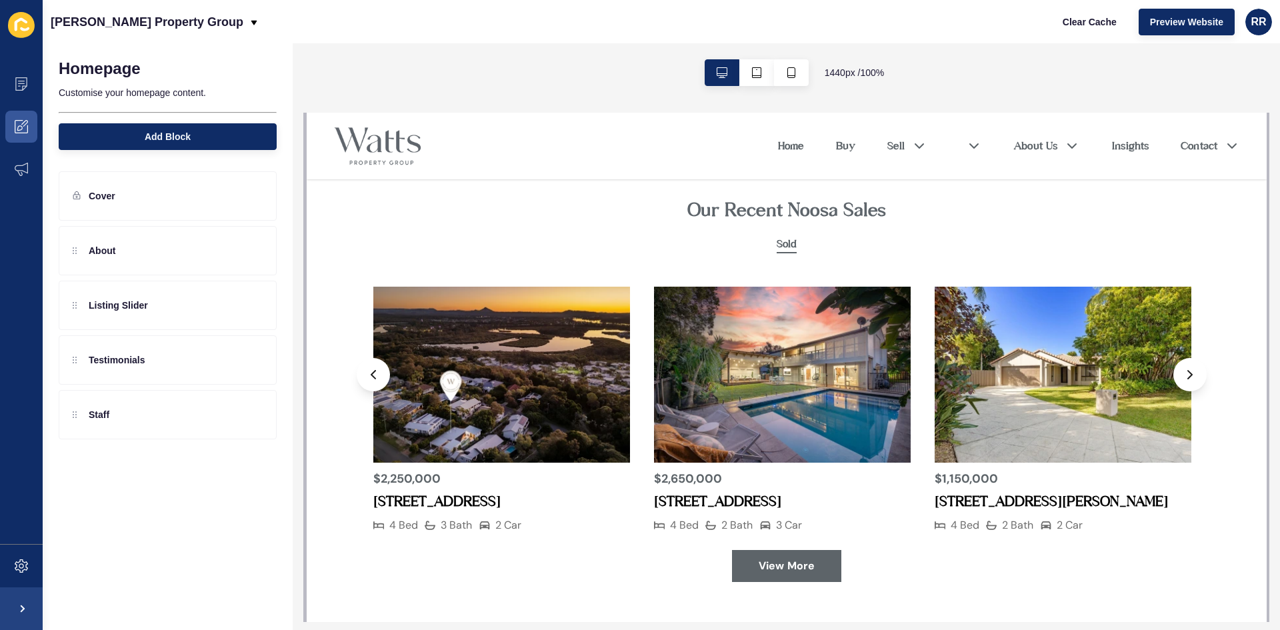
scroll to position [1200, 0]
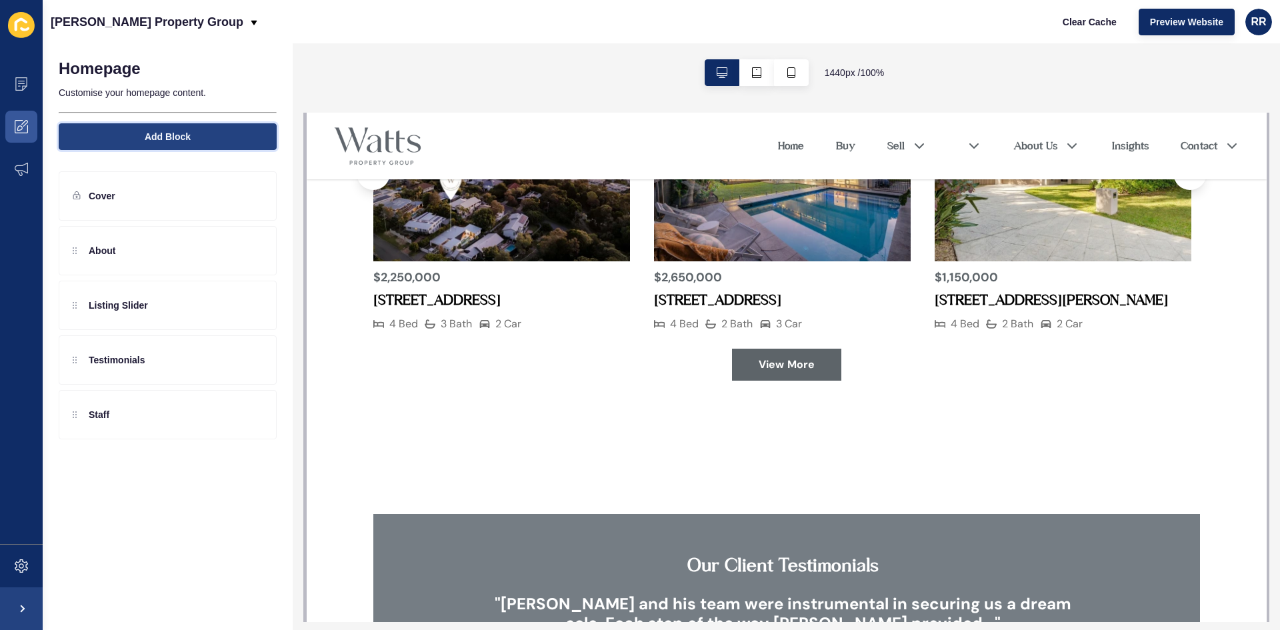
click at [152, 135] on span "Add Block" at bounding box center [168, 136] width 46 height 13
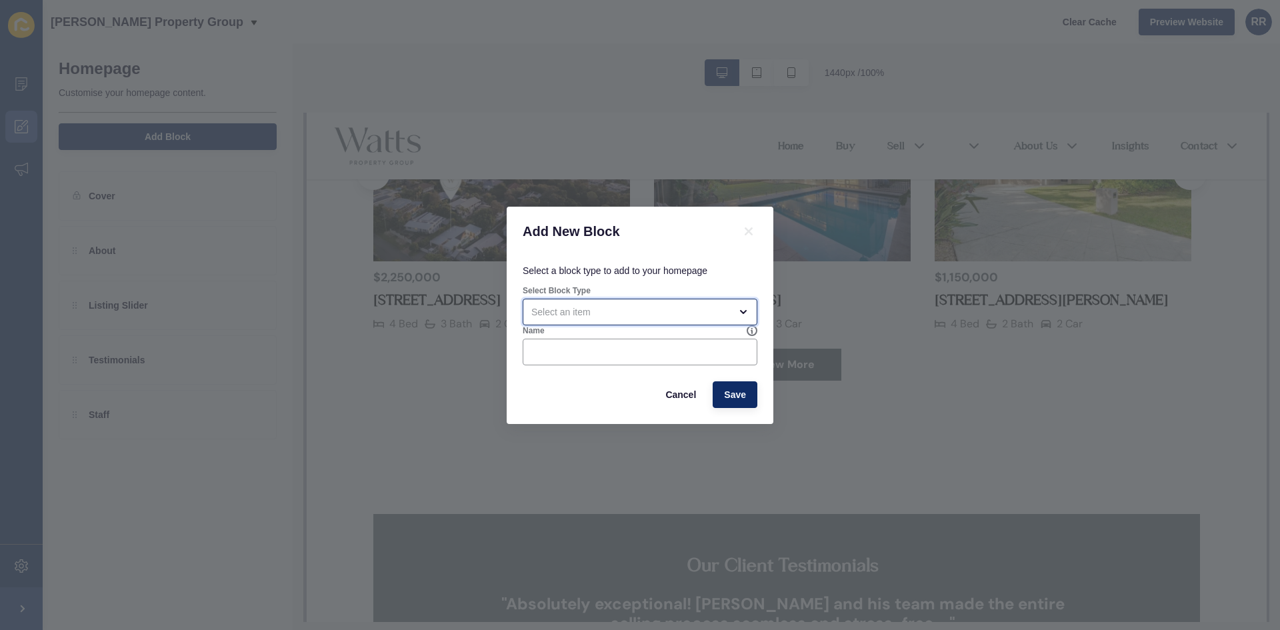
click at [603, 308] on div "open menu" at bounding box center [630, 311] width 199 height 13
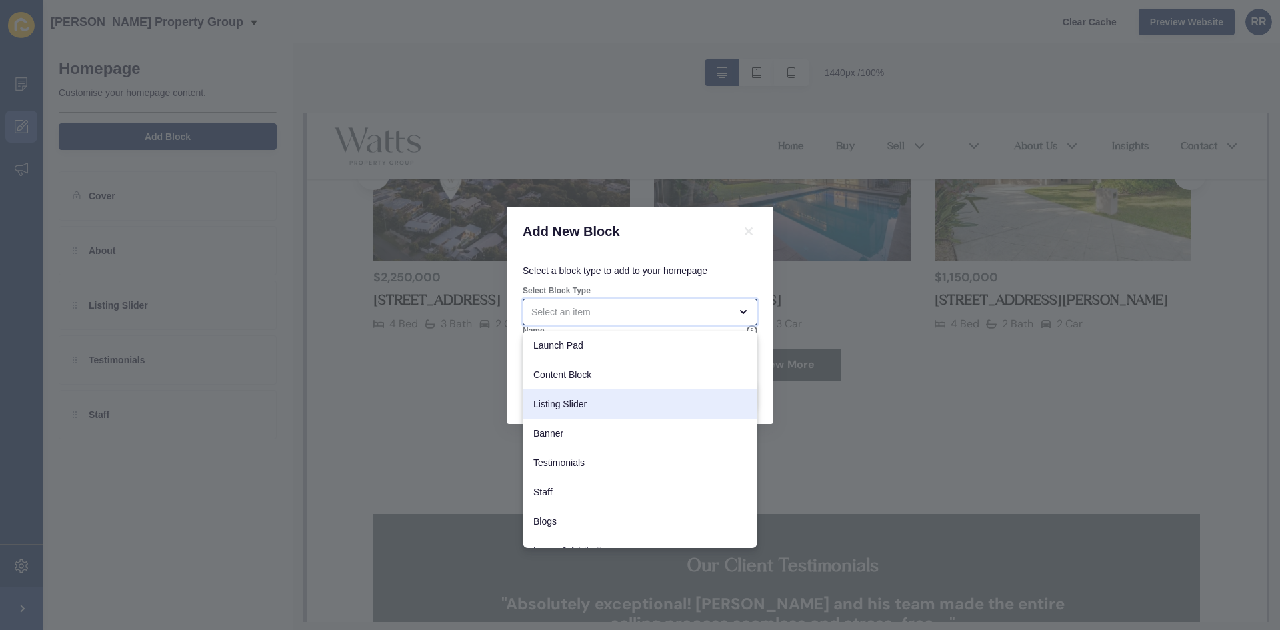
click at [597, 406] on span "Listing Slider" at bounding box center [639, 403] width 213 height 13
type input "Listing Slider"
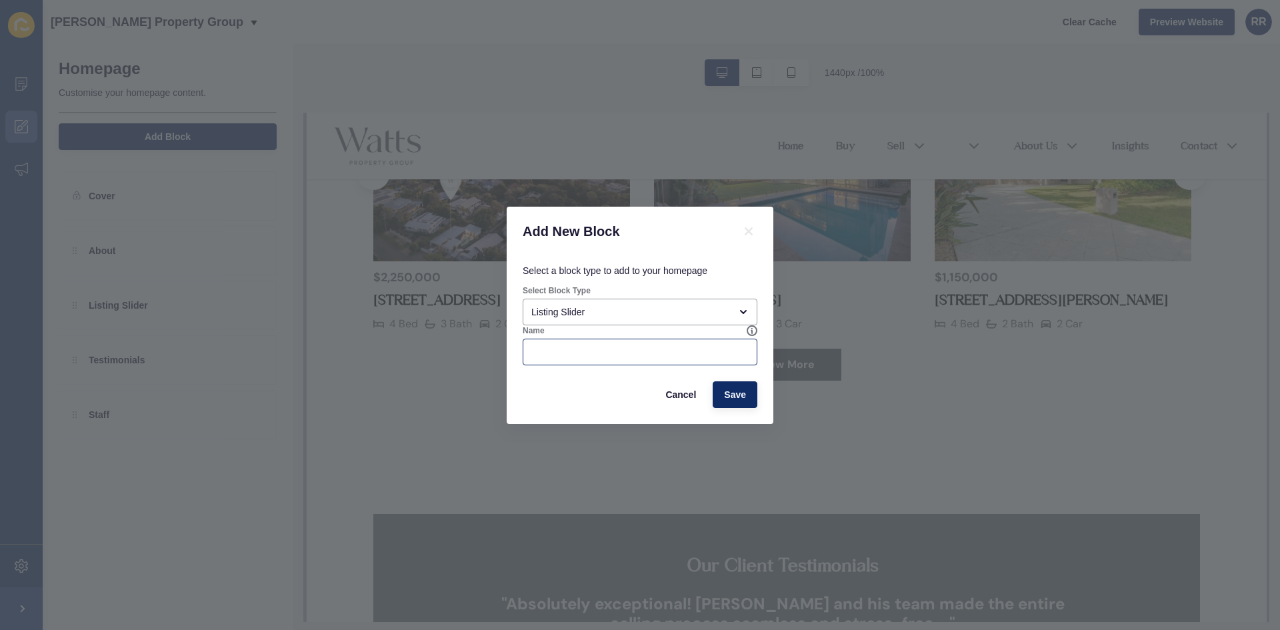
click at [582, 361] on div at bounding box center [640, 352] width 235 height 27
type input "Rentals"
click at [741, 393] on span "Save" at bounding box center [735, 394] width 22 height 13
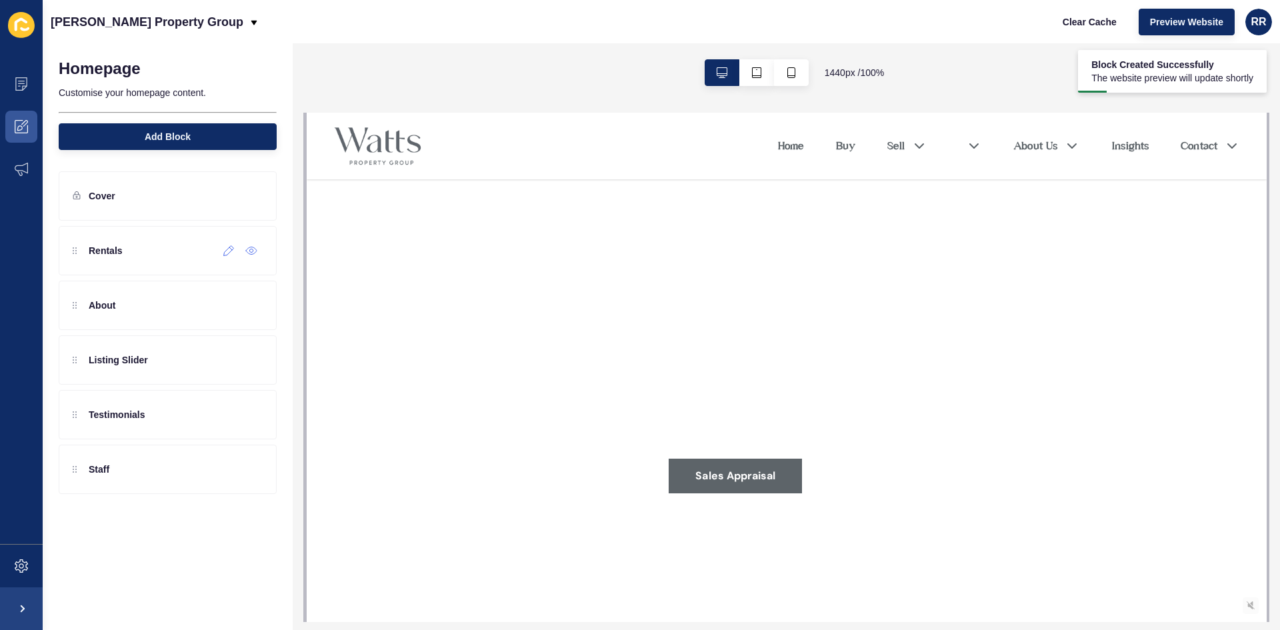
scroll to position [0, 0]
drag, startPoint x: 71, startPoint y: 247, endPoint x: 81, endPoint y: 372, distance: 125.1
click at [81, 372] on div "Rentals About Listing Slider Testimonials Staff" at bounding box center [168, 332] width 218 height 213
click at [222, 361] on div at bounding box center [229, 359] width 22 height 21
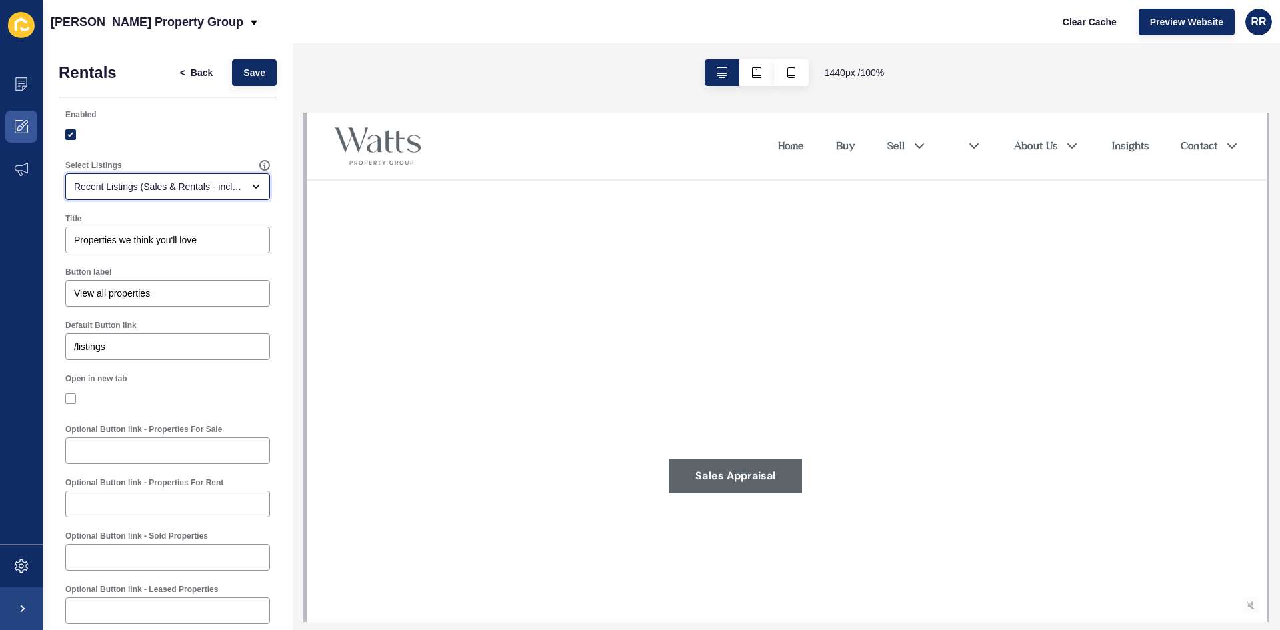
click at [202, 191] on div "Recent Listings (Sales & Rentals - including sold & leased)" at bounding box center [158, 186] width 169 height 13
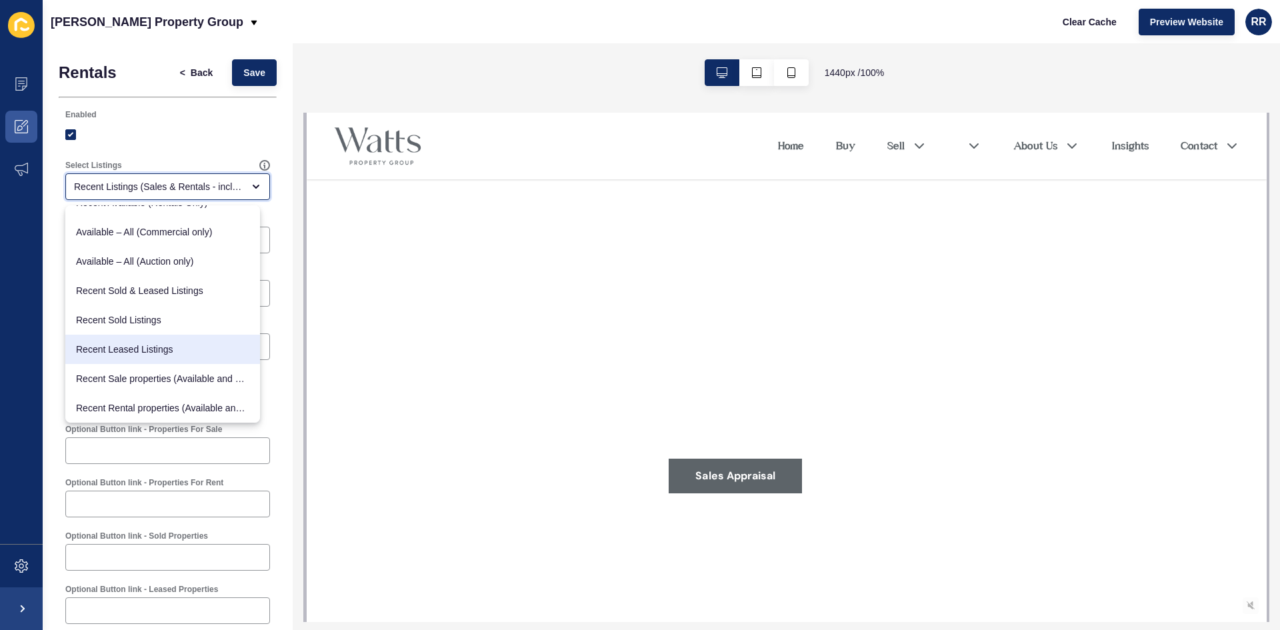
click at [161, 342] on div "Recent Leased Listings" at bounding box center [162, 349] width 195 height 29
type input "Recent Leased Listings"
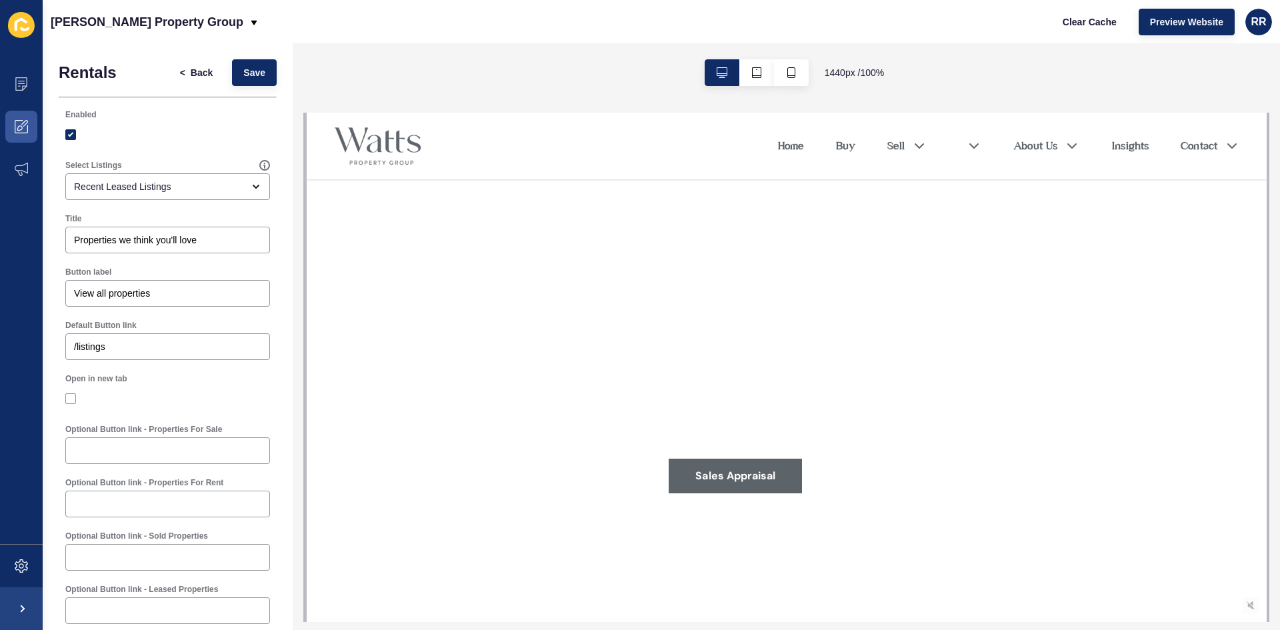
click at [149, 255] on div "Title Properties we think you'll love" at bounding box center [168, 233] width 218 height 53
click at [159, 231] on div "Properties we think you'll love" at bounding box center [167, 240] width 205 height 27
click at [169, 239] on input "Properties we think you'll love" at bounding box center [167, 239] width 187 height 13
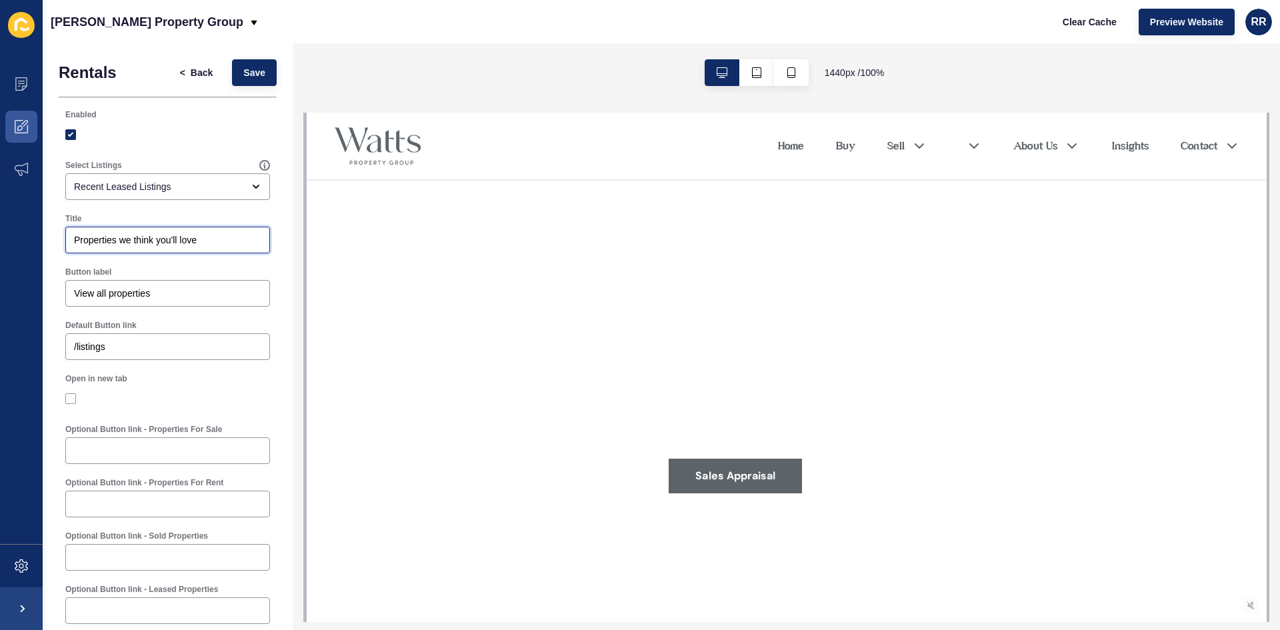
click at [169, 239] on input "Properties we think you'll love" at bounding box center [167, 239] width 187 height 13
type input "Just Leased"
click at [176, 375] on div "Open in new tab" at bounding box center [167, 378] width 205 height 11
click at [242, 85] on button "Save" at bounding box center [254, 72] width 45 height 27
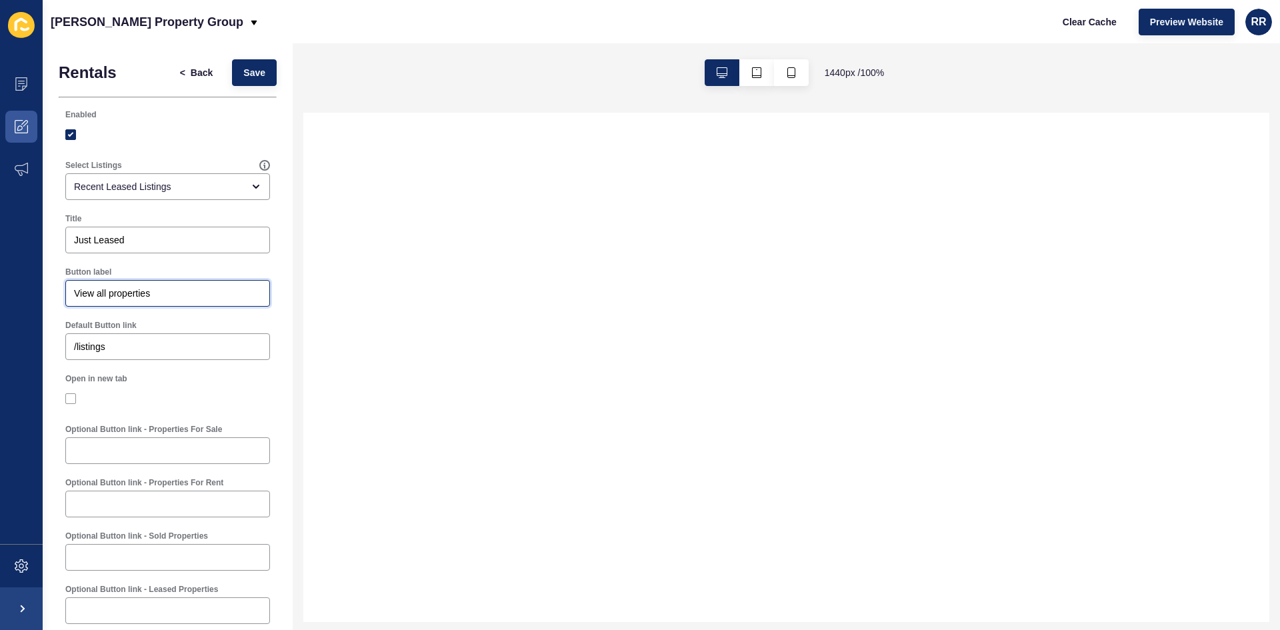
click at [217, 289] on input "View all properties" at bounding box center [167, 293] width 187 height 13
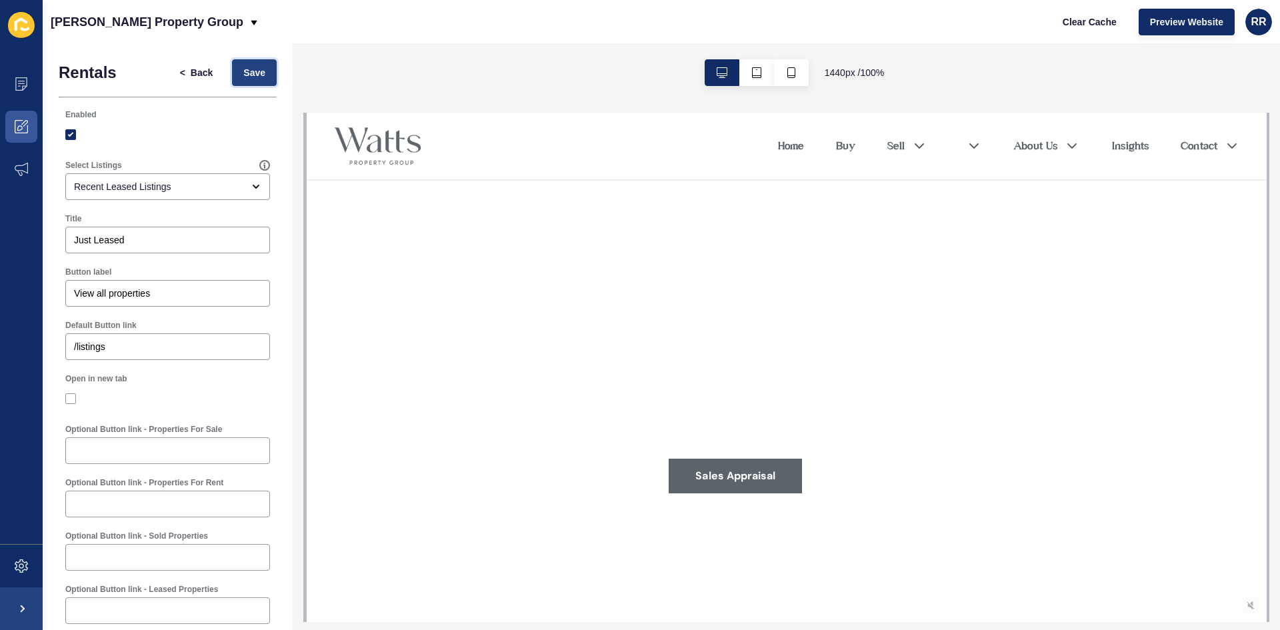
click at [243, 72] on span "Save" at bounding box center [254, 72] width 22 height 13
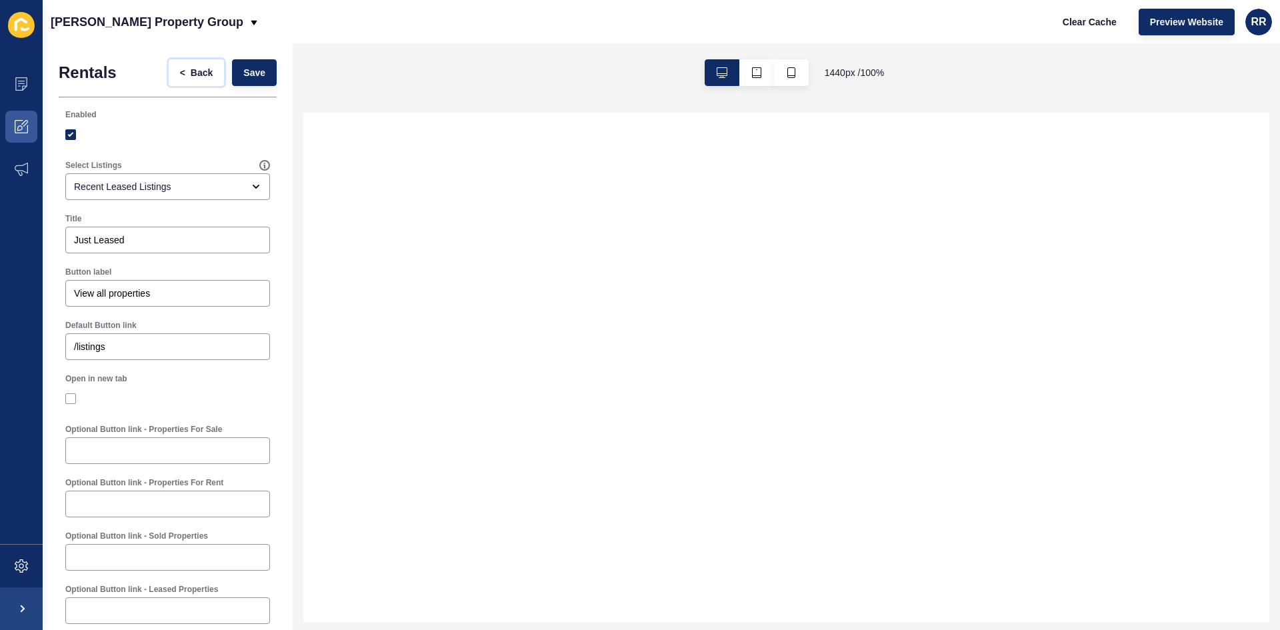
click at [191, 68] on span "Back" at bounding box center [202, 72] width 22 height 13
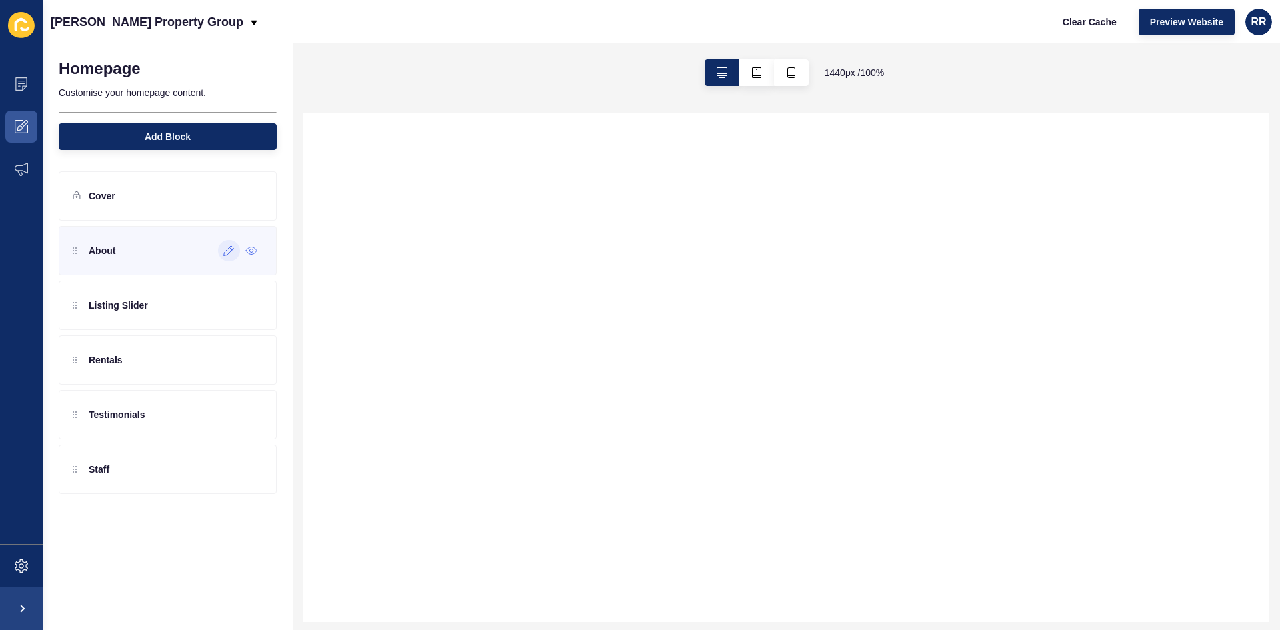
click at [223, 247] on div at bounding box center [229, 250] width 22 height 21
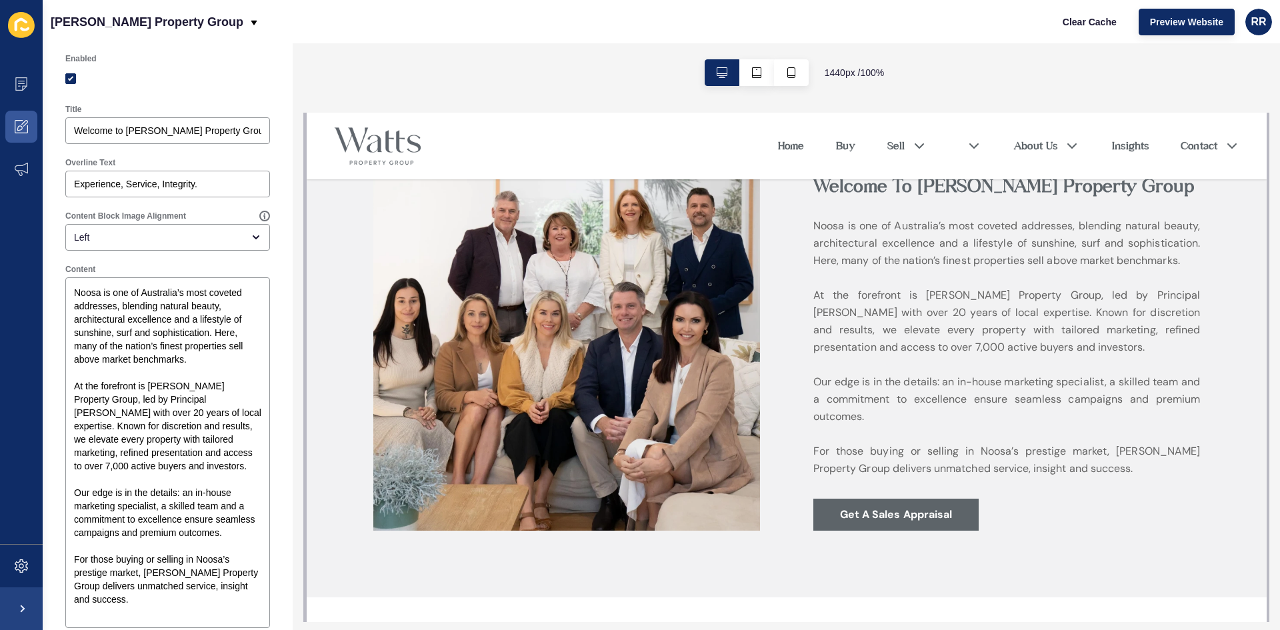
scroll to position [133, 0]
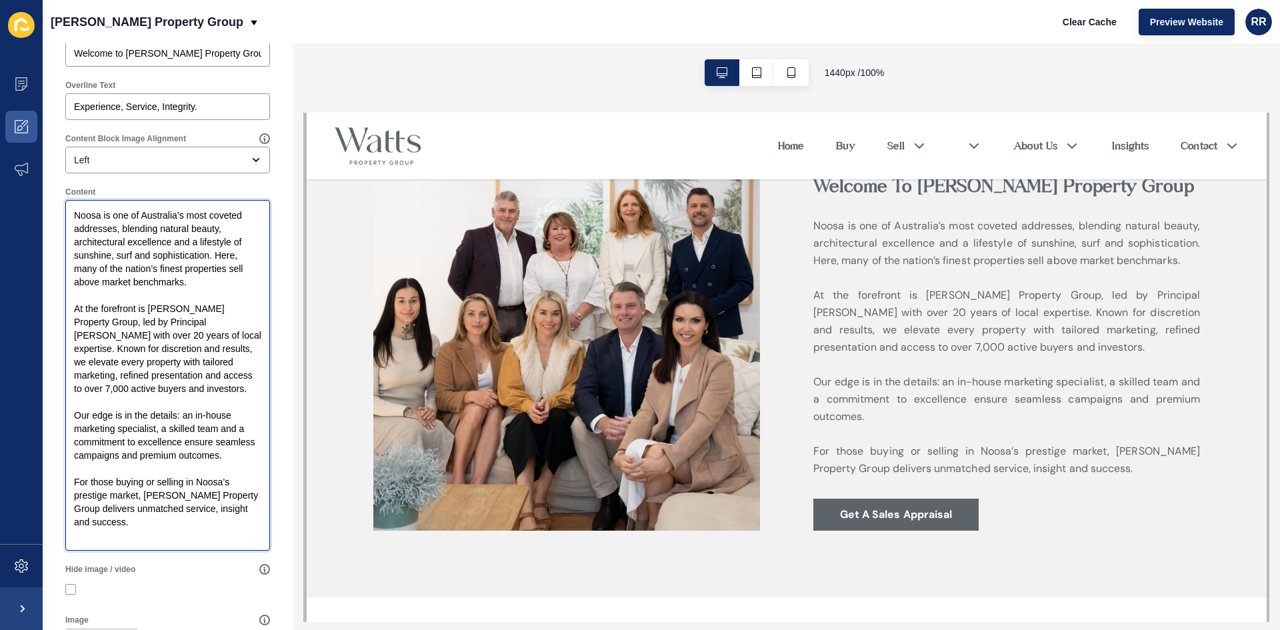
click at [133, 491] on textarea "Noosa is one of Australia’s most coveted addresses, blending natural beauty, ar…" at bounding box center [167, 375] width 201 height 347
click at [151, 470] on textarea "Noosa is one of Australia’s most coveted addresses, blending natural beauty, ar…" at bounding box center [167, 375] width 201 height 347
click at [181, 490] on textarea "Noosa is one of Australia’s most coveted addresses, blending natural beauty, ar…" at bounding box center [167, 375] width 201 height 347
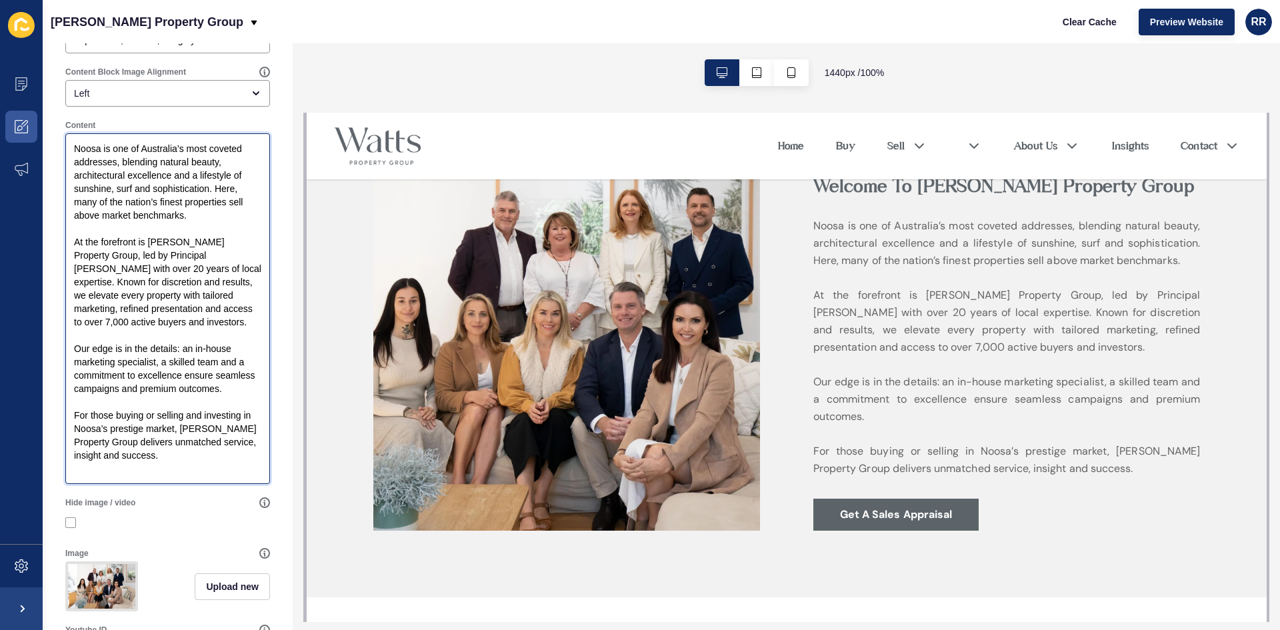
click at [160, 403] on textarea "Noosa is one of Australia’s most coveted addresses, blending natural beauty, ar…" at bounding box center [167, 308] width 201 height 347
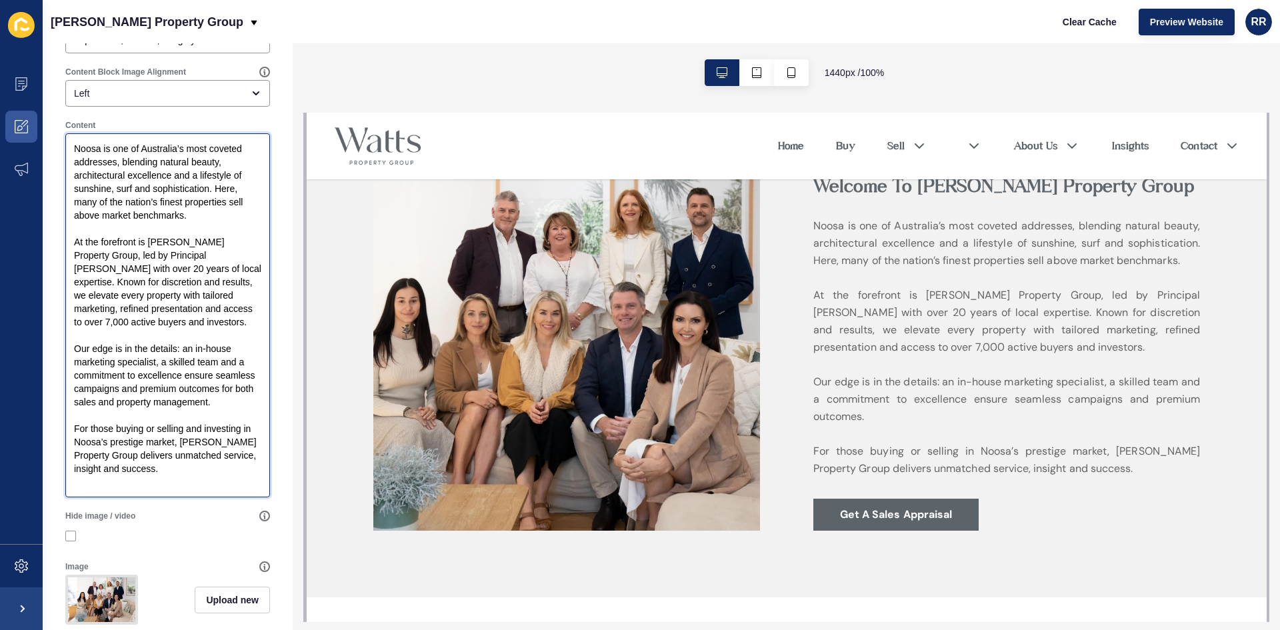
click at [113, 289] on textarea "Noosa is one of Australia’s most coveted addresses, blending natural beauty, ar…" at bounding box center [167, 315] width 201 height 360
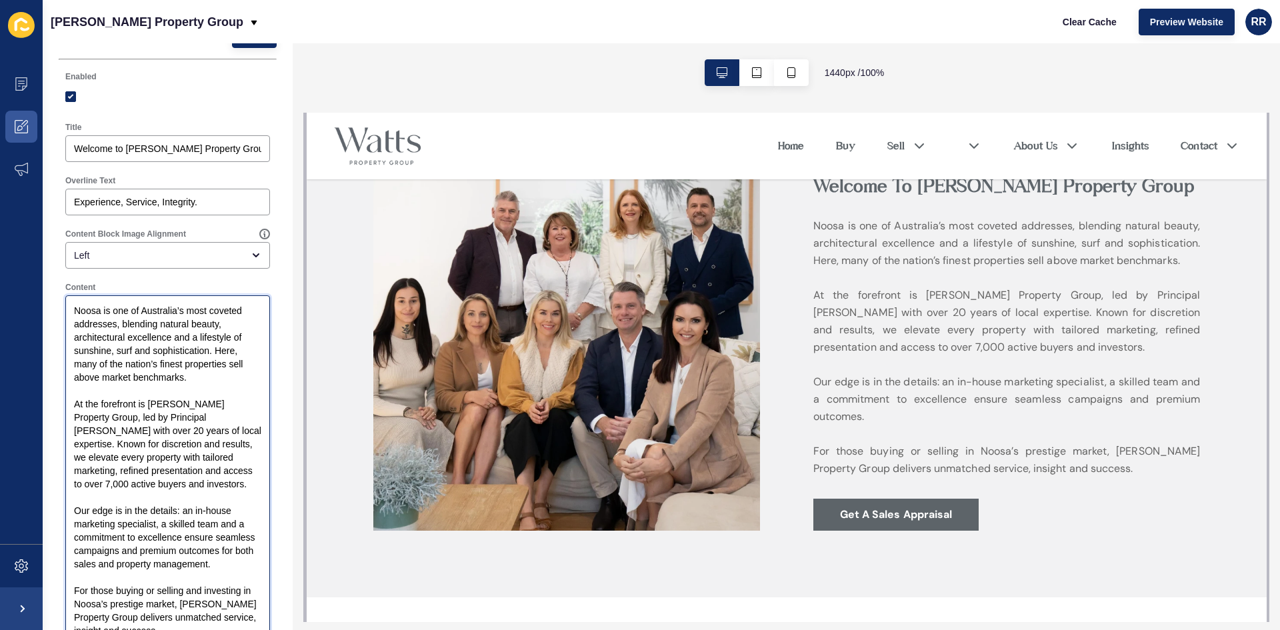
scroll to position [0, 0]
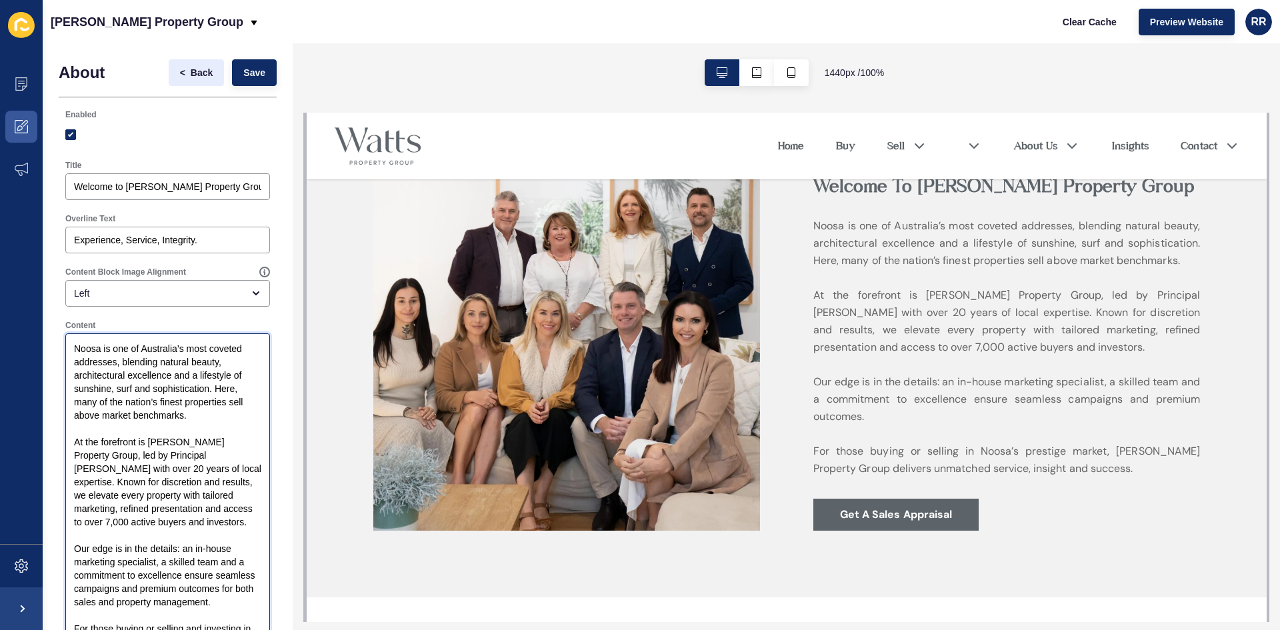
type textarea "Noosa is one of Australia’s most coveted addresses, blending natural beauty, ar…"
click at [243, 70] on span "Save" at bounding box center [254, 72] width 22 height 13
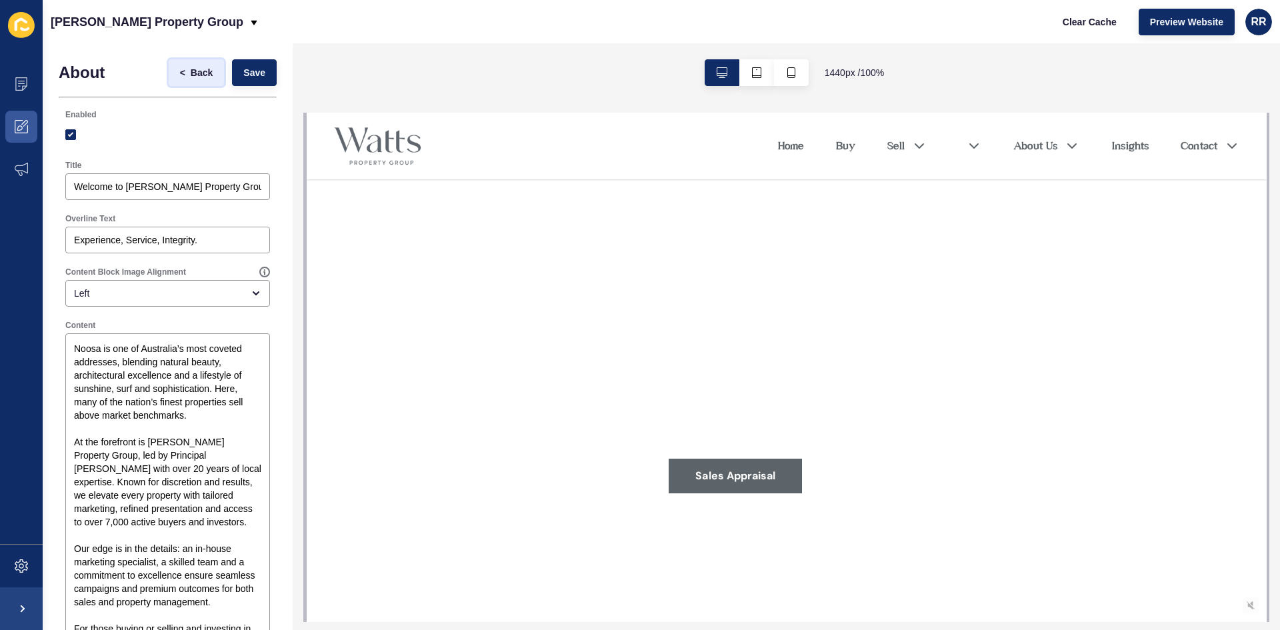
click at [191, 69] on span "Back" at bounding box center [202, 72] width 22 height 13
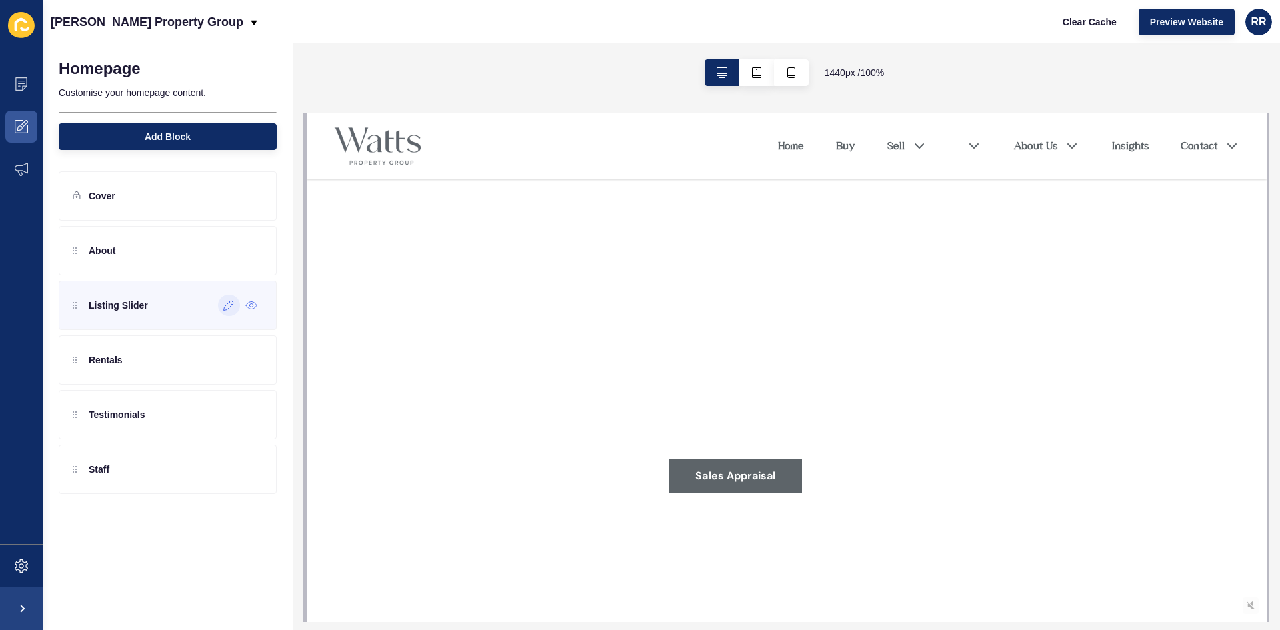
click at [232, 310] on icon at bounding box center [228, 305] width 11 height 11
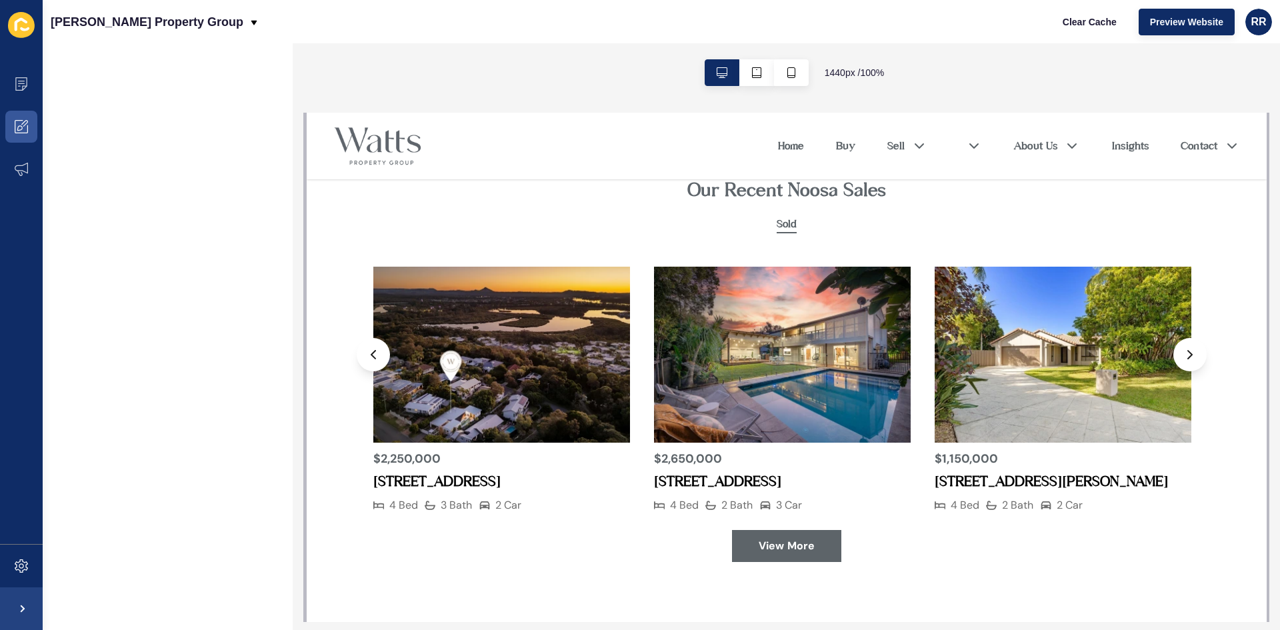
scroll to position [1067, 0]
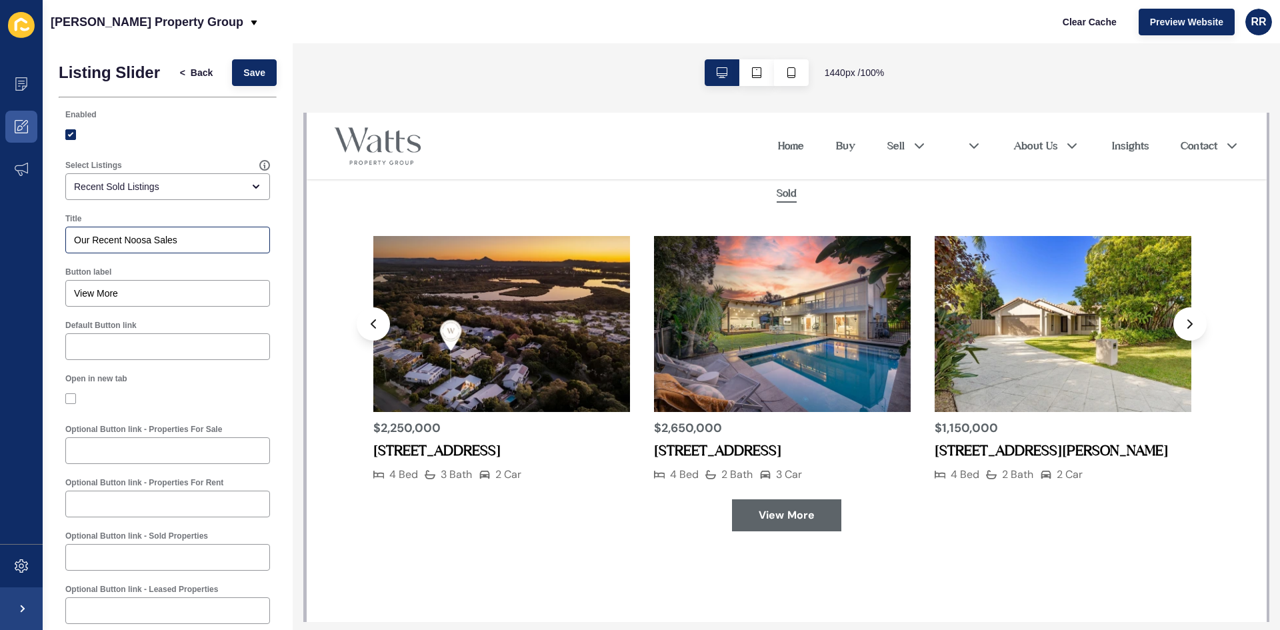
drag, startPoint x: 181, startPoint y: 263, endPoint x: 161, endPoint y: 261, distance: 19.4
click at [161, 253] on div "Our Recent Noosa Sales" at bounding box center [167, 240] width 205 height 27
click at [198, 247] on input "Our Recent Noosa Sales" at bounding box center [167, 239] width 187 height 13
drag, startPoint x: 202, startPoint y: 249, endPoint x: 125, endPoint y: 250, distance: 77.4
click at [125, 247] on input "Our Recent Noosa Sales" at bounding box center [167, 239] width 187 height 13
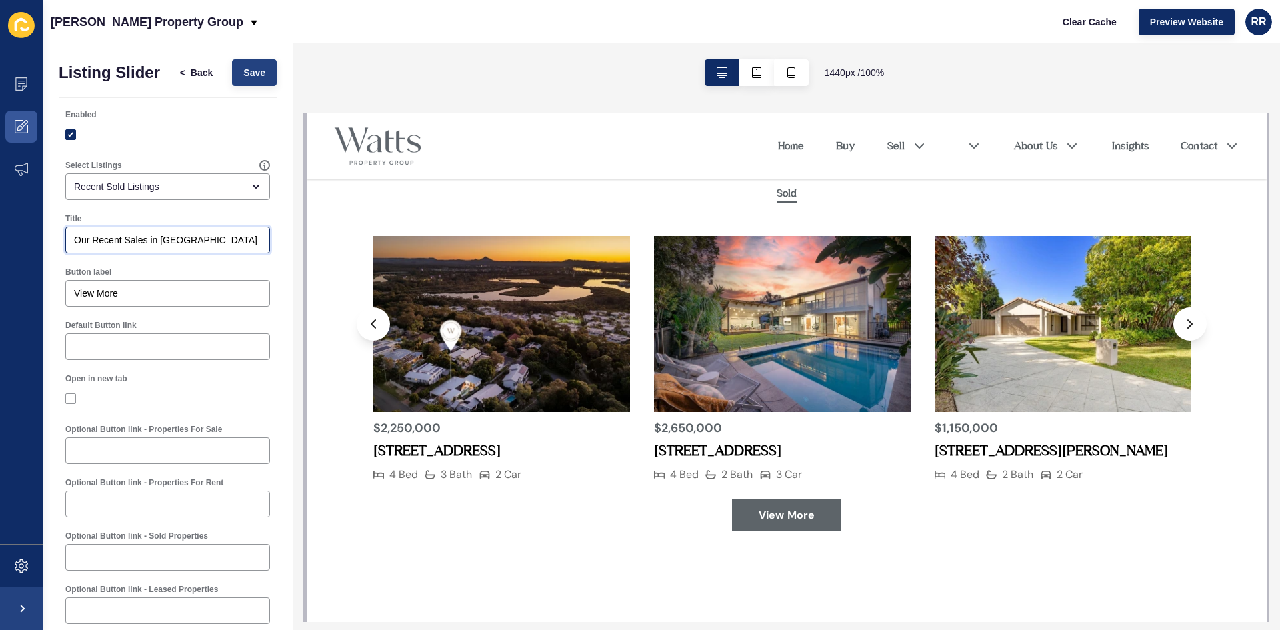
type input "Our Recent Sales in [GEOGRAPHIC_DATA]"
click at [243, 72] on span "Save" at bounding box center [254, 72] width 22 height 13
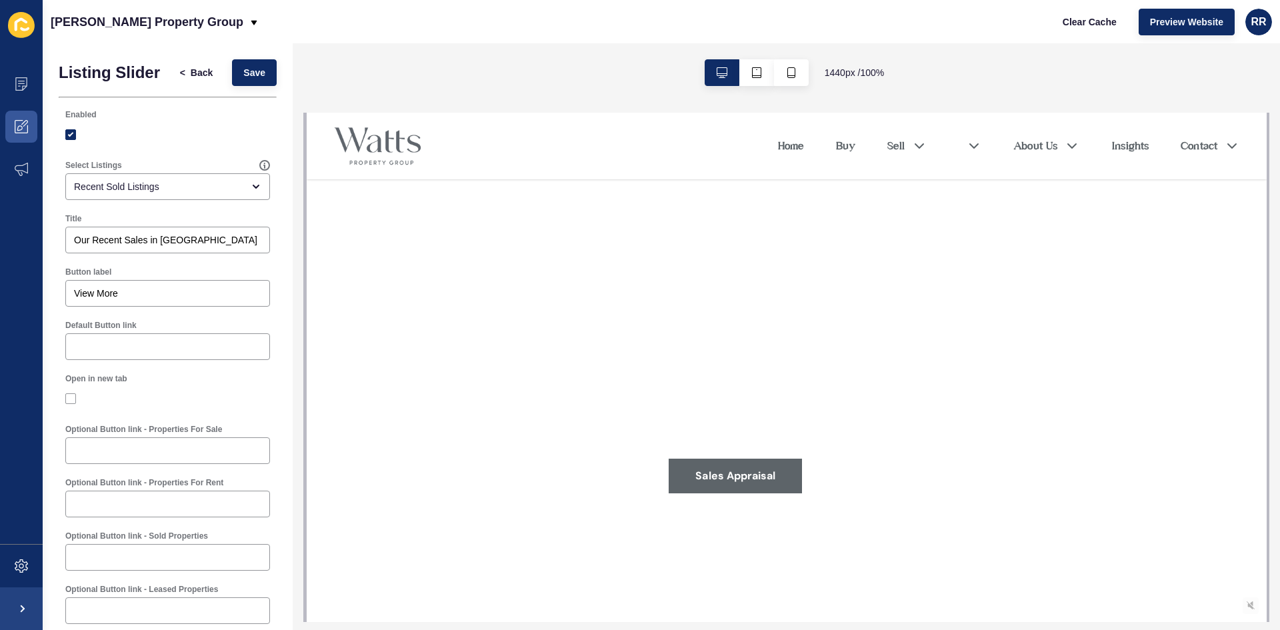
scroll to position [0, 0]
click at [277, 181] on div "Listing Slider < Back Save Enabled Select Listings Recent Sold Listings Title O…" at bounding box center [168, 391] width 250 height 697
click at [198, 79] on span "Back" at bounding box center [202, 72] width 22 height 13
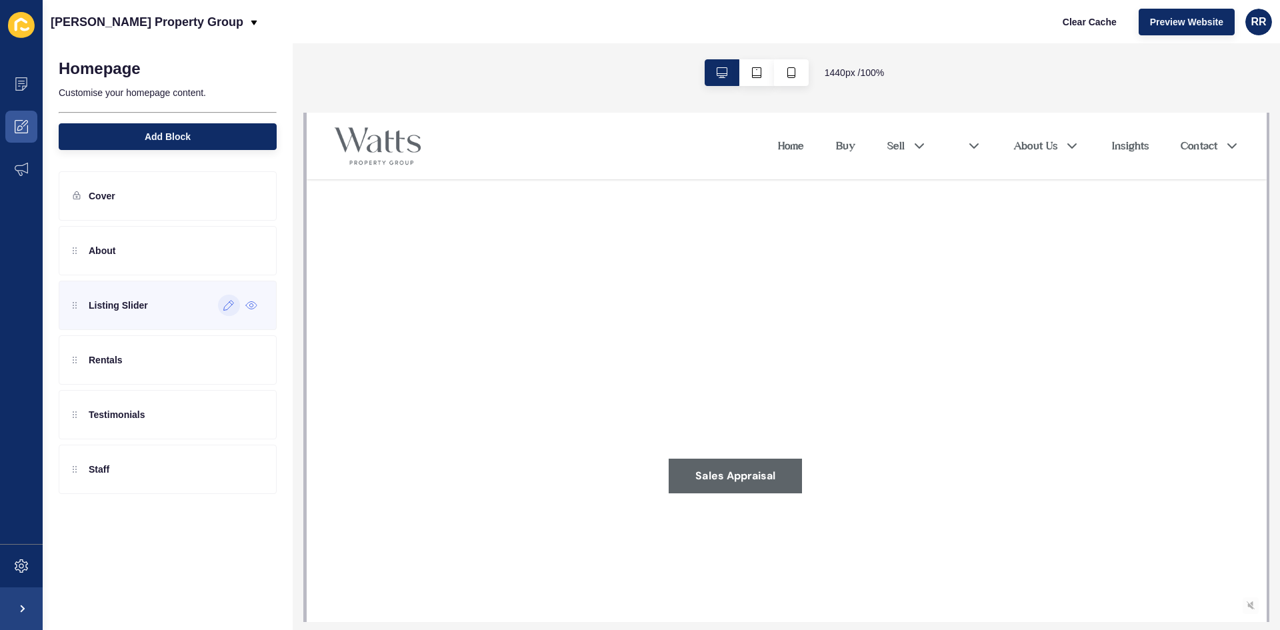
click at [230, 305] on icon at bounding box center [228, 305] width 11 height 11
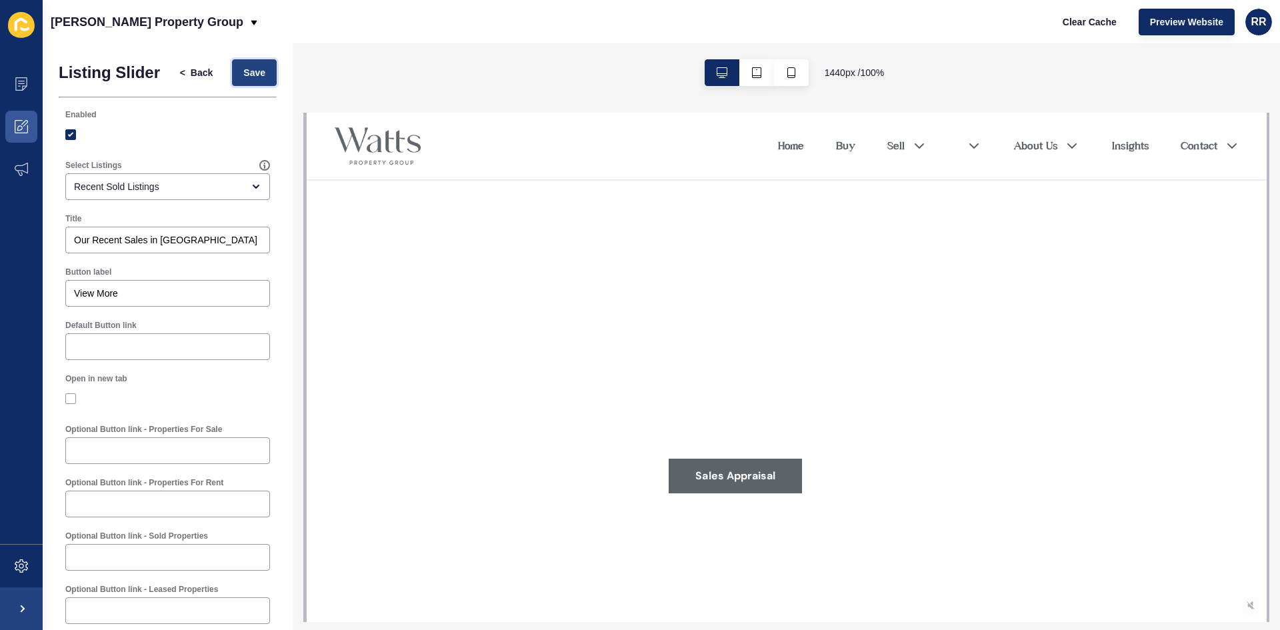
click at [254, 77] on span "Save" at bounding box center [254, 72] width 22 height 13
click at [196, 79] on span "Back" at bounding box center [202, 72] width 22 height 13
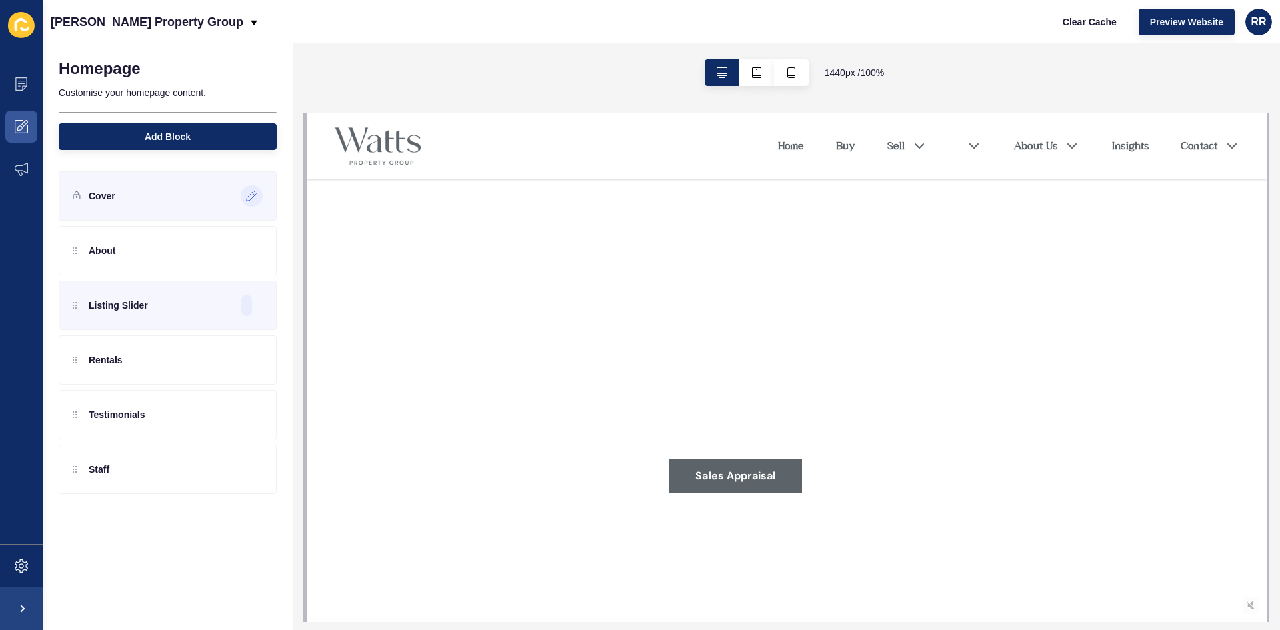
click at [251, 197] on icon at bounding box center [251, 196] width 11 height 11
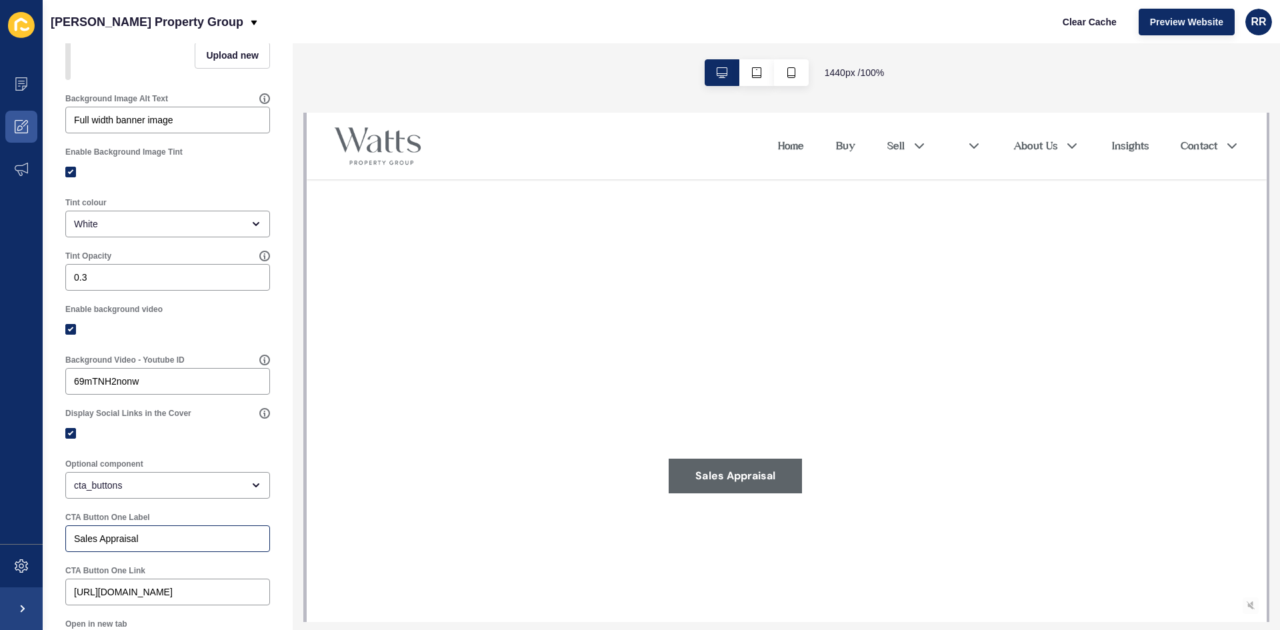
scroll to position [27, 0]
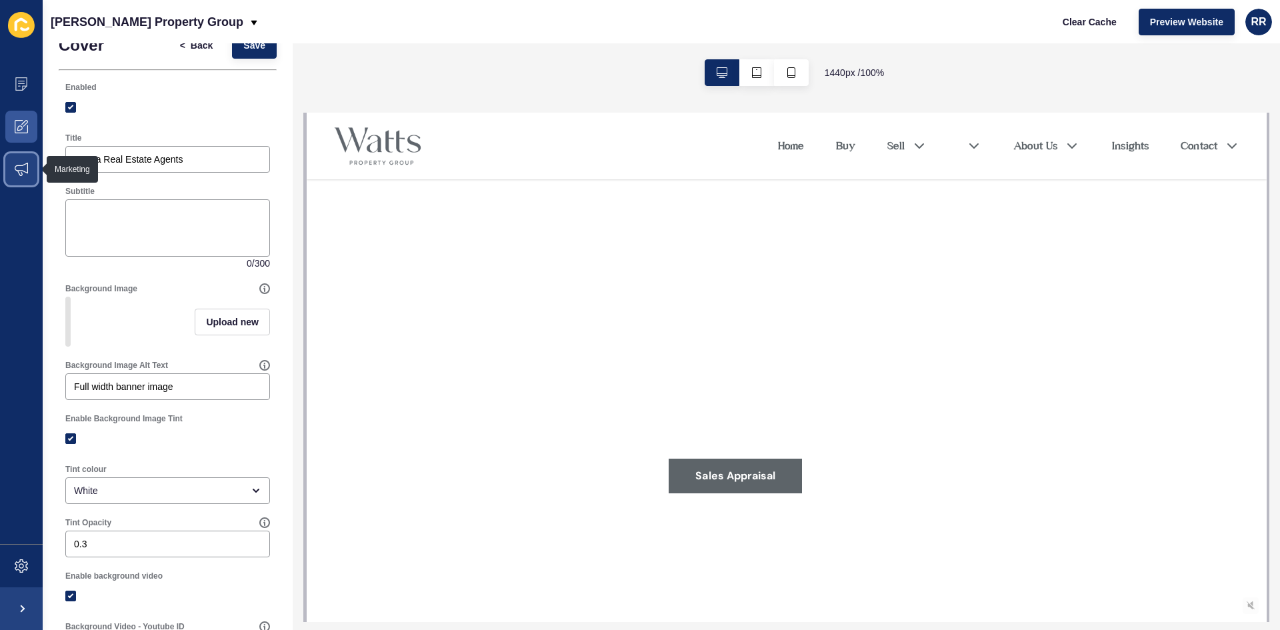
click at [18, 170] on icon at bounding box center [21, 169] width 13 height 13
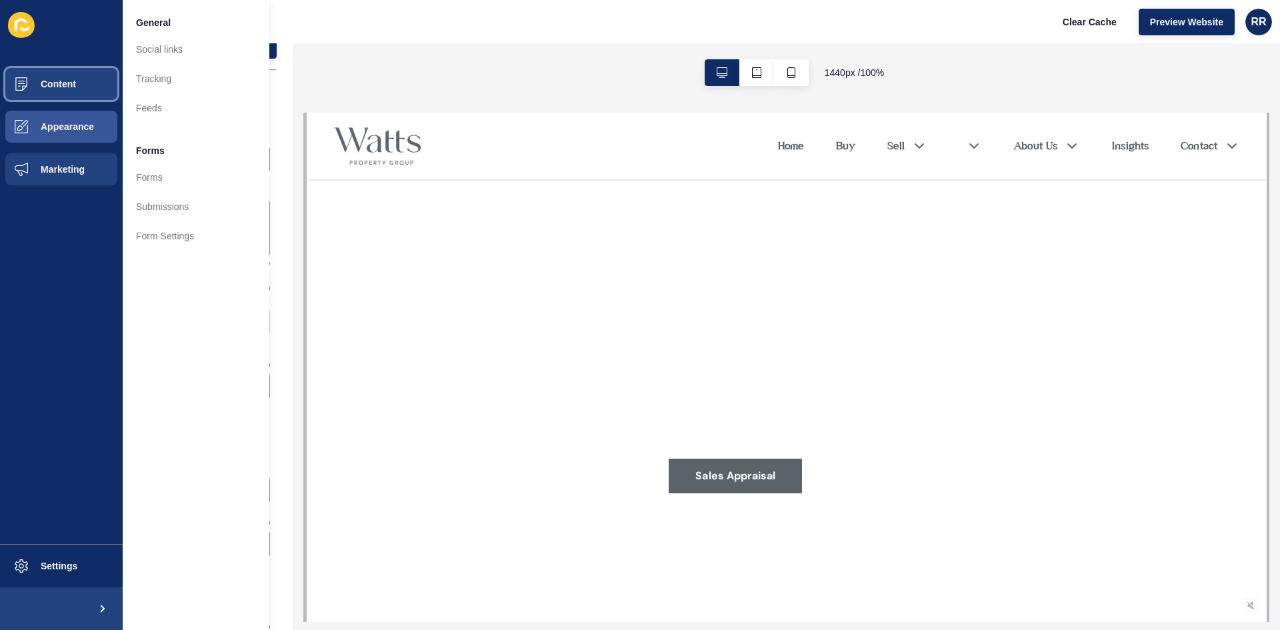
click at [53, 79] on span "Content" at bounding box center [37, 84] width 78 height 11
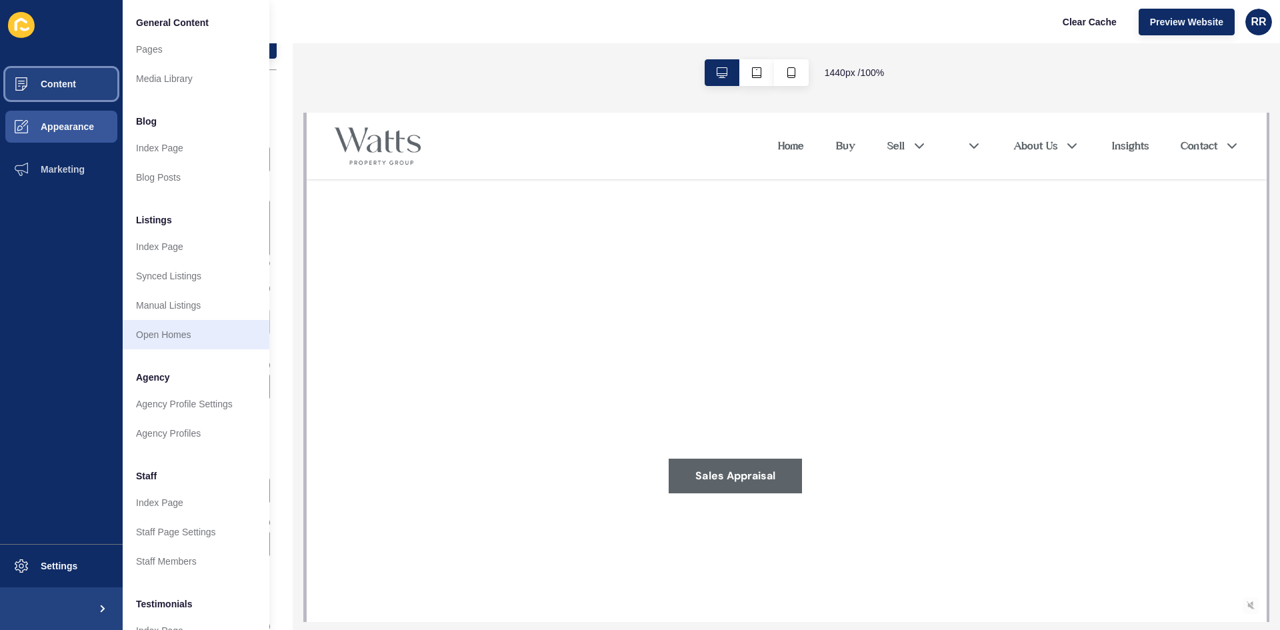
scroll to position [133, 0]
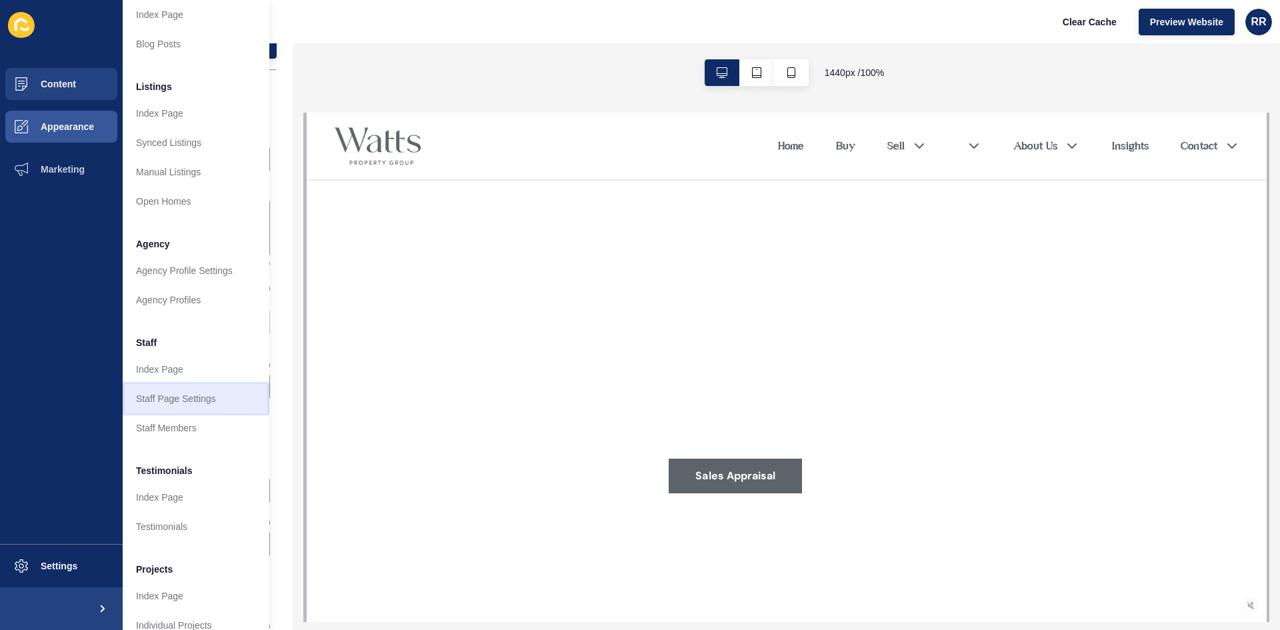
click at [194, 385] on link "Staff Page Settings" at bounding box center [196, 398] width 147 height 29
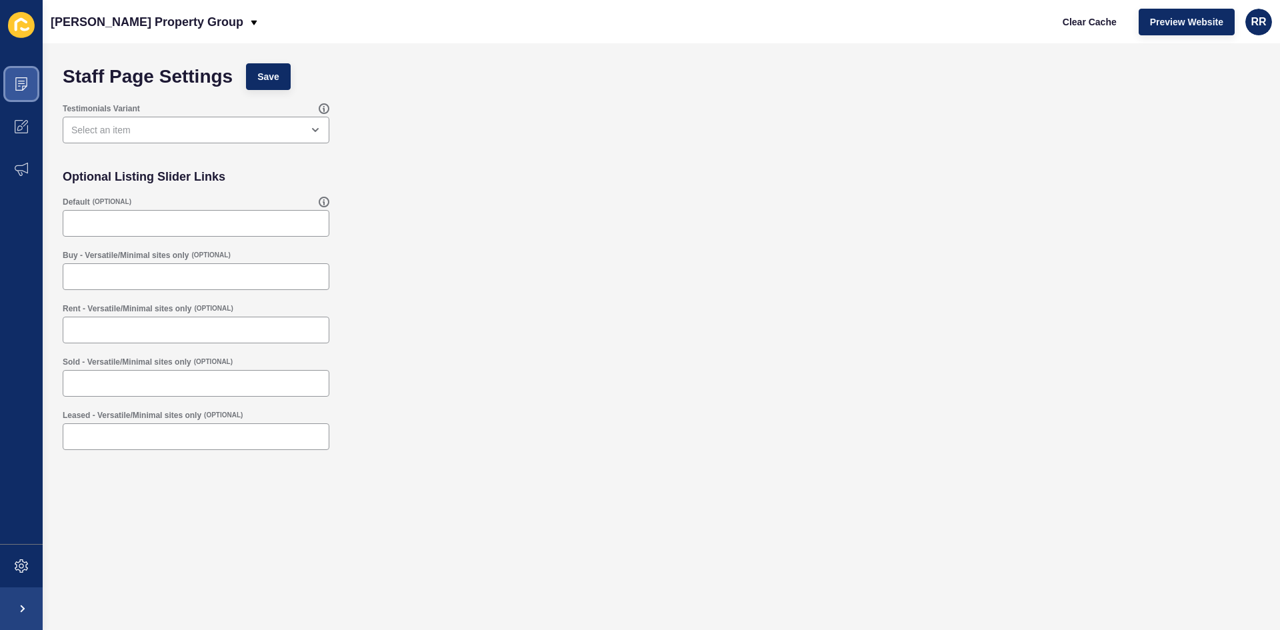
click at [19, 88] on icon at bounding box center [21, 83] width 13 height 13
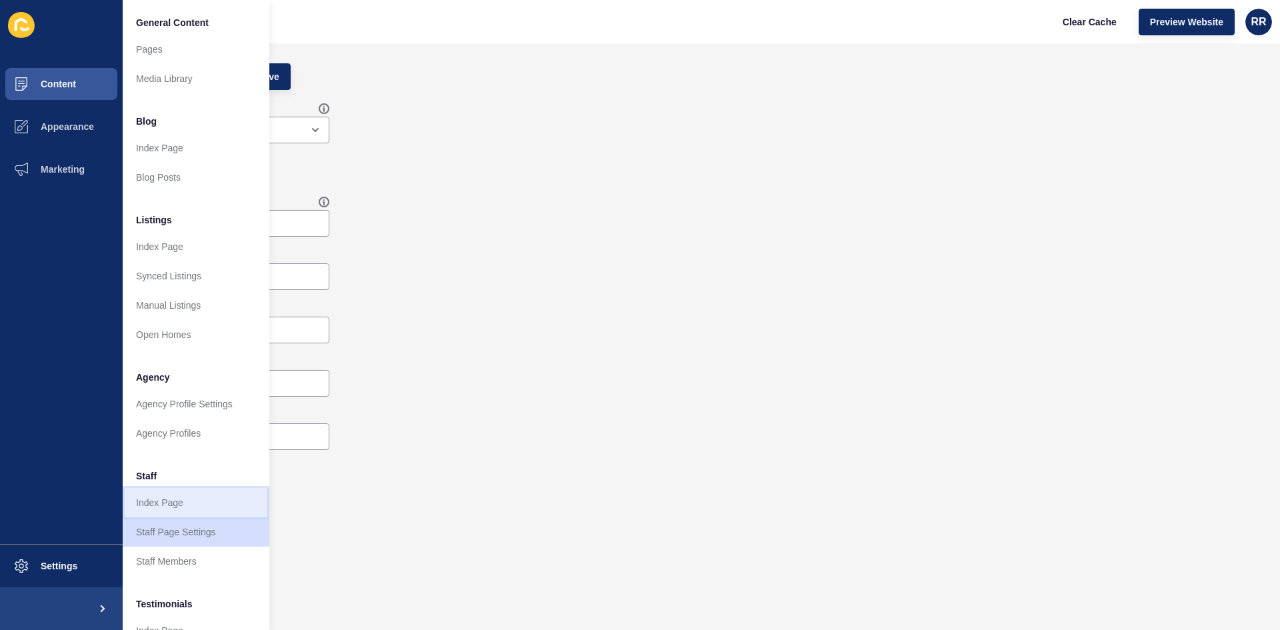
click at [209, 508] on link "Index Page" at bounding box center [196, 502] width 147 height 29
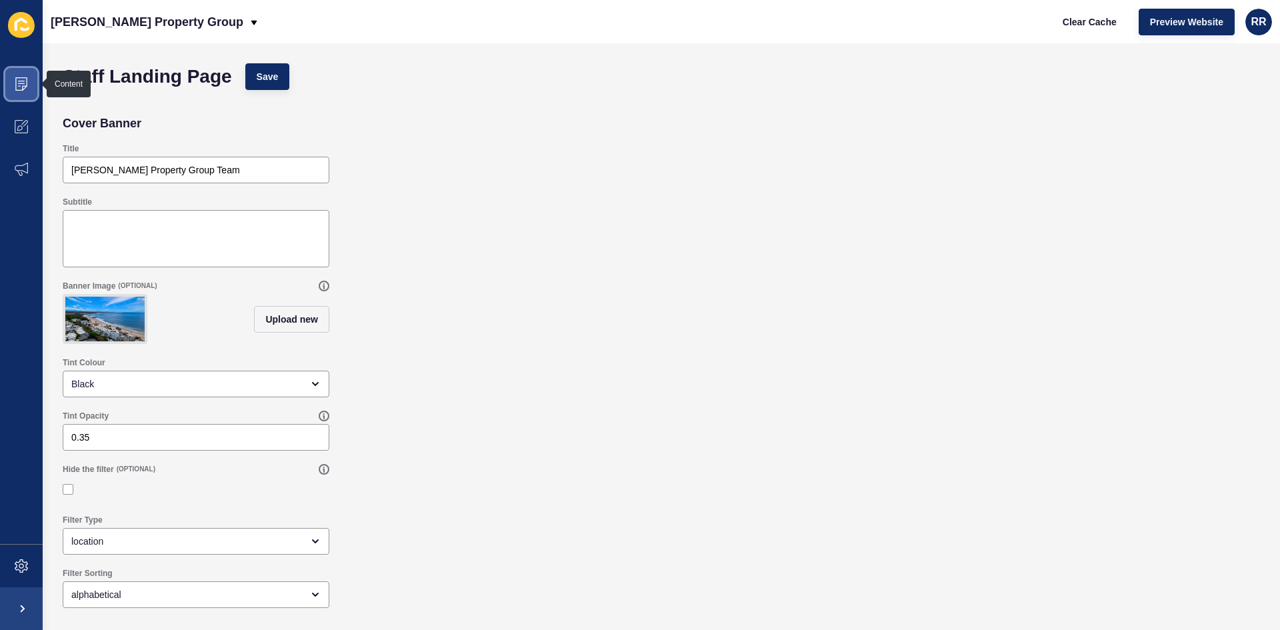
click at [21, 87] on icon at bounding box center [21, 83] width 13 height 13
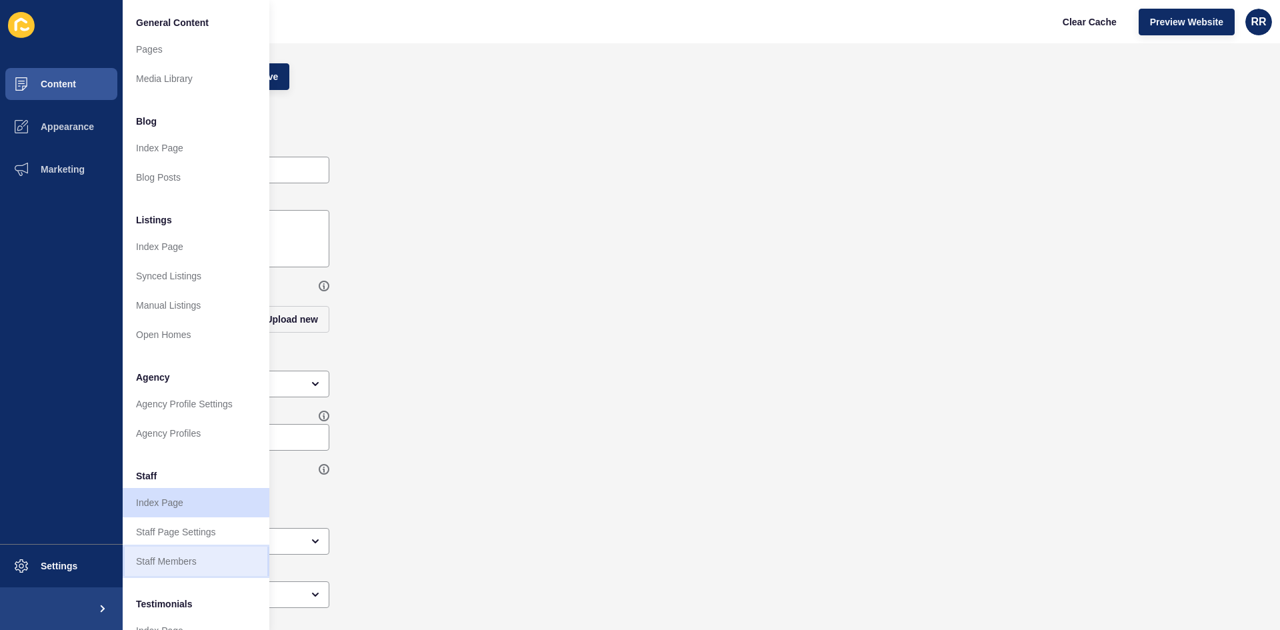
click at [192, 562] on link "Staff Members" at bounding box center [196, 561] width 147 height 29
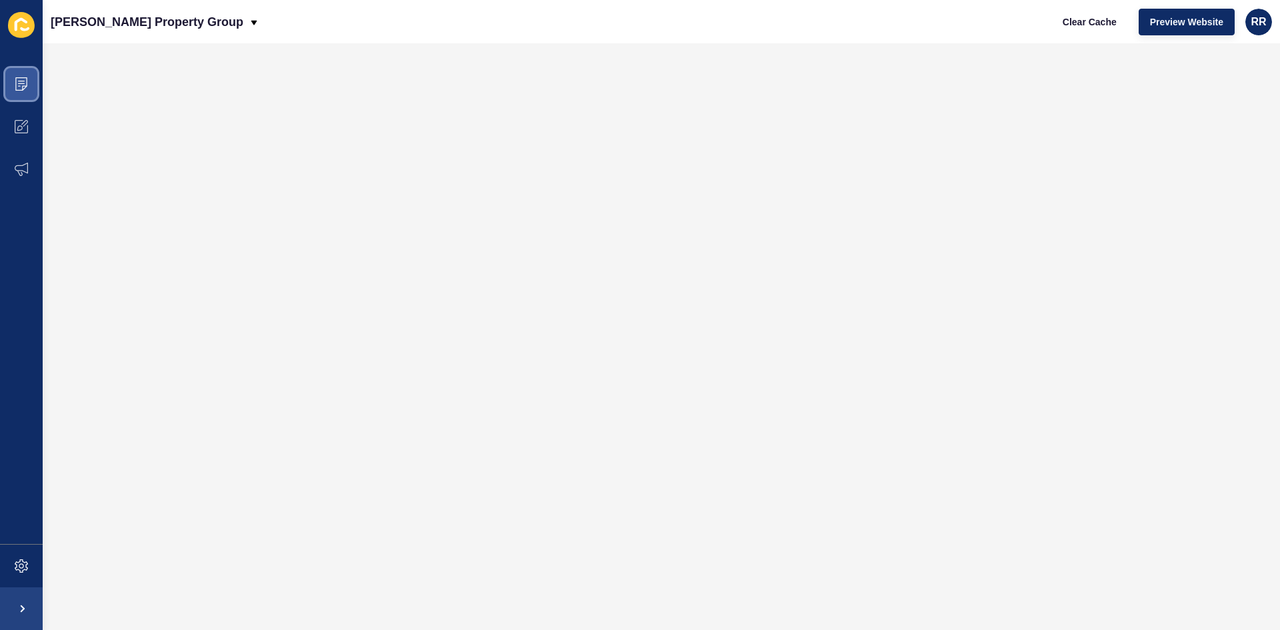
click at [32, 83] on span at bounding box center [21, 84] width 43 height 43
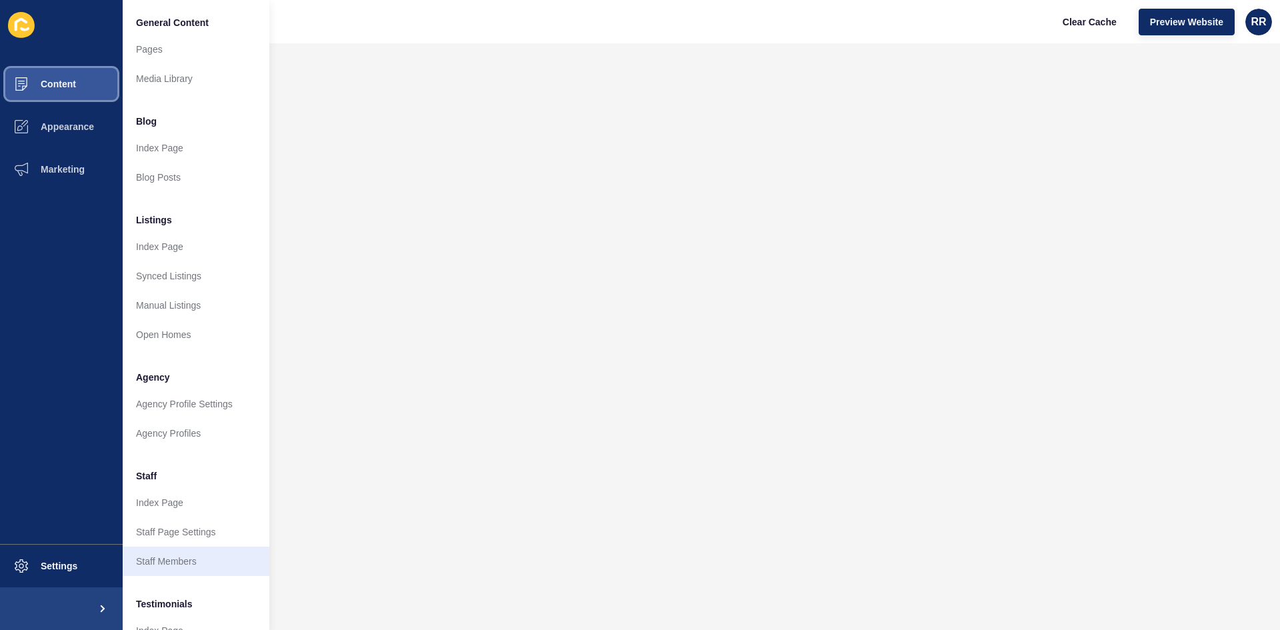
scroll to position [161, 0]
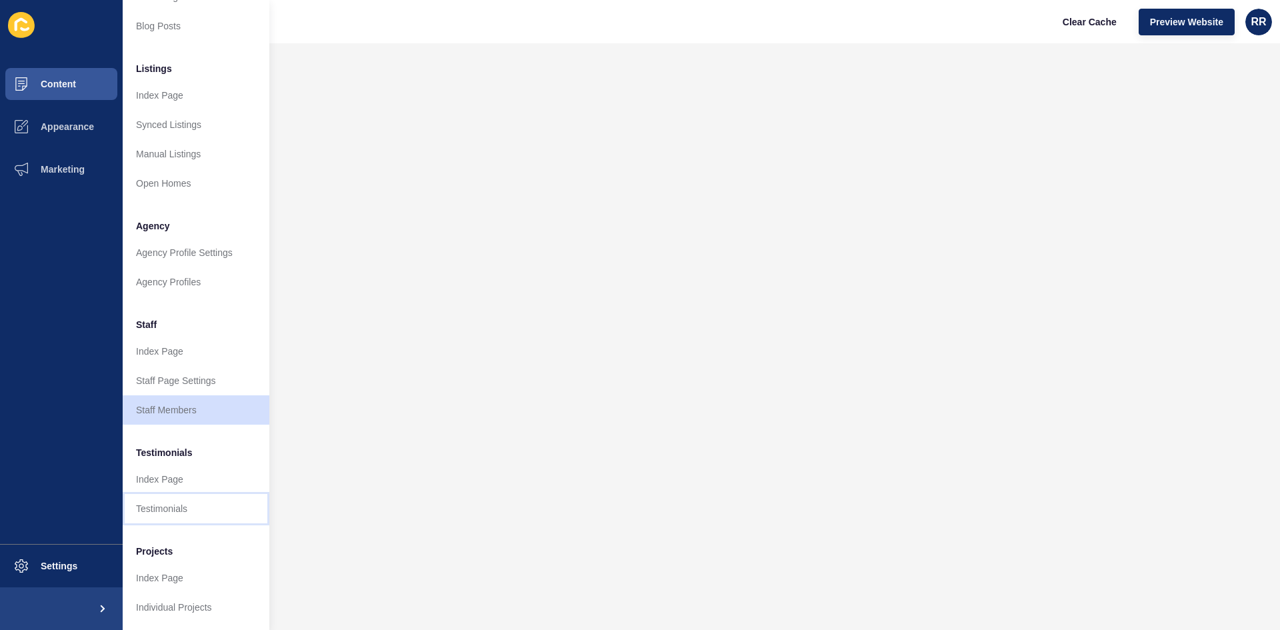
click at [179, 501] on link "Testimonials" at bounding box center [196, 508] width 147 height 29
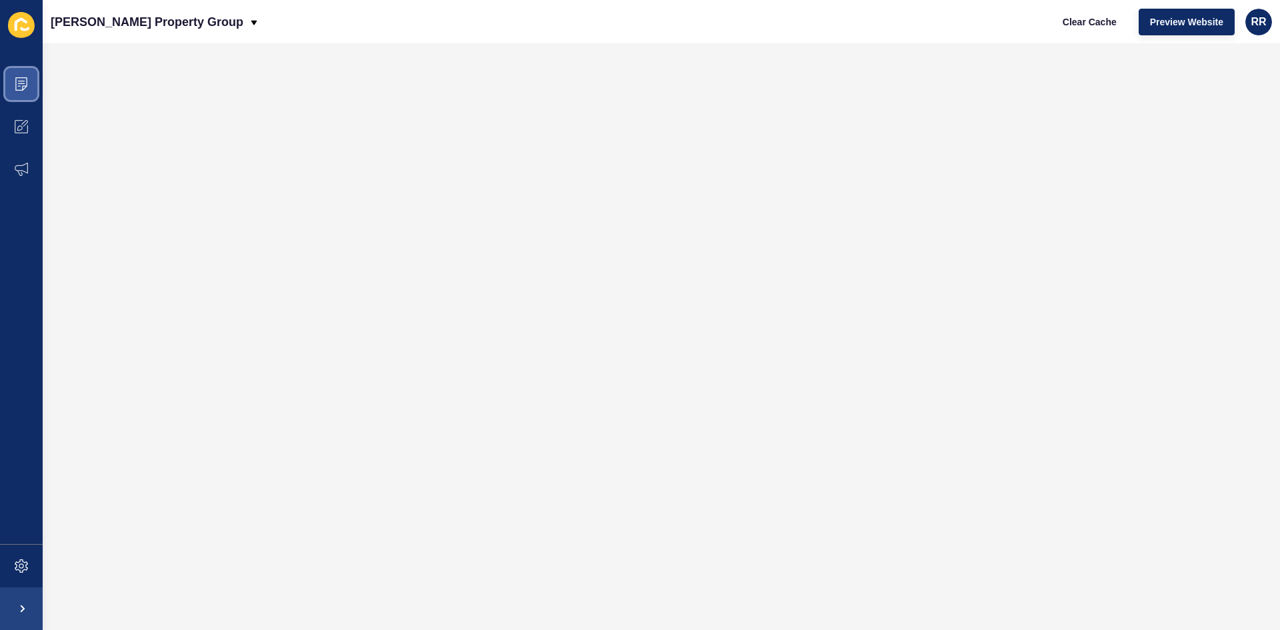
click at [11, 87] on span at bounding box center [21, 84] width 43 height 43
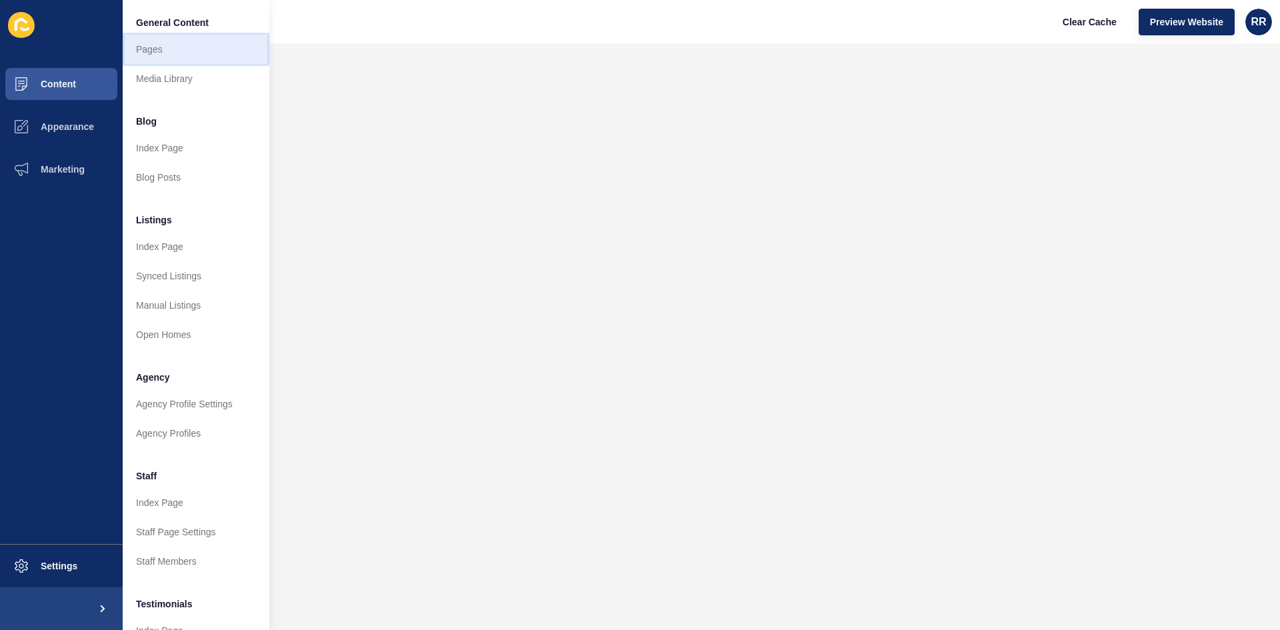
click at [141, 49] on link "Pages" at bounding box center [196, 49] width 147 height 29
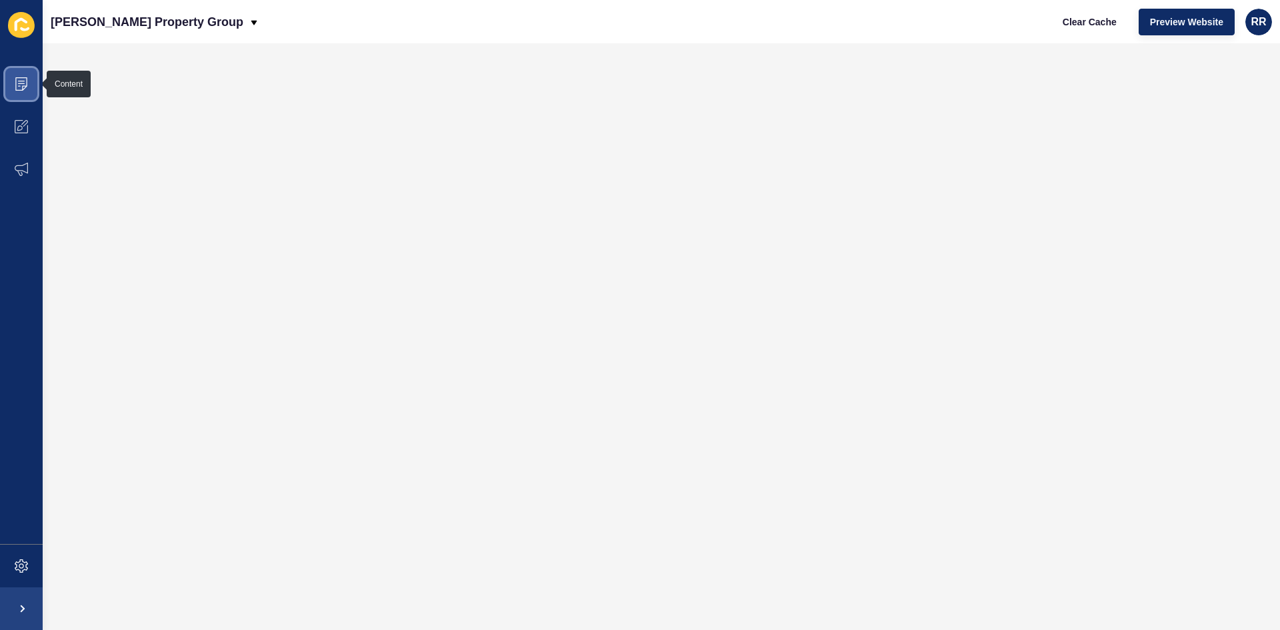
click at [29, 87] on span at bounding box center [21, 84] width 43 height 43
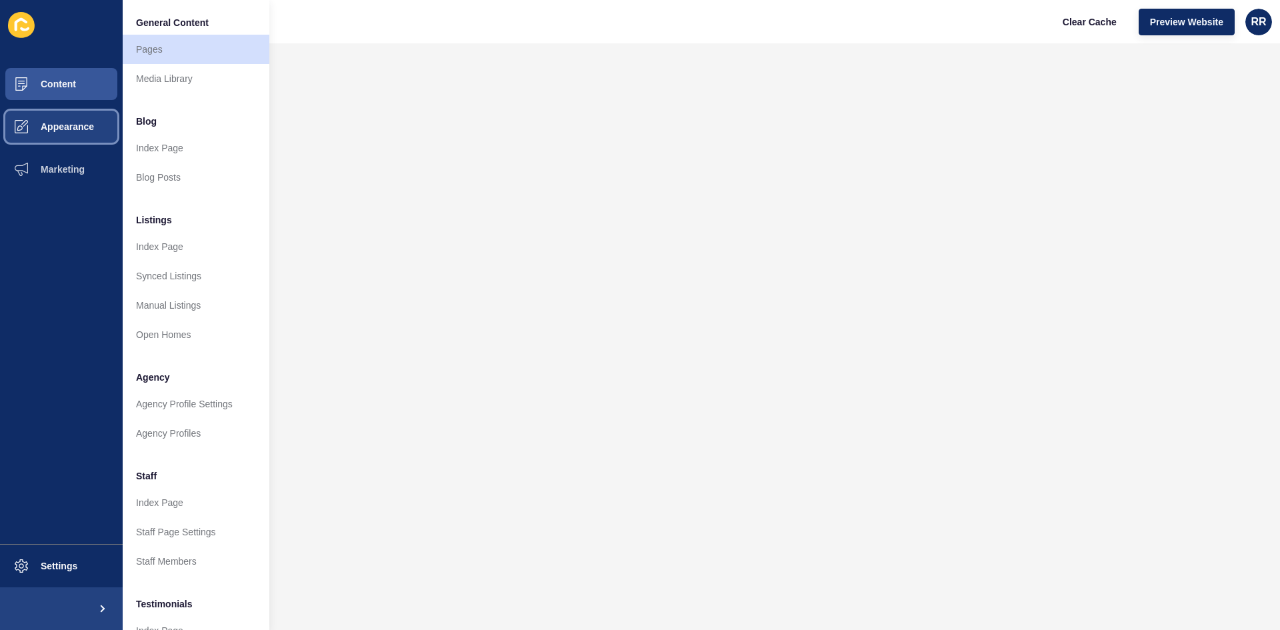
click at [89, 134] on button "Appearance" at bounding box center [61, 126] width 123 height 43
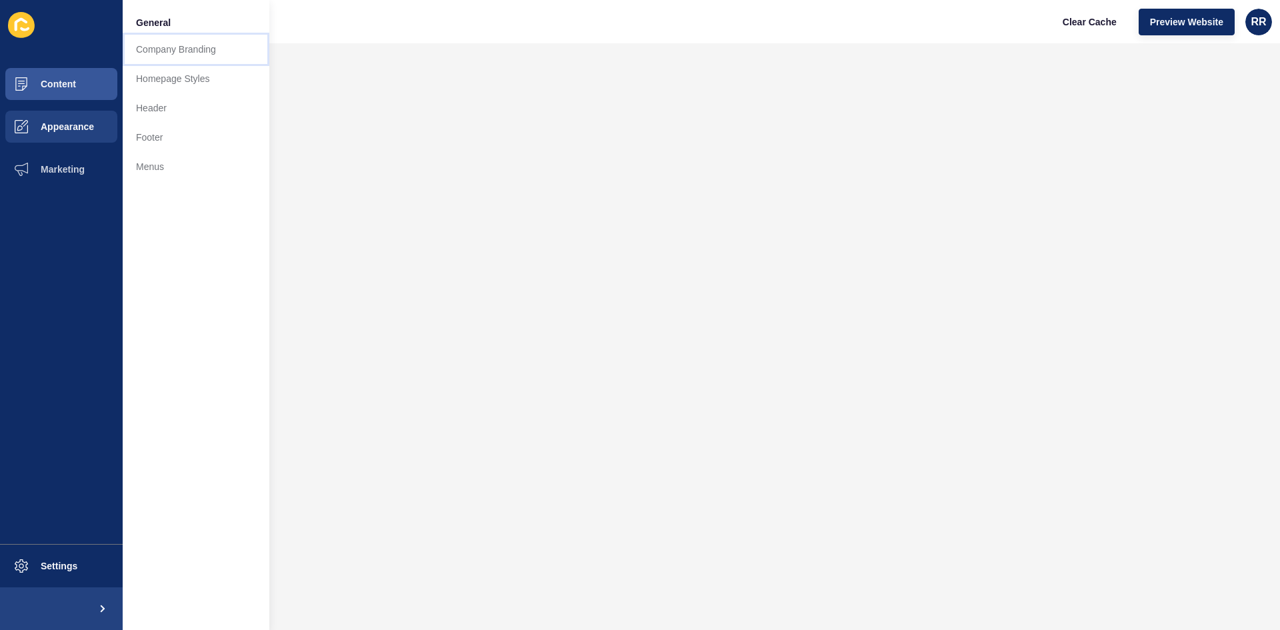
click at [188, 46] on link "Company Branding" at bounding box center [196, 49] width 147 height 29
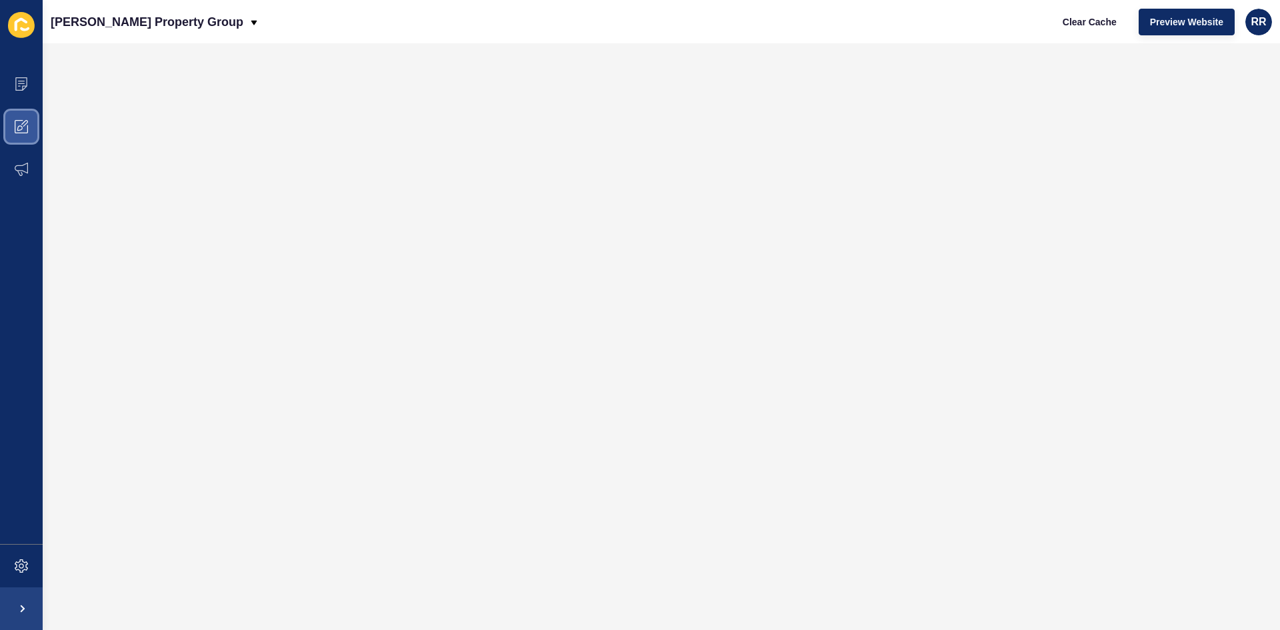
click at [9, 138] on span at bounding box center [21, 126] width 43 height 43
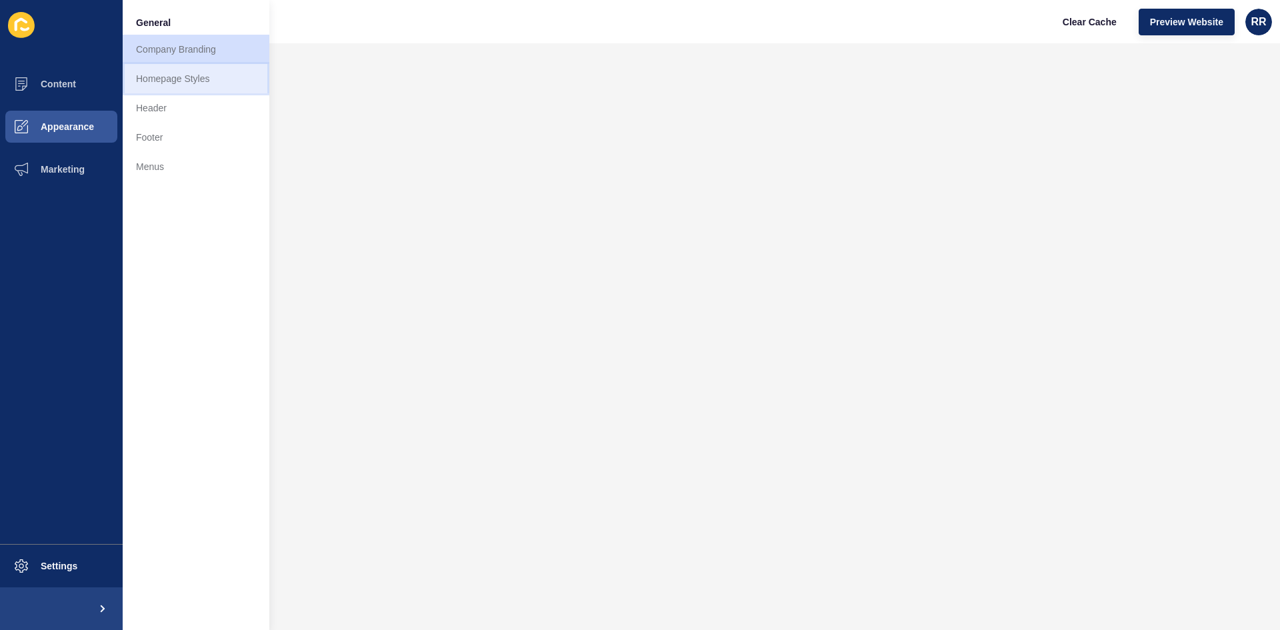
click at [149, 82] on link "Homepage Styles" at bounding box center [196, 78] width 147 height 29
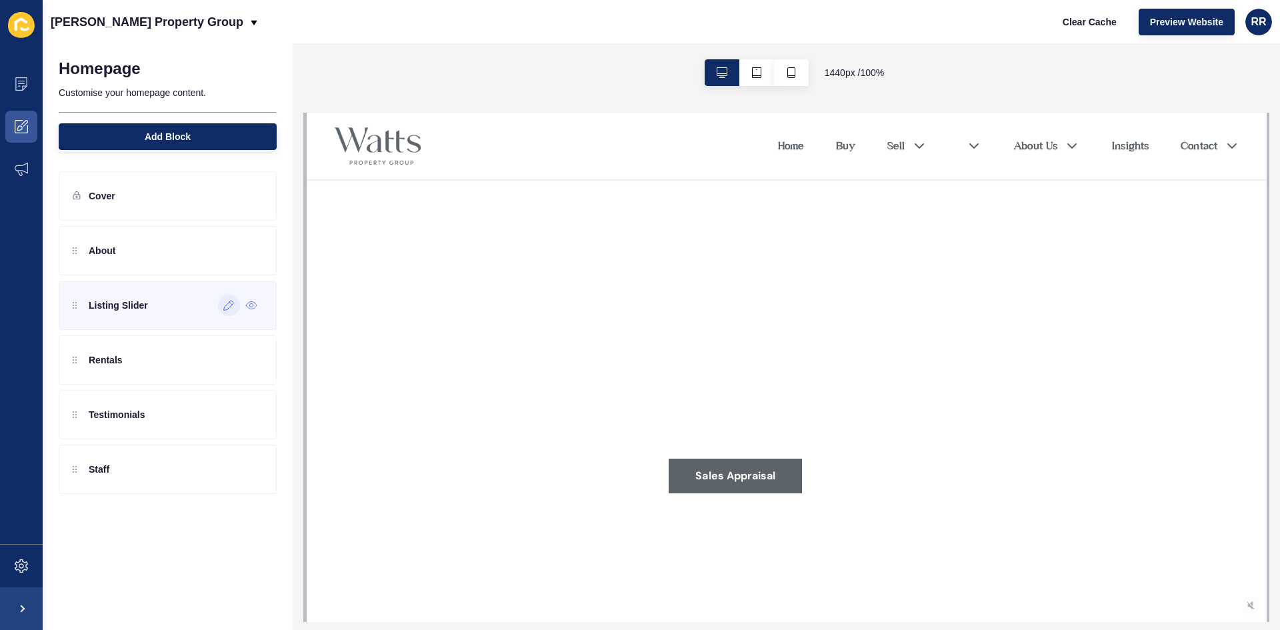
click at [230, 307] on icon at bounding box center [229, 306] width 10 height 10
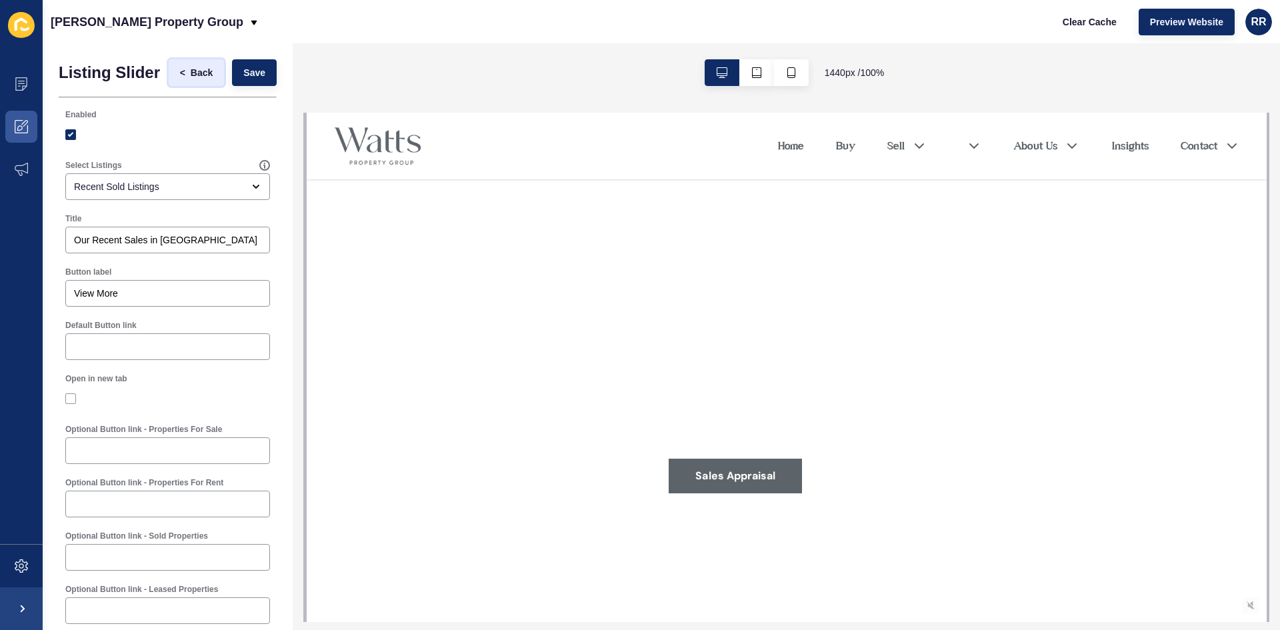
click at [180, 74] on span "<" at bounding box center [185, 72] width 11 height 13
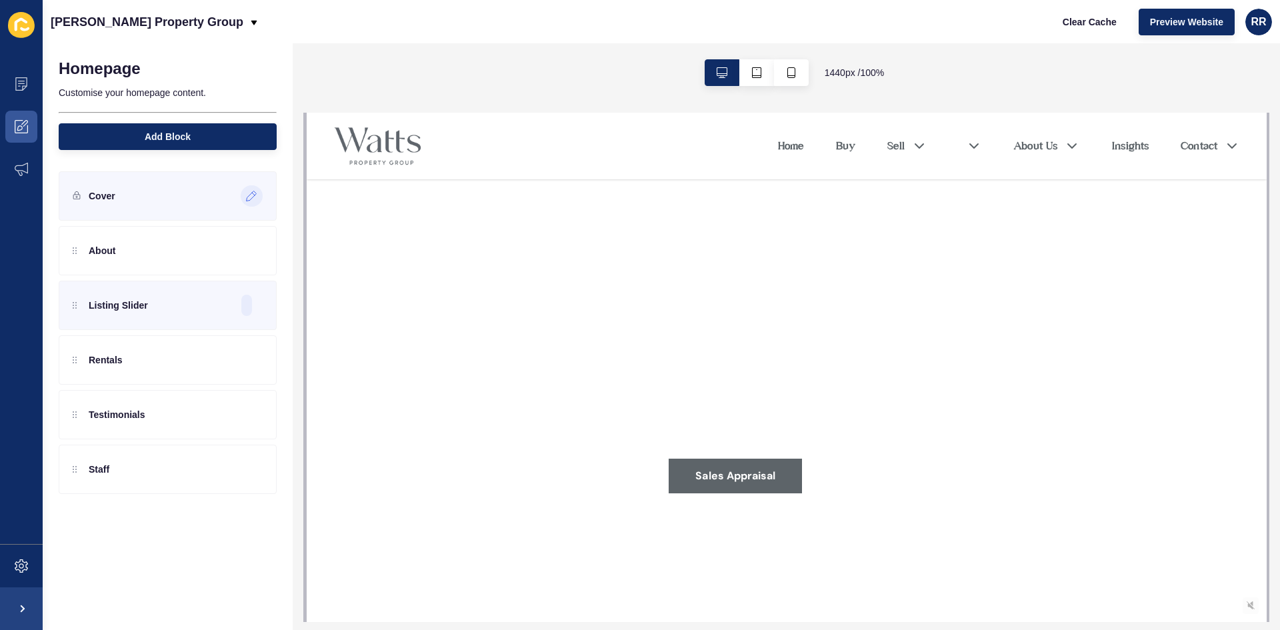
click at [256, 195] on icon at bounding box center [251, 196] width 11 height 11
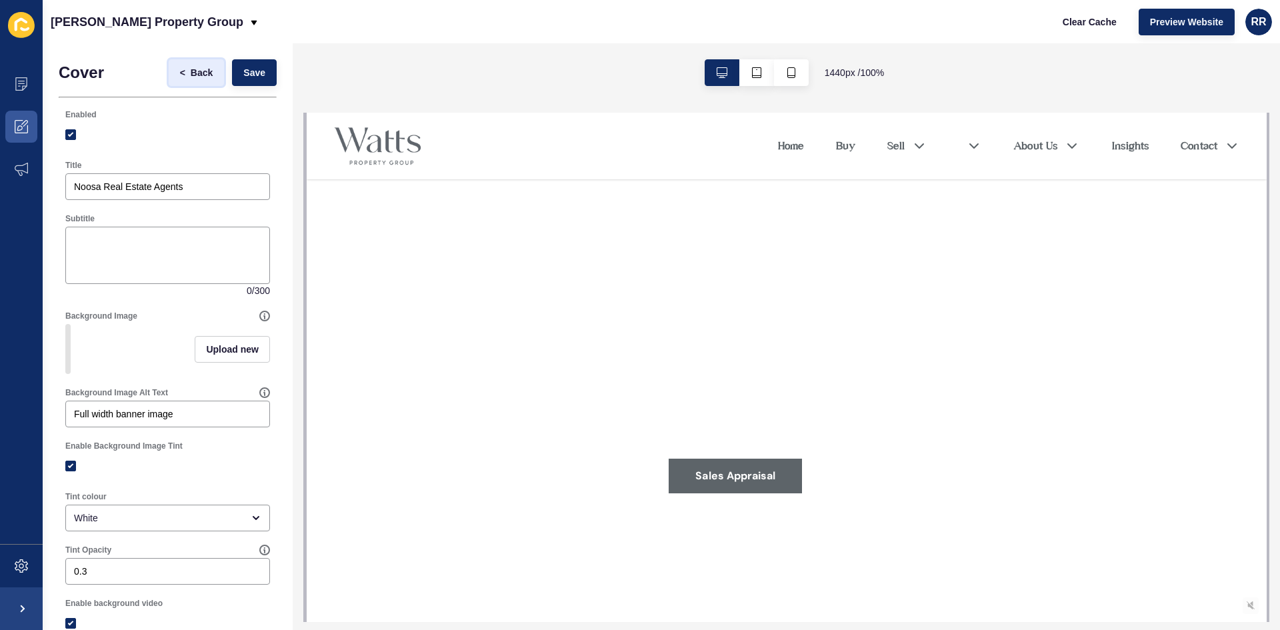
click at [194, 71] on span "Back" at bounding box center [202, 72] width 22 height 13
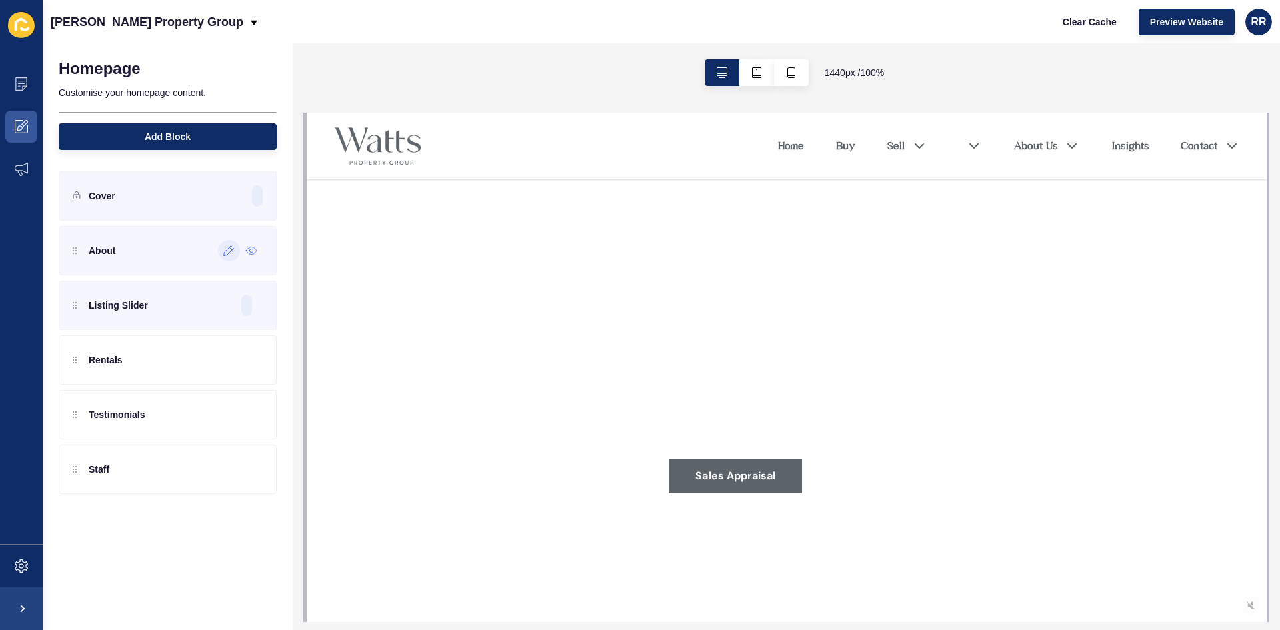
click at [227, 255] on icon at bounding box center [229, 251] width 10 height 10
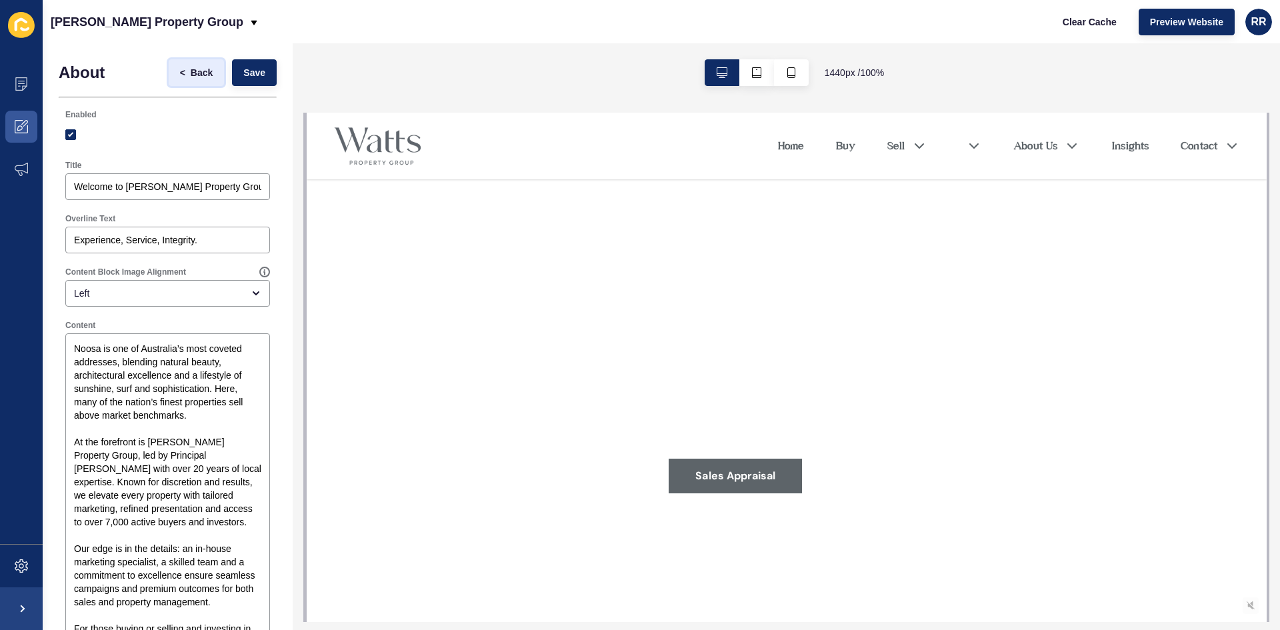
click at [204, 65] on button "< Back" at bounding box center [197, 72] width 56 height 27
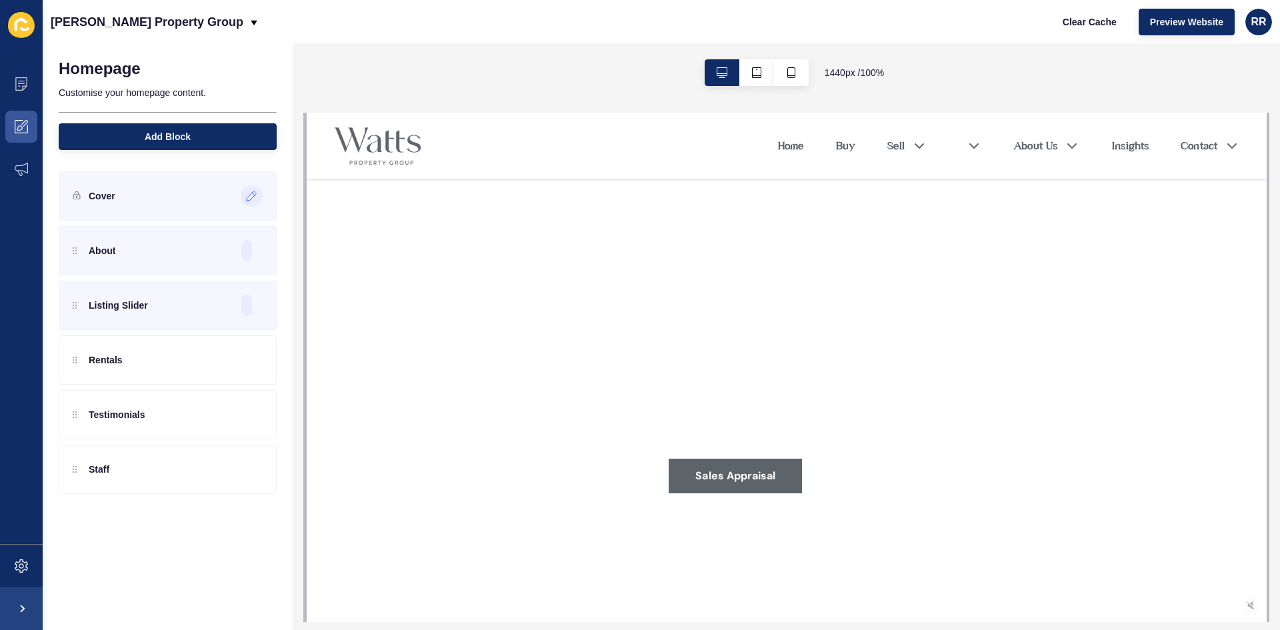
click at [245, 193] on div at bounding box center [252, 195] width 22 height 21
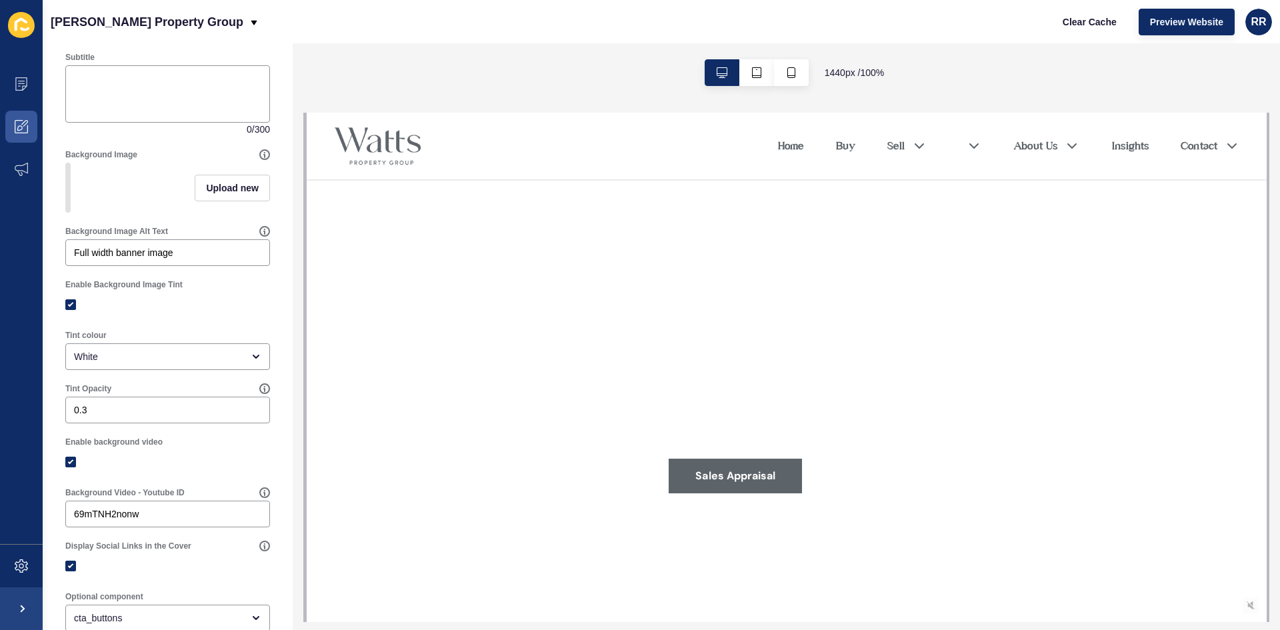
scroll to position [333, 0]
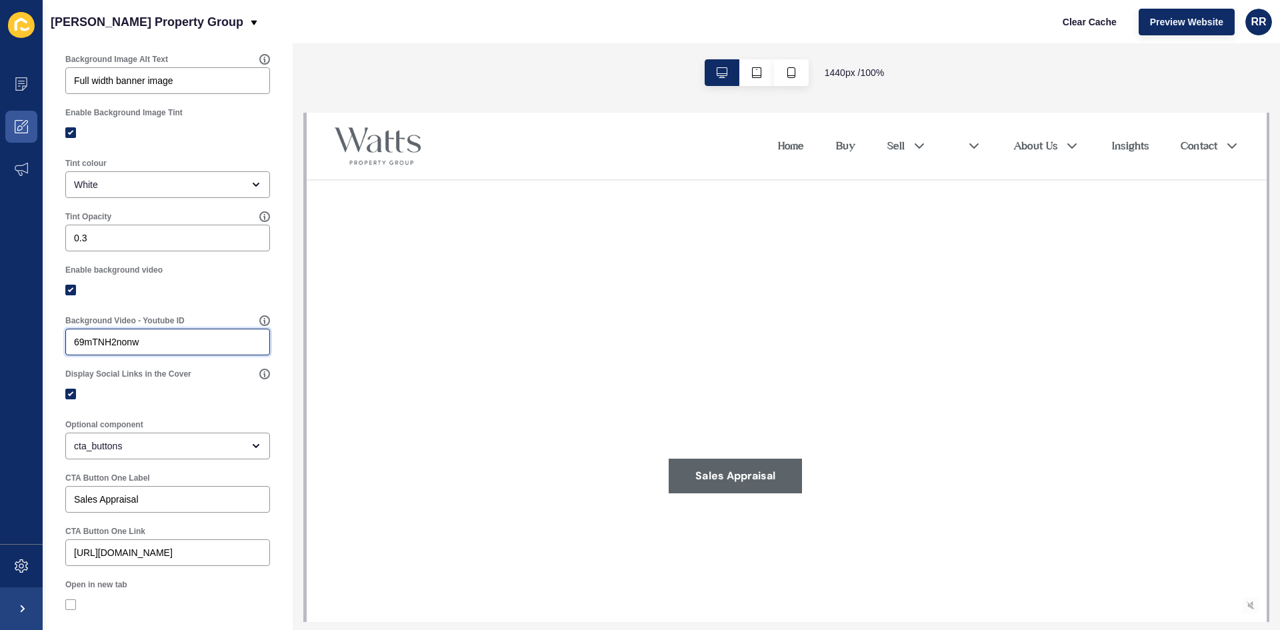
click at [133, 349] on input "69mTNH2nonw" at bounding box center [167, 341] width 187 height 13
click at [169, 355] on div "69mTNH2nonw" at bounding box center [167, 342] width 205 height 27
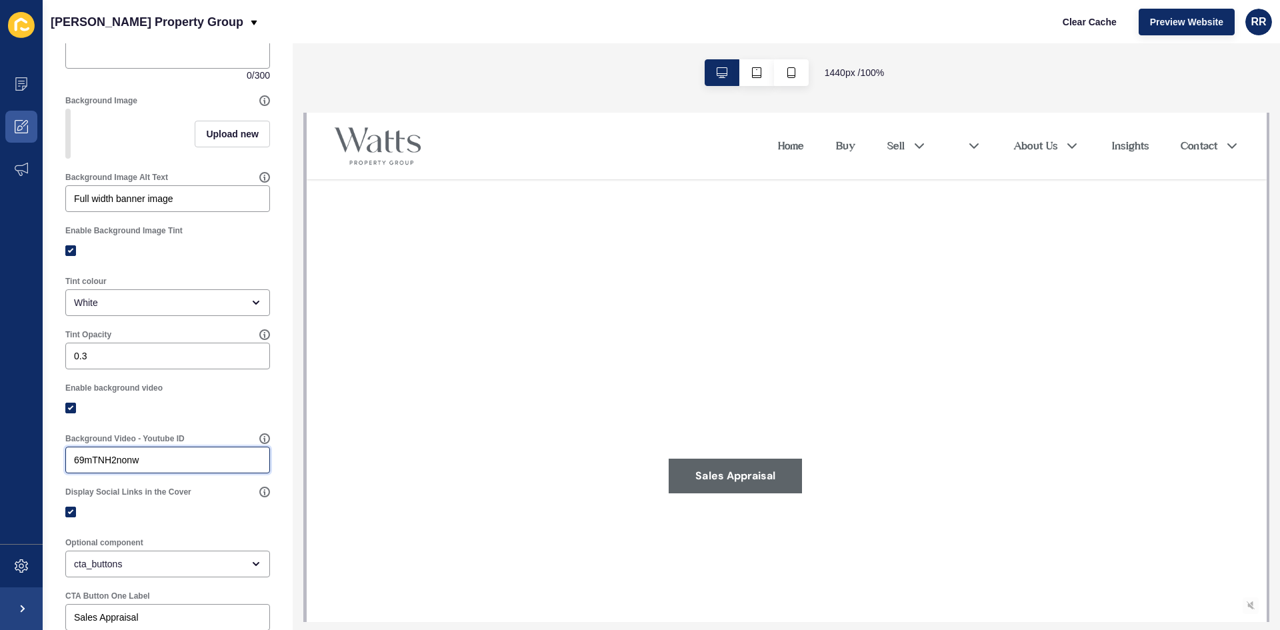
scroll to position [0, 0]
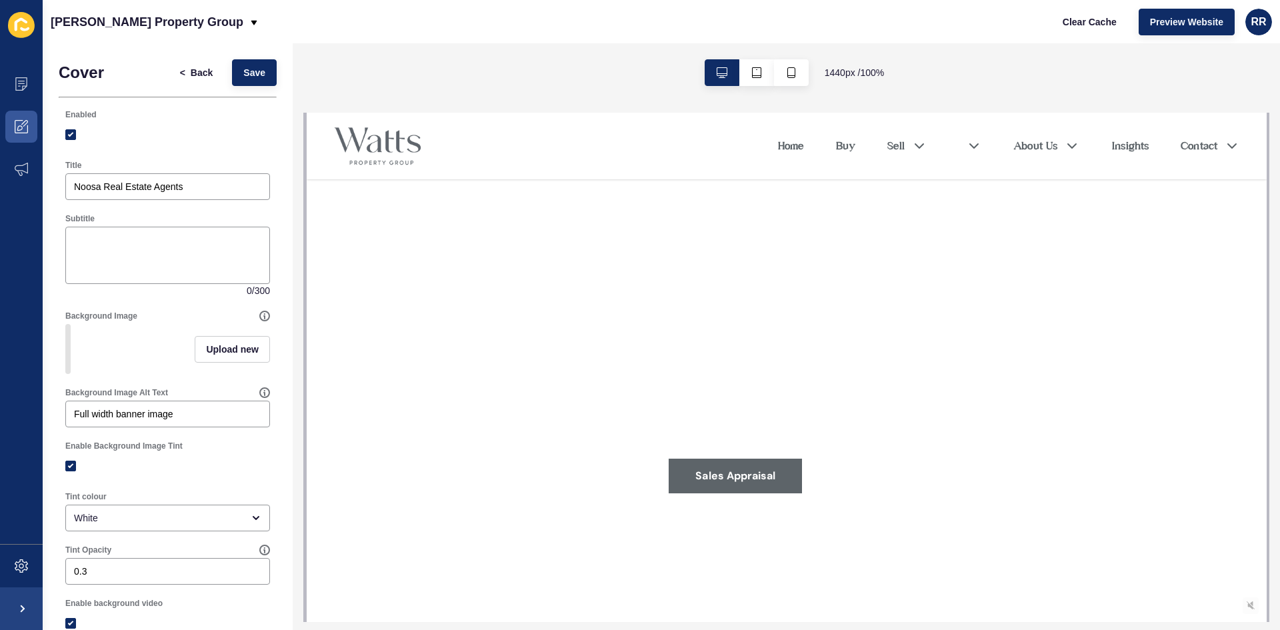
click at [301, 25] on div "[PERSON_NAME] Property Group Clear Cache Preview Website RR" at bounding box center [661, 21] width 1237 height 43
click at [191, 75] on span "Back" at bounding box center [202, 72] width 22 height 13
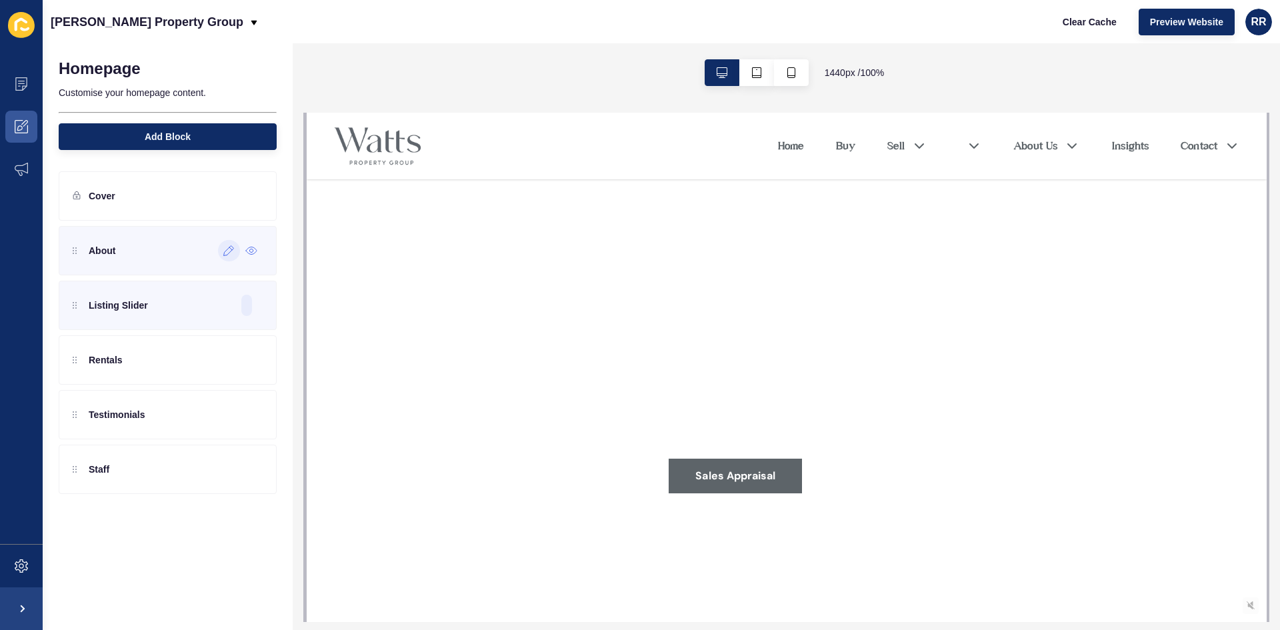
click at [229, 255] on icon at bounding box center [228, 250] width 11 height 11
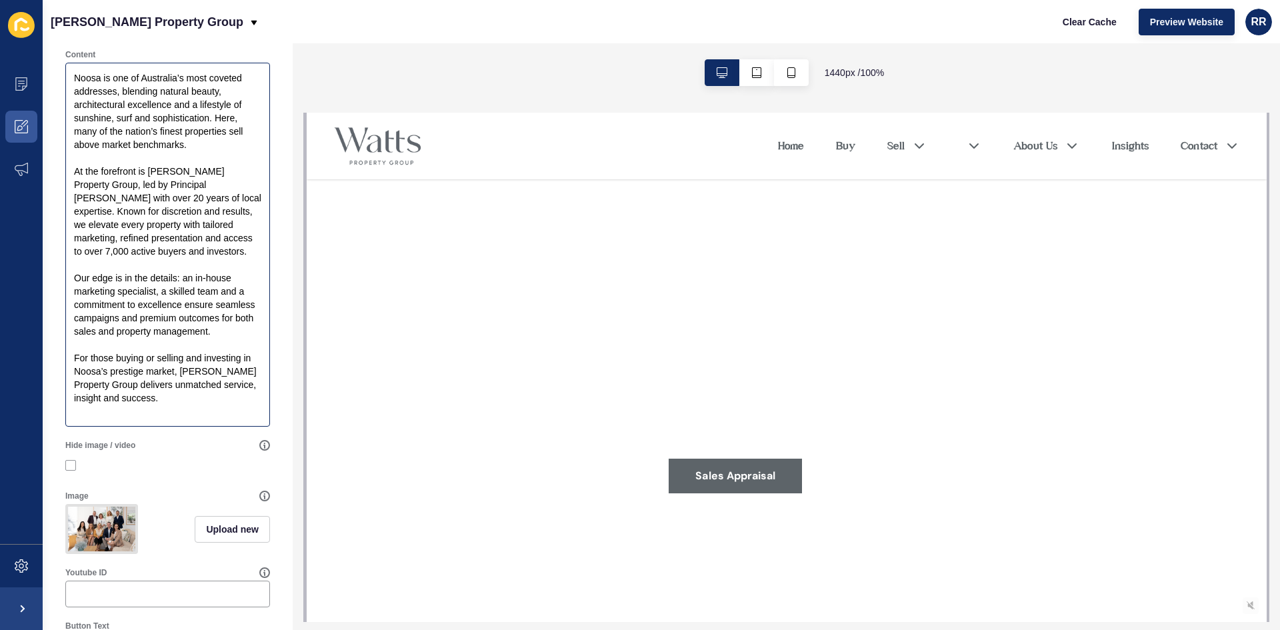
scroll to position [267, 0]
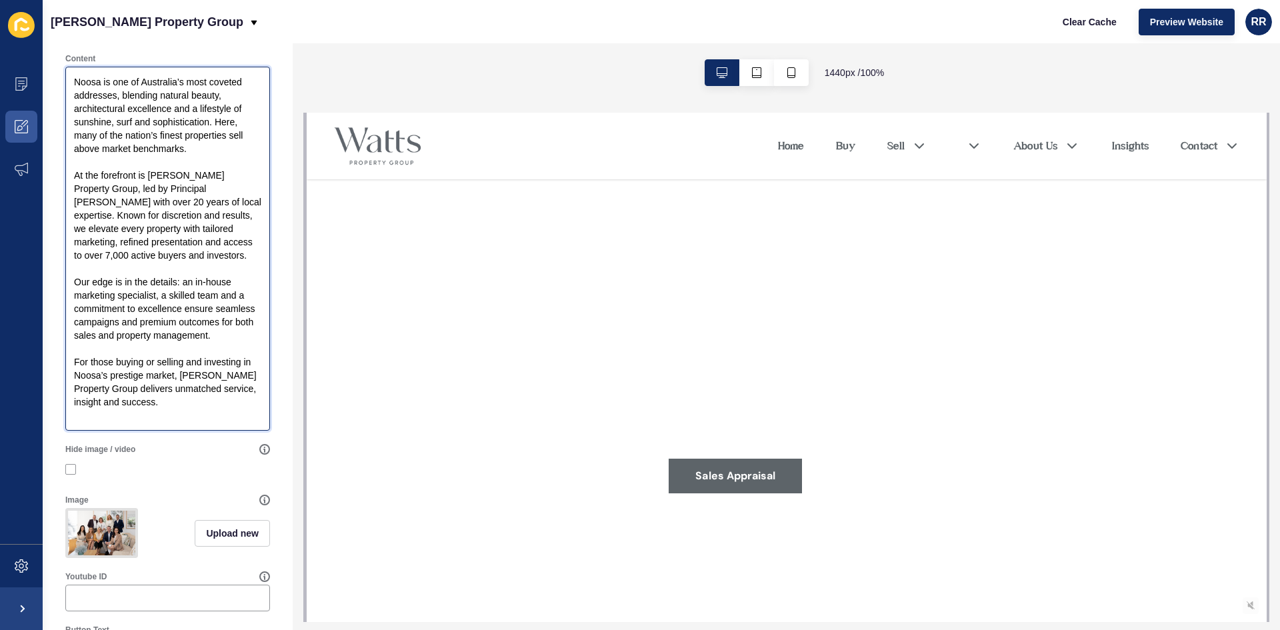
drag, startPoint x: 145, startPoint y: 421, endPoint x: 72, endPoint y: 71, distance: 356.9
click at [72, 71] on textarea "Noosa is one of Australia’s most coveted addresses, blending natural beauty, ar…" at bounding box center [167, 249] width 201 height 360
paste textarea "loremi do sit am Consectet’a elit seddoei temporinc, u labo etdol ma aliquae ad…"
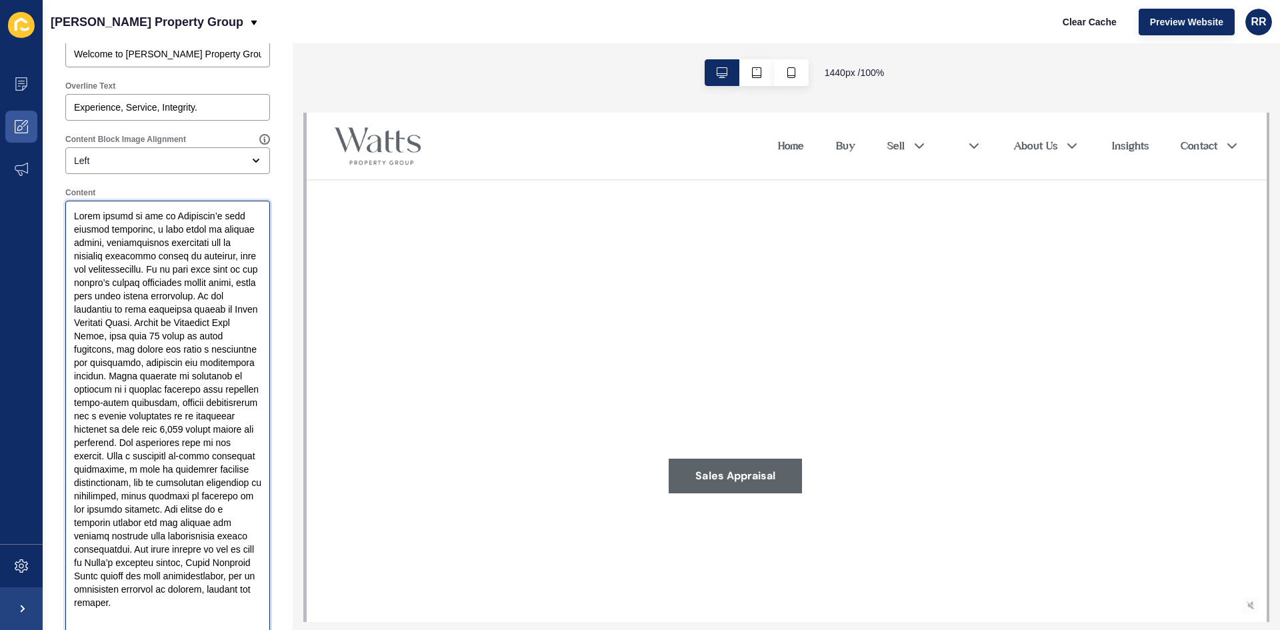
scroll to position [133, 0]
click at [123, 305] on textarea "Content" at bounding box center [167, 422] width 201 height 440
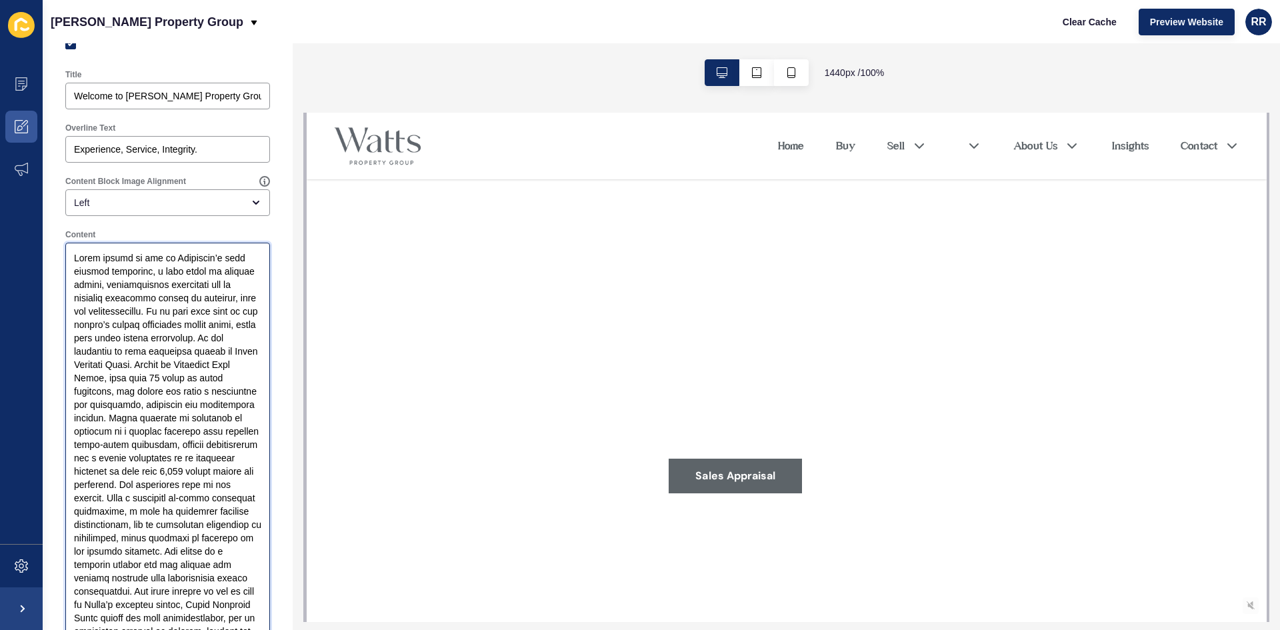
scroll to position [200, 0]
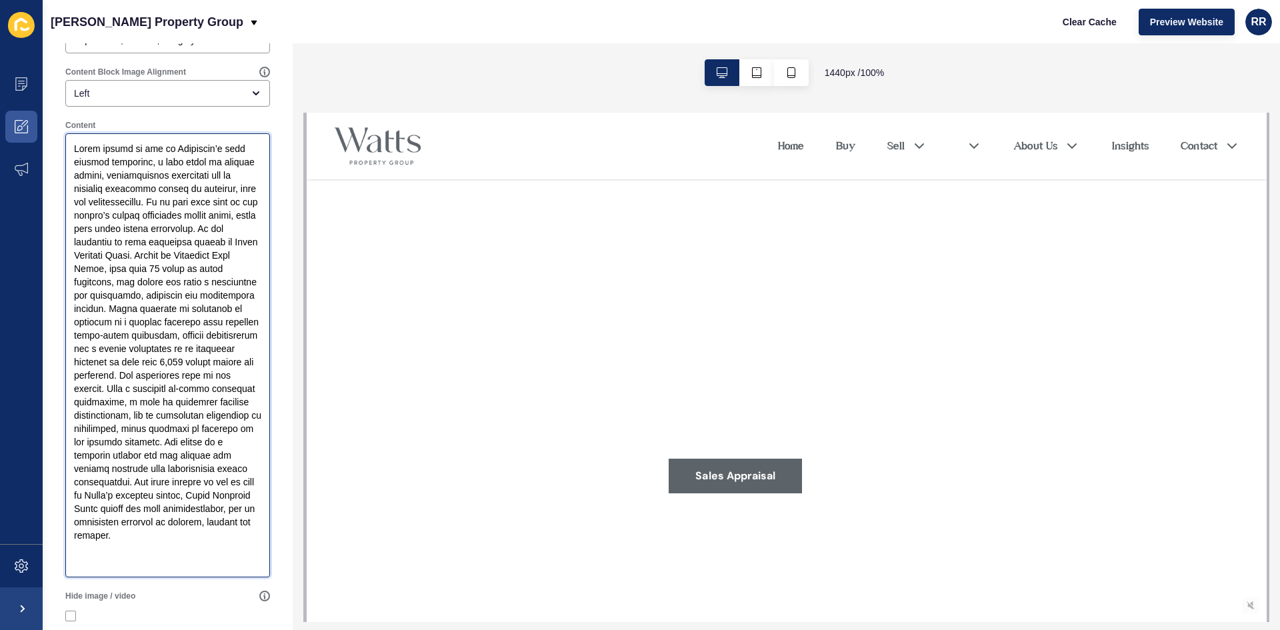
click at [131, 238] on textarea "Content" at bounding box center [167, 355] width 201 height 440
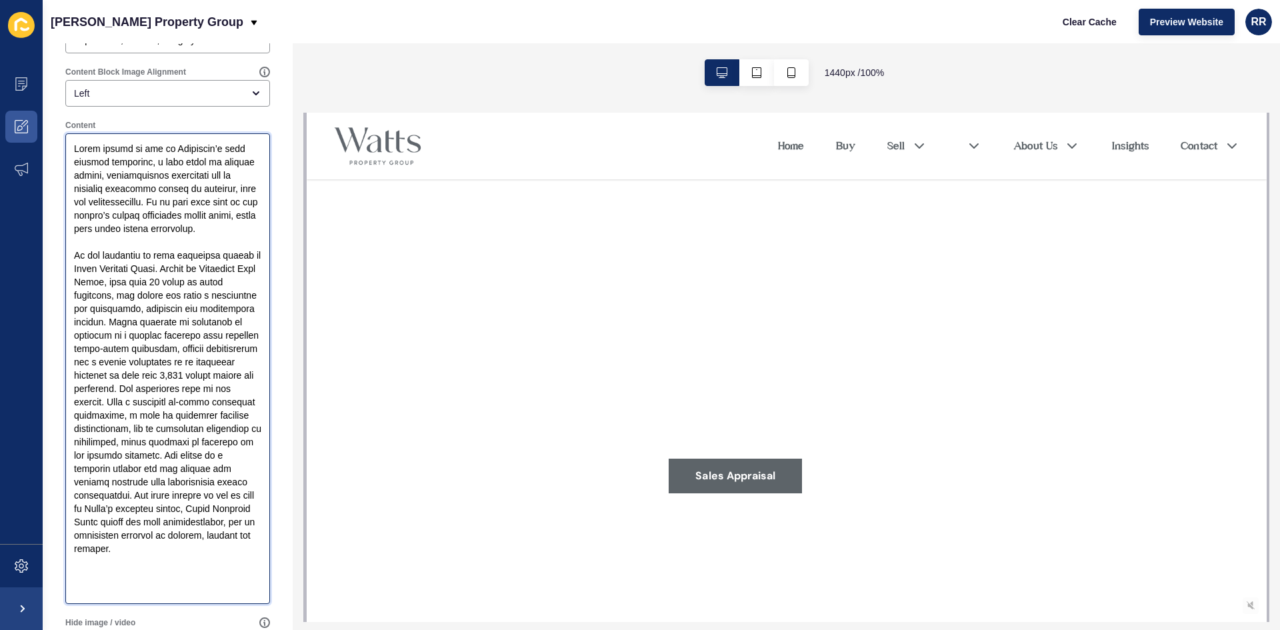
click at [117, 415] on textarea "Content" at bounding box center [167, 368] width 201 height 467
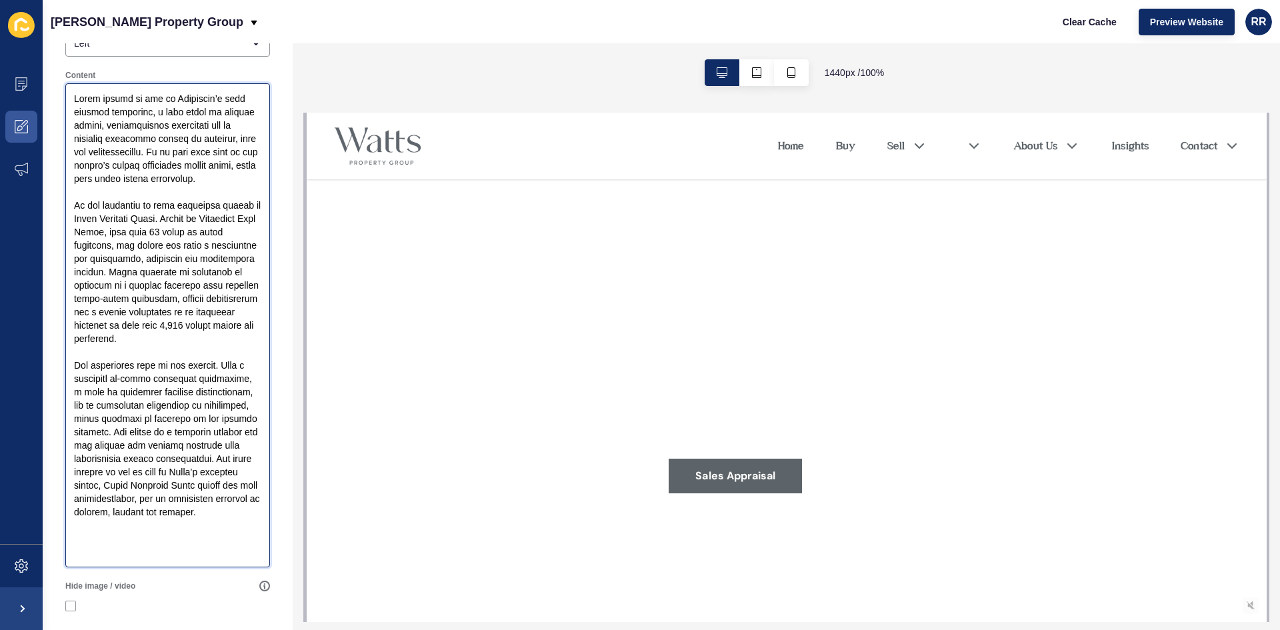
scroll to position [333, 0]
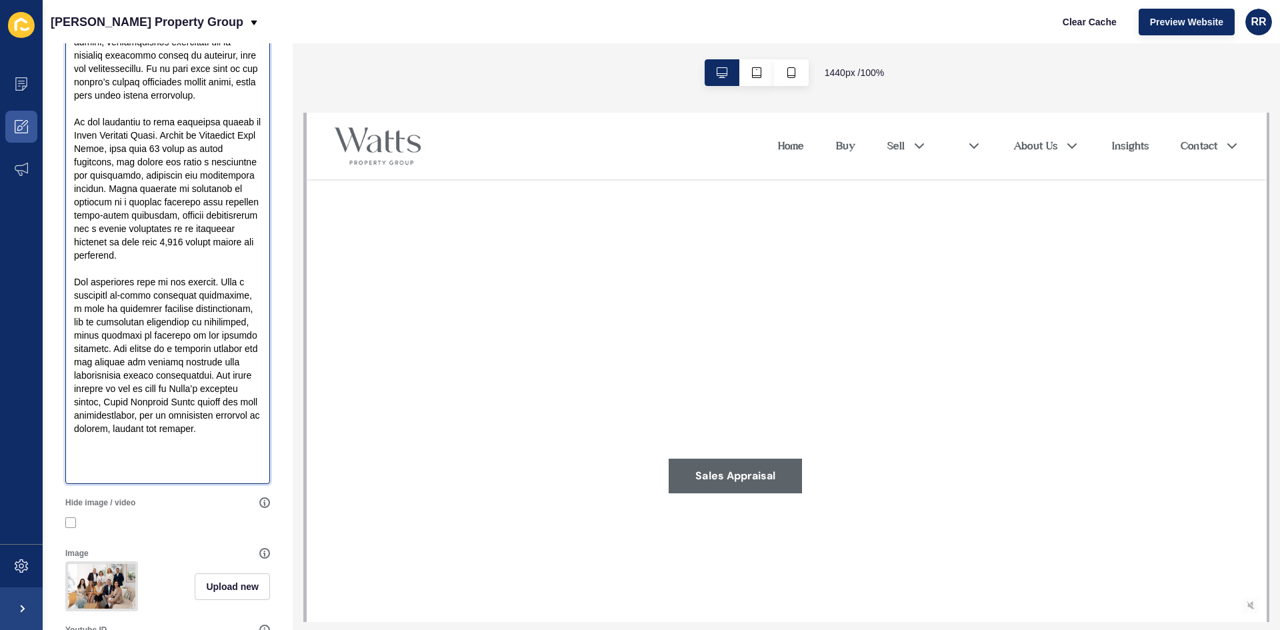
click at [161, 411] on textarea "Content" at bounding box center [167, 242] width 201 height 480
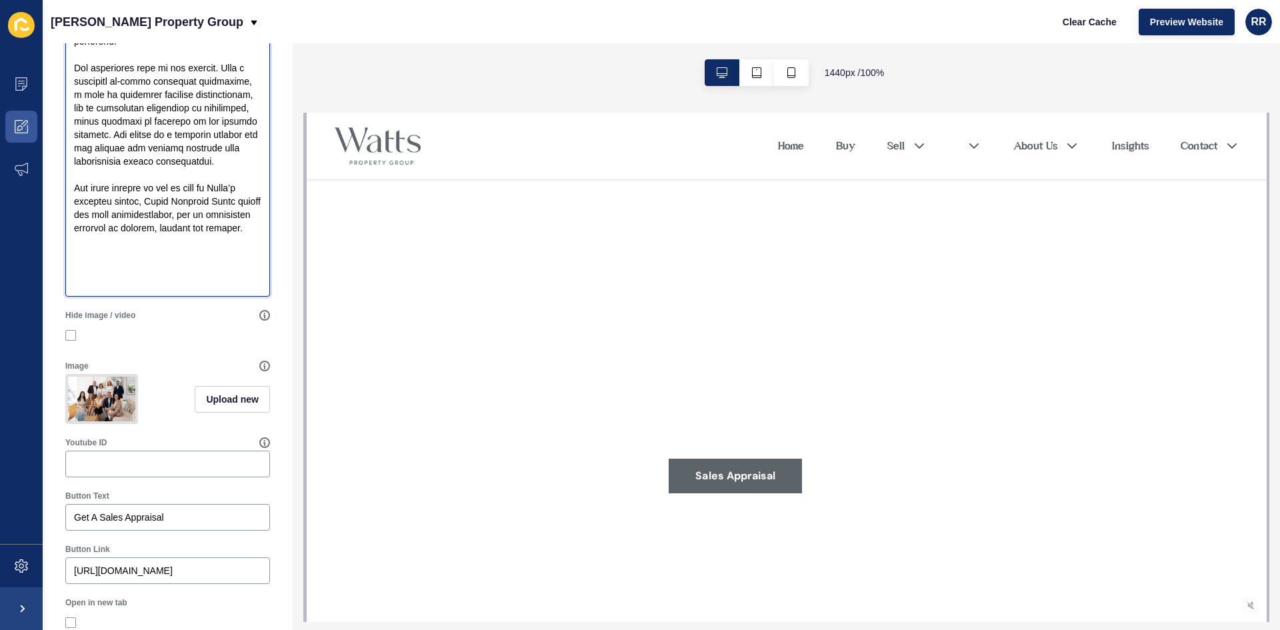
scroll to position [600, 0]
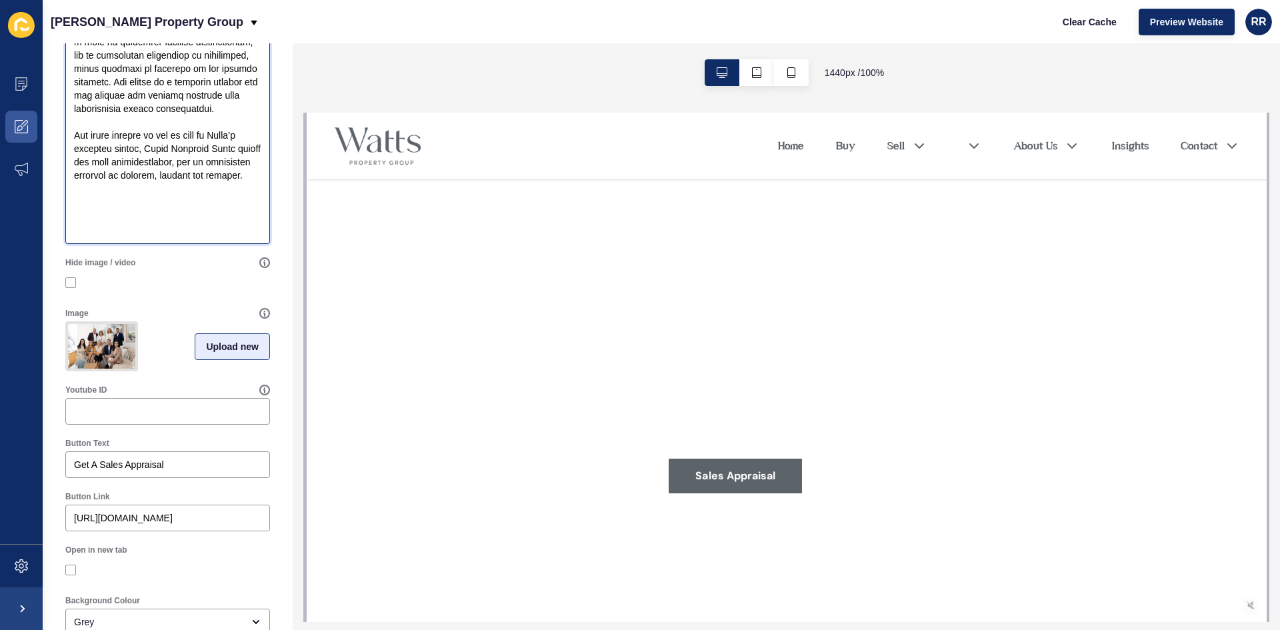
type textarea "Lorem ipsumd si ame co Adipiscin’e sedd eiusmod temporinc, u labo etdol ma aliq…"
click at [210, 353] on span "Upload new" at bounding box center [232, 346] width 53 height 13
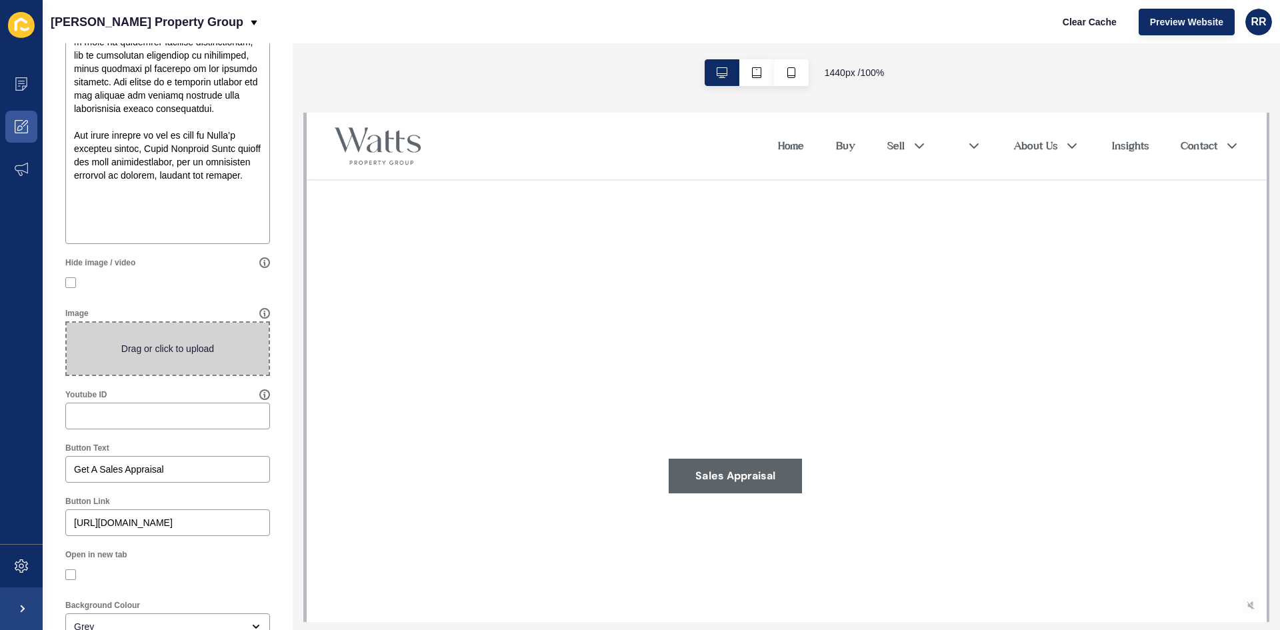
click at [175, 334] on span at bounding box center [168, 349] width 202 height 52
click at [67, 323] on input "Drag or click to upload" at bounding box center [67, 323] width 0 height 0
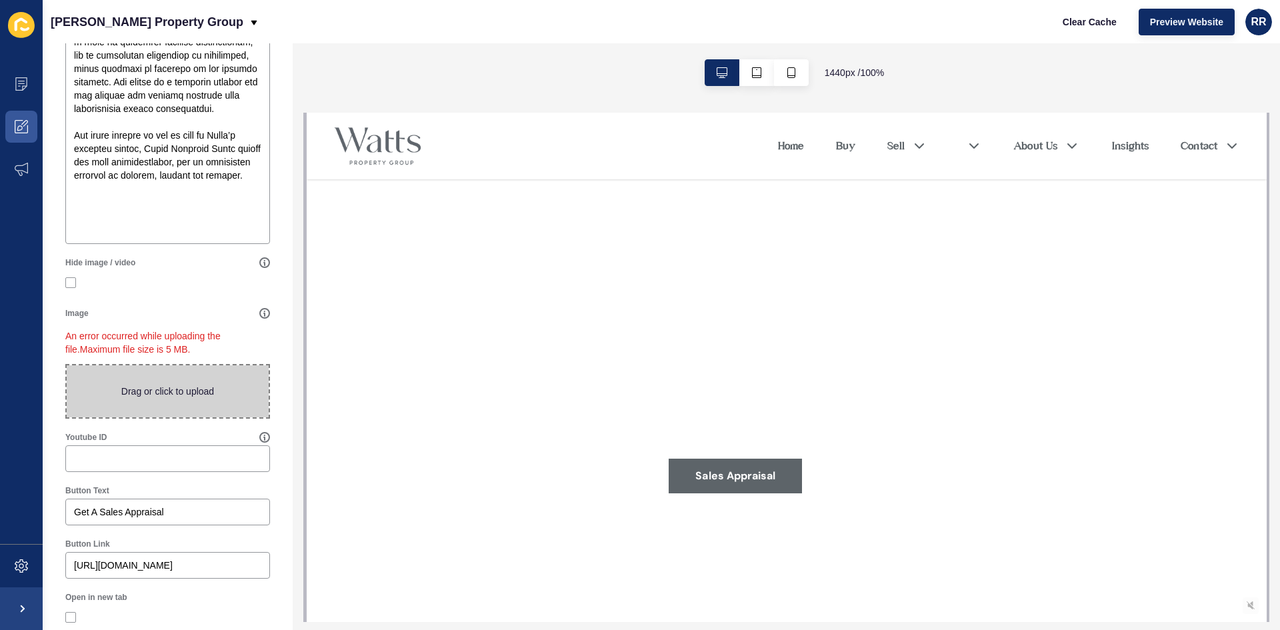
click at [107, 392] on span at bounding box center [168, 391] width 202 height 52
click at [67, 365] on input "Drag or click to upload" at bounding box center [67, 365] width 0 height 0
type input "C:\fakepath\thumbnail_DJI_0603.jpg"
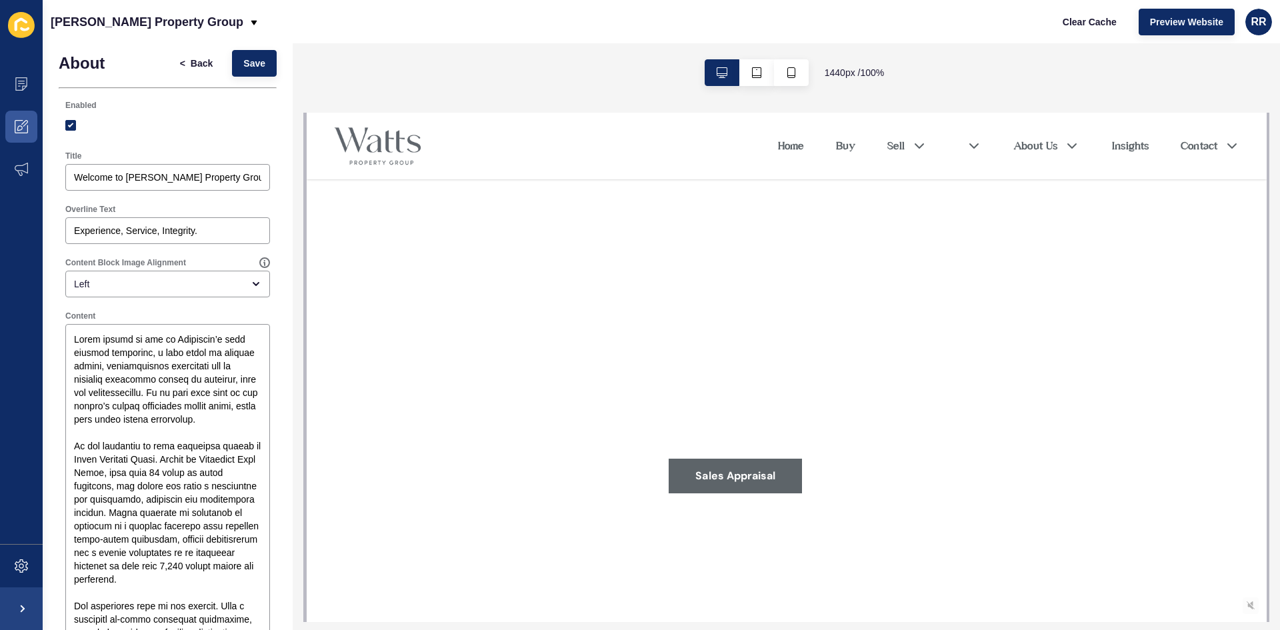
scroll to position [0, 0]
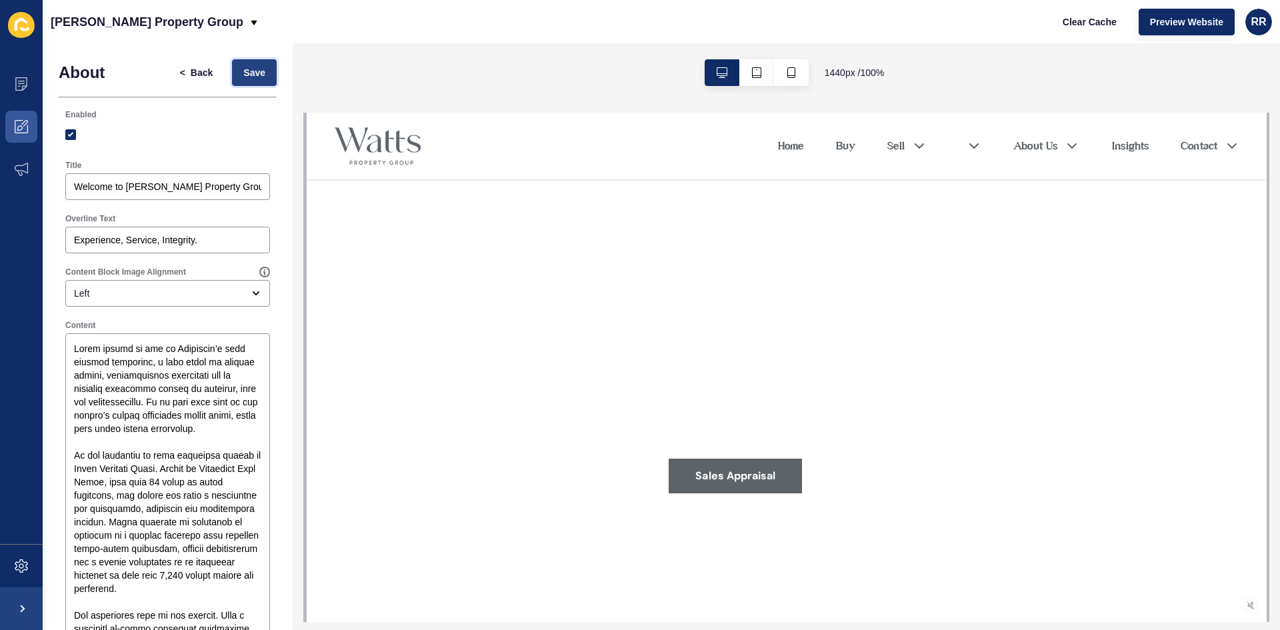
click at [252, 71] on span "Save" at bounding box center [254, 72] width 22 height 13
click at [180, 77] on span "<" at bounding box center [182, 72] width 5 height 13
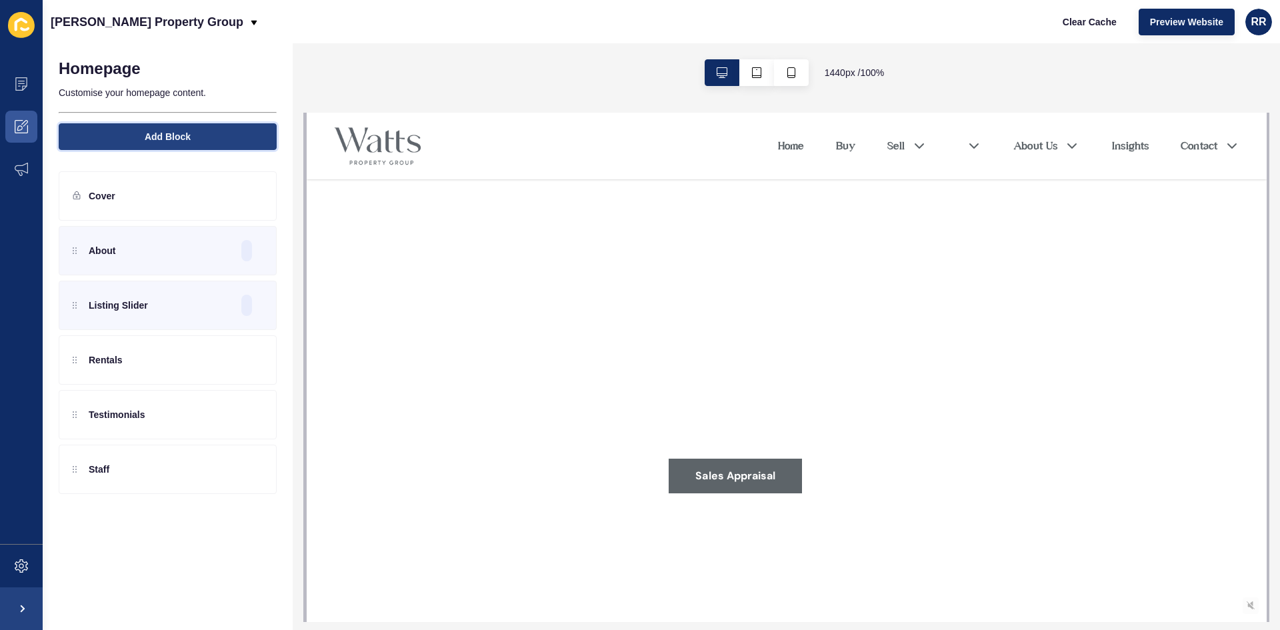
click at [157, 133] on span "Add Block" at bounding box center [168, 136] width 46 height 13
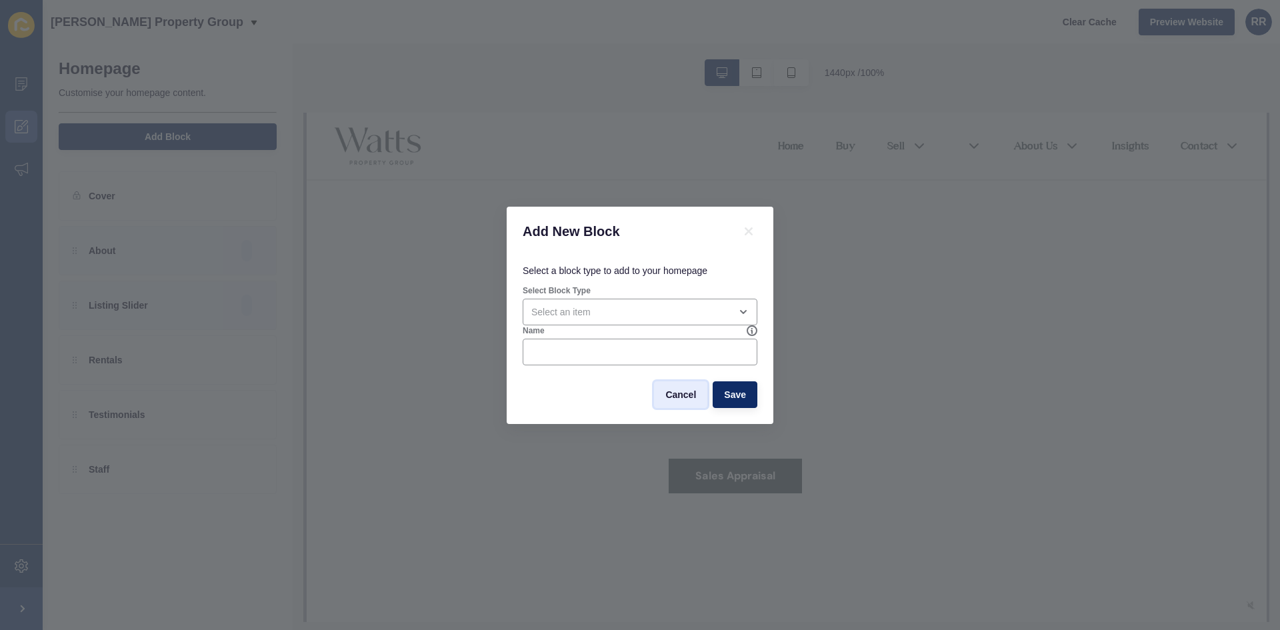
click at [667, 395] on span "Cancel" at bounding box center [680, 394] width 31 height 13
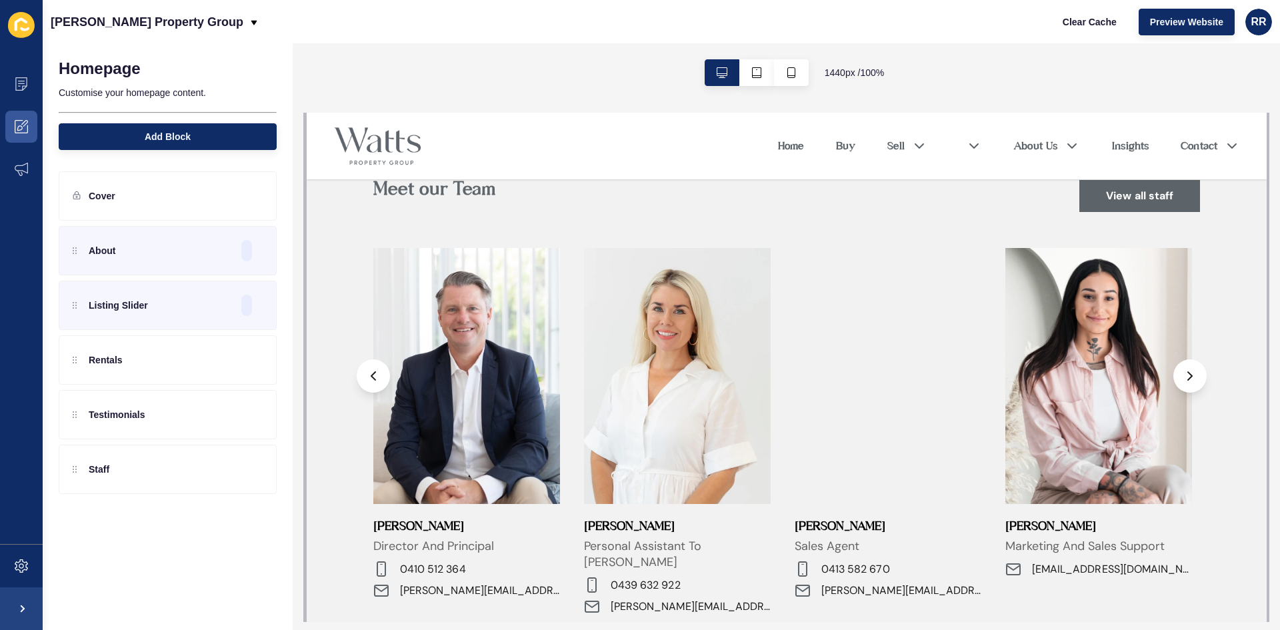
scroll to position [2600, 0]
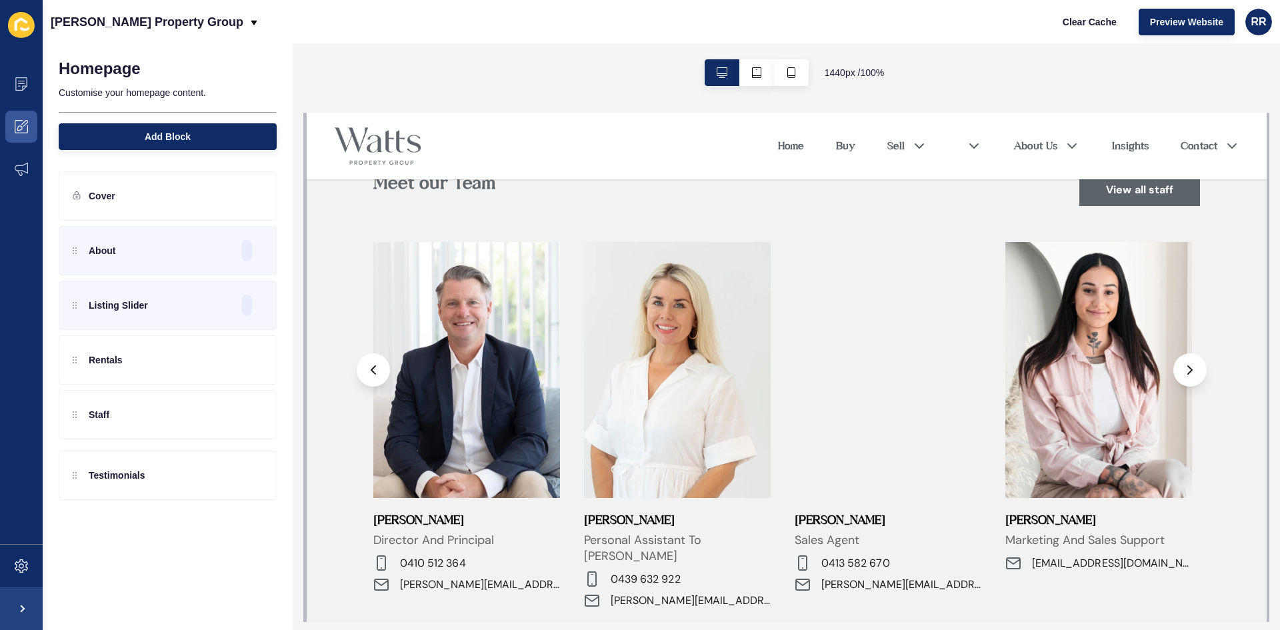
drag, startPoint x: 72, startPoint y: 417, endPoint x: 72, endPoint y: 477, distance: 60.0
click at [72, 477] on div "Homepage Customise your homepage content. Add Block Cover About Listing Slider …" at bounding box center [168, 336] width 250 height 587
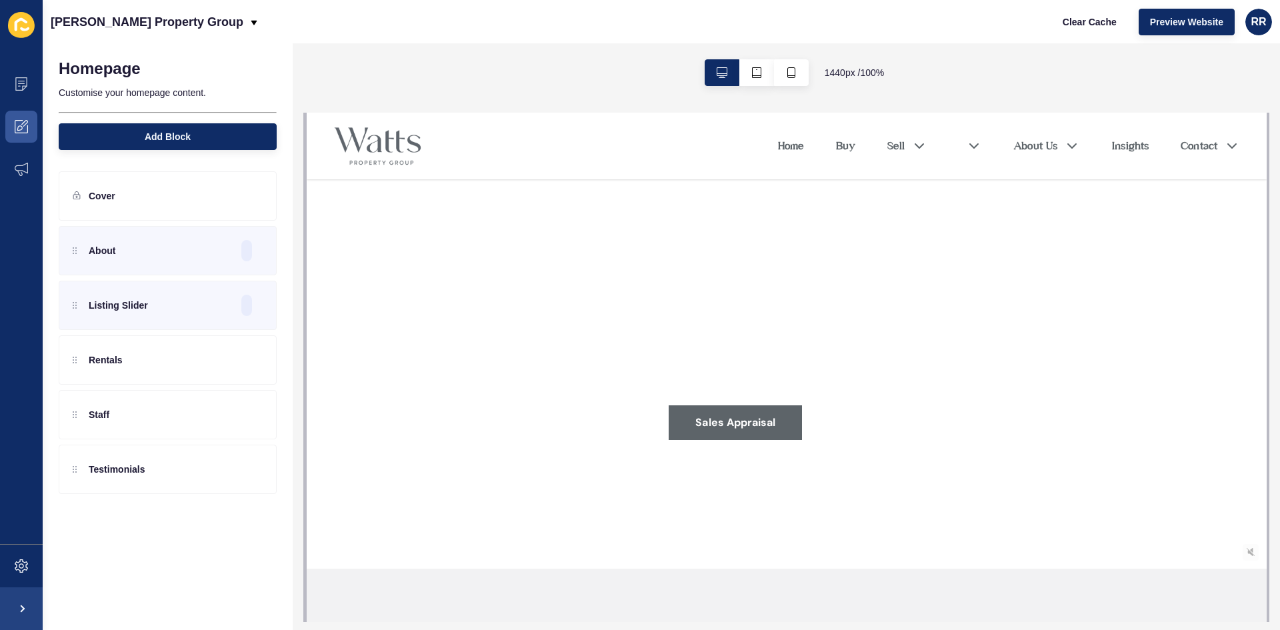
scroll to position [0, 0]
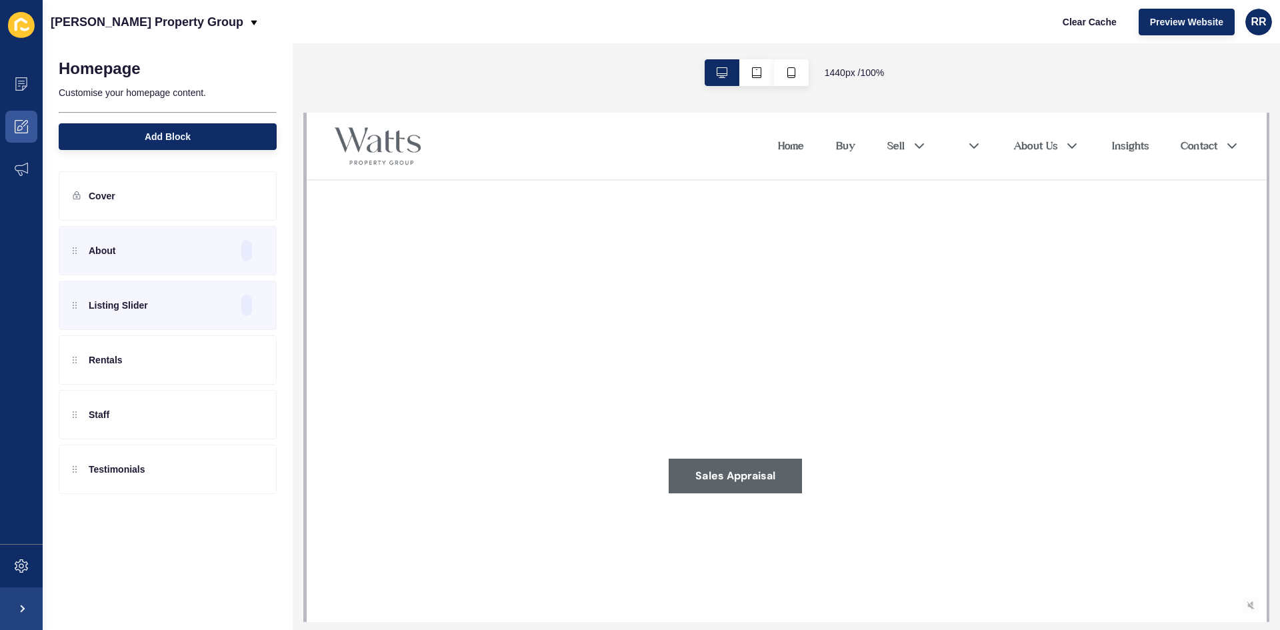
drag, startPoint x: 663, startPoint y: 9, endPoint x: 605, endPoint y: 71, distance: 85.9
click at [663, 9] on div "[PERSON_NAME] Property Group Clear Cache Preview Website RR" at bounding box center [661, 21] width 1237 height 43
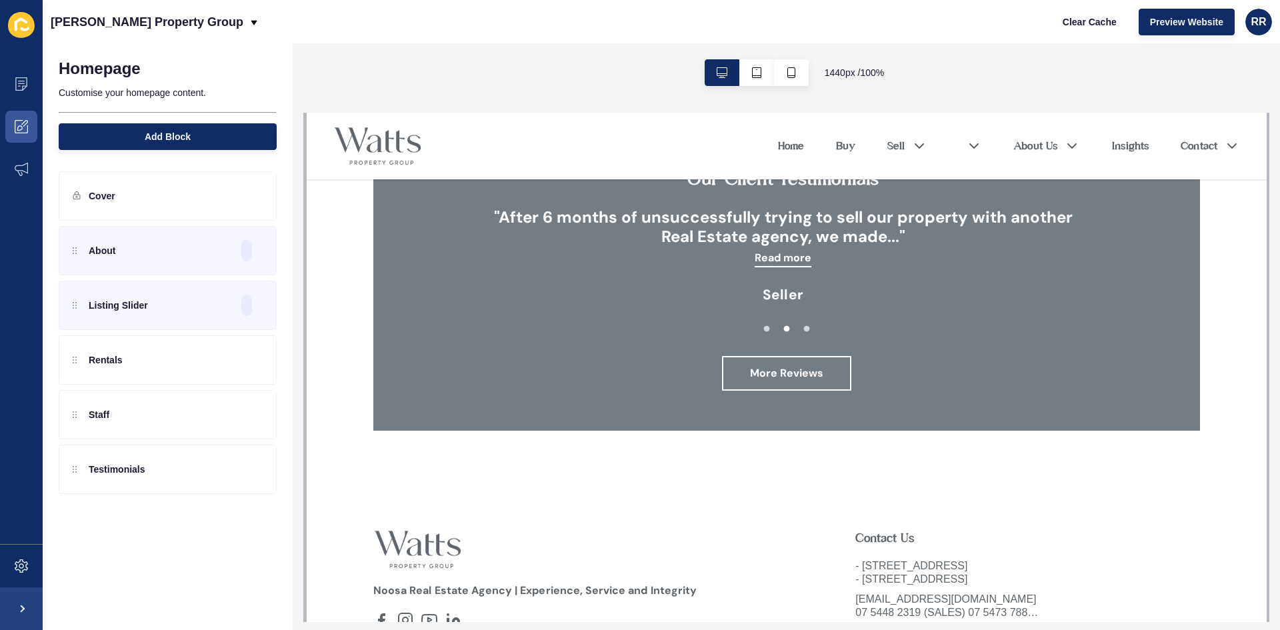
scroll to position [2800, 0]
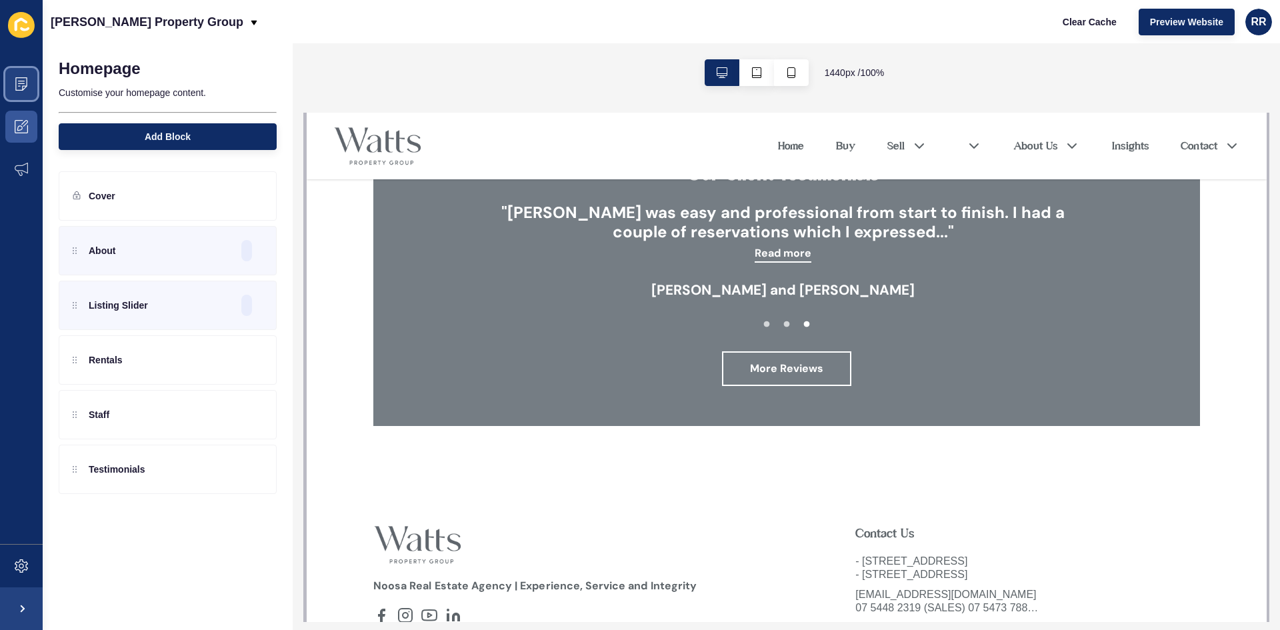
click at [17, 81] on icon at bounding box center [21, 83] width 13 height 13
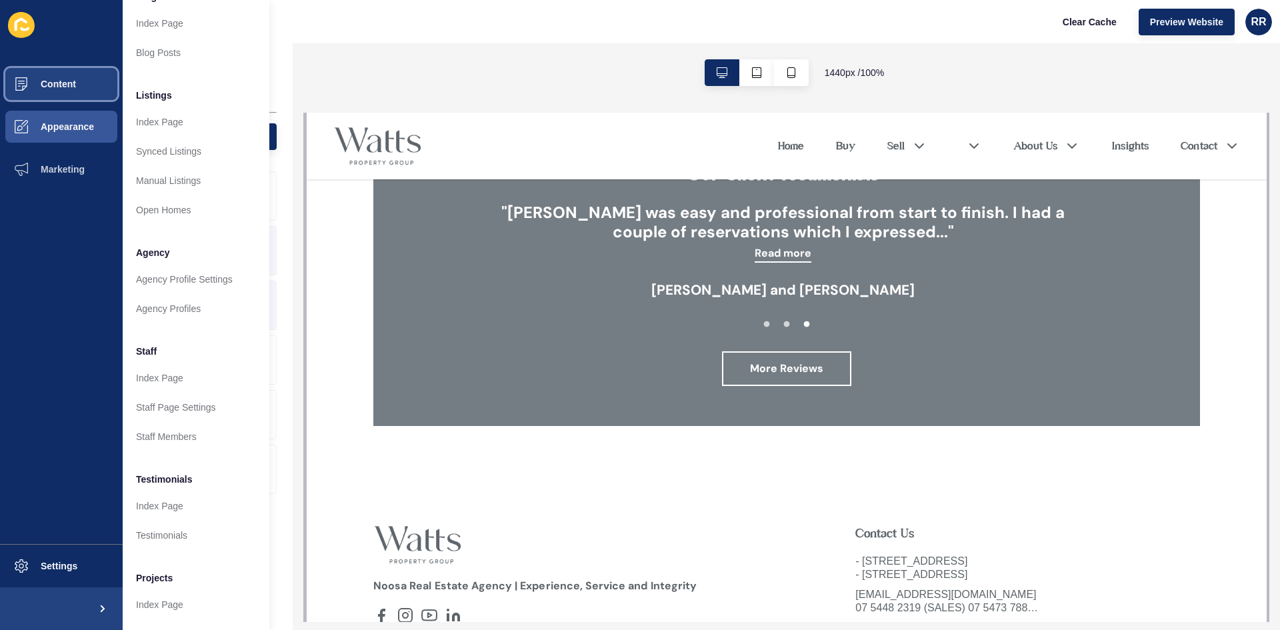
scroll to position [133, 0]
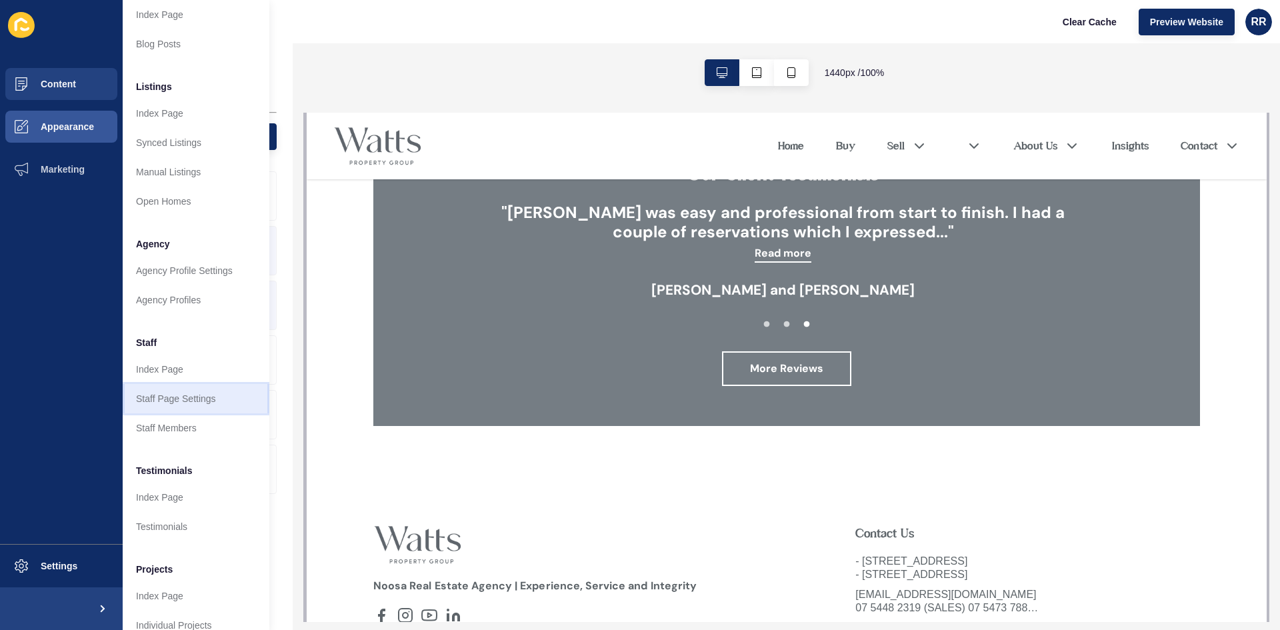
click at [163, 398] on link "Staff Page Settings" at bounding box center [196, 398] width 147 height 29
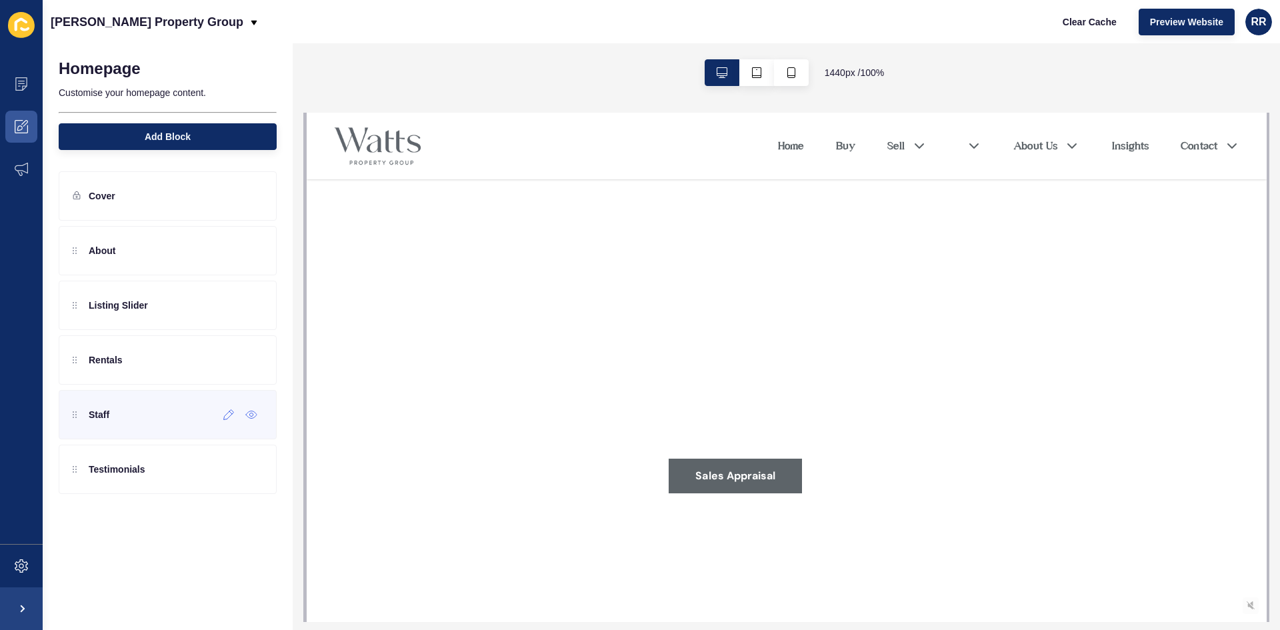
click at [170, 413] on div "Staff" at bounding box center [168, 414] width 218 height 49
click at [19, 78] on icon at bounding box center [21, 83] width 12 height 13
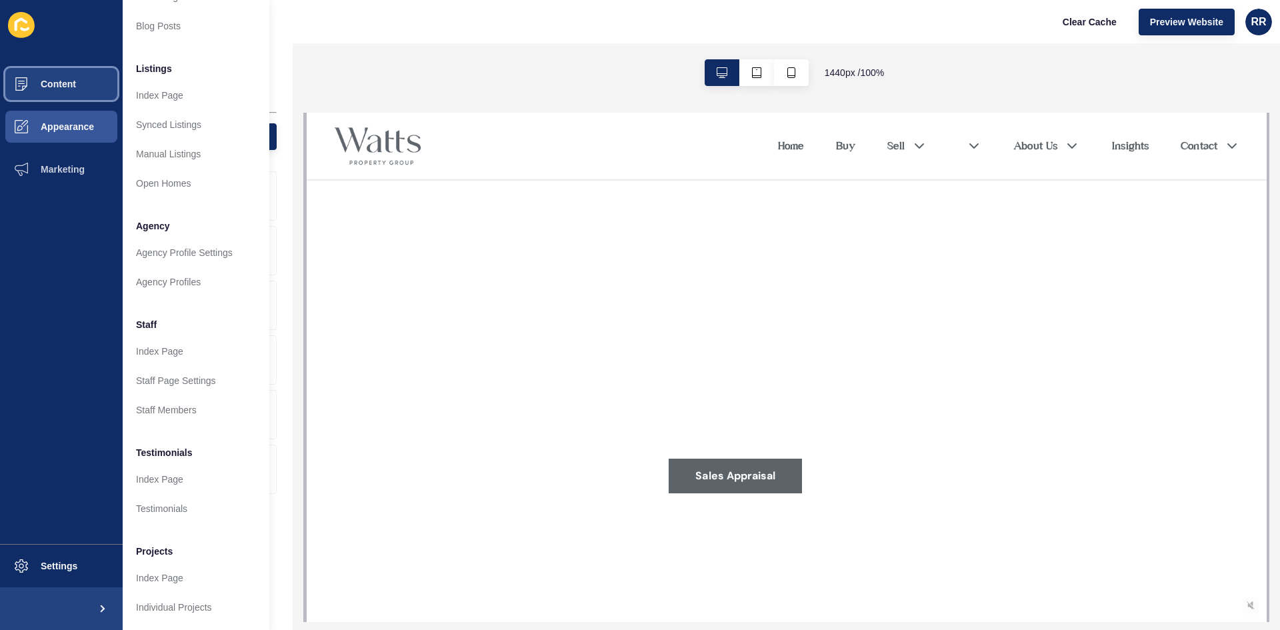
scroll to position [161, 0]
click at [169, 398] on link "Staff Members" at bounding box center [196, 409] width 147 height 29
